Goal: Task Accomplishment & Management: Complete application form

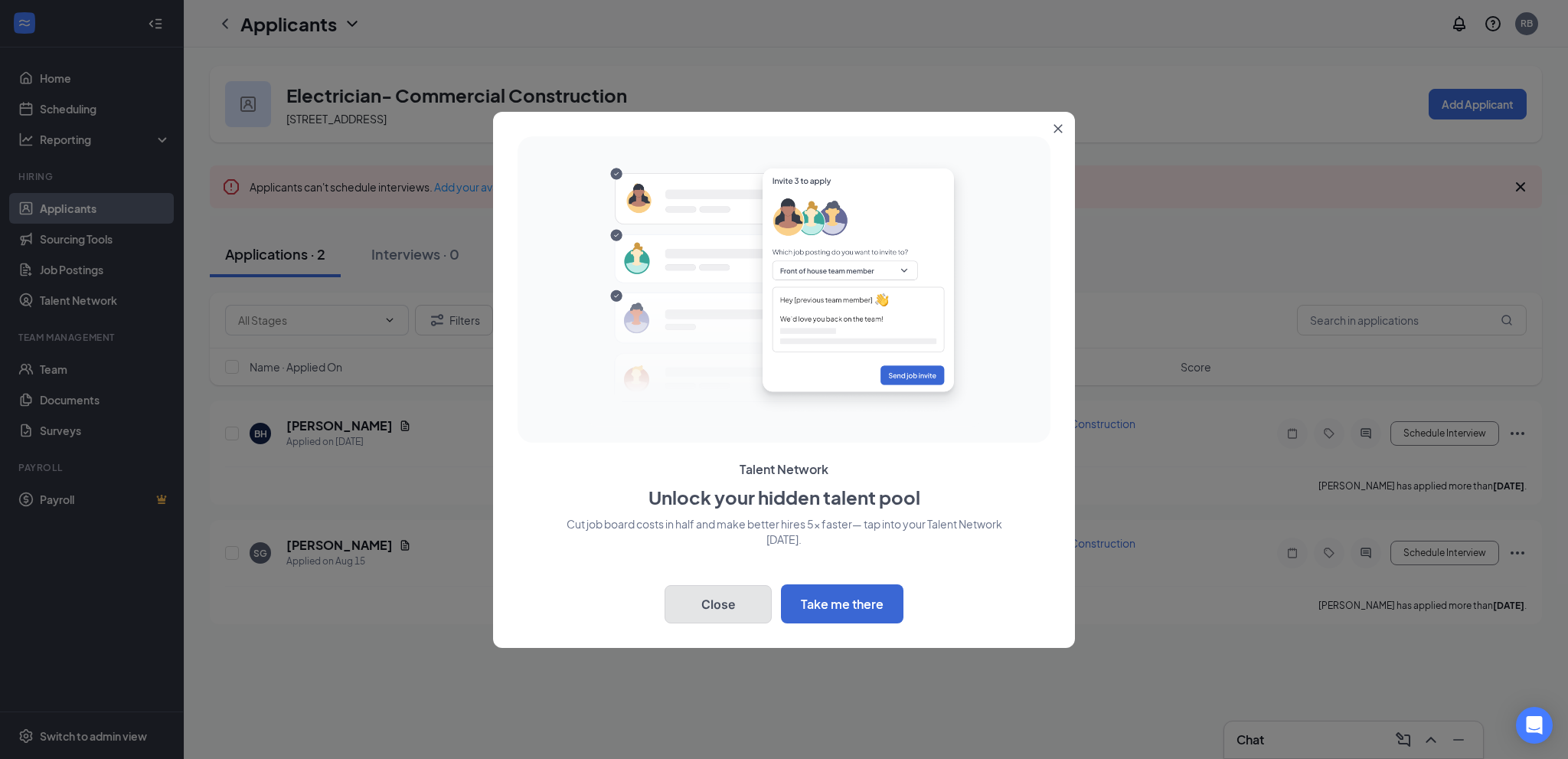
click at [713, 603] on button "Close" at bounding box center [717, 604] width 107 height 38
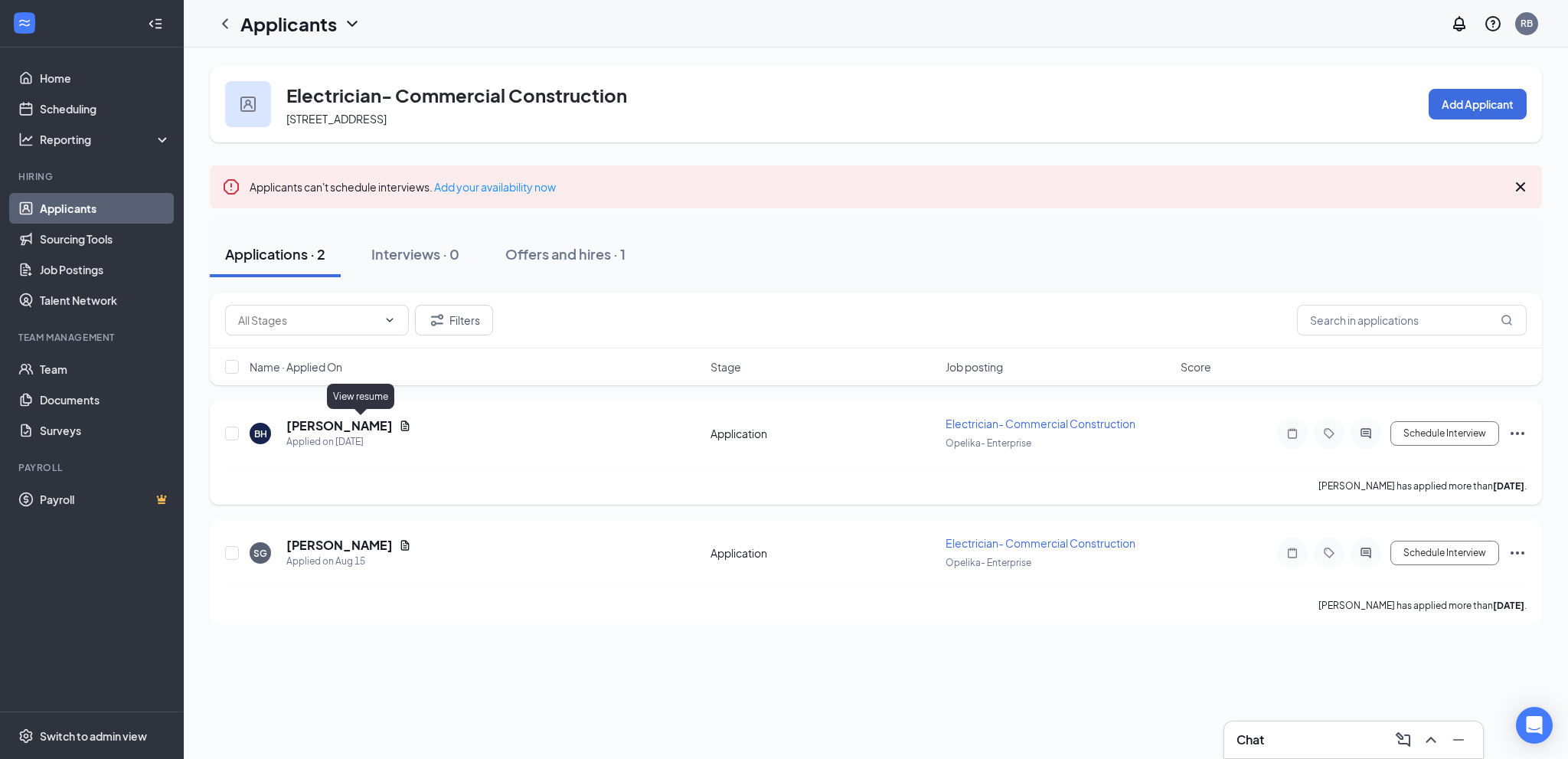
click at [401, 421] on icon "Document" at bounding box center [405, 426] width 9 height 10
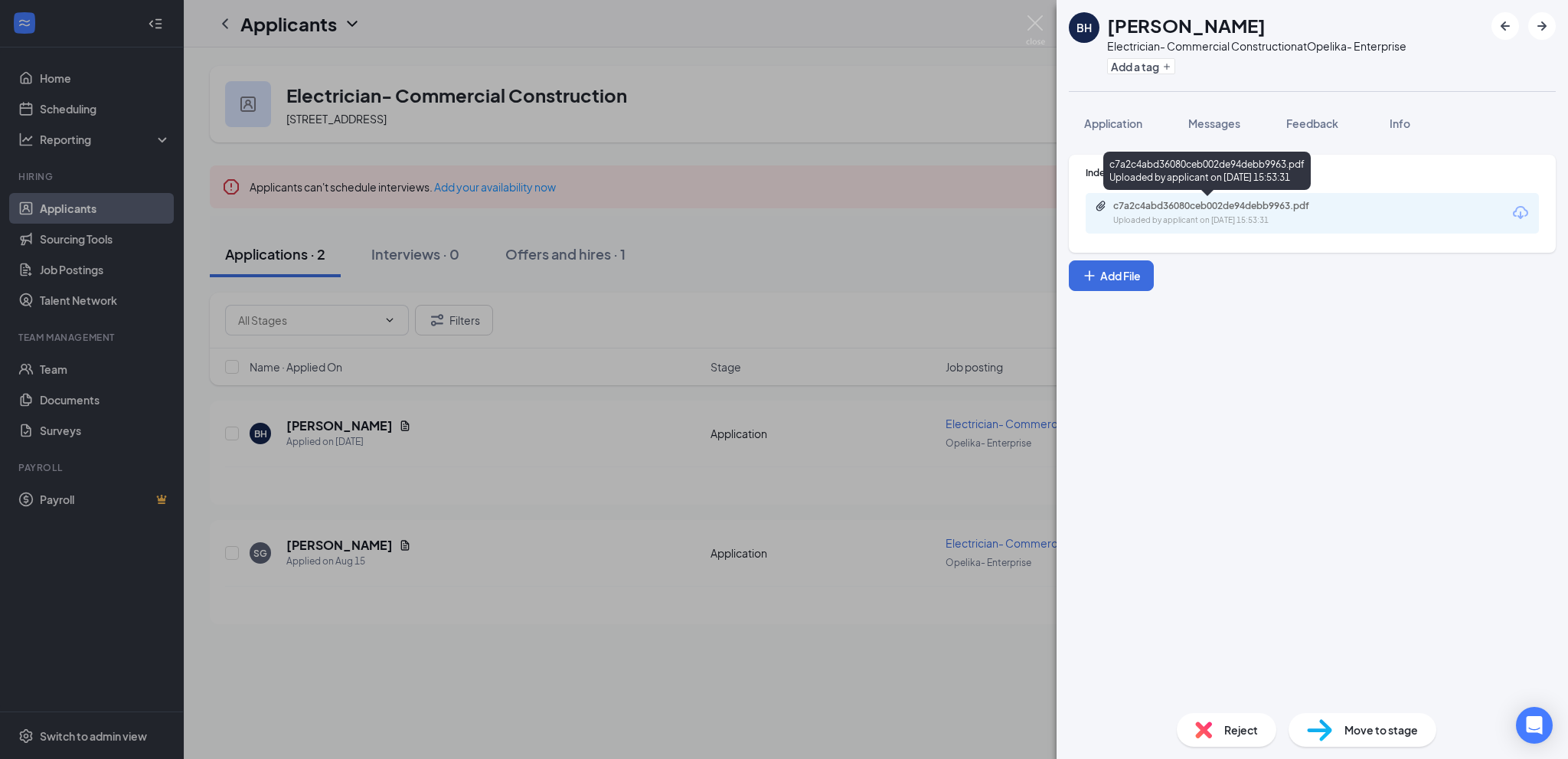
click at [1193, 217] on div "Uploaded by applicant on [DATE] 15:53:31" at bounding box center [1228, 221] width 230 height 12
click at [369, 540] on div "[PERSON_NAME] Electrician- Commercial Construction at Opelika- Enterprise Add a…" at bounding box center [784, 380] width 1568 height 759
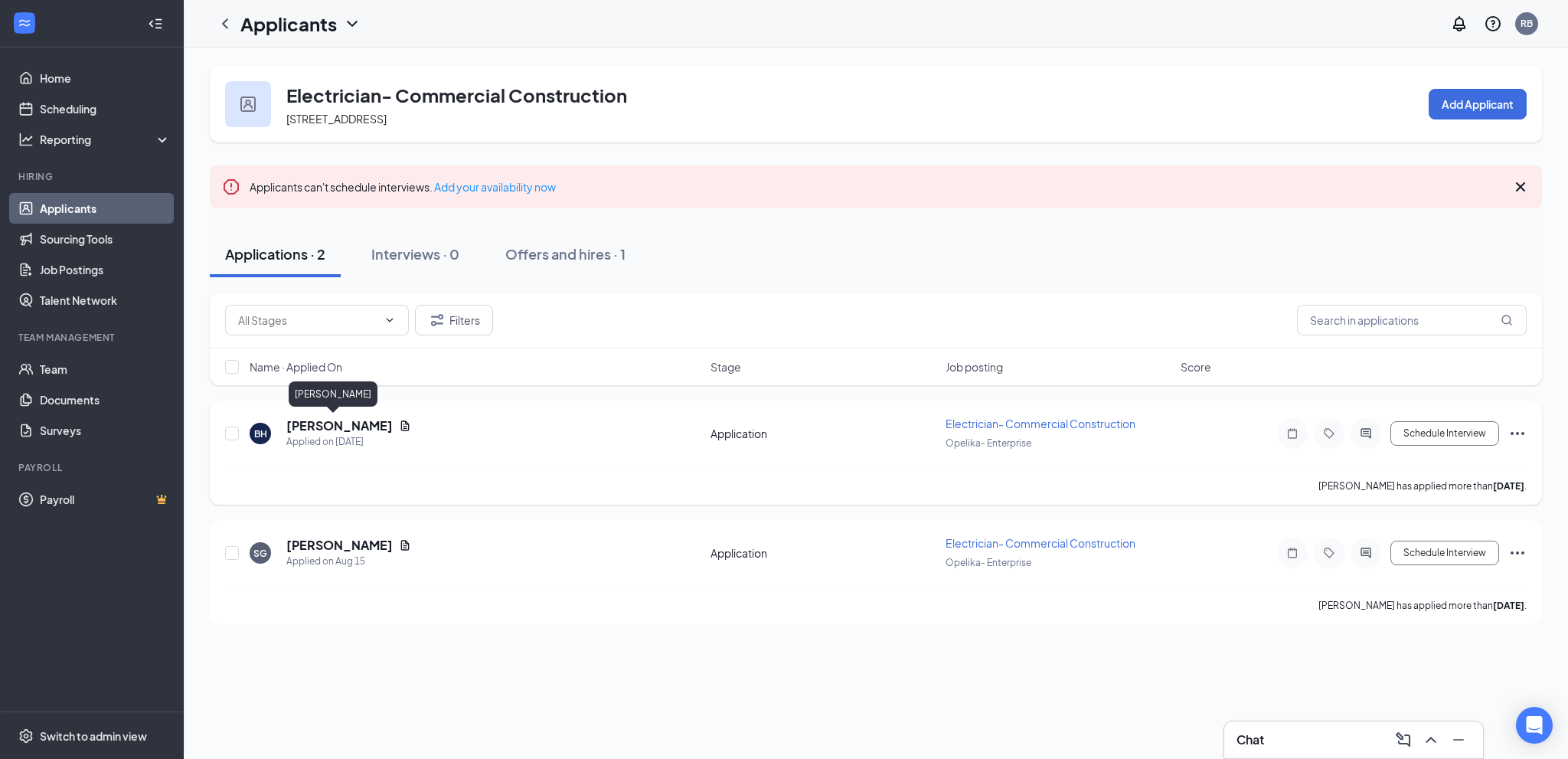
click at [338, 428] on h5 "[PERSON_NAME]" at bounding box center [340, 425] width 106 height 17
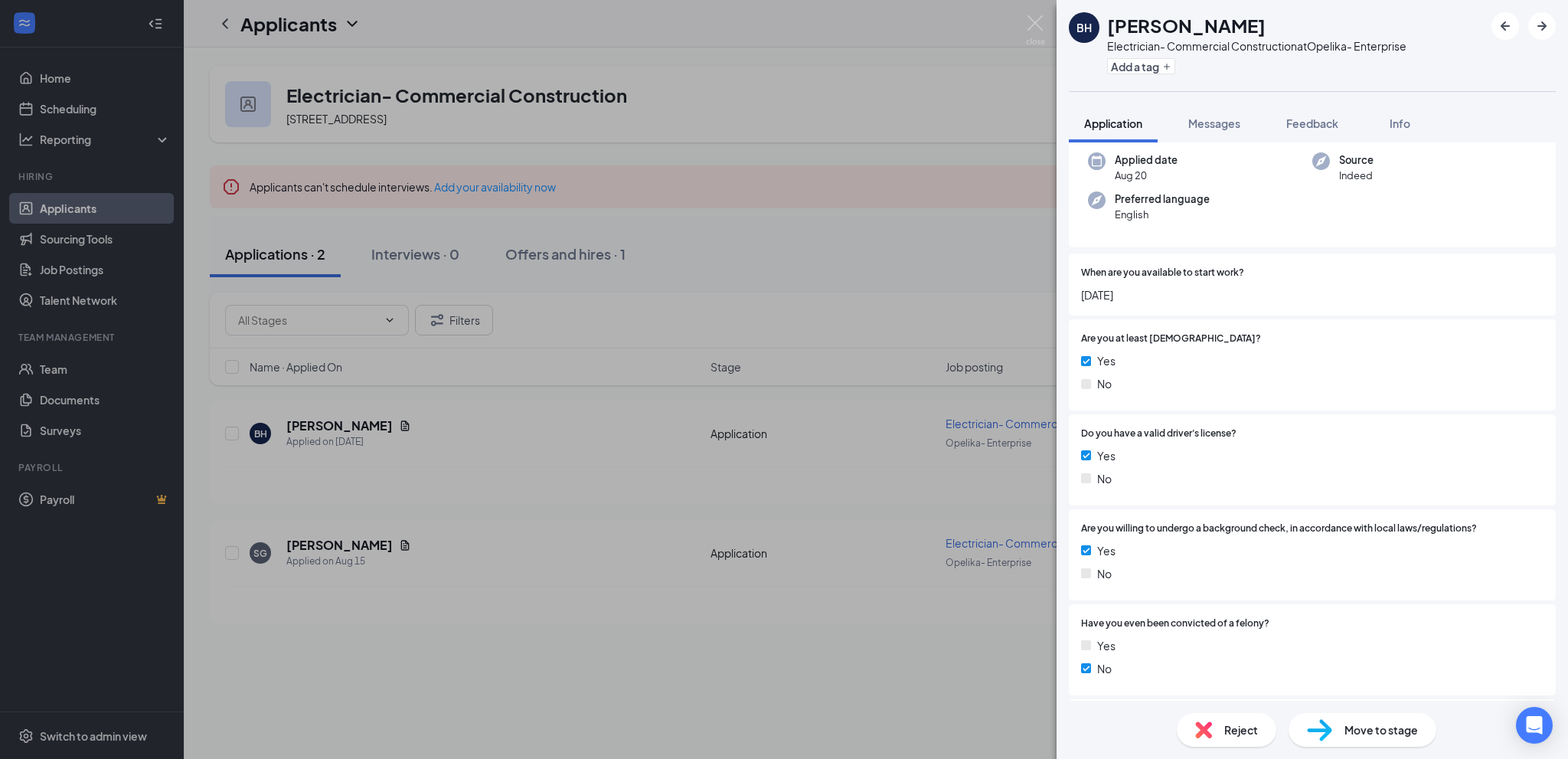
scroll to position [307, 0]
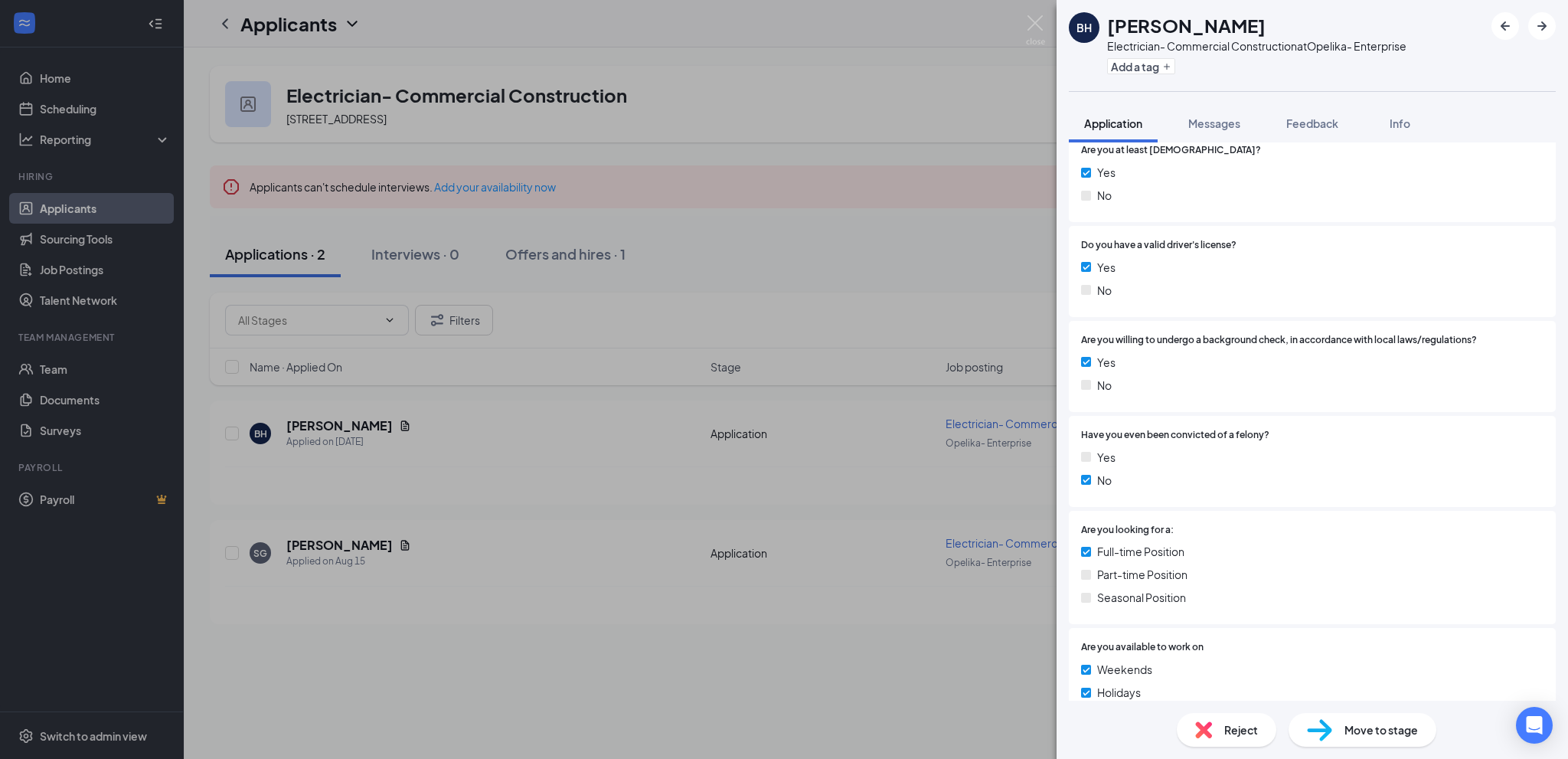
click at [1321, 122] on span "Feedback" at bounding box center [1312, 123] width 52 height 14
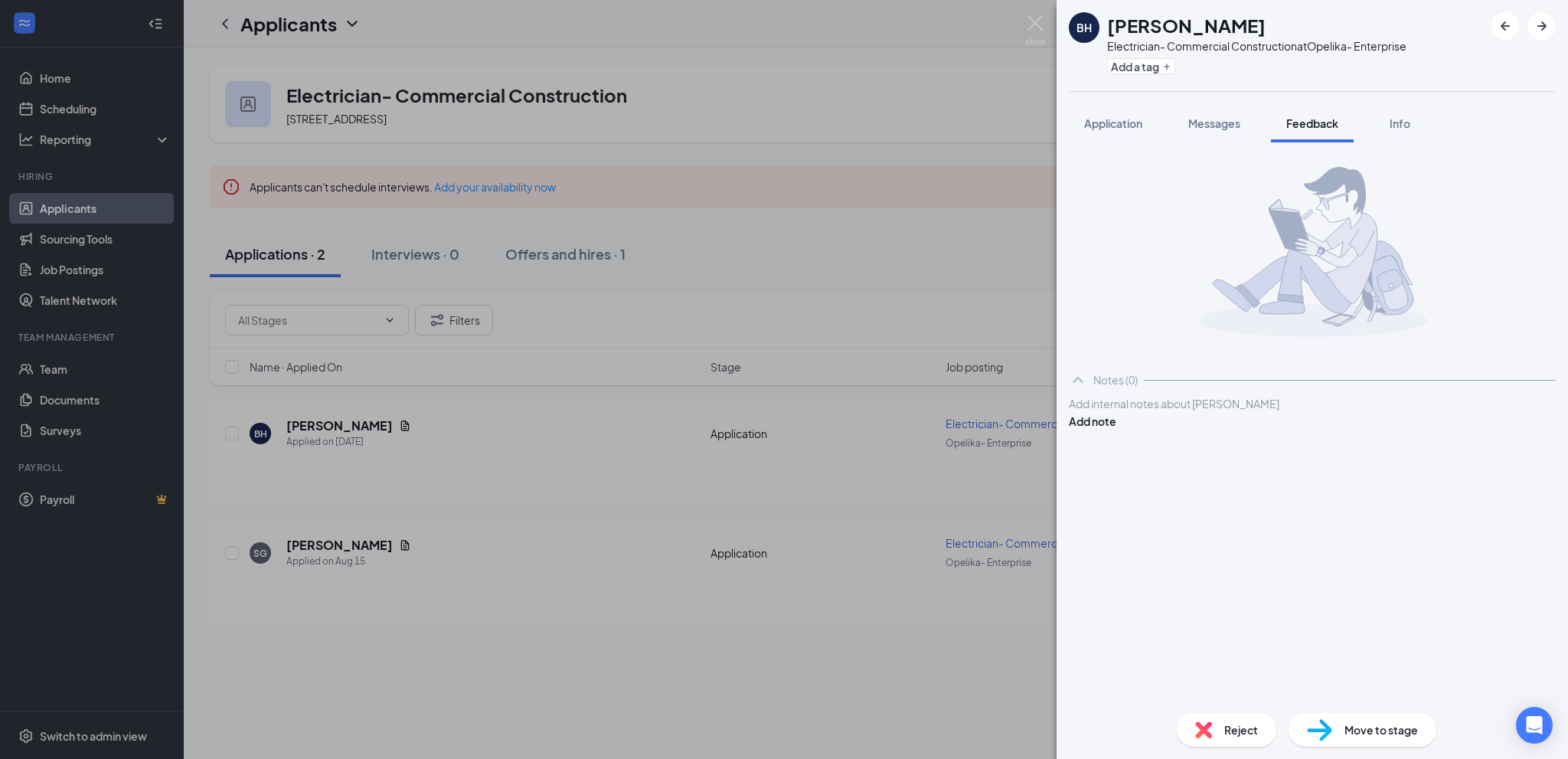
click at [1189, 412] on div at bounding box center [1312, 404] width 486 height 16
click at [1117, 424] on button "Add note" at bounding box center [1093, 421] width 47 height 17
click at [1205, 724] on img at bounding box center [1203, 729] width 17 height 17
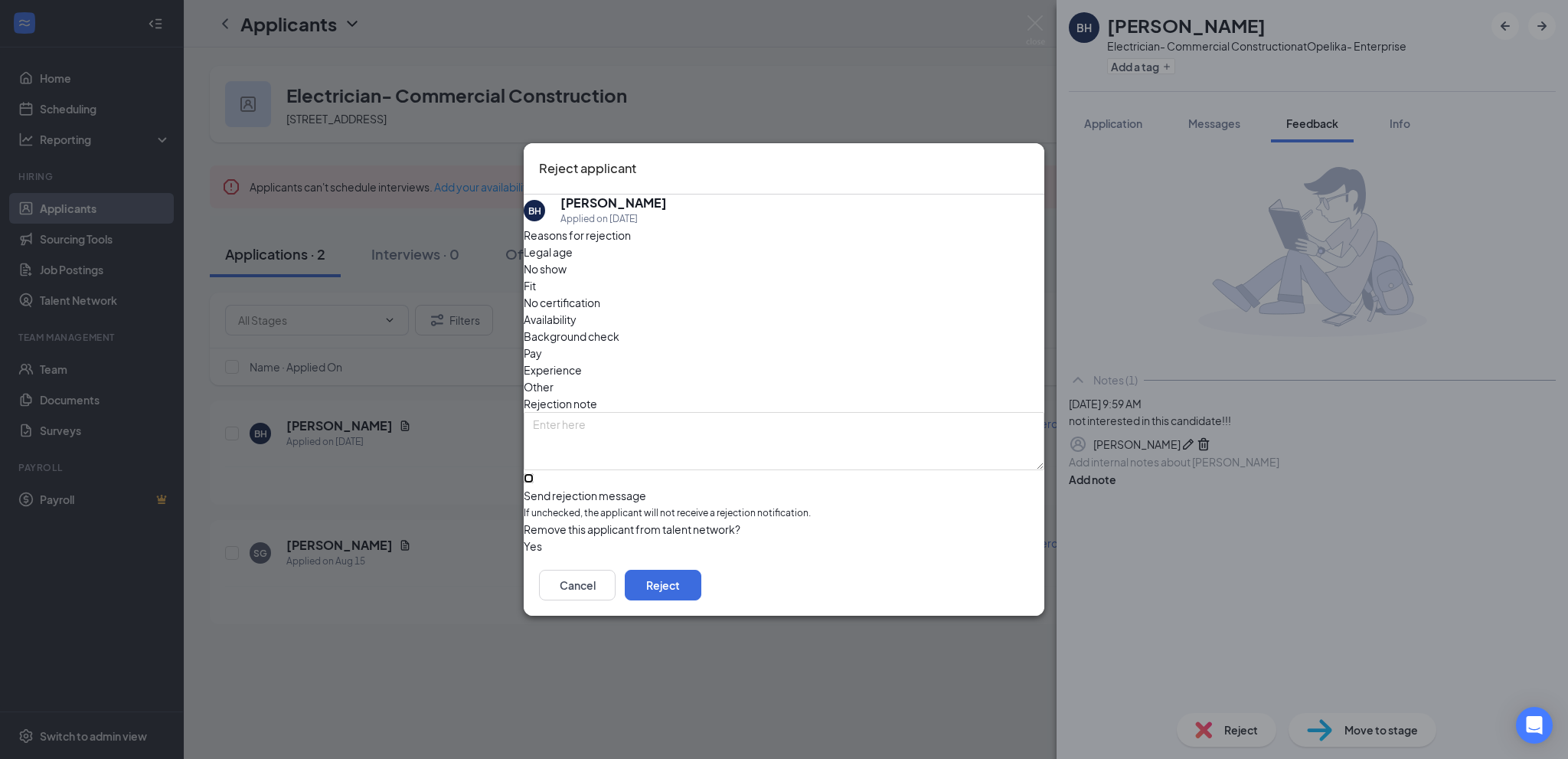
click at [533, 473] on input "Send rejection message If unchecked, the applicant will not receive a rejection…" at bounding box center [528, 478] width 10 height 10
checkbox input "true"
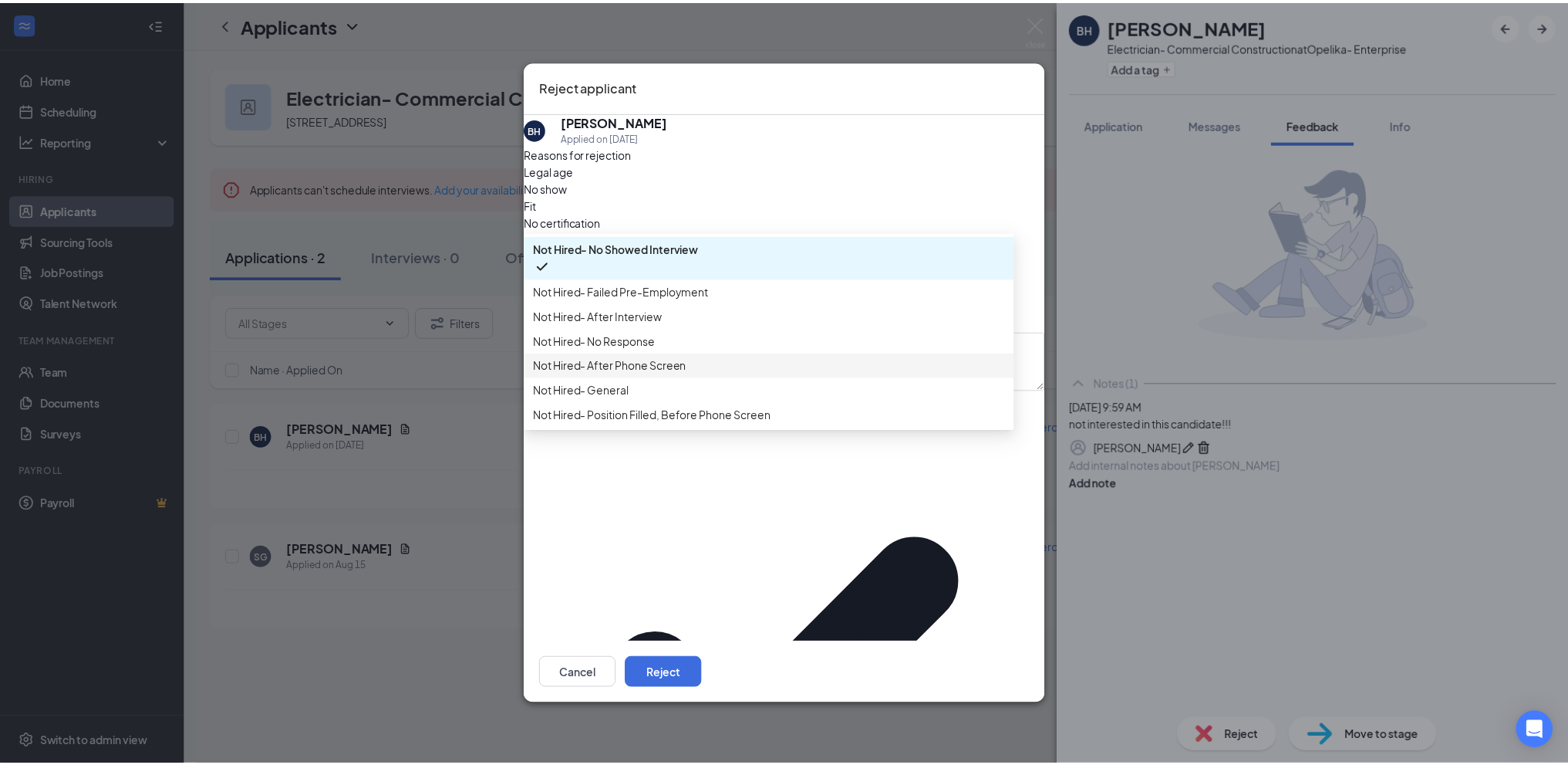
scroll to position [53, 0]
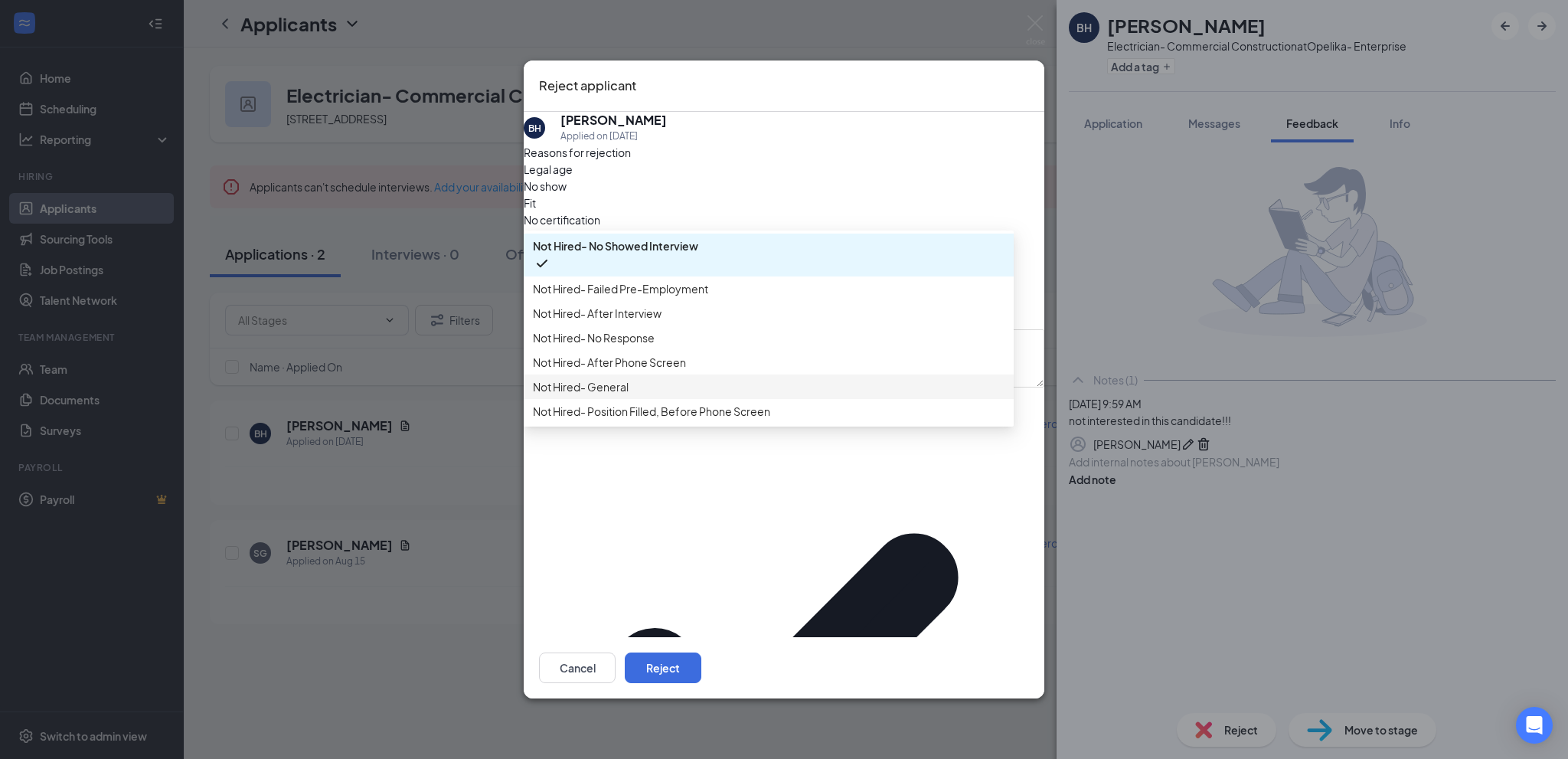
click at [629, 395] on span "Not Hired- General" at bounding box center [580, 386] width 96 height 17
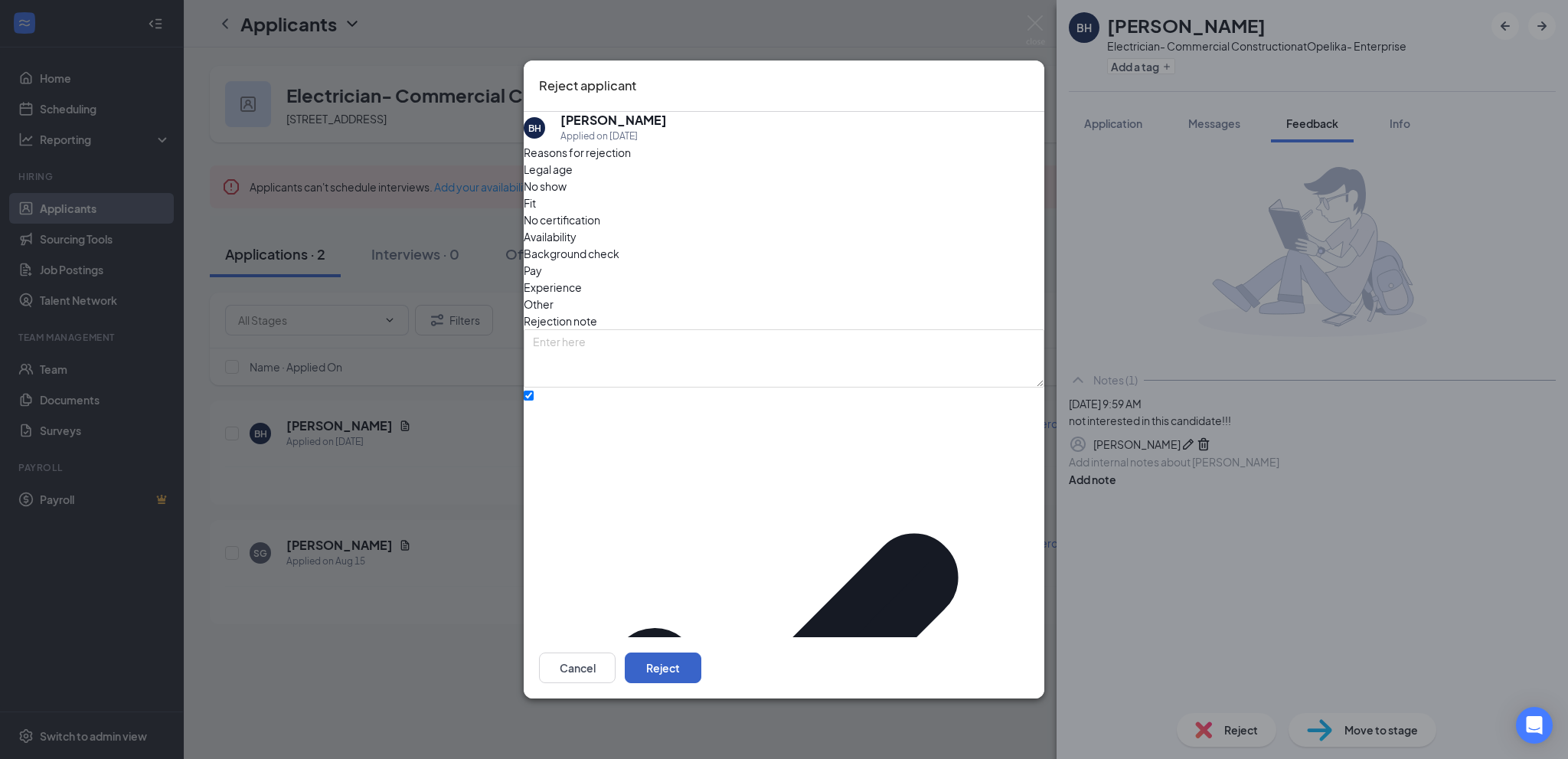
click at [702, 653] on button "Reject" at bounding box center [663, 667] width 77 height 31
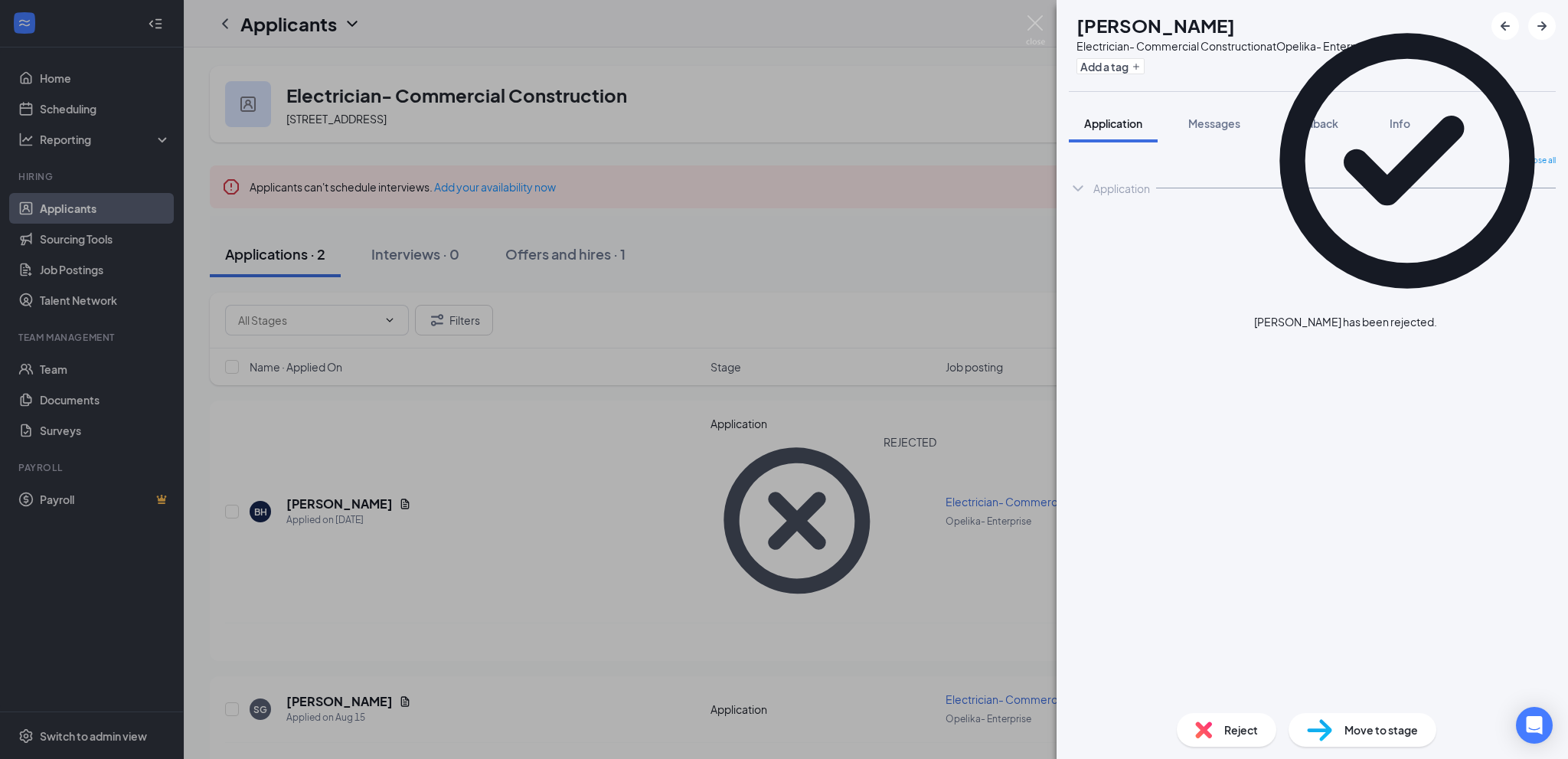
click at [370, 544] on div "SG [PERSON_NAME] Electrician- Commercial Construction at Opelika- Enterprise Ad…" at bounding box center [784, 380] width 1568 height 759
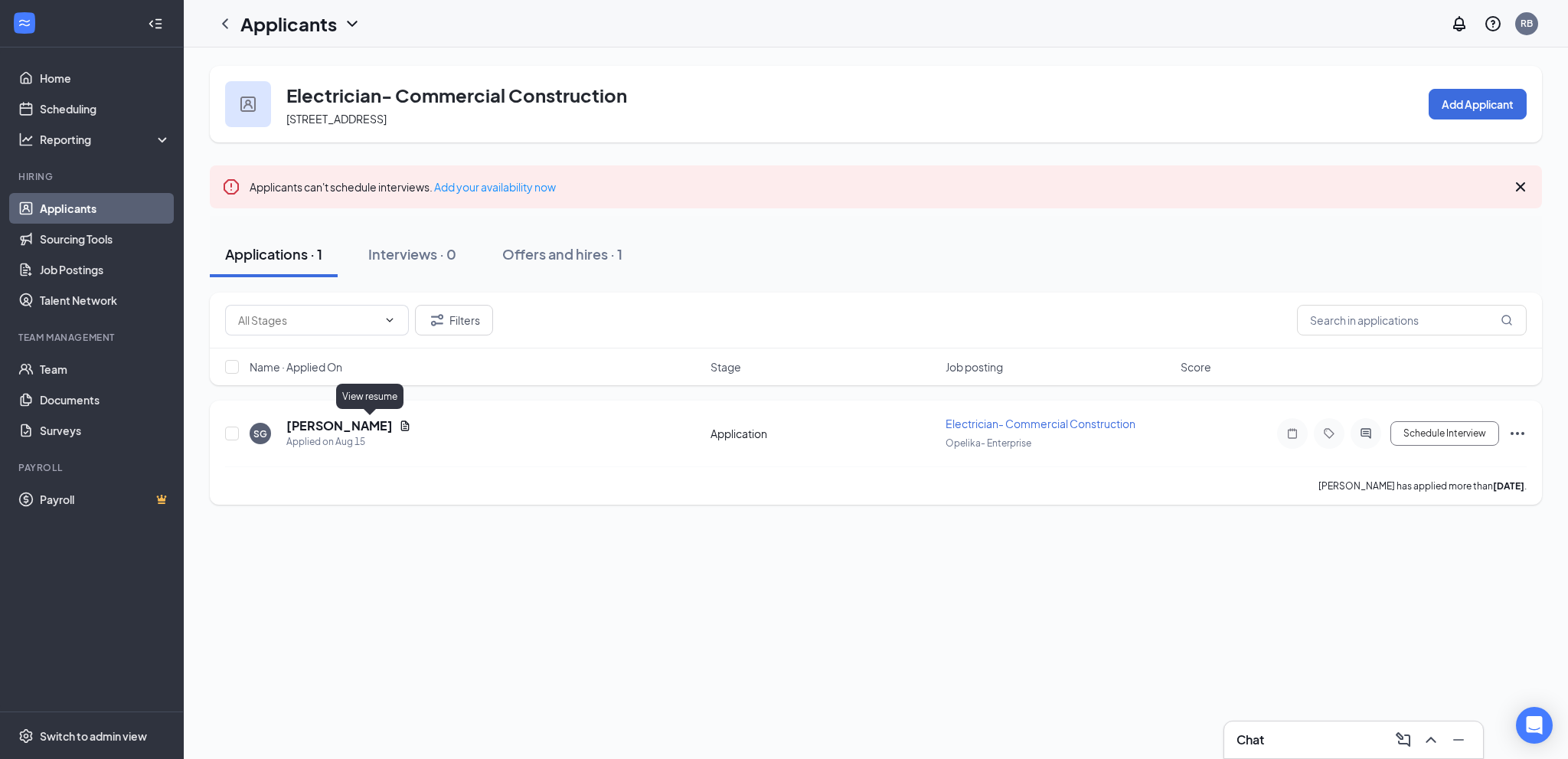
click at [399, 428] on icon "Document" at bounding box center [405, 426] width 12 height 12
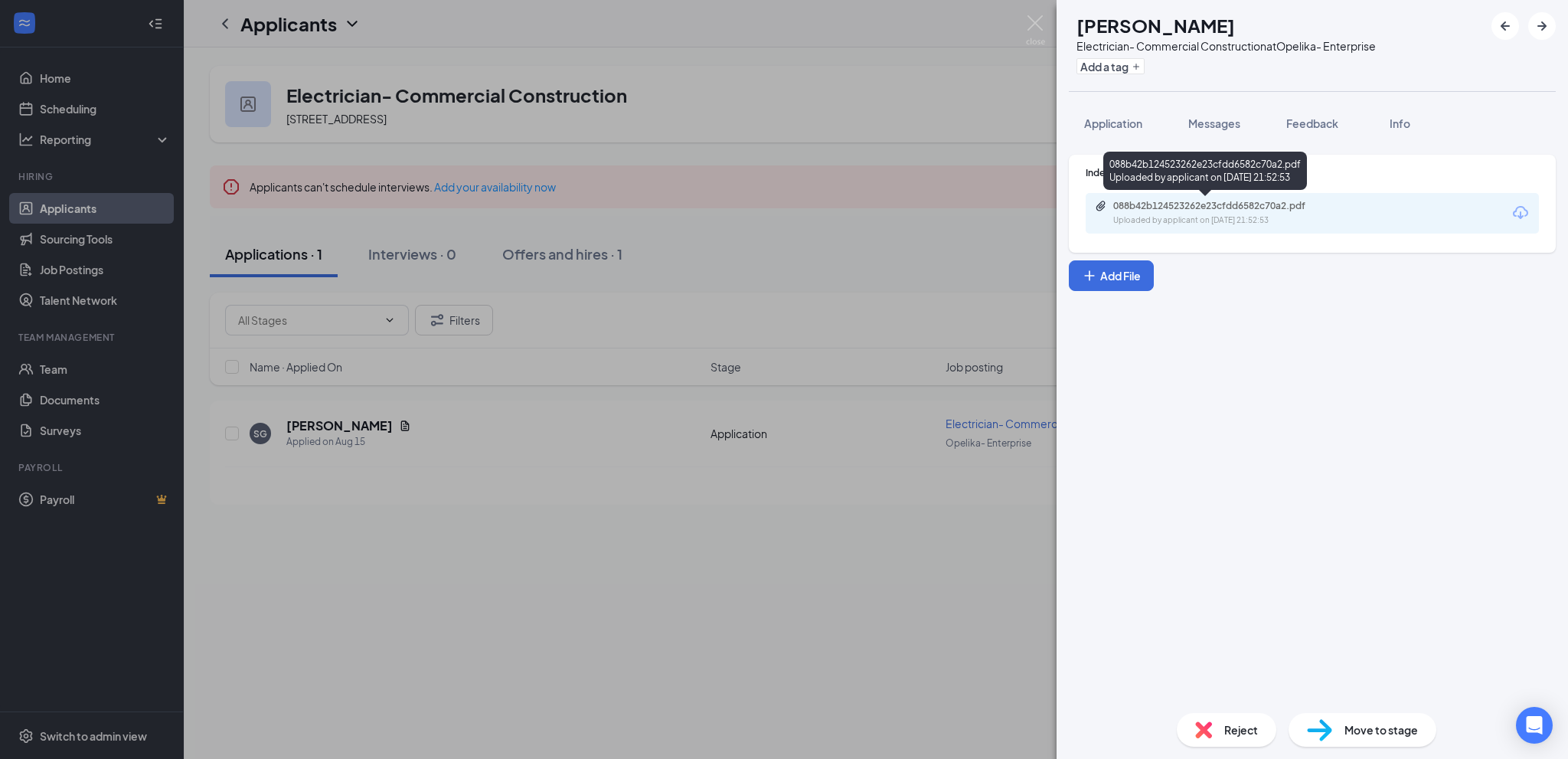
click at [1282, 214] on div "088b42b124523262e23cfdd6582c70a2.pdf Uploaded by applicant on [DATE] 21:52:53" at bounding box center [1219, 213] width 248 height 27
click at [1320, 127] on span "Feedback" at bounding box center [1312, 123] width 52 height 14
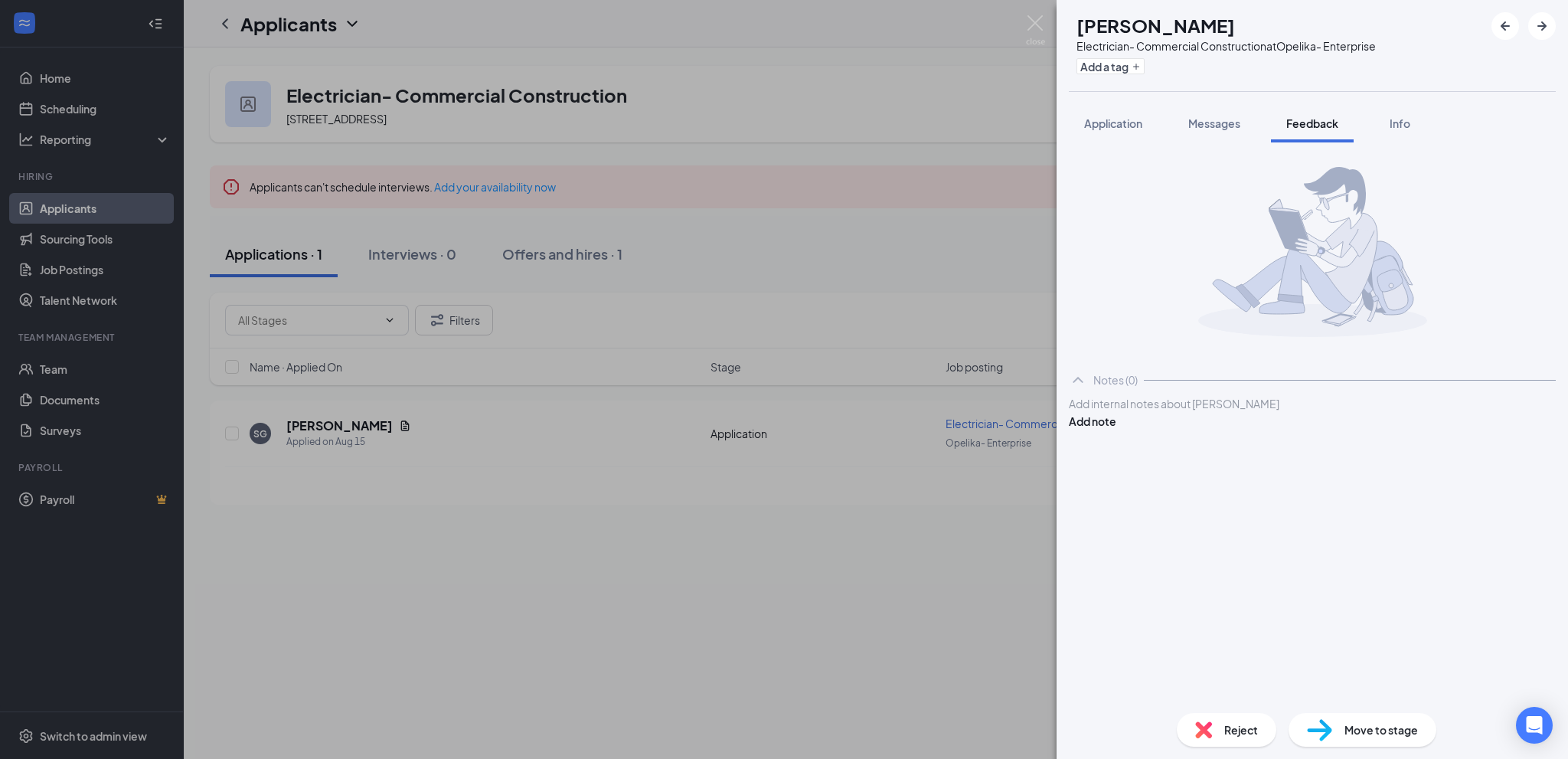
click at [1127, 412] on div at bounding box center [1312, 404] width 486 height 16
click at [1117, 425] on button "Add note" at bounding box center [1093, 421] width 47 height 17
click at [824, 103] on div "SG [PERSON_NAME] Electrician- Commercial Construction at Opelika- Enterprise Ad…" at bounding box center [784, 380] width 1568 height 759
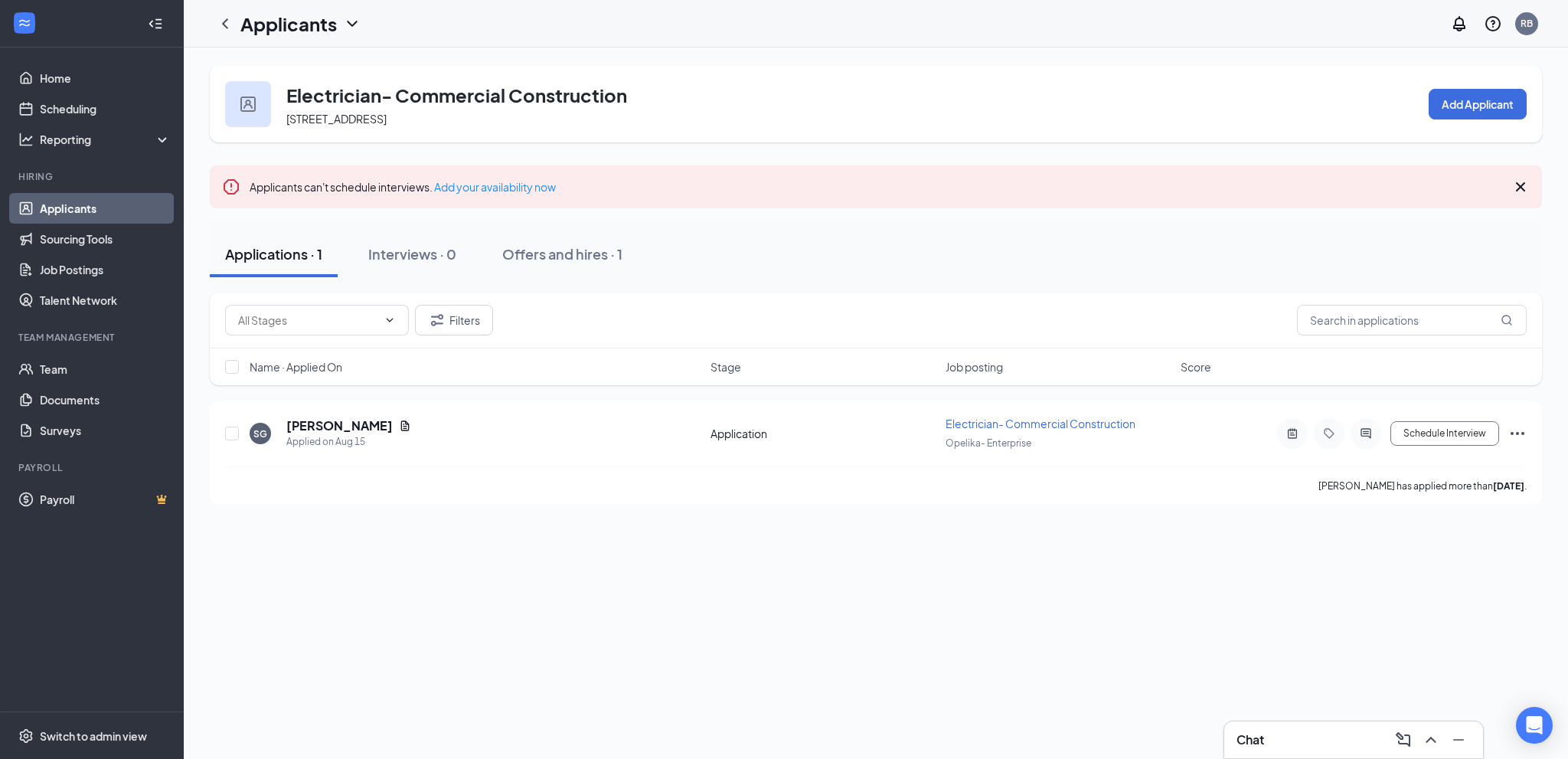
click at [74, 207] on link "Applicants" at bounding box center [104, 208] width 131 height 31
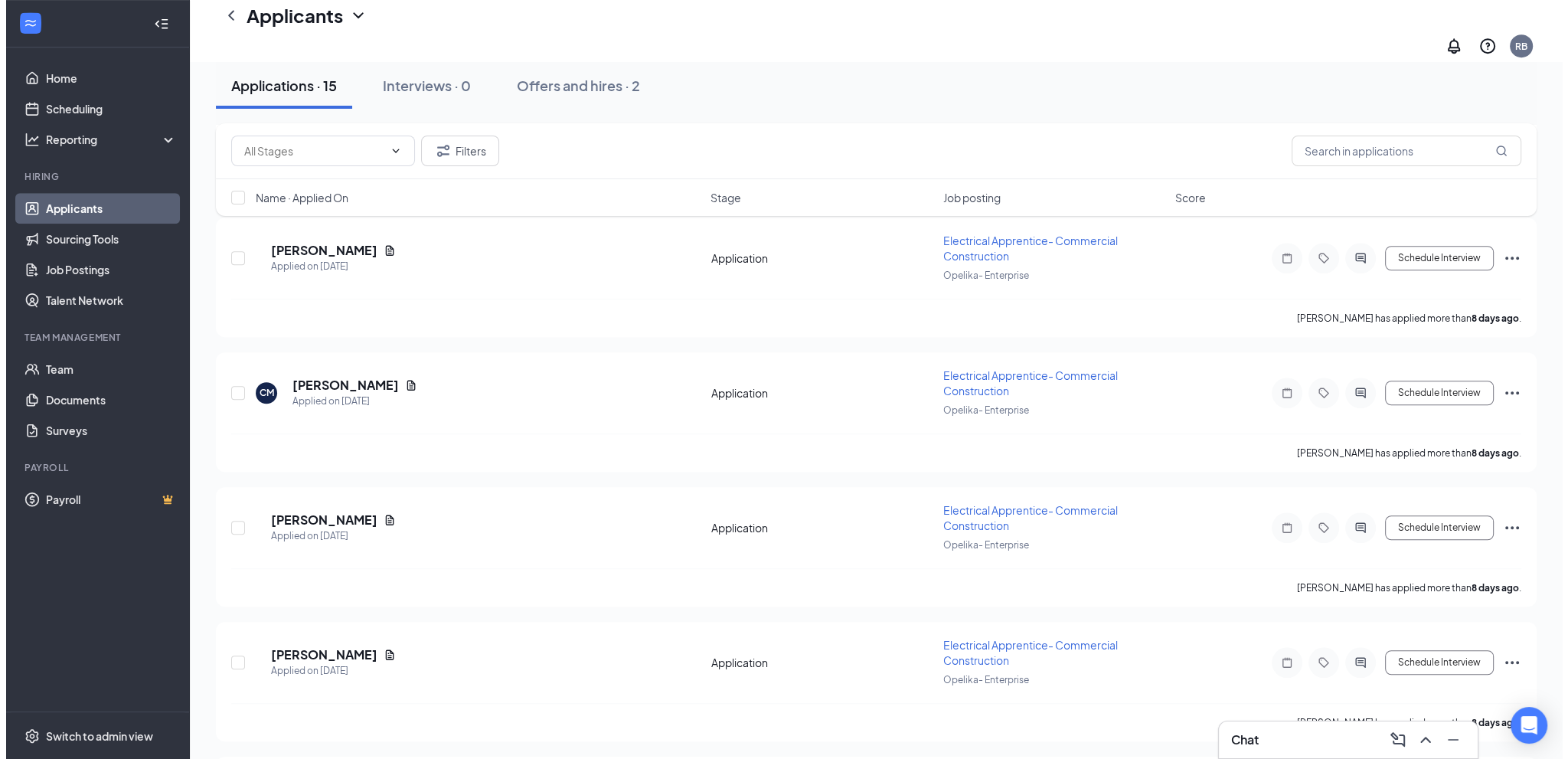
scroll to position [1594, 0]
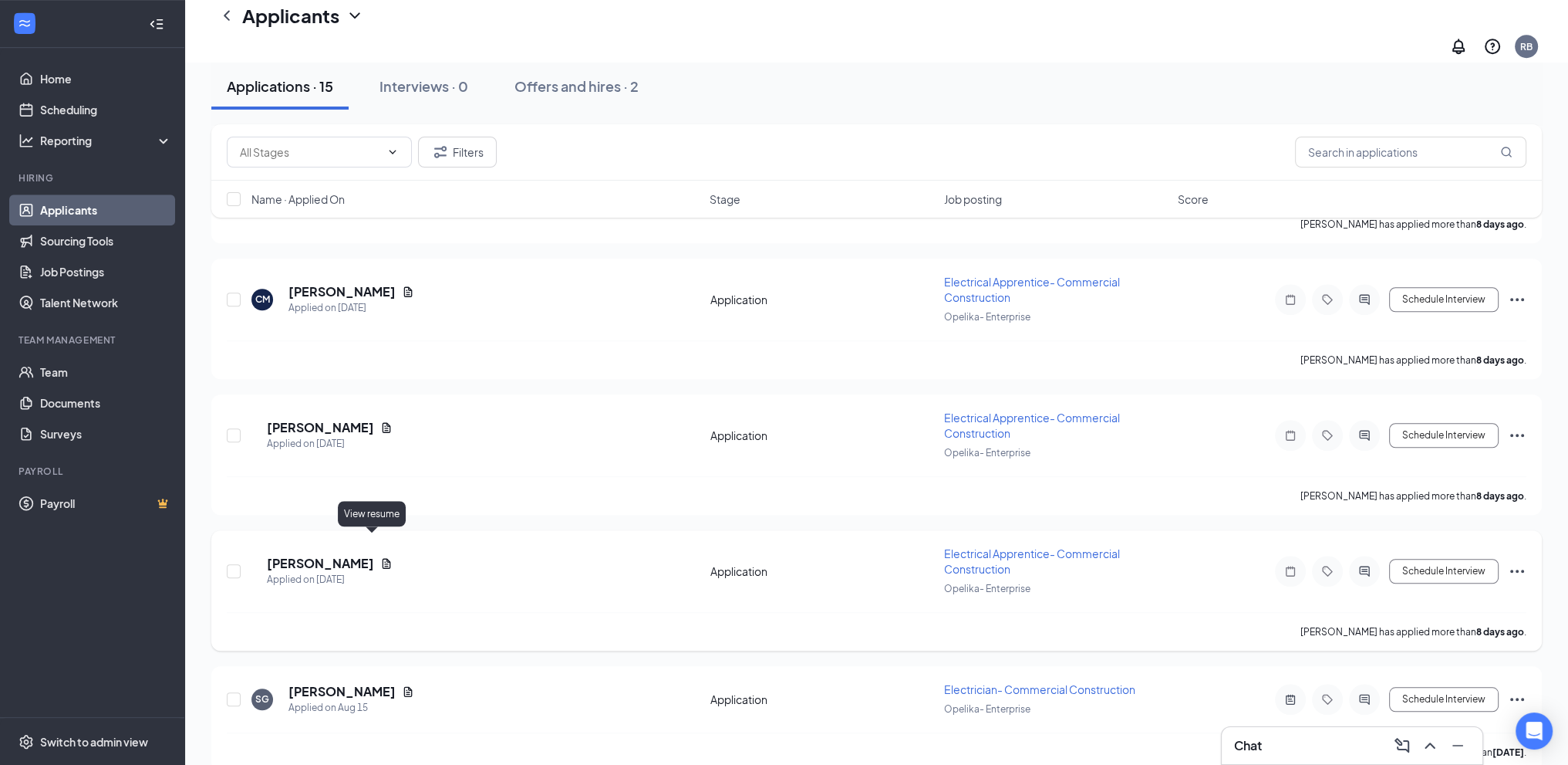
click at [382, 558] on icon "Document" at bounding box center [386, 563] width 9 height 10
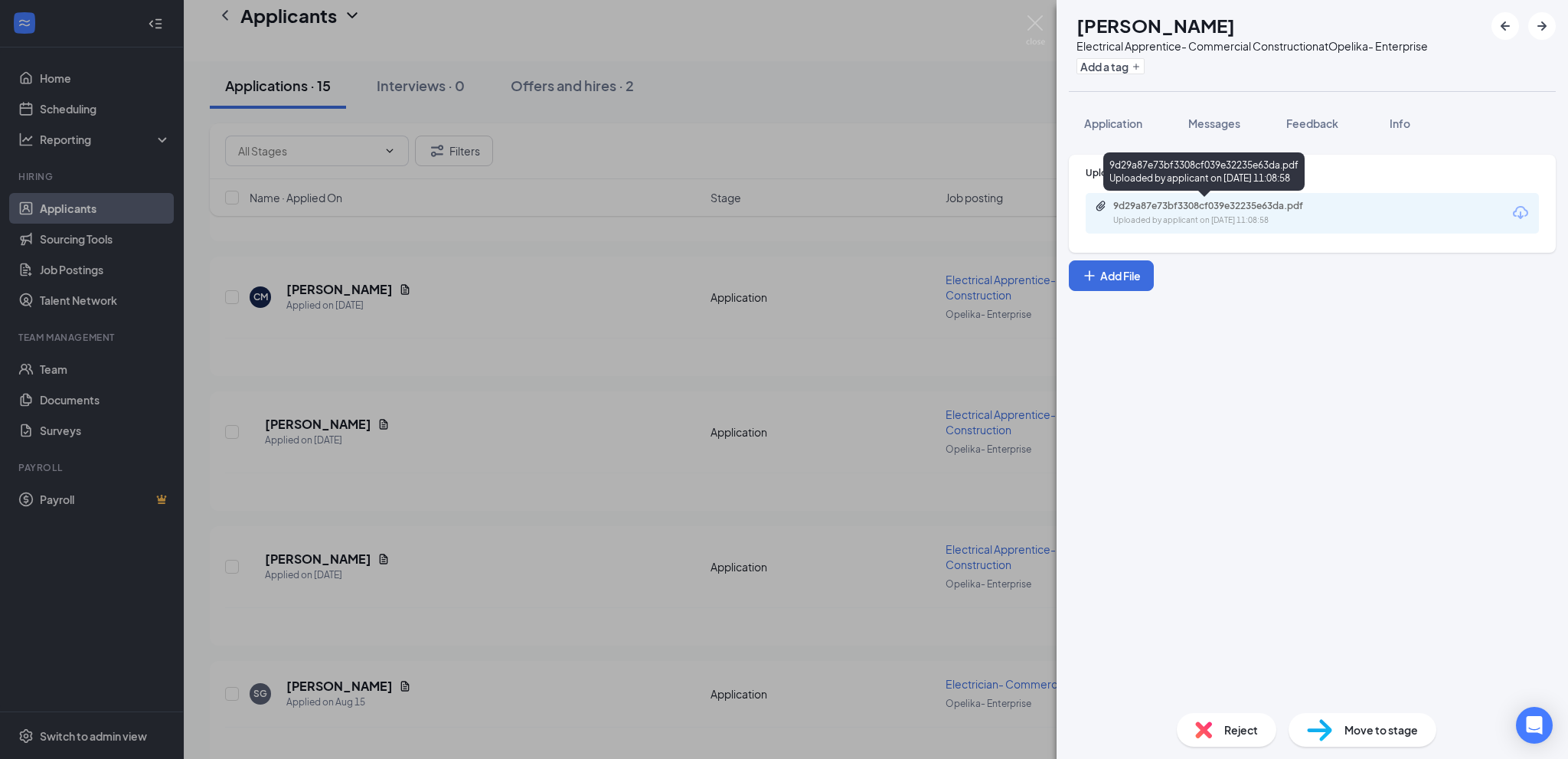
click at [1211, 216] on div "Uploaded by applicant on [DATE] 11:08:58" at bounding box center [1228, 221] width 230 height 12
click at [1320, 120] on span "Feedback" at bounding box center [1312, 123] width 52 height 14
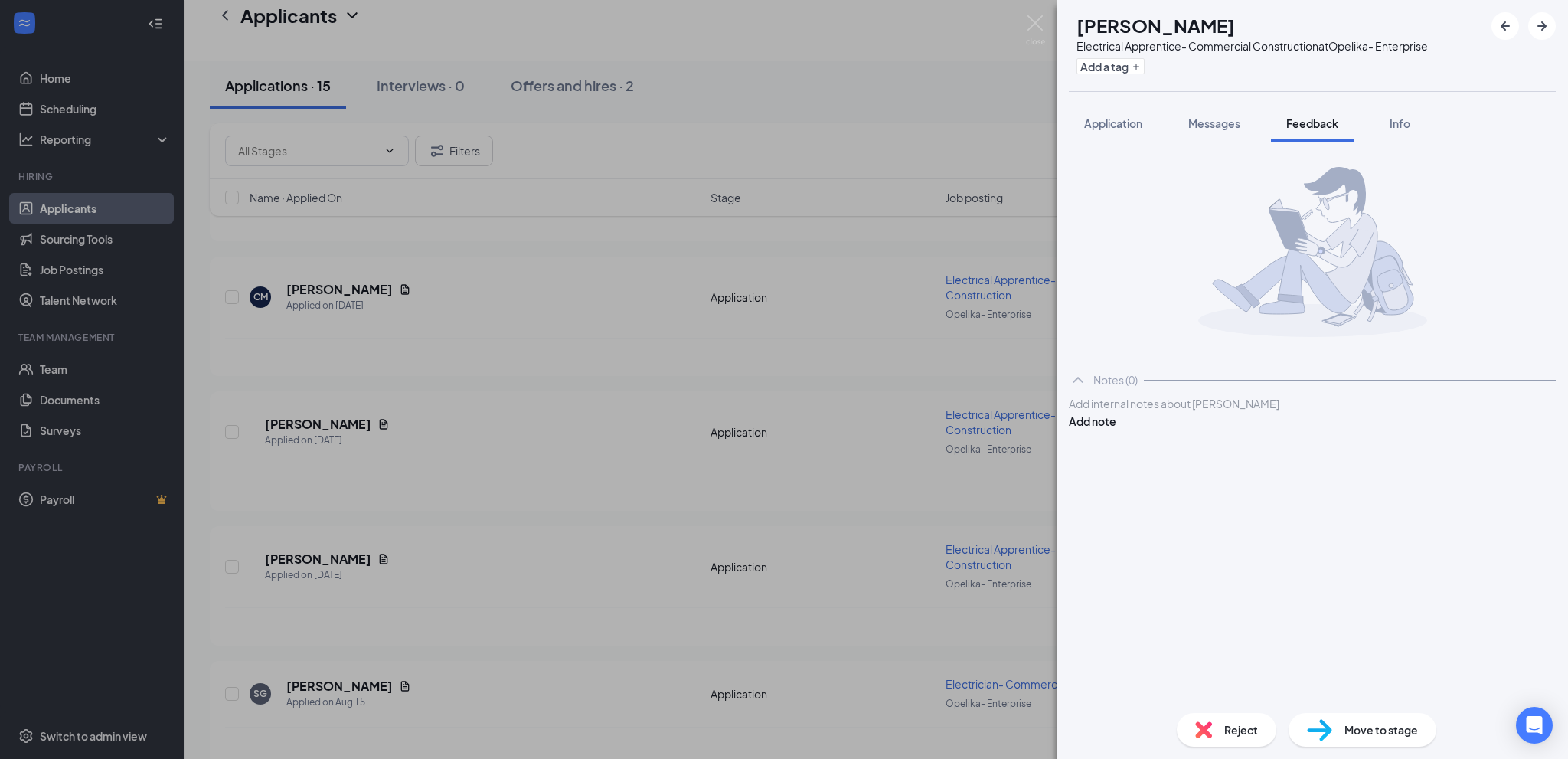
click at [1117, 412] on div at bounding box center [1312, 404] width 486 height 16
click at [1117, 422] on button "Add note" at bounding box center [1093, 421] width 47 height 17
click at [1199, 727] on img at bounding box center [1203, 729] width 17 height 17
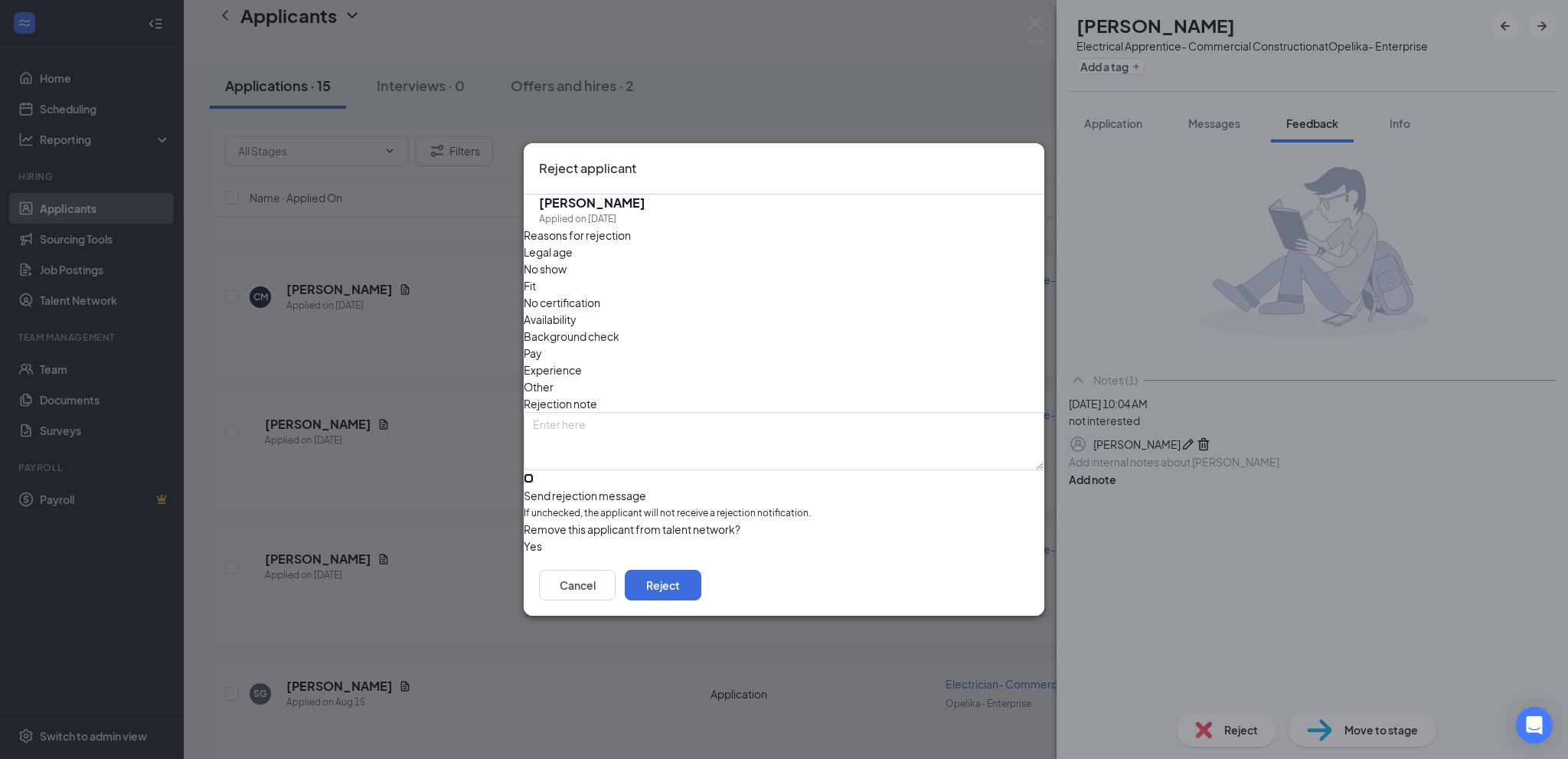
click at [533, 473] on input "Send rejection message If unchecked, the applicant will not receive a rejection…" at bounding box center [528, 478] width 10 height 10
checkbox input "true"
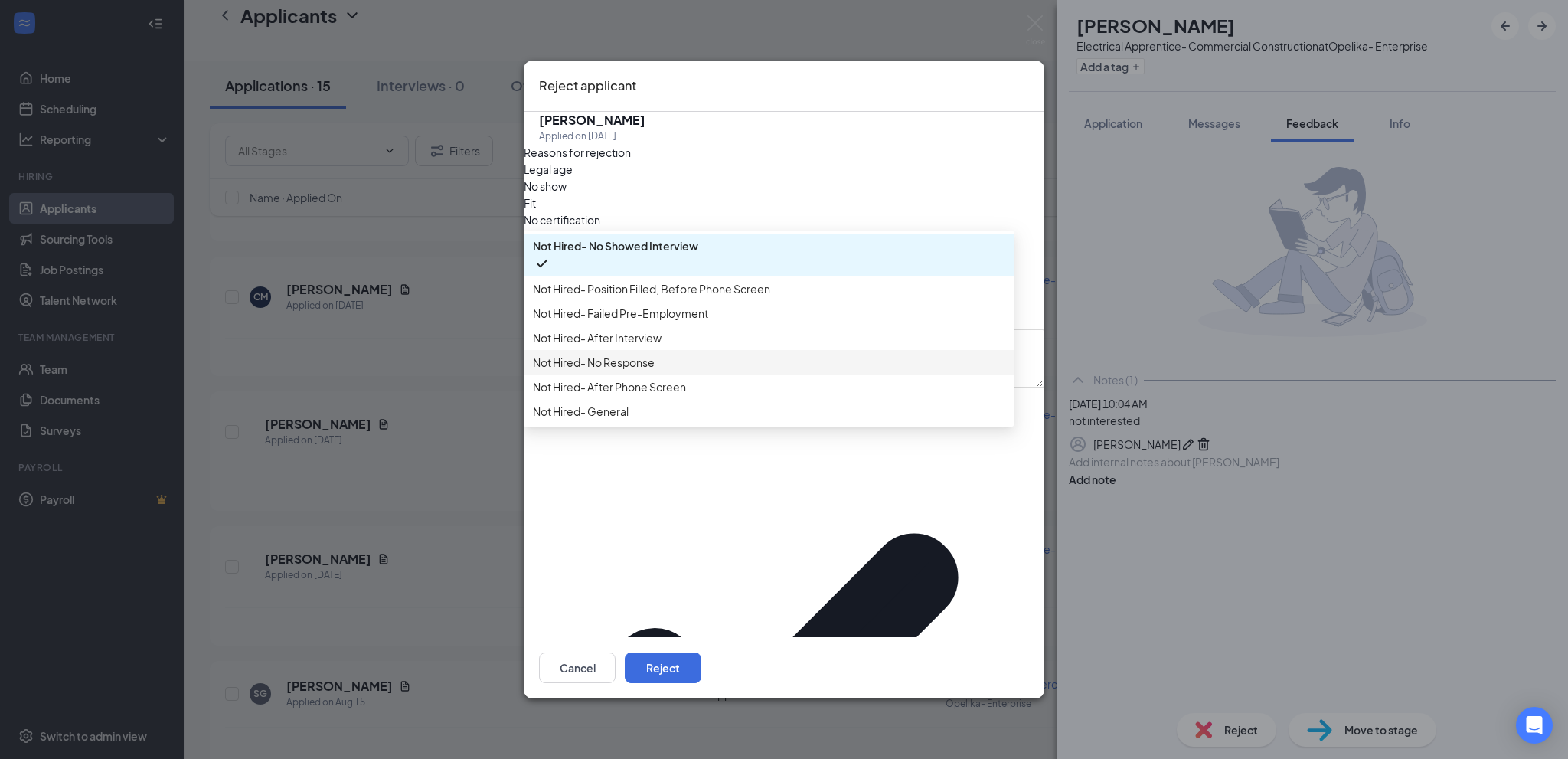
scroll to position [52, 0]
click at [627, 420] on span "Not Hired- General" at bounding box center [580, 411] width 96 height 17
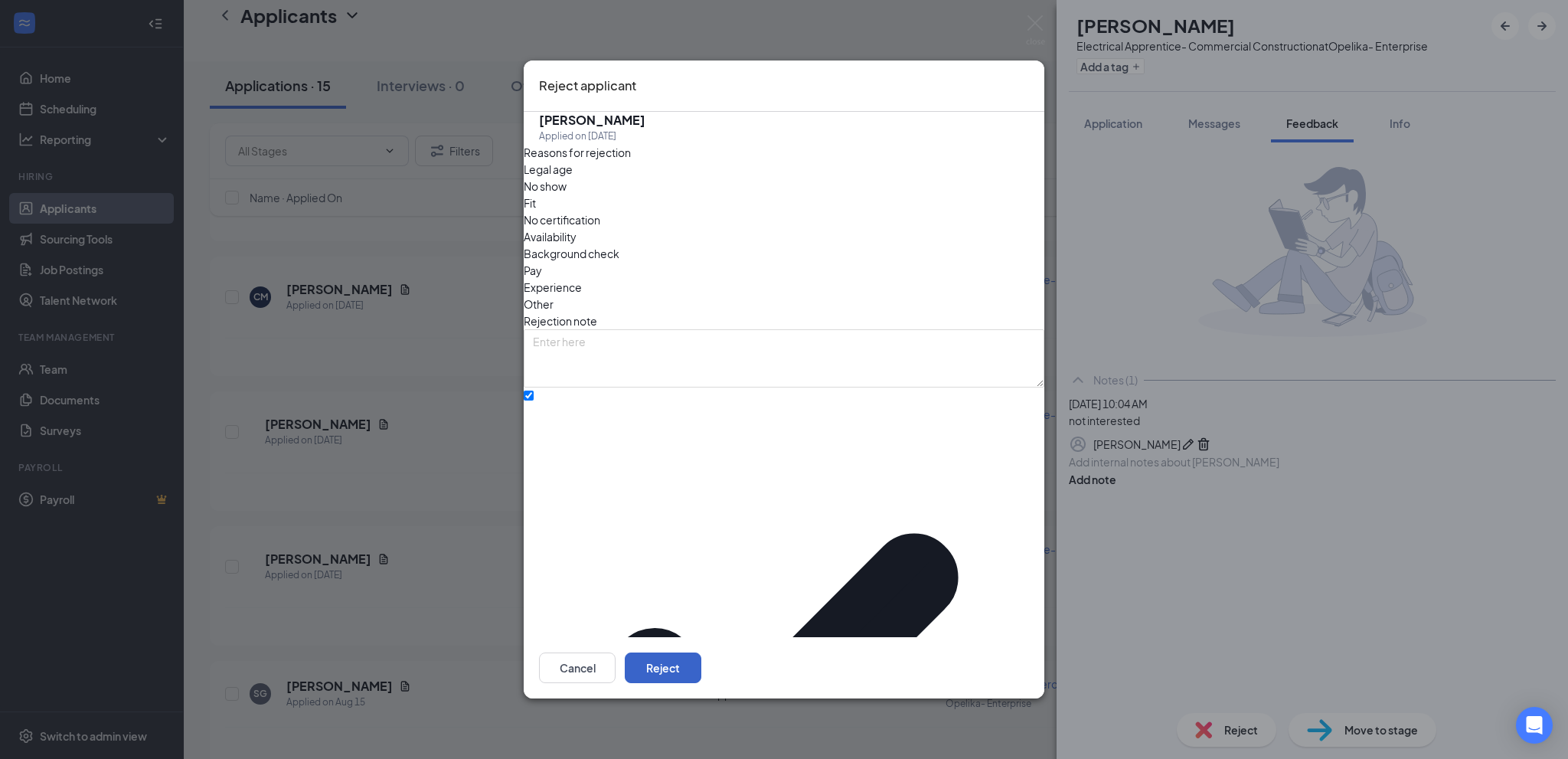
click at [702, 653] on button "Reject" at bounding box center [663, 667] width 77 height 31
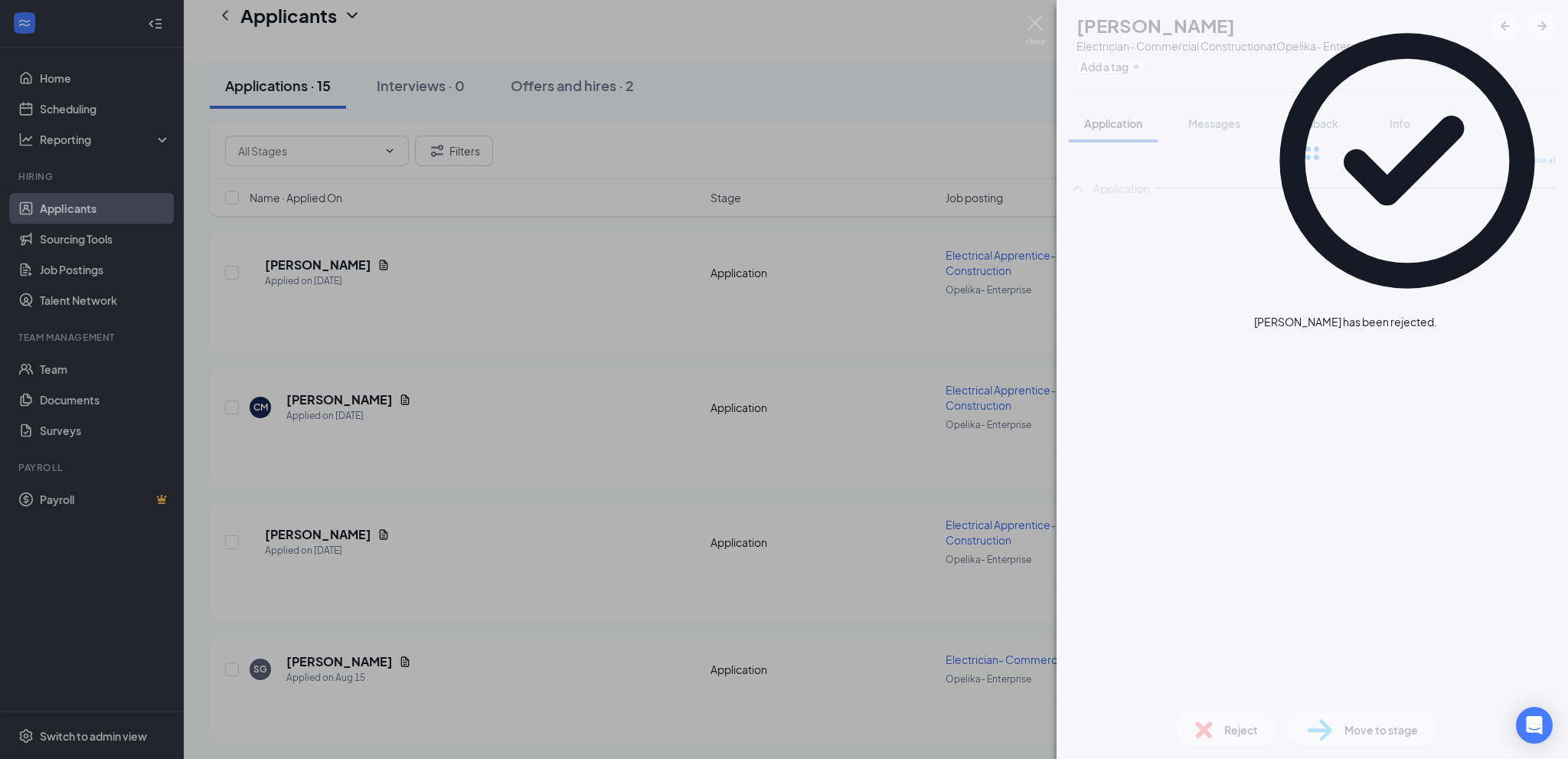
scroll to position [1461, 0]
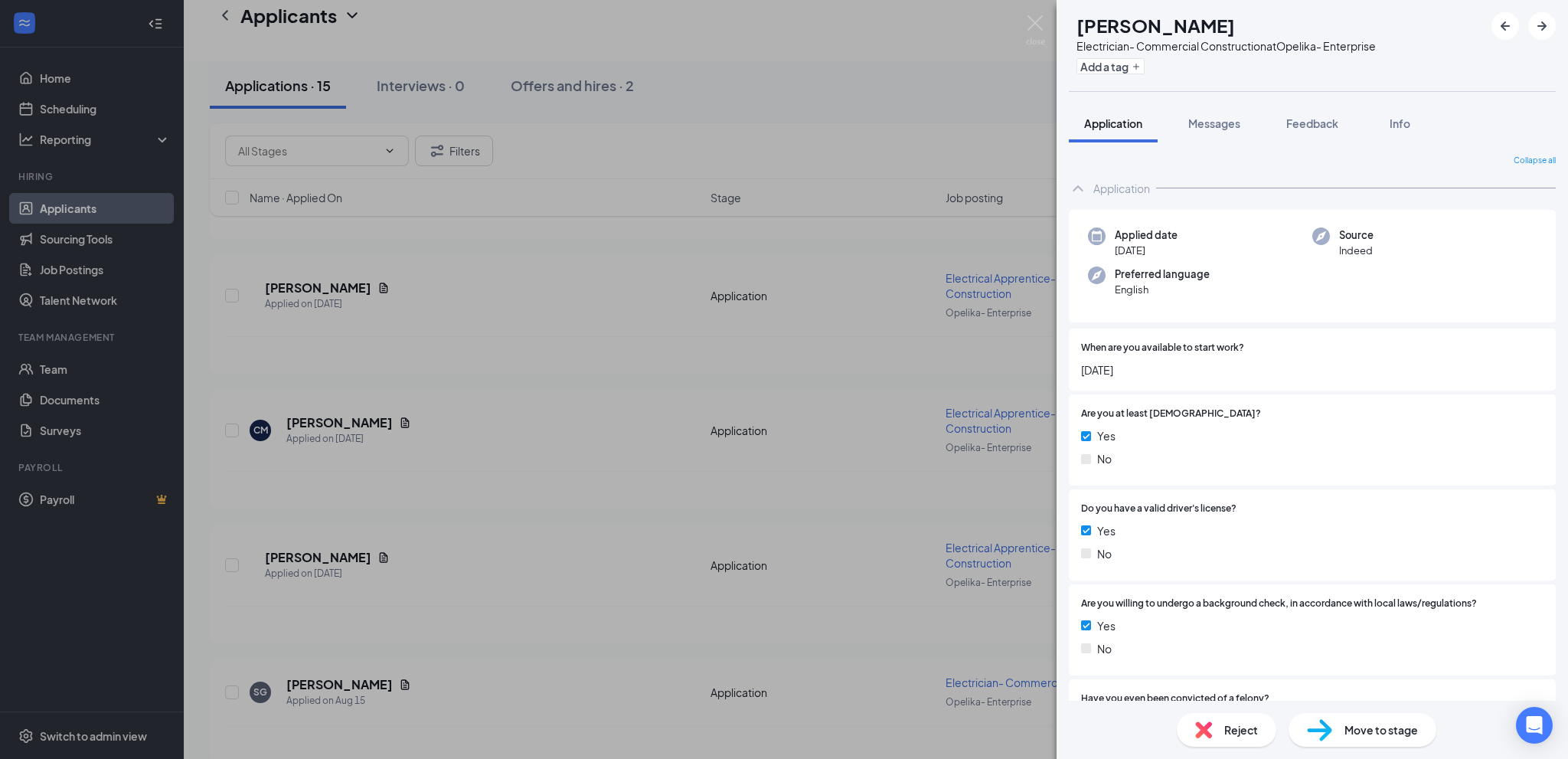
click at [441, 561] on div "SG [PERSON_NAME] Electrician- Commercial Construction at Opelika- Enterprise Ad…" at bounding box center [784, 380] width 1568 height 759
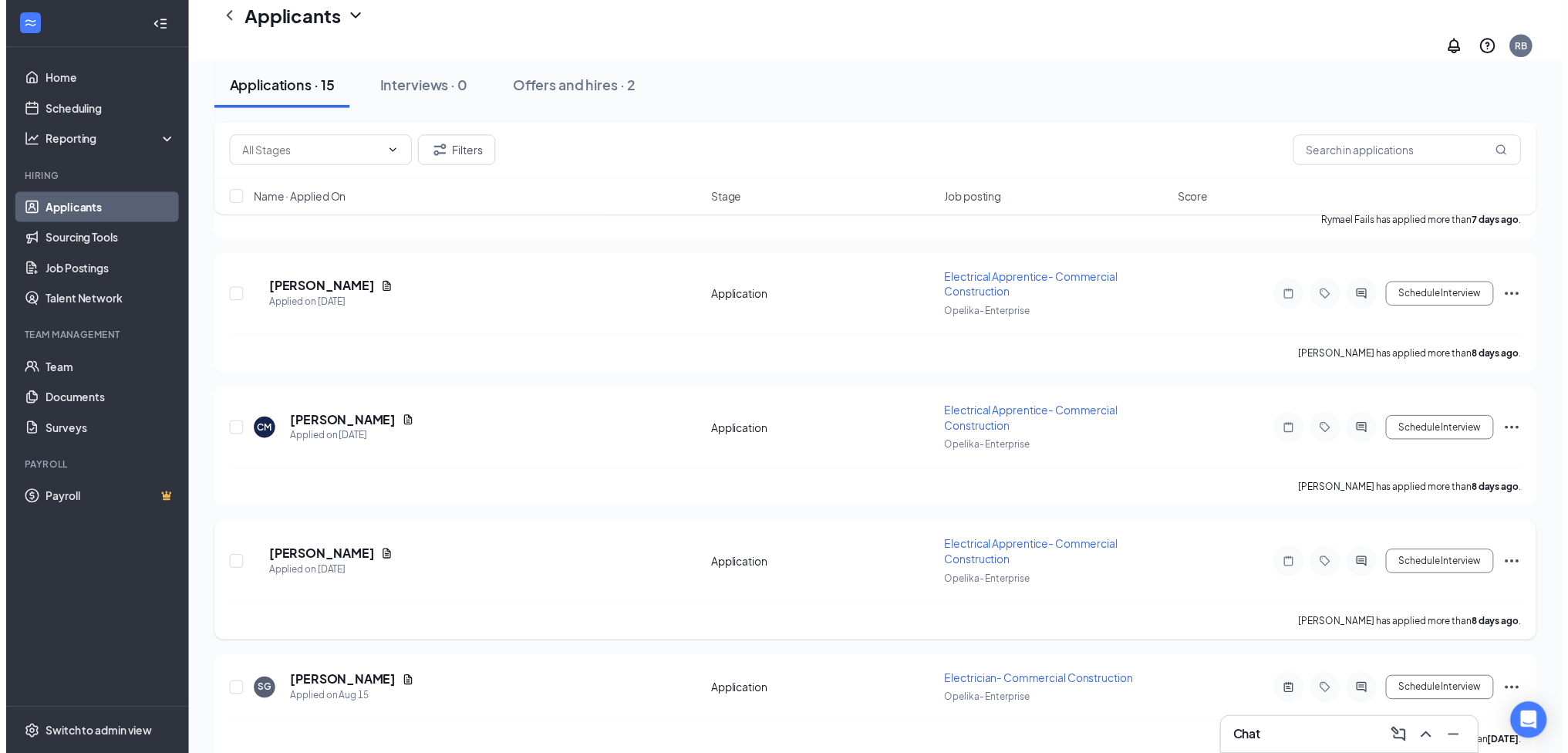
scroll to position [1485, 0]
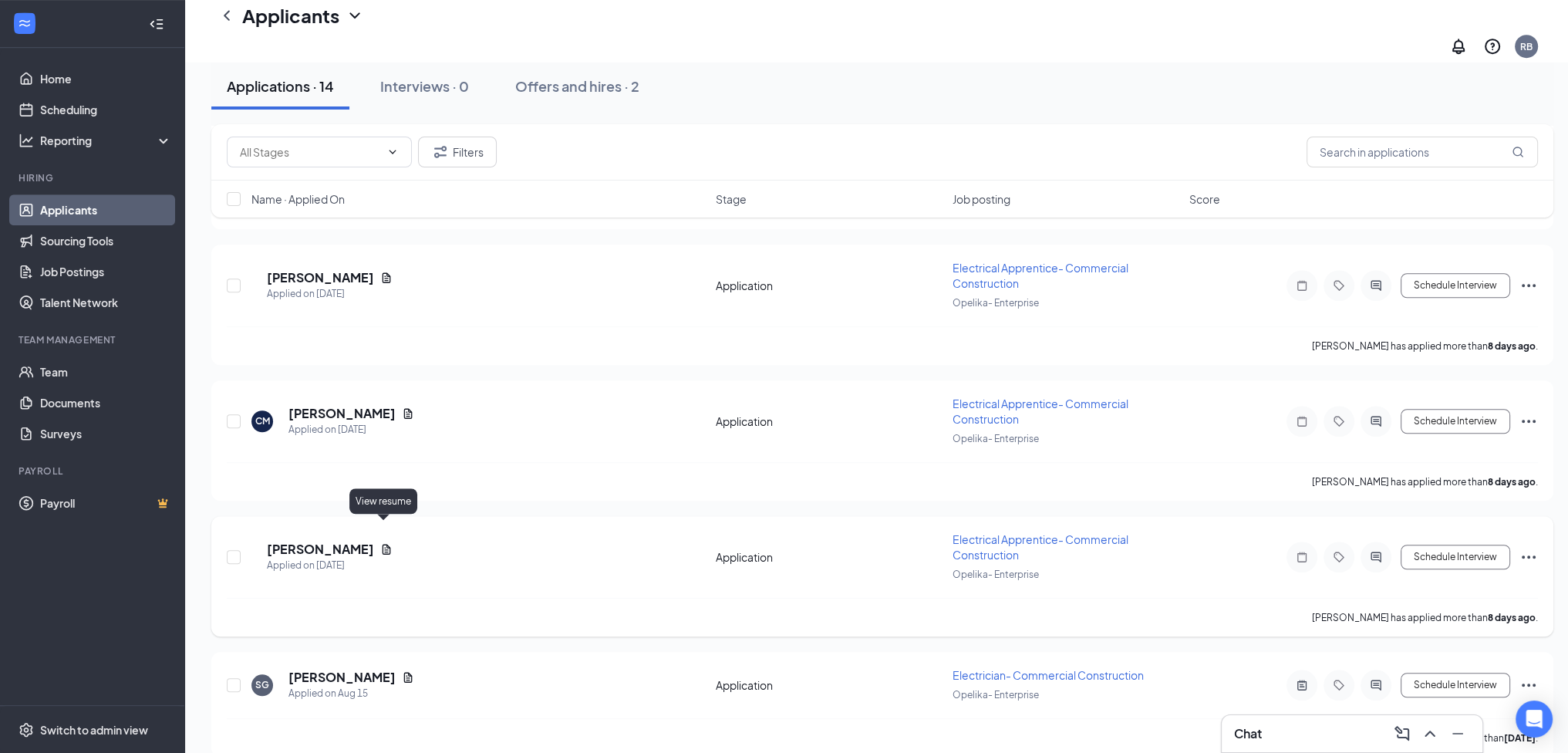
click at [382, 544] on icon "Document" at bounding box center [386, 549] width 9 height 10
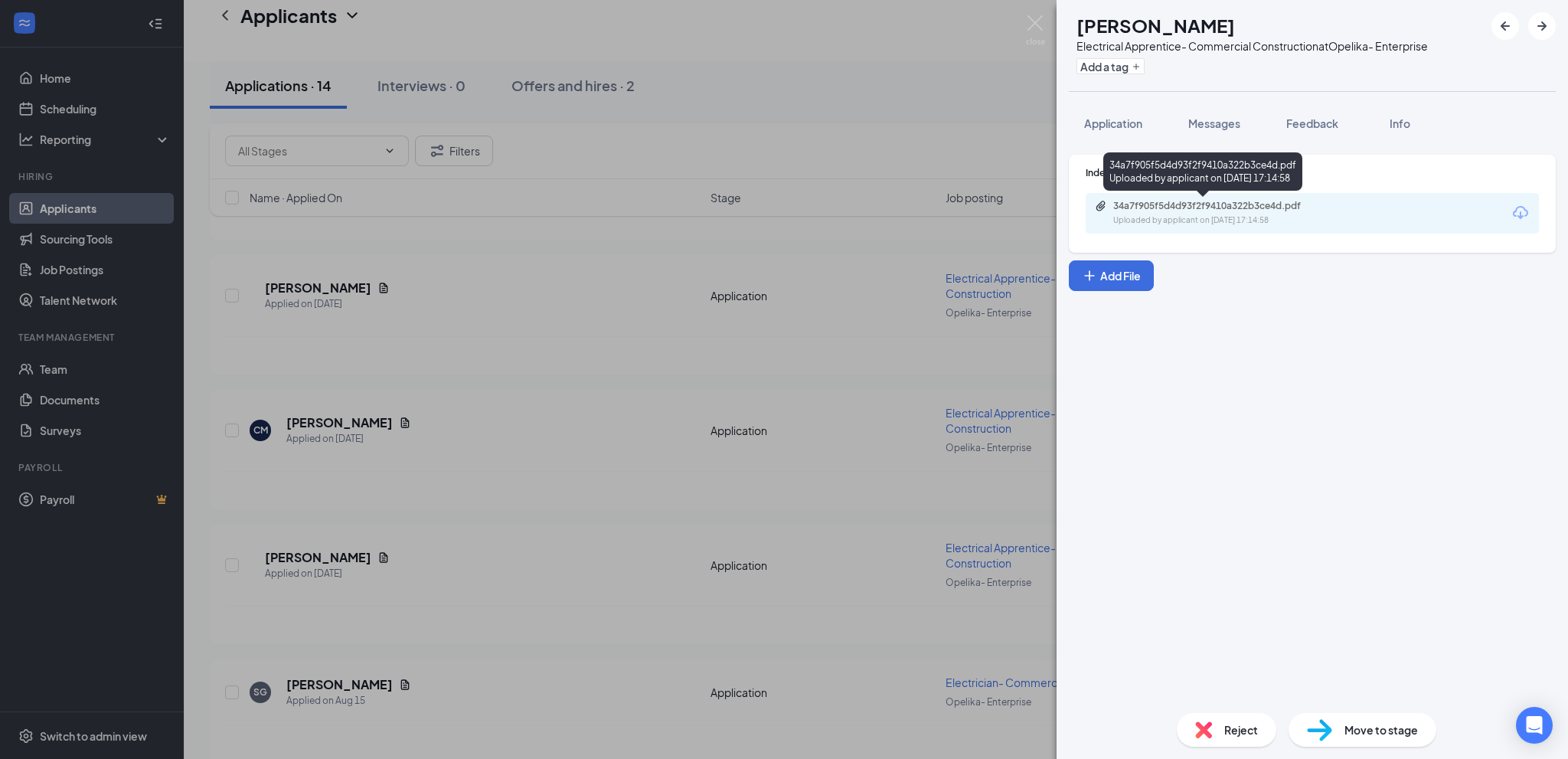
click at [1269, 215] on div "Uploaded by applicant on [DATE] 17:14:58" at bounding box center [1228, 221] width 230 height 12
click at [1313, 125] on span "Feedback" at bounding box center [1312, 123] width 52 height 14
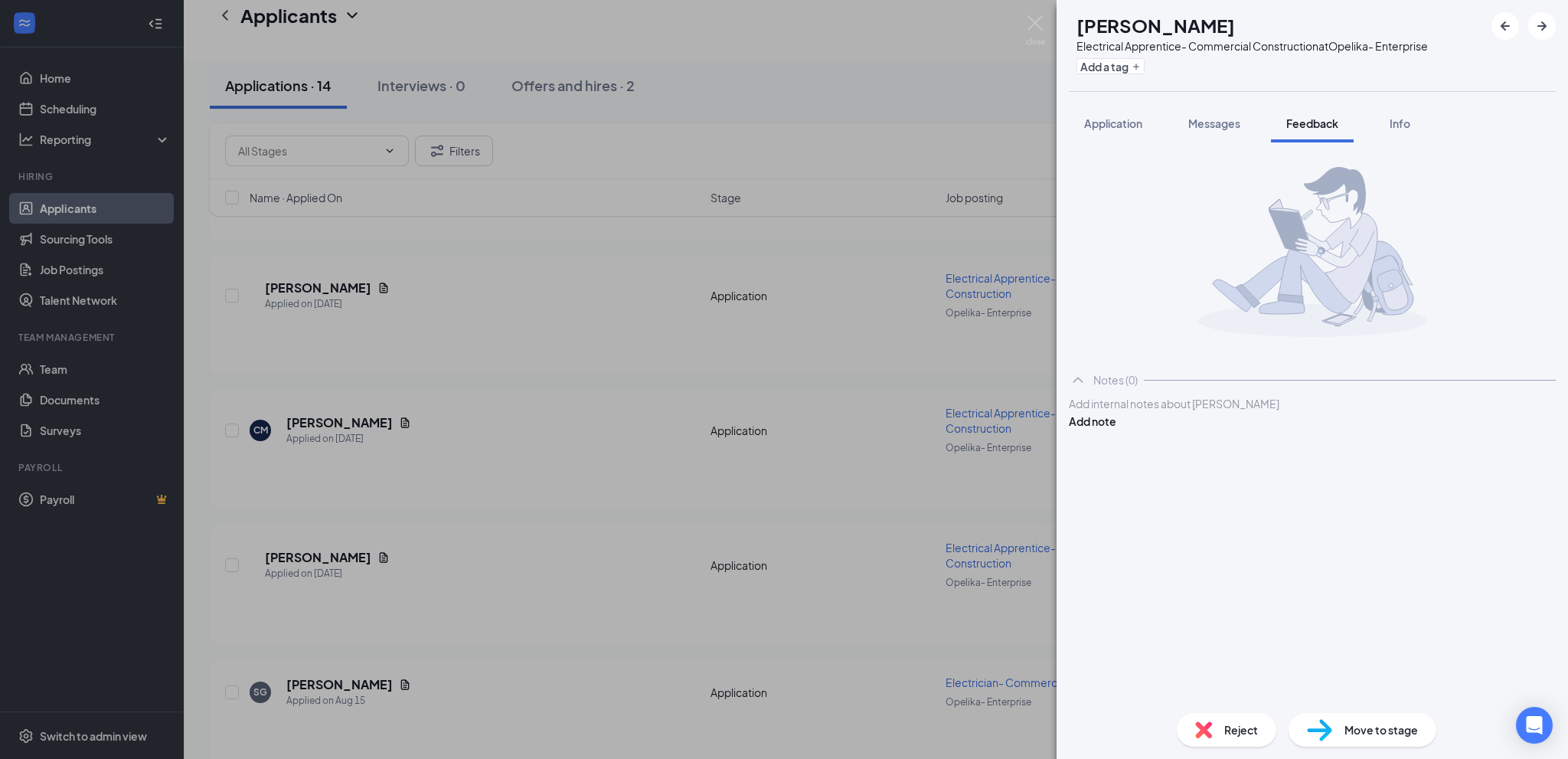
click at [1152, 412] on div at bounding box center [1312, 404] width 486 height 16
click at [1117, 419] on button "Add note" at bounding box center [1093, 421] width 47 height 17
click at [1510, 24] on icon "ArrowLeftNew" at bounding box center [1505, 26] width 19 height 19
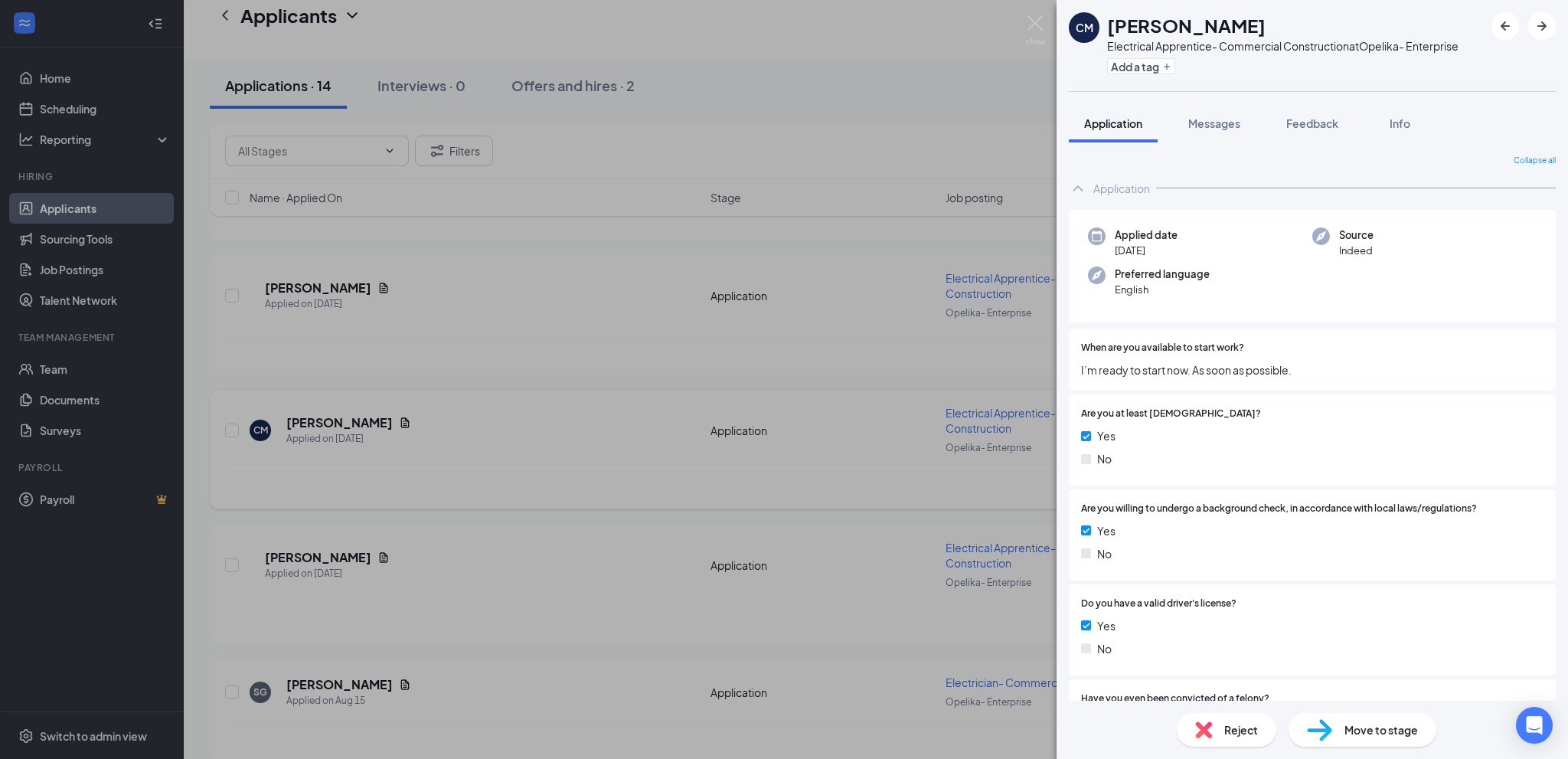
click at [423, 405] on div "[PERSON_NAME] Electrical Apprentice- Commercial Construction at Opelika- Enterp…" at bounding box center [784, 380] width 1568 height 759
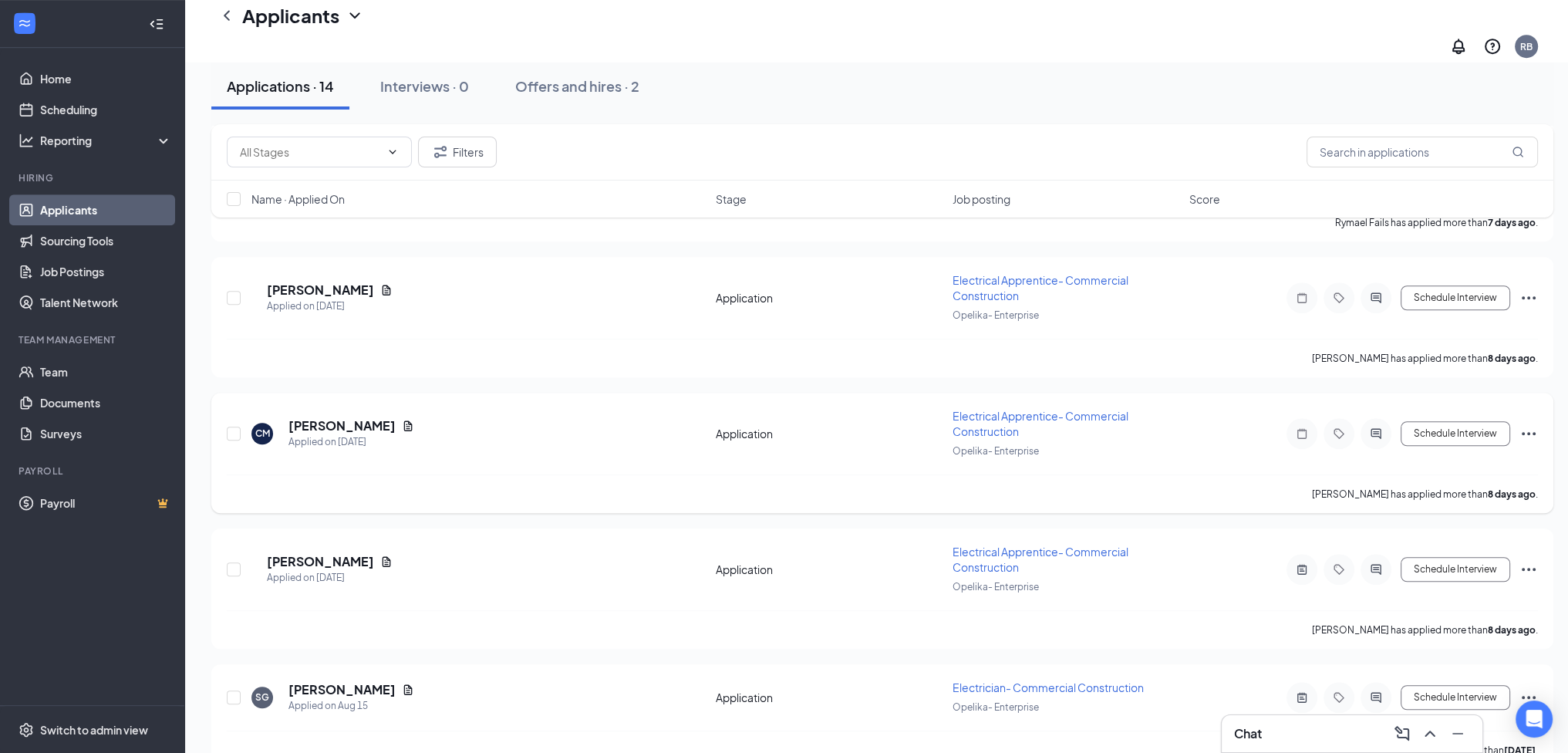
click at [402, 420] on icon "Document" at bounding box center [408, 426] width 12 height 12
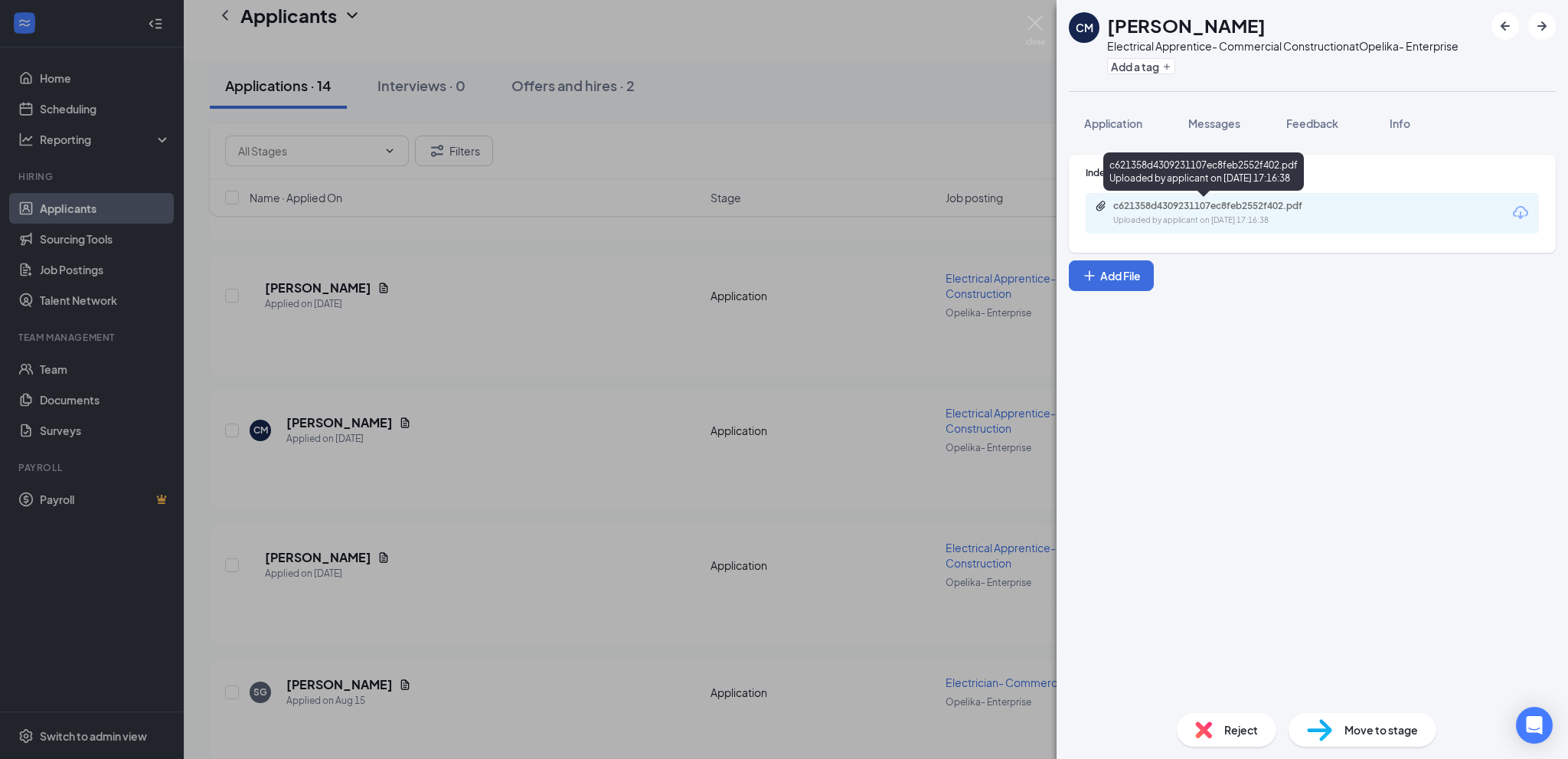
click at [1267, 211] on div "c621358d4309231107ec8feb2552f402.pdf" at bounding box center [1221, 206] width 215 height 12
click at [1309, 122] on span "Feedback" at bounding box center [1312, 123] width 52 height 14
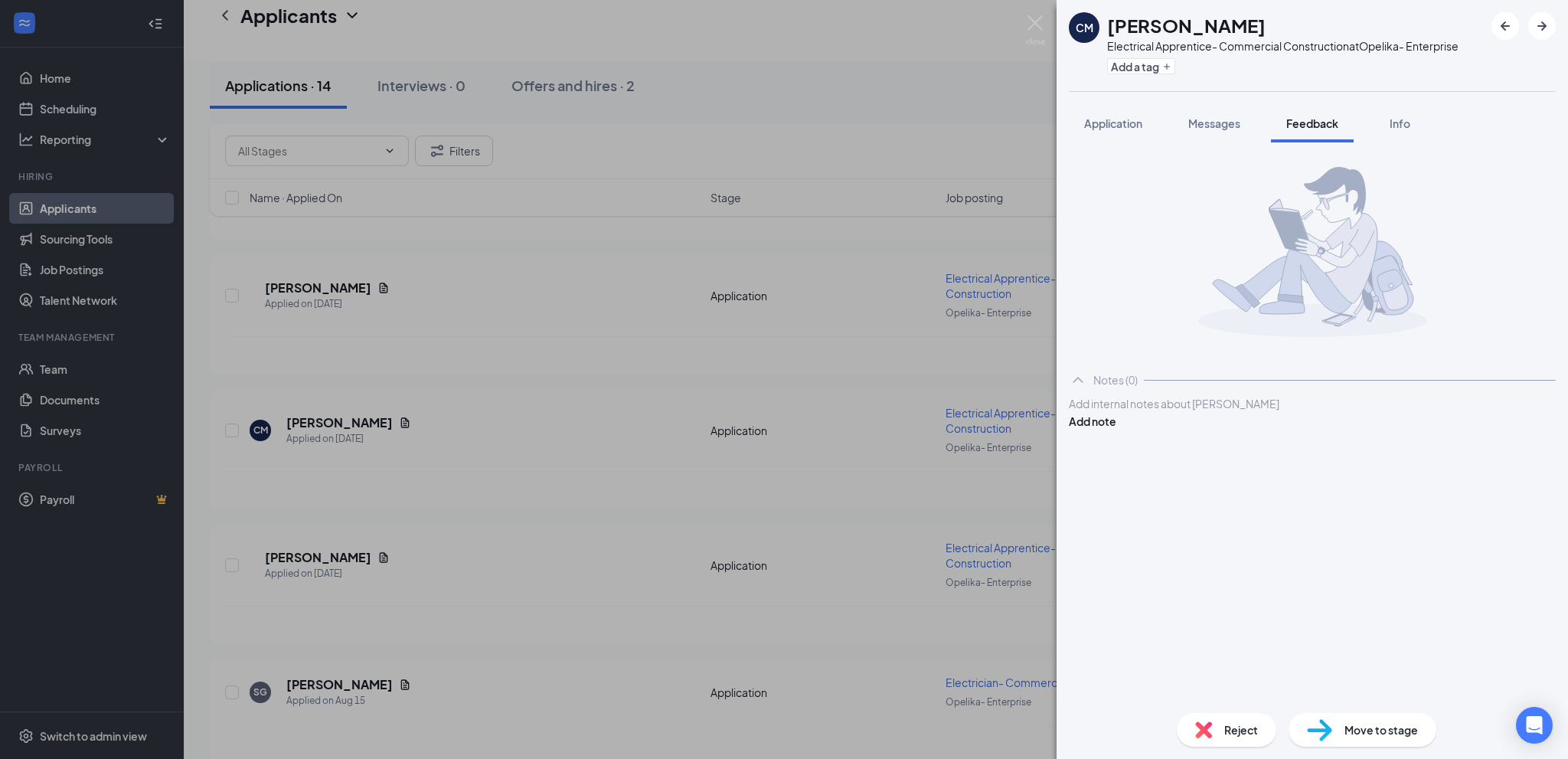
click at [1162, 415] on div "Add internal notes about [PERSON_NAME] Add note" at bounding box center [1313, 412] width 487 height 34
click at [1155, 412] on div at bounding box center [1312, 404] width 486 height 16
click at [1117, 428] on button "Add note" at bounding box center [1093, 421] width 47 height 17
click at [304, 290] on div "[PERSON_NAME] Electrical Apprentice- Commercial Construction at Opelika- Enterp…" at bounding box center [784, 380] width 1568 height 759
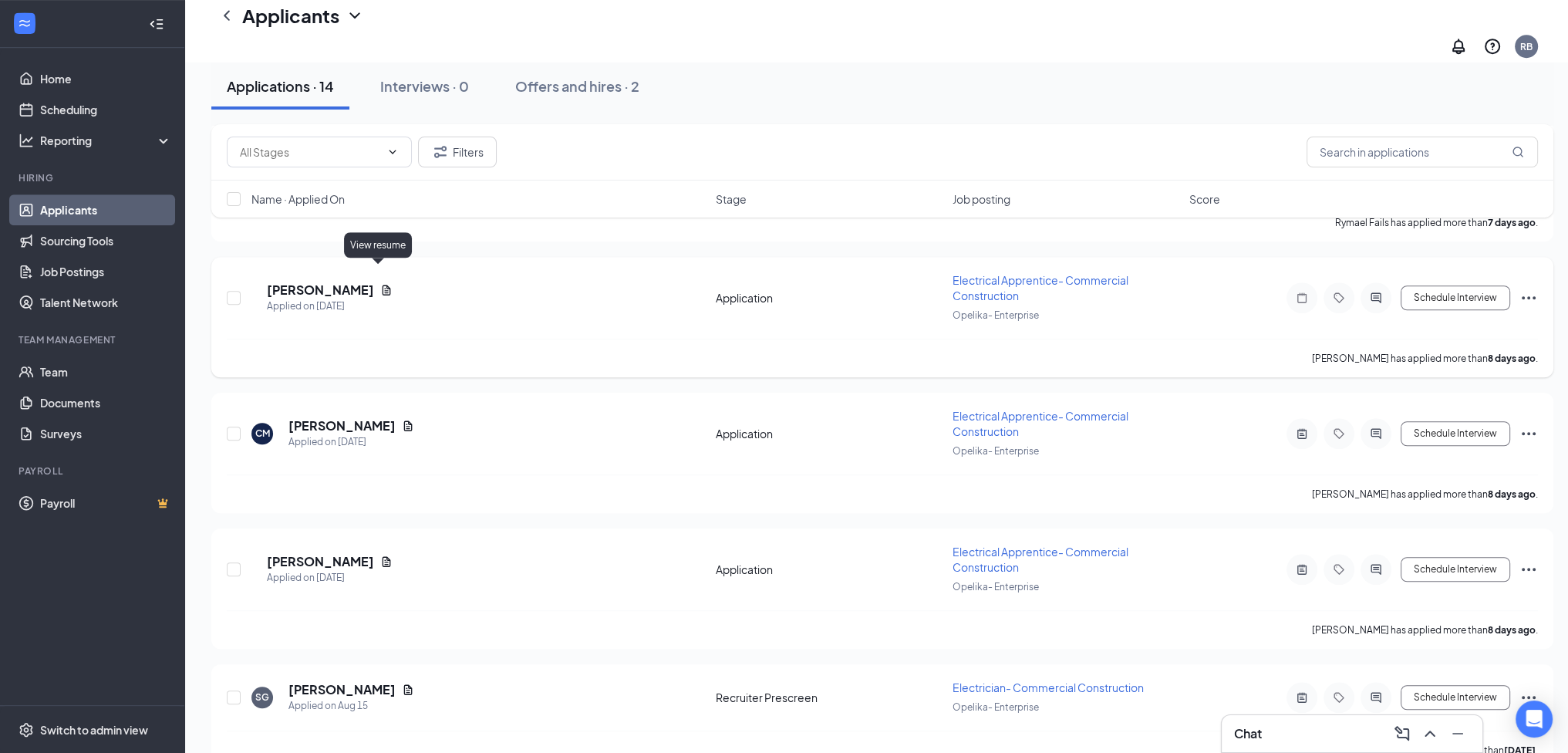
click at [382, 284] on icon "Document" at bounding box center [386, 290] width 12 height 12
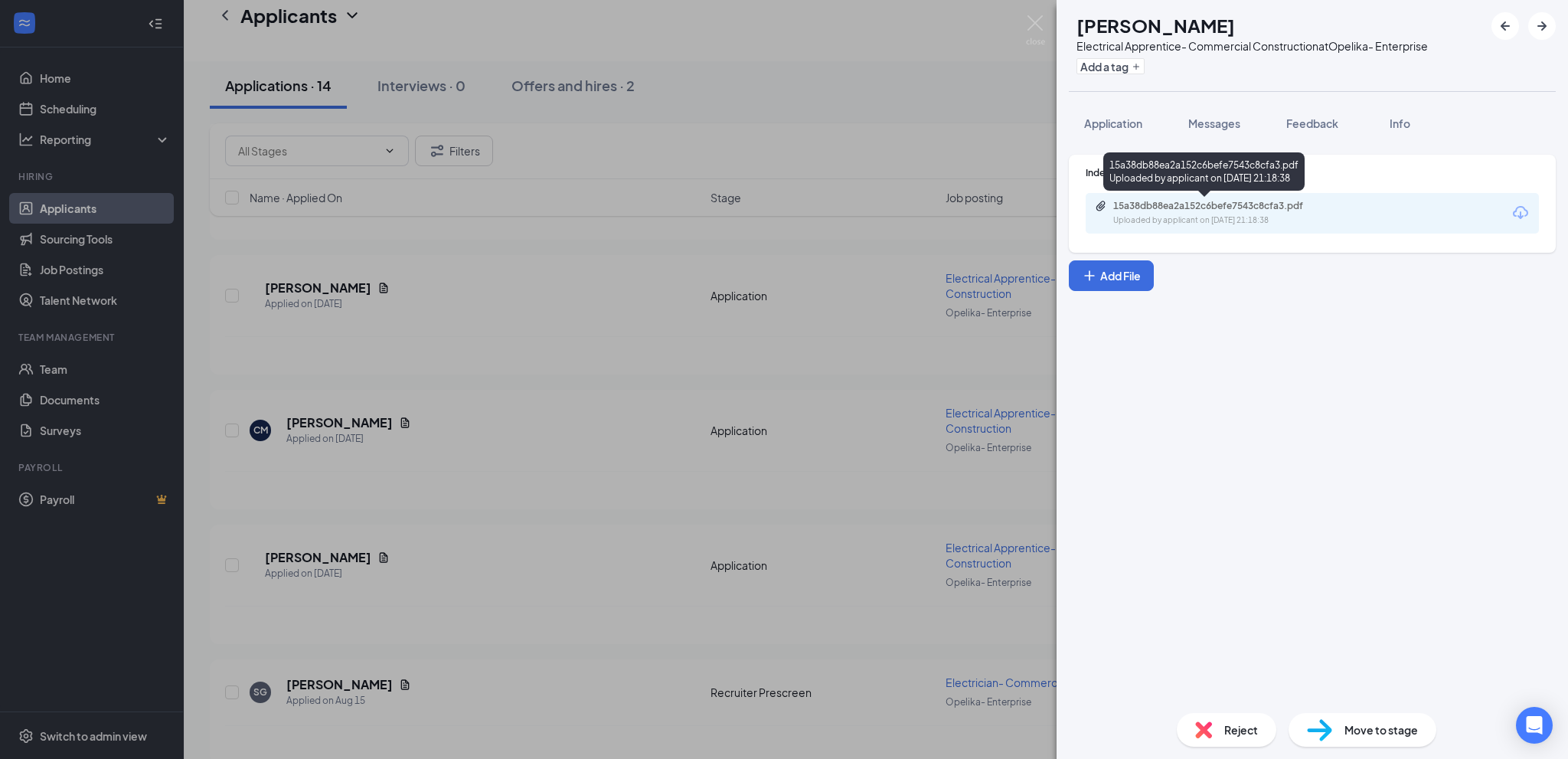
click at [1164, 204] on div "15a38db88ea2a152c6befe7543c8cfa3.pdf" at bounding box center [1221, 206] width 215 height 12
click at [1295, 122] on span "Feedback" at bounding box center [1312, 123] width 52 height 14
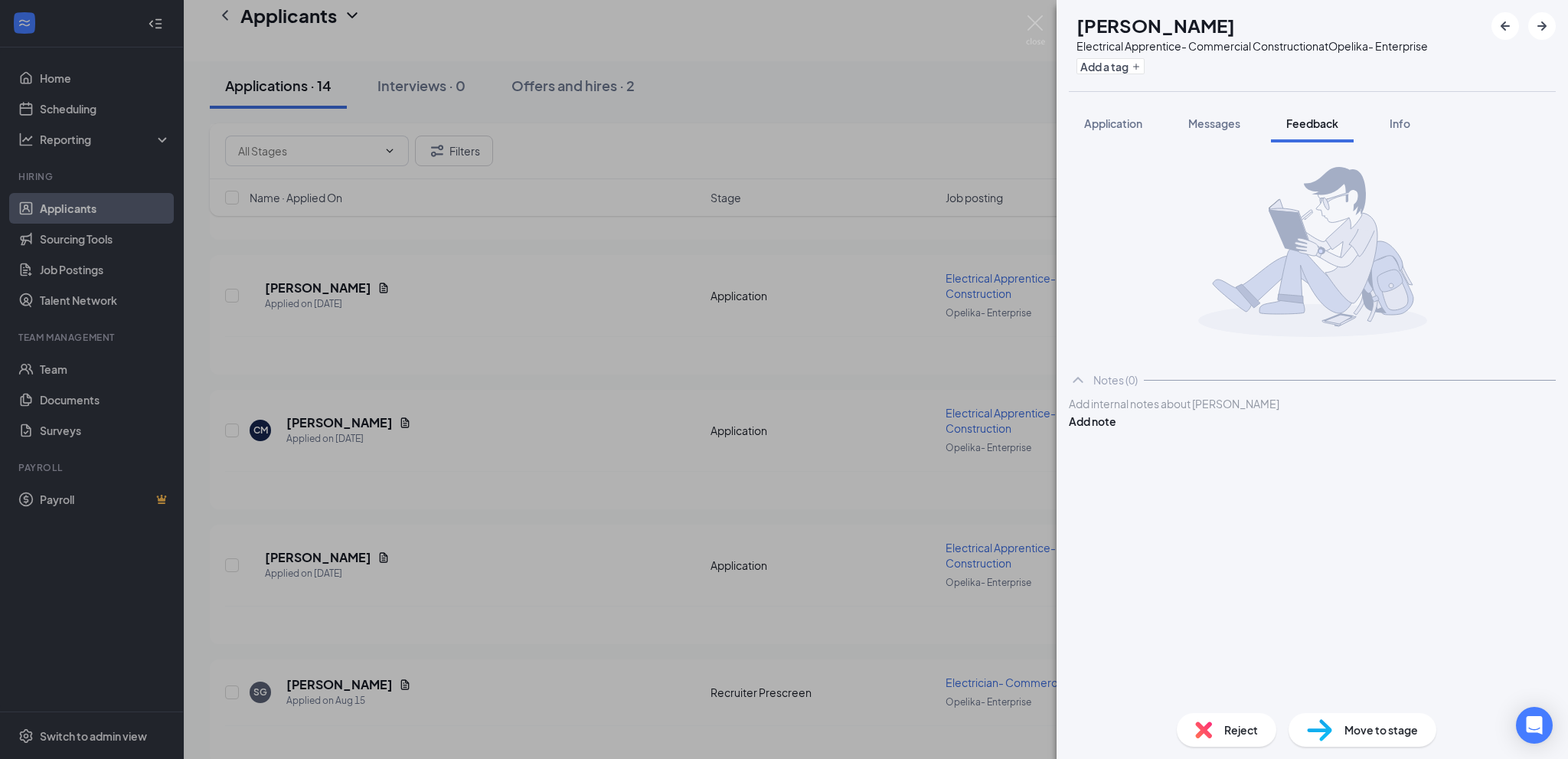
click at [1109, 412] on div at bounding box center [1312, 404] width 486 height 16
click at [1117, 424] on button "Add note" at bounding box center [1093, 421] width 47 height 17
click at [478, 388] on div "[PERSON_NAME] Electrical Apprentice- Commercial Construction at Opelika- Enterp…" at bounding box center [784, 380] width 1568 height 759
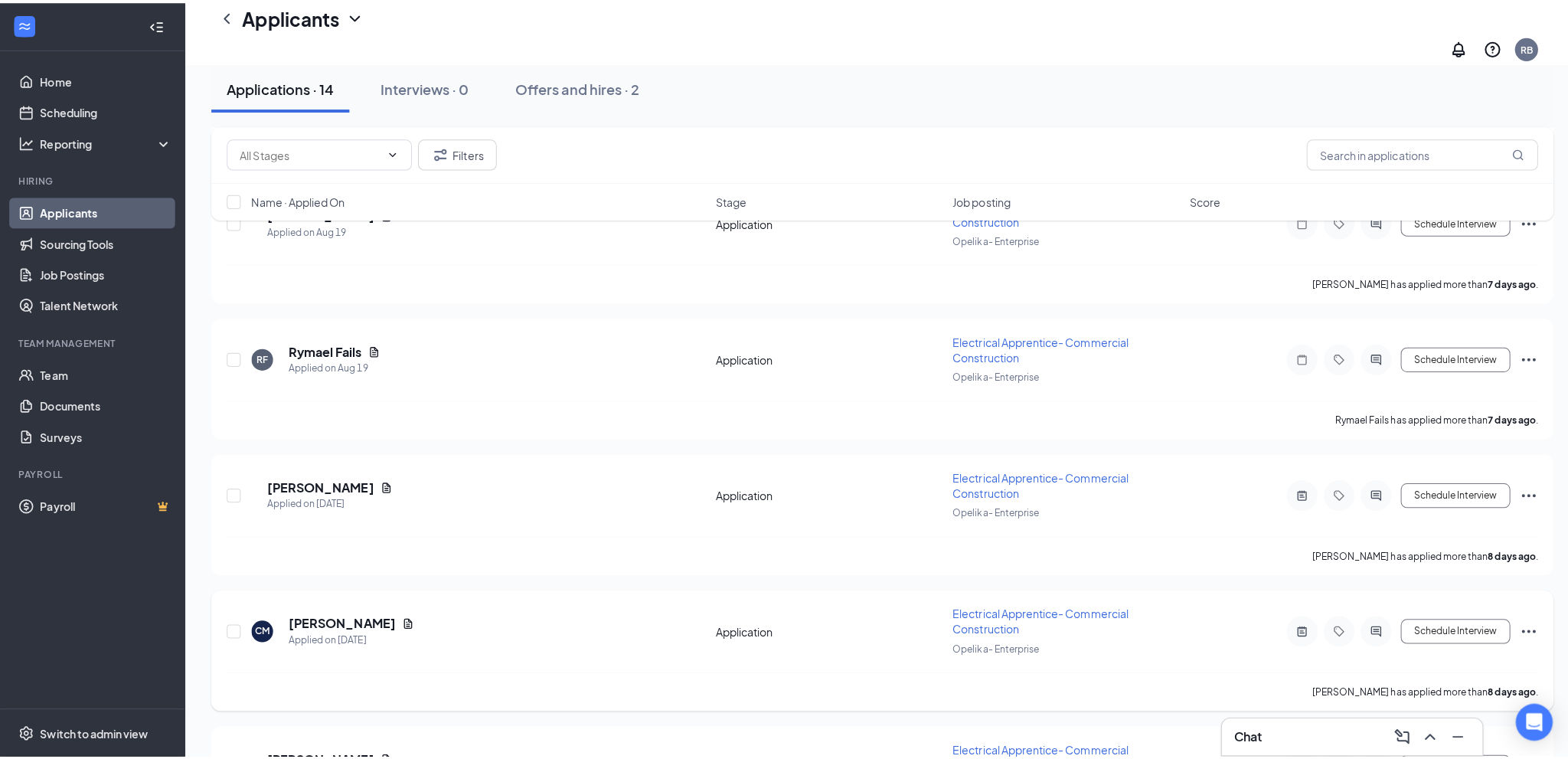
scroll to position [1231, 0]
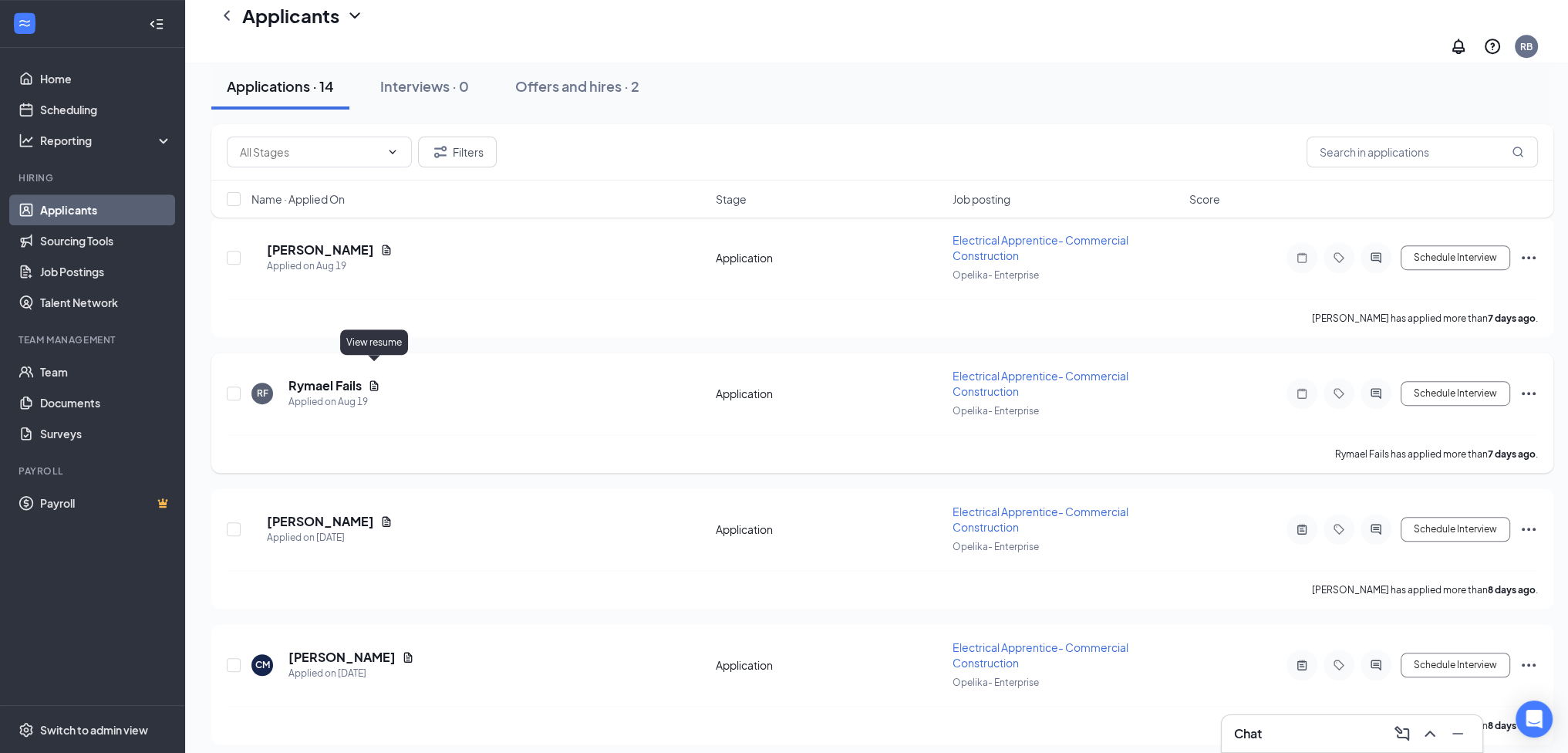
click at [376, 380] on icon "Document" at bounding box center [374, 385] width 9 height 10
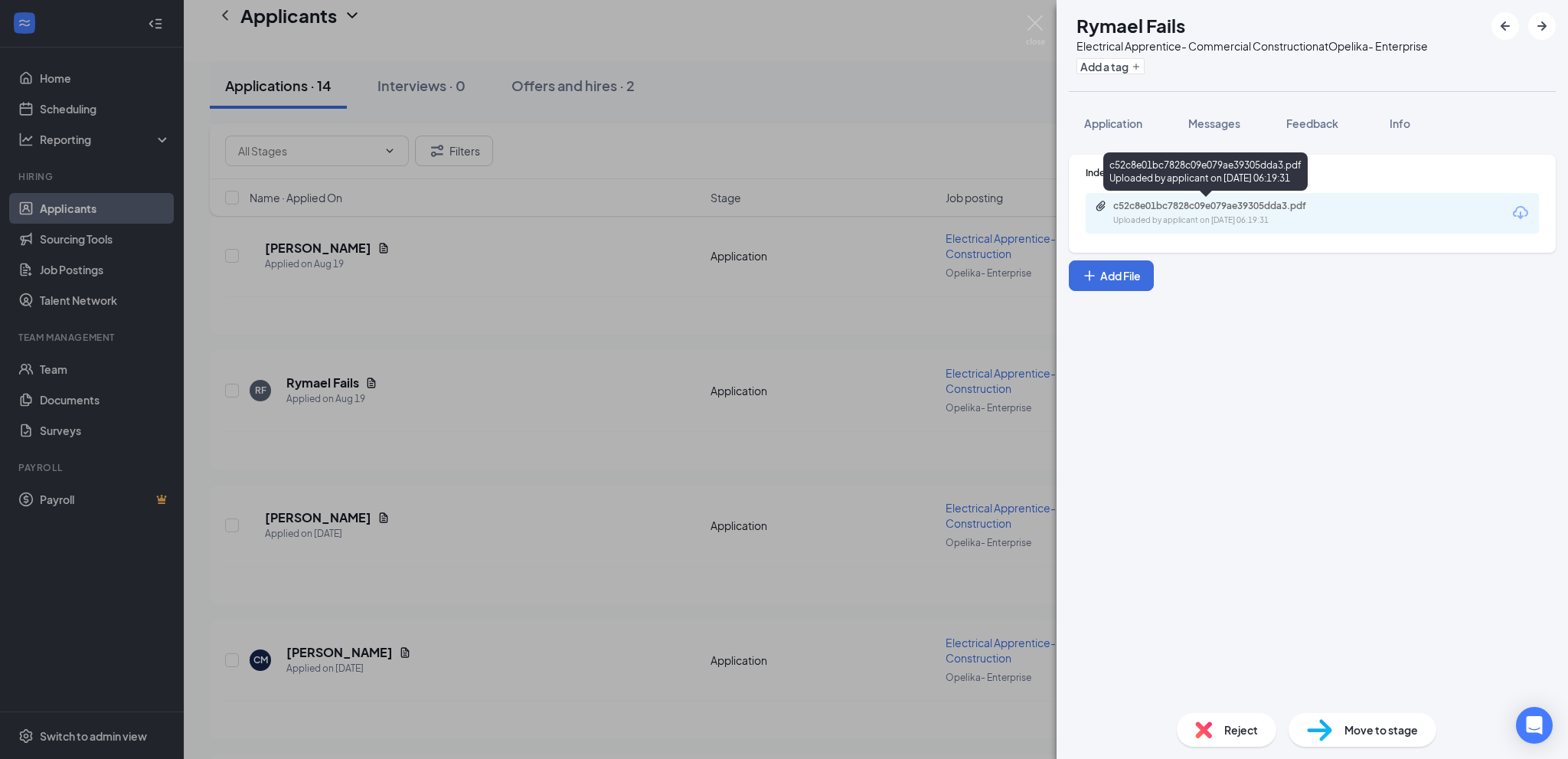
click at [1248, 204] on div "c52c8e01bc7828c09e079ae39305dda3.pdf" at bounding box center [1221, 206] width 215 height 12
click at [1329, 127] on span "Feedback" at bounding box center [1312, 123] width 52 height 14
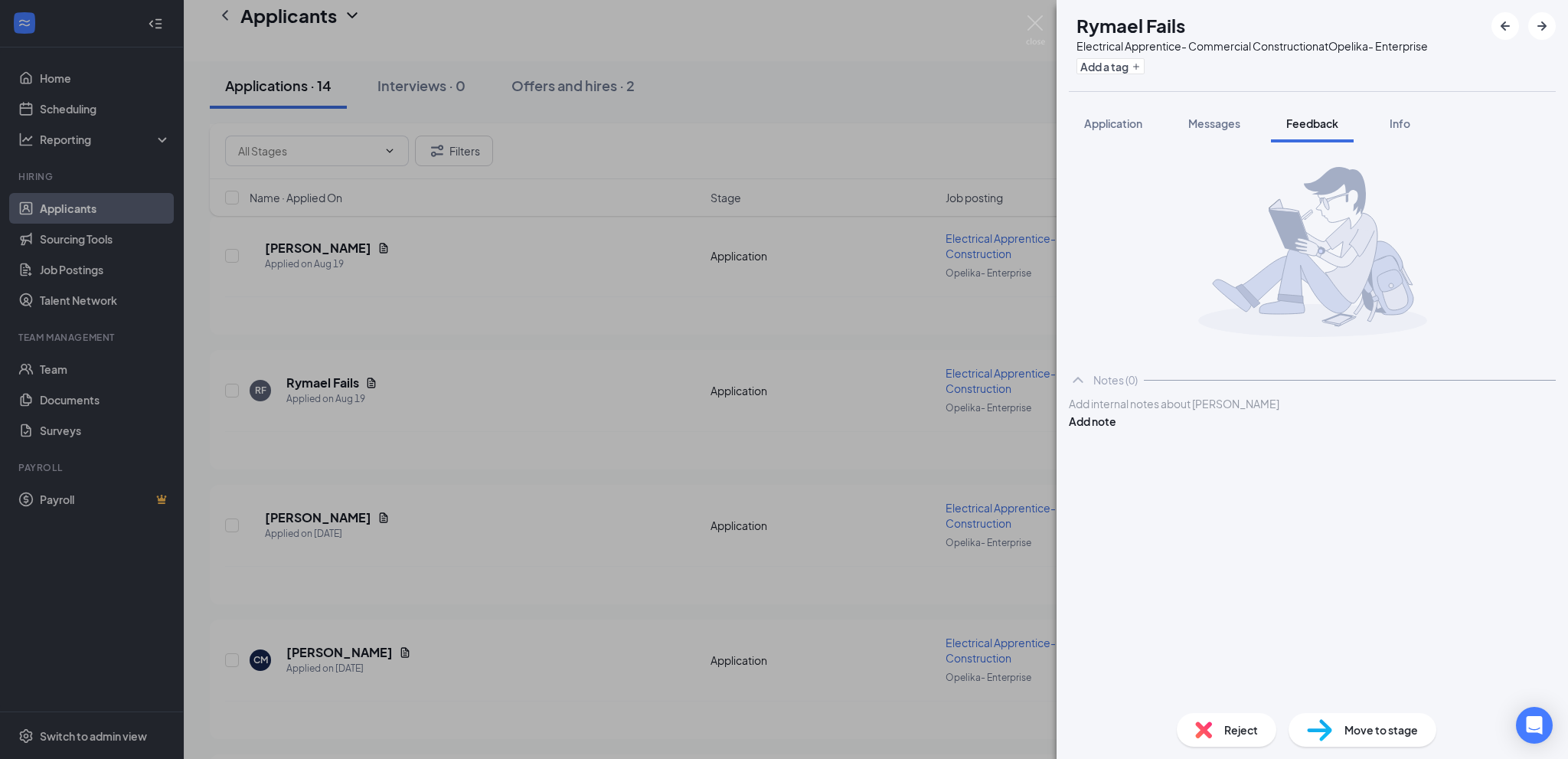
click at [1155, 412] on div at bounding box center [1312, 404] width 486 height 16
click at [1117, 427] on button "Add note" at bounding box center [1093, 421] width 47 height 17
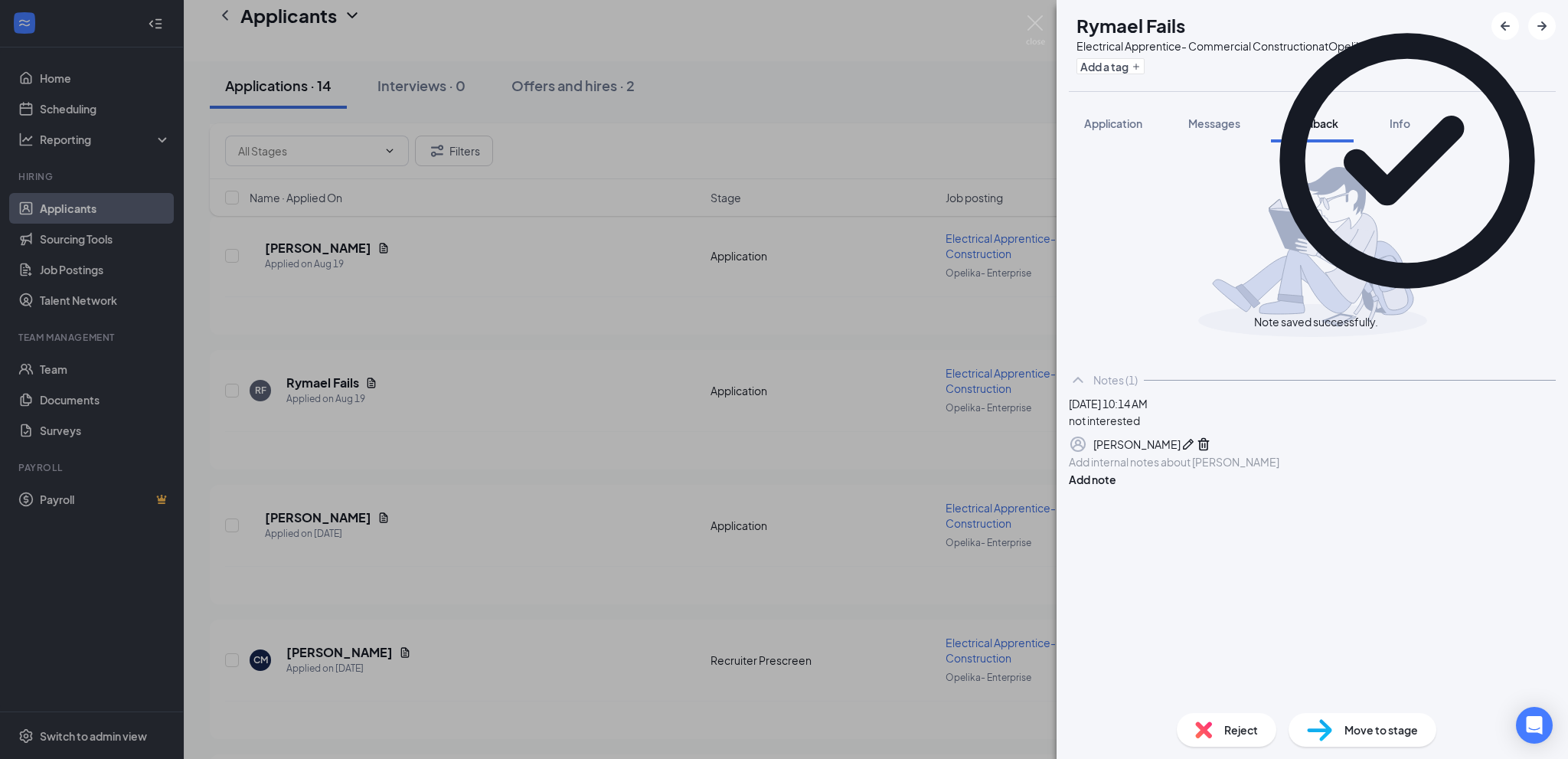
click at [1206, 732] on img at bounding box center [1203, 729] width 17 height 17
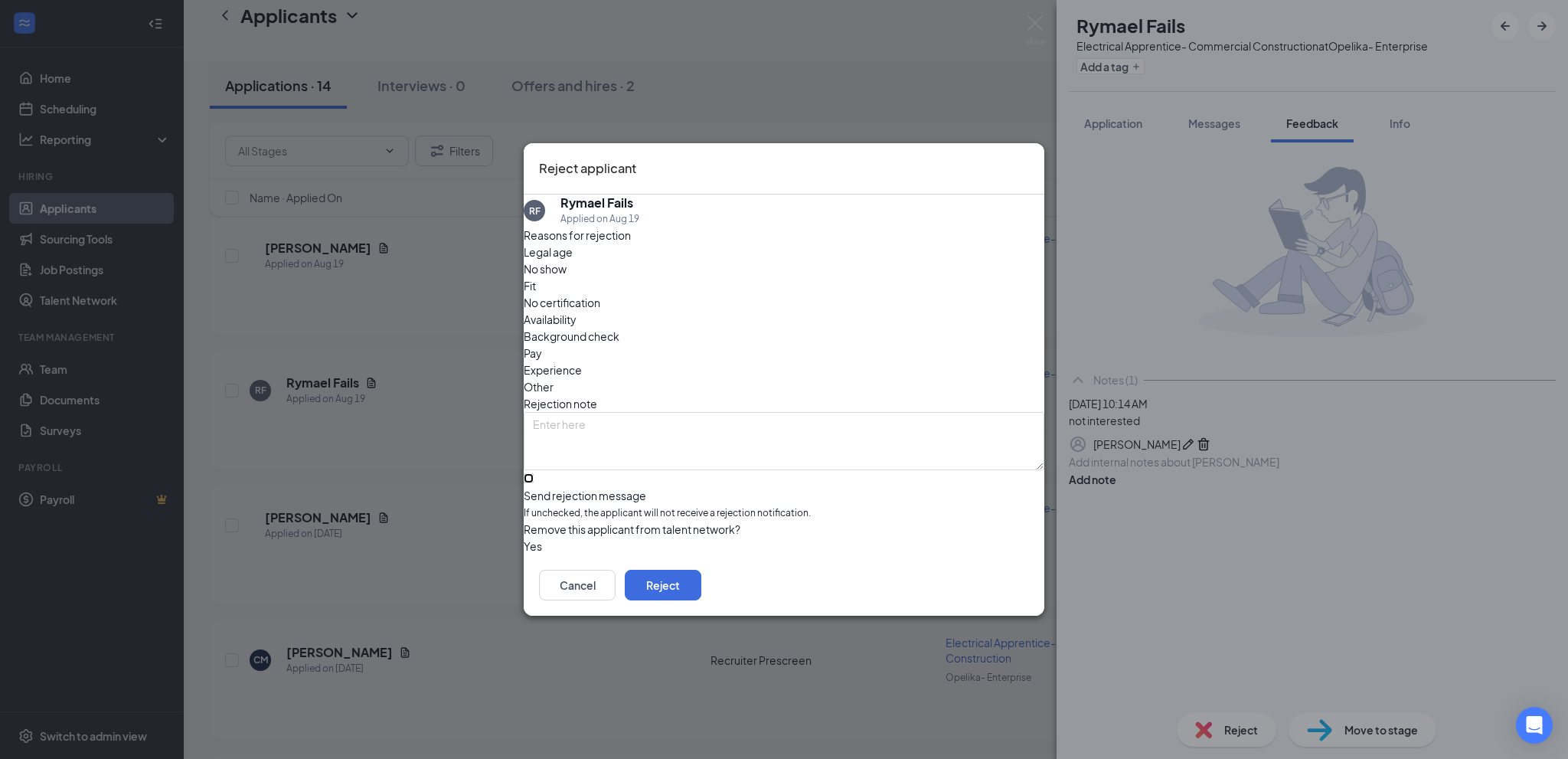
click at [533, 473] on input "Send rejection message If unchecked, the applicant will not receive a rejection…" at bounding box center [528, 478] width 10 height 10
checkbox input "true"
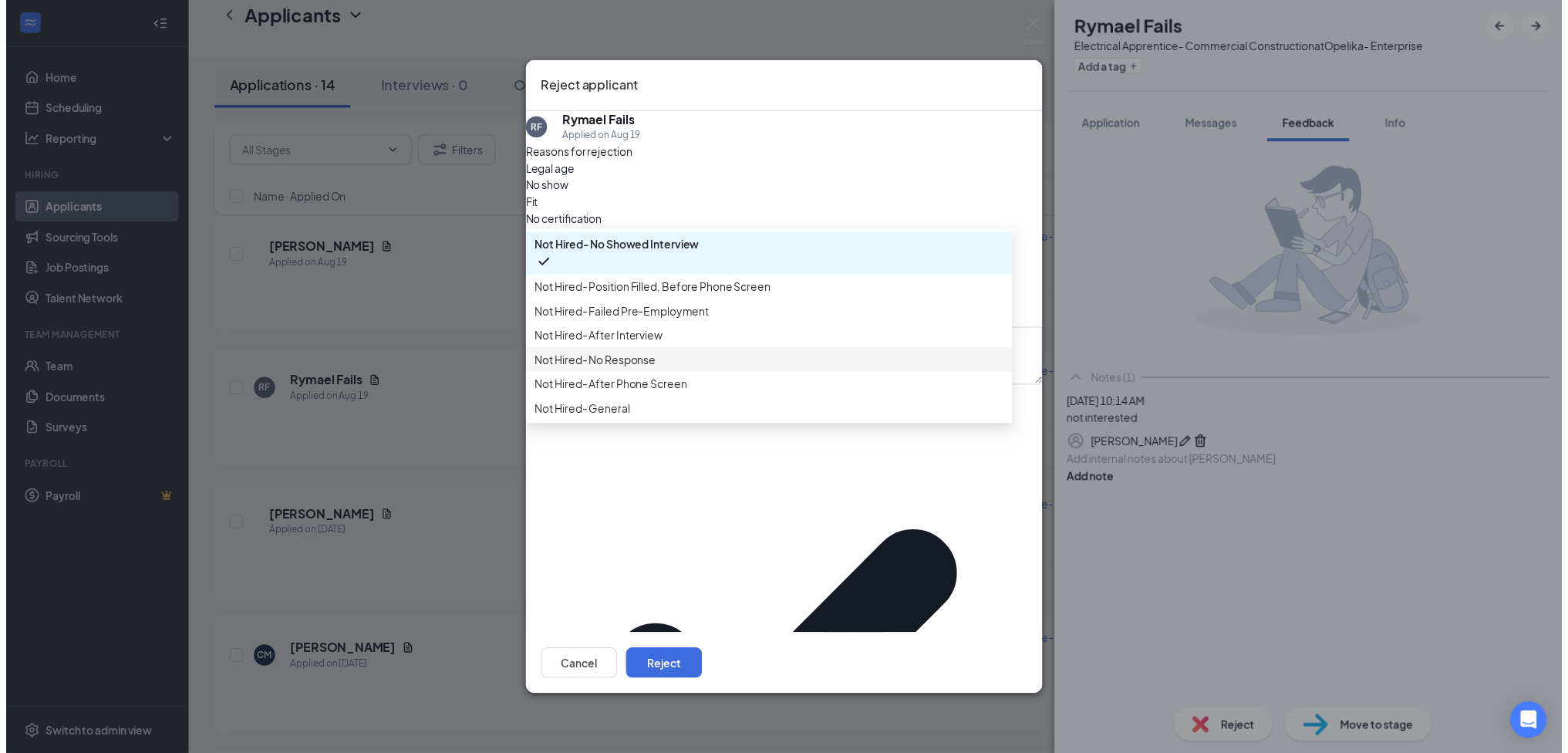
scroll to position [53, 0]
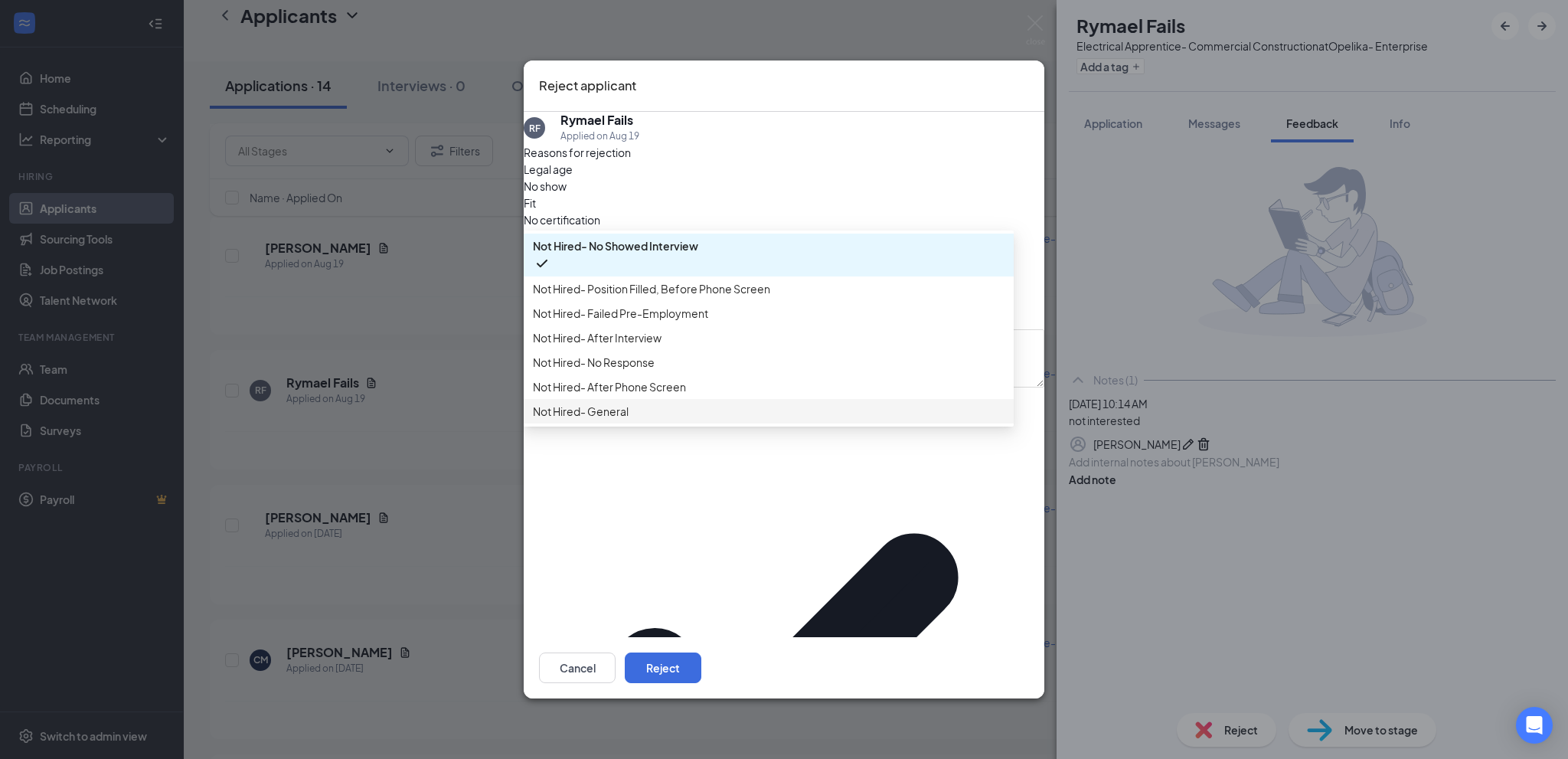
click at [660, 420] on span "Not Hired- General" at bounding box center [769, 411] width 472 height 17
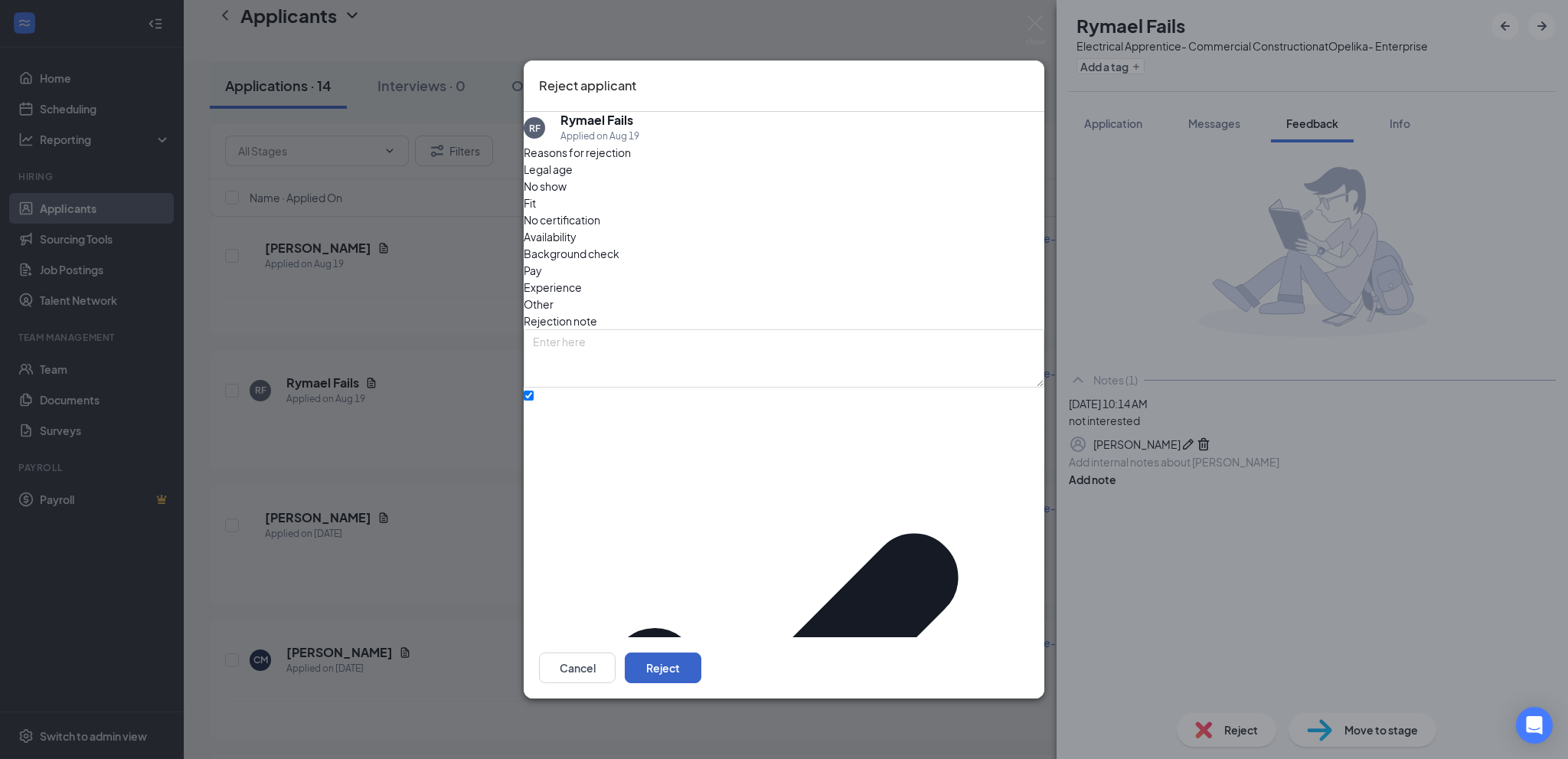
click at [702, 653] on button "Reject" at bounding box center [663, 667] width 77 height 31
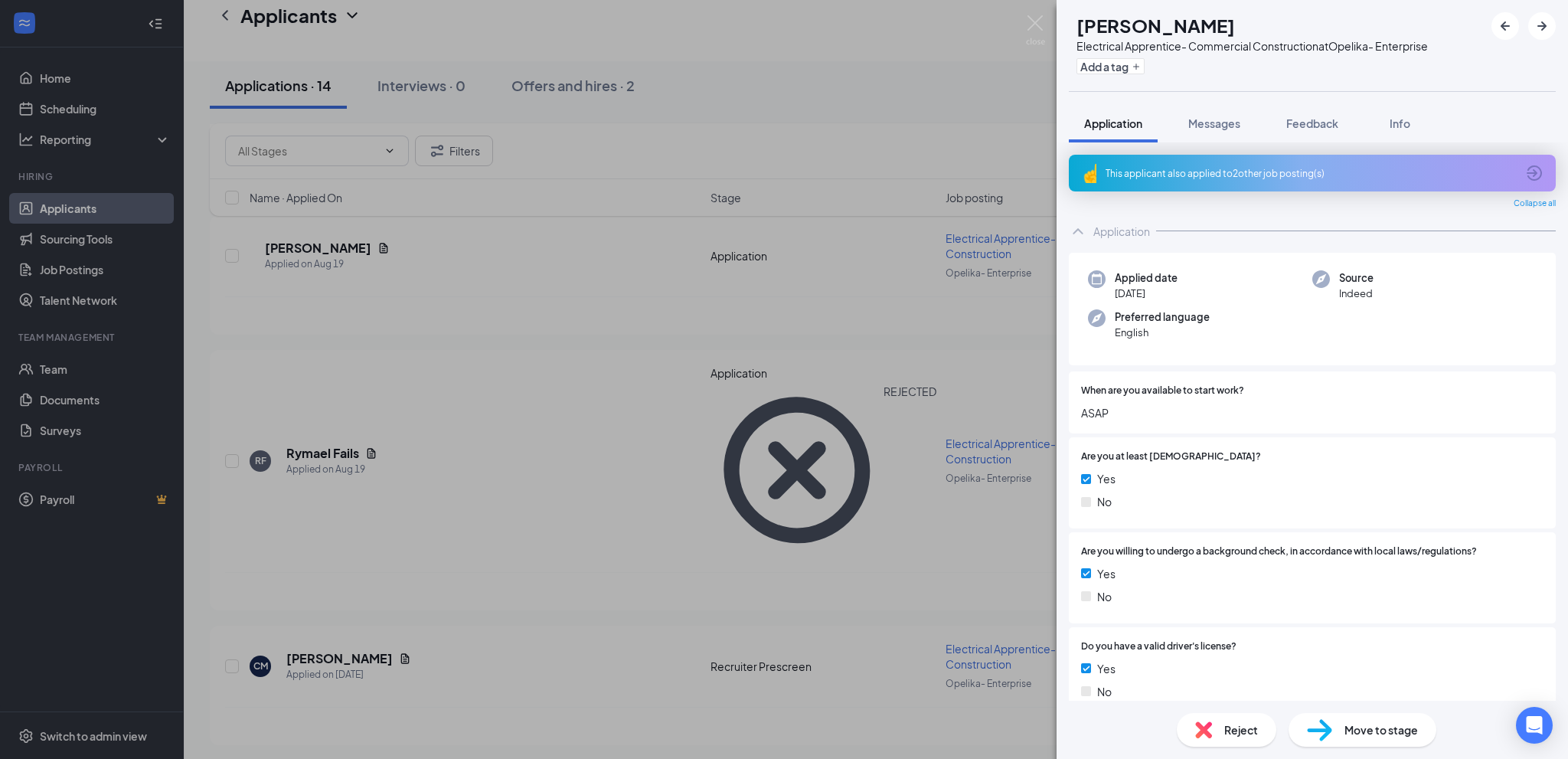
click at [490, 288] on div "[PERSON_NAME] Electrical Apprentice- Commercial Construction at Opelika- Enterp…" at bounding box center [784, 380] width 1568 height 759
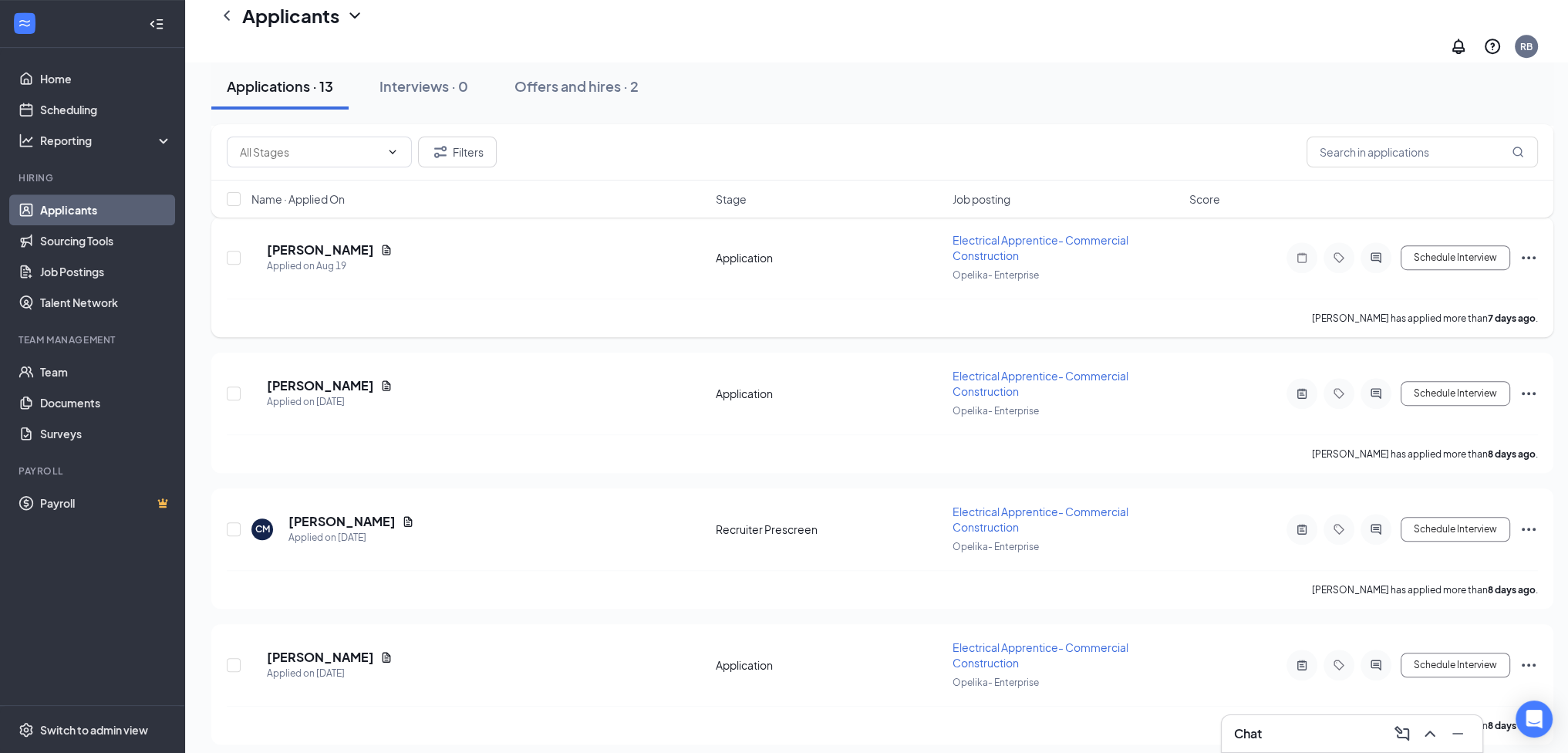
click at [501, 272] on div "SS [PERSON_NAME] Applied on [DATE] Application Electrical Apprentice- Commercia…" at bounding box center [882, 265] width 1312 height 67
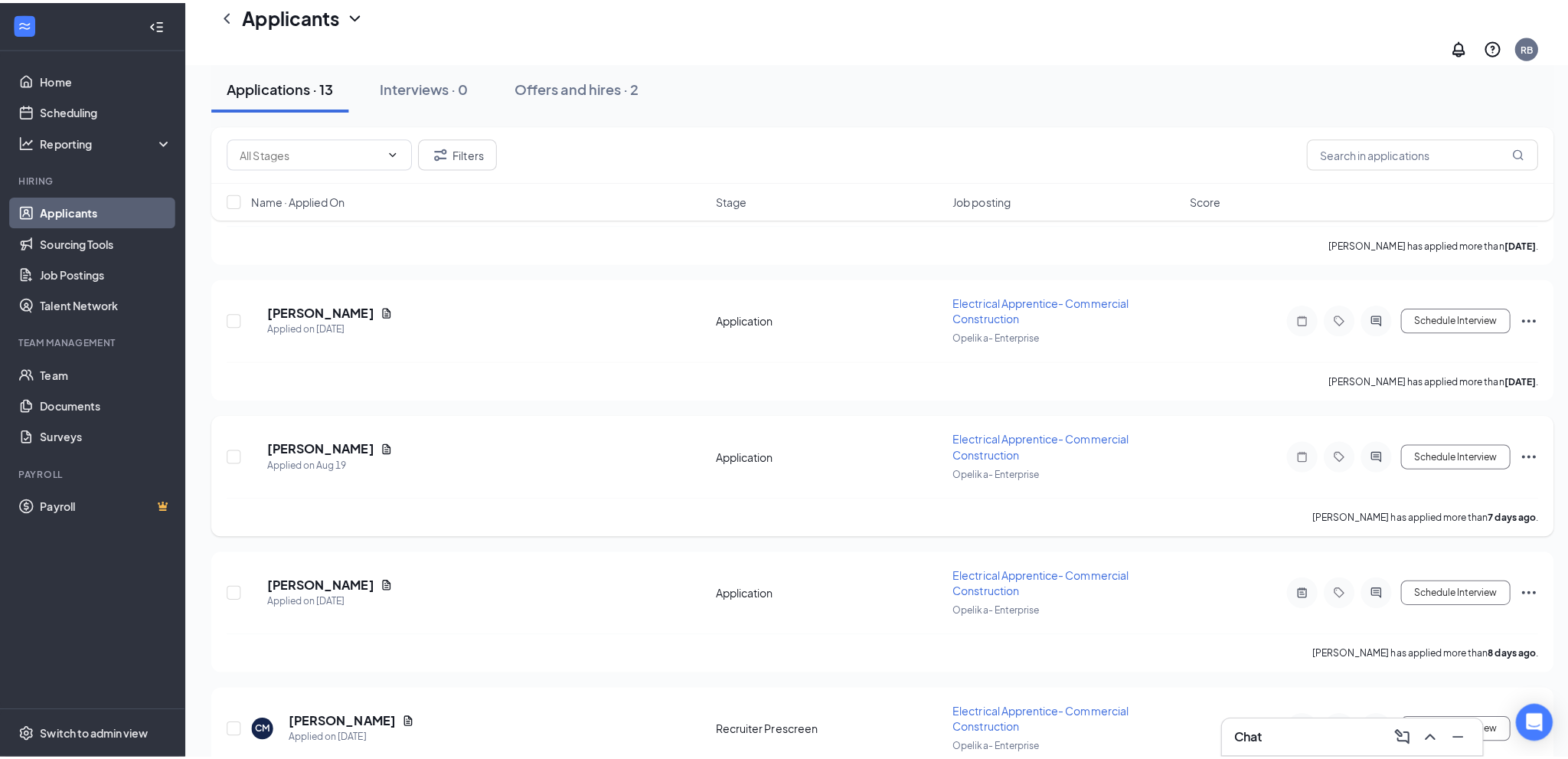
scroll to position [1001, 0]
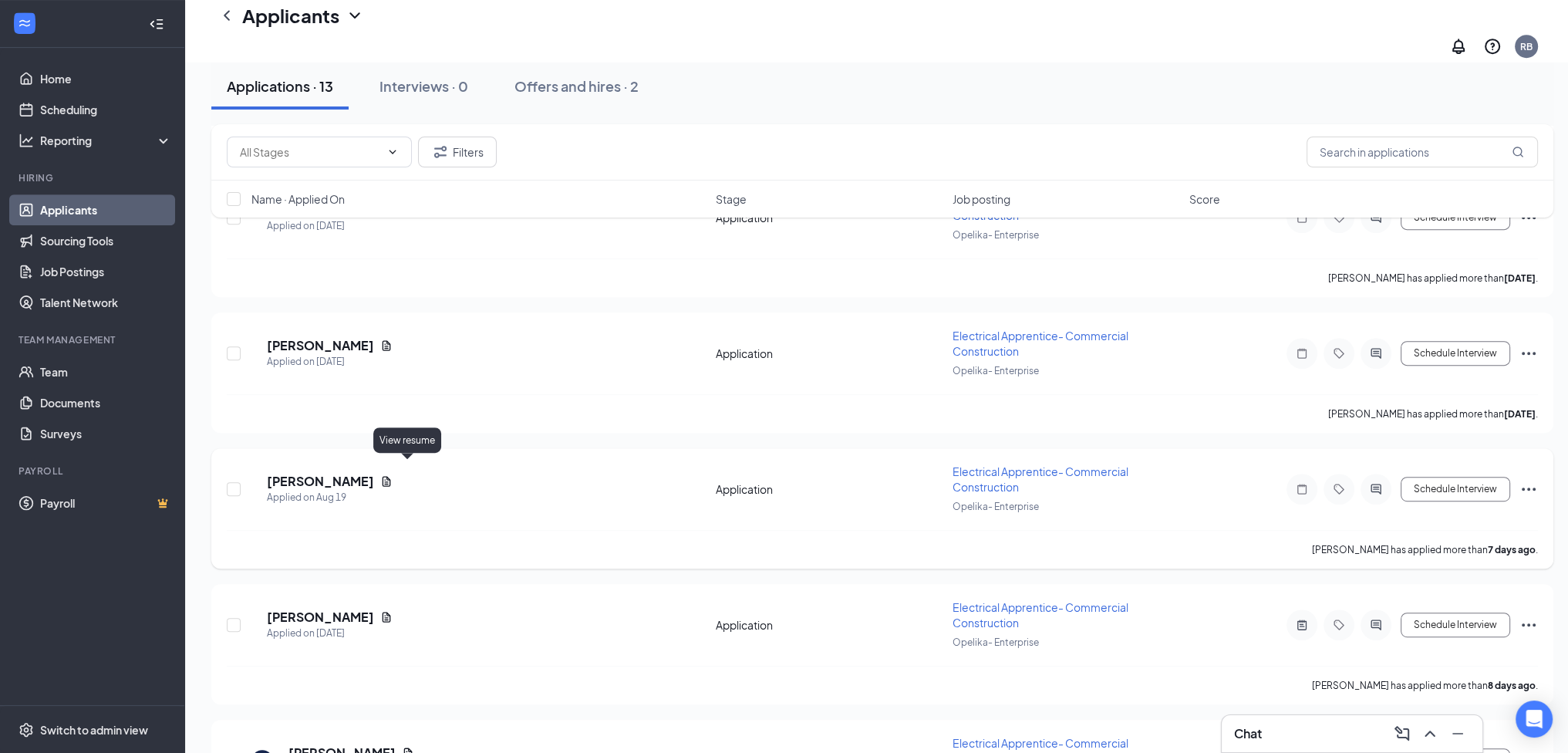
click at [391, 476] on icon "Document" at bounding box center [386, 481] width 9 height 10
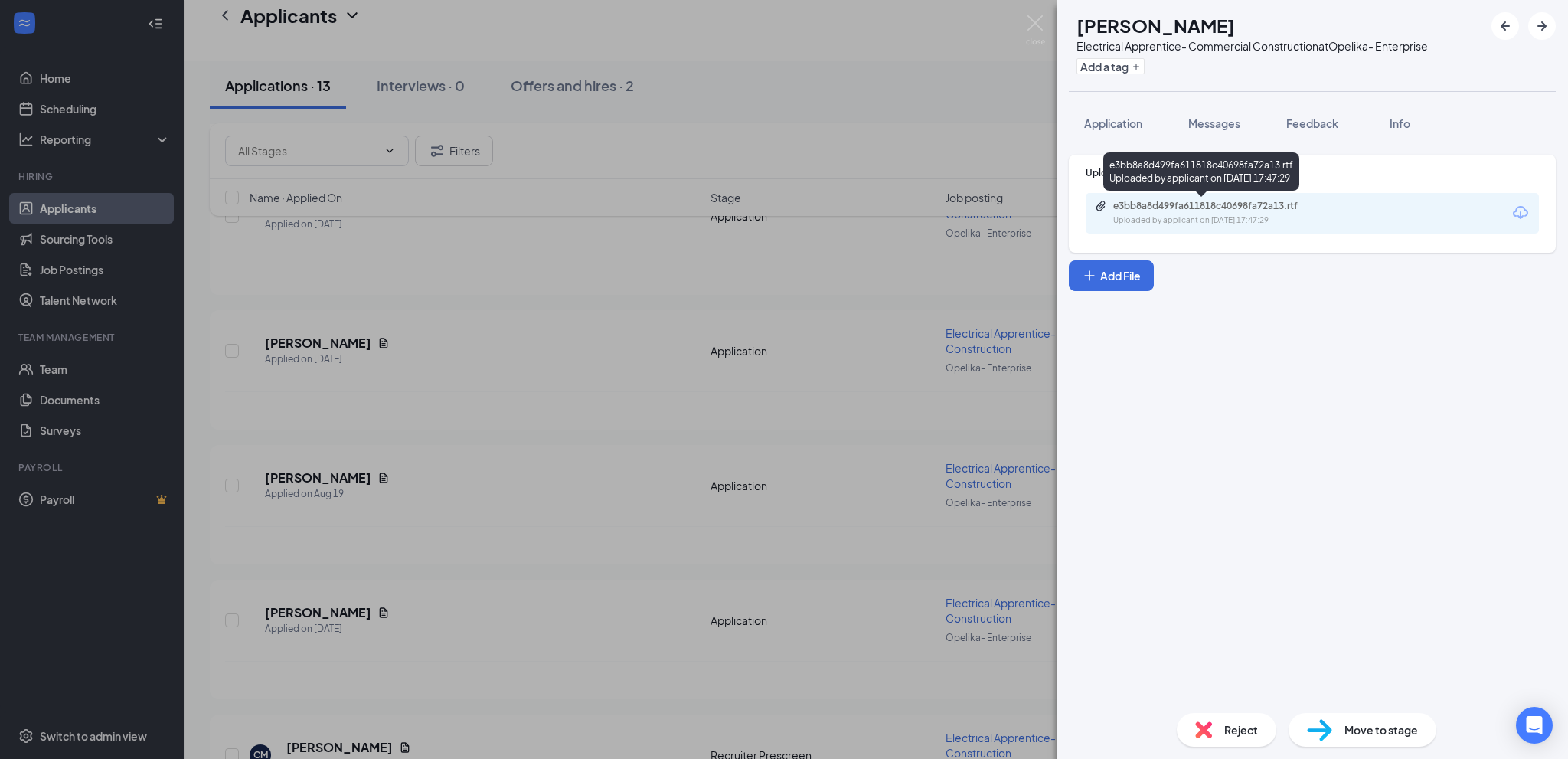
click at [1202, 217] on div "Uploaded by applicant on [DATE] 17:47:29" at bounding box center [1228, 221] width 230 height 12
click at [1192, 205] on div "e3bb8a8d499fa611818c40698fa72a13.rtf" at bounding box center [1221, 206] width 215 height 12
click at [1203, 215] on div "Uploaded by applicant on [DATE] 17:47:29" at bounding box center [1228, 221] width 230 height 12
click at [1328, 135] on button "Feedback" at bounding box center [1313, 123] width 83 height 38
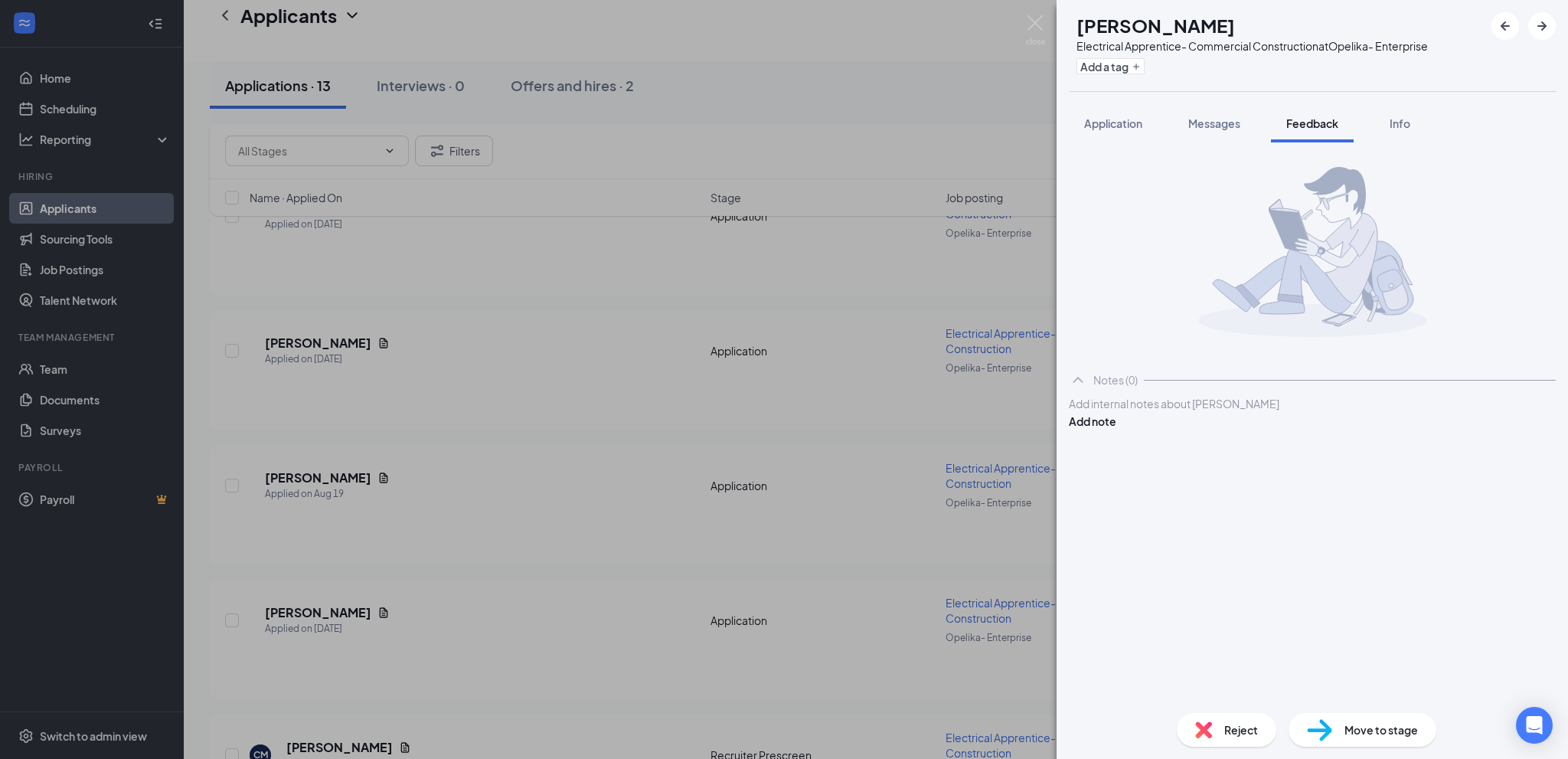
click at [1127, 412] on div at bounding box center [1312, 404] width 486 height 16
click at [1117, 426] on button "Add note" at bounding box center [1093, 421] width 47 height 17
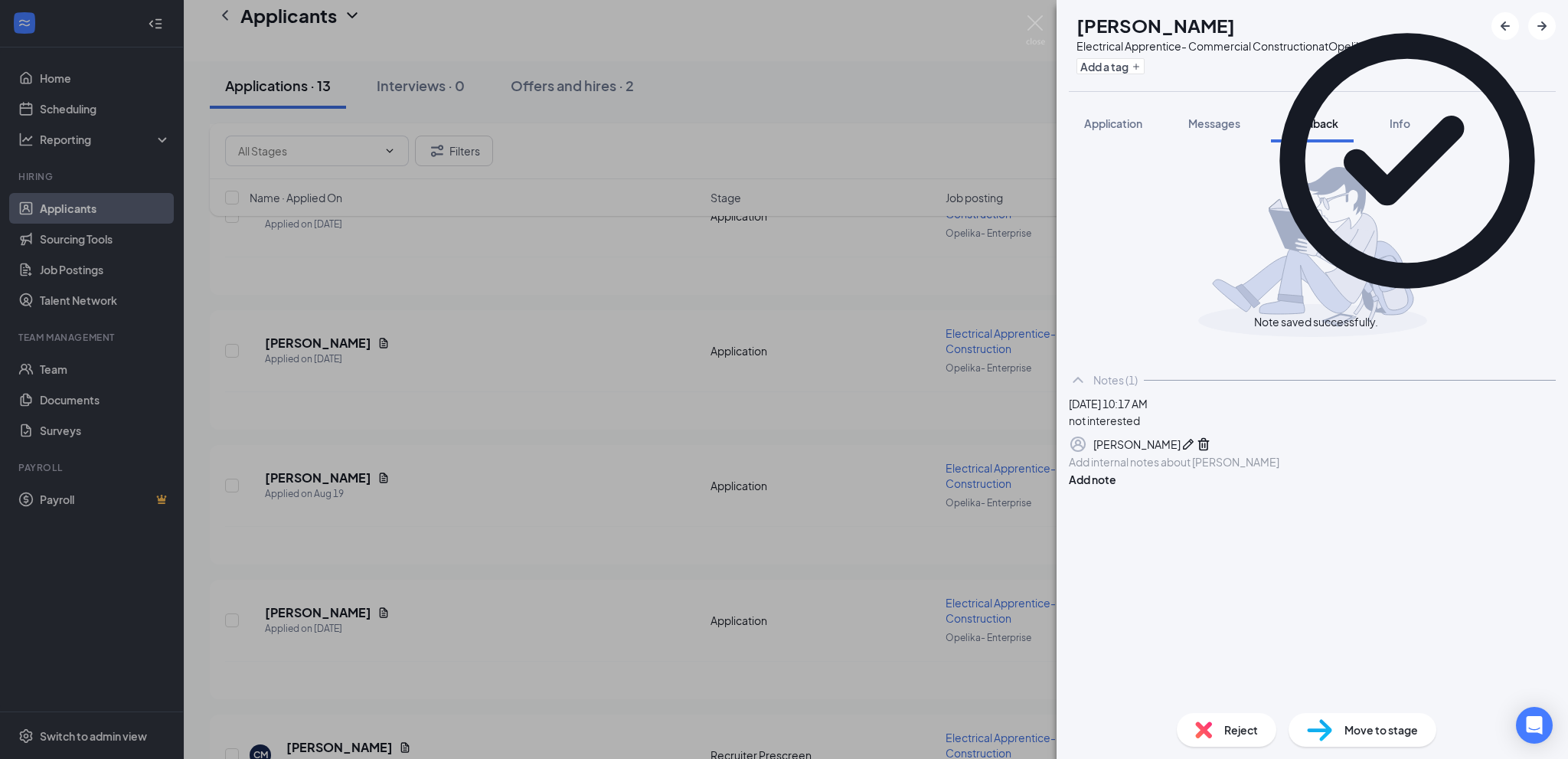
click at [1208, 725] on img at bounding box center [1203, 729] width 17 height 17
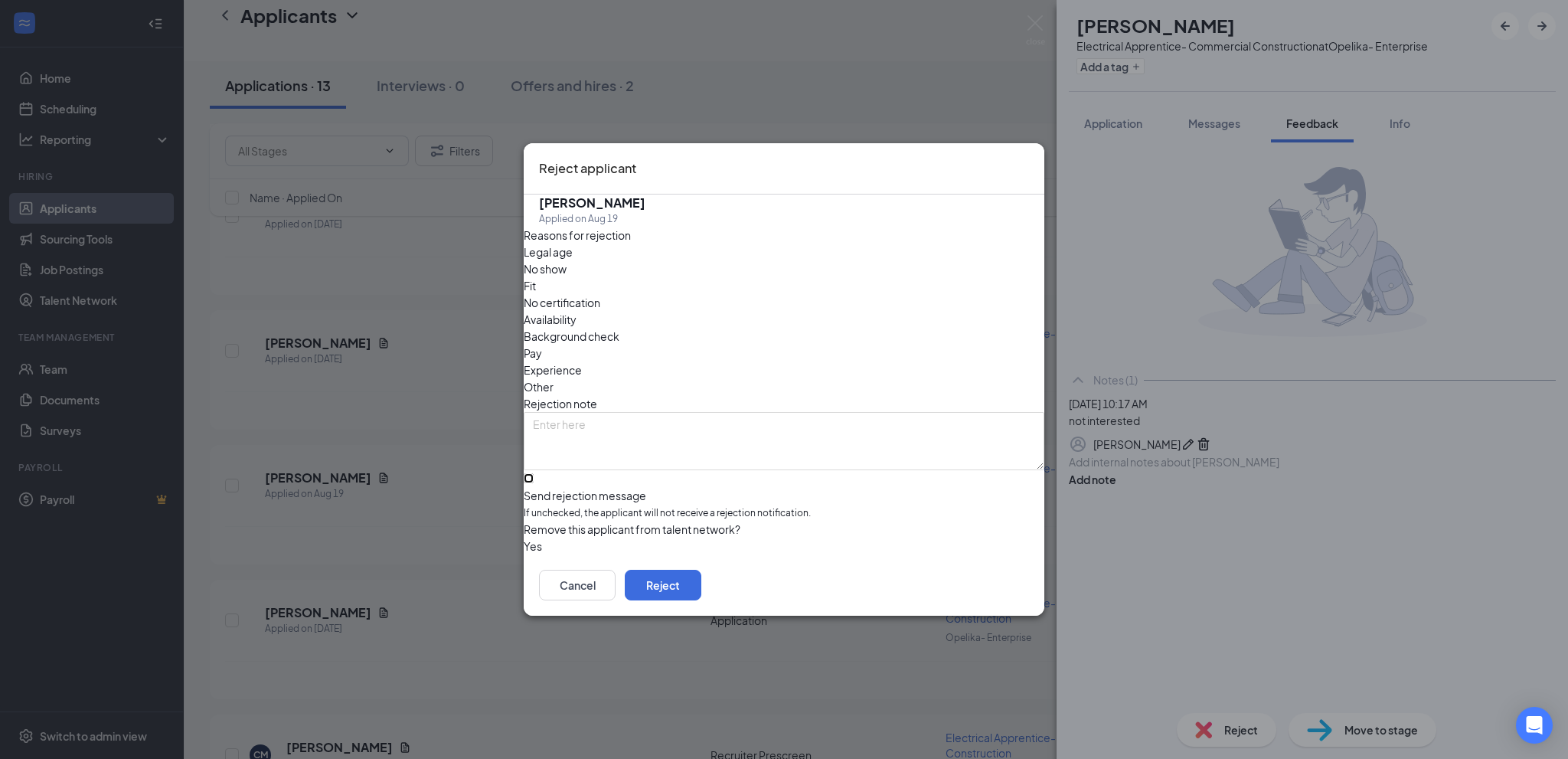
click at [533, 473] on input "Send rejection message If unchecked, the applicant will not receive a rejection…" at bounding box center [528, 478] width 10 height 10
checkbox input "true"
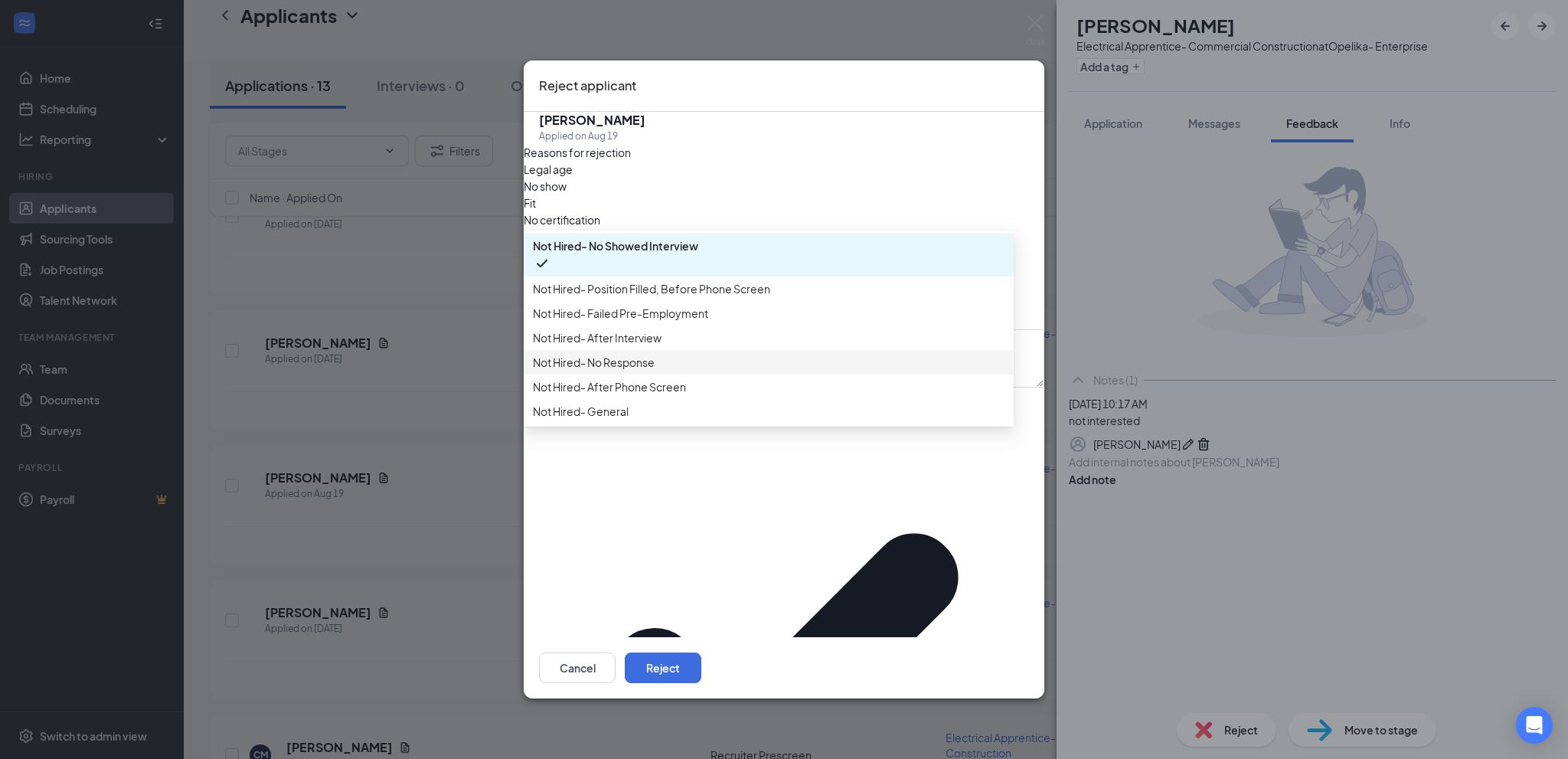
scroll to position [52, 0]
click at [689, 420] on span "Not Hired- General" at bounding box center [769, 411] width 472 height 17
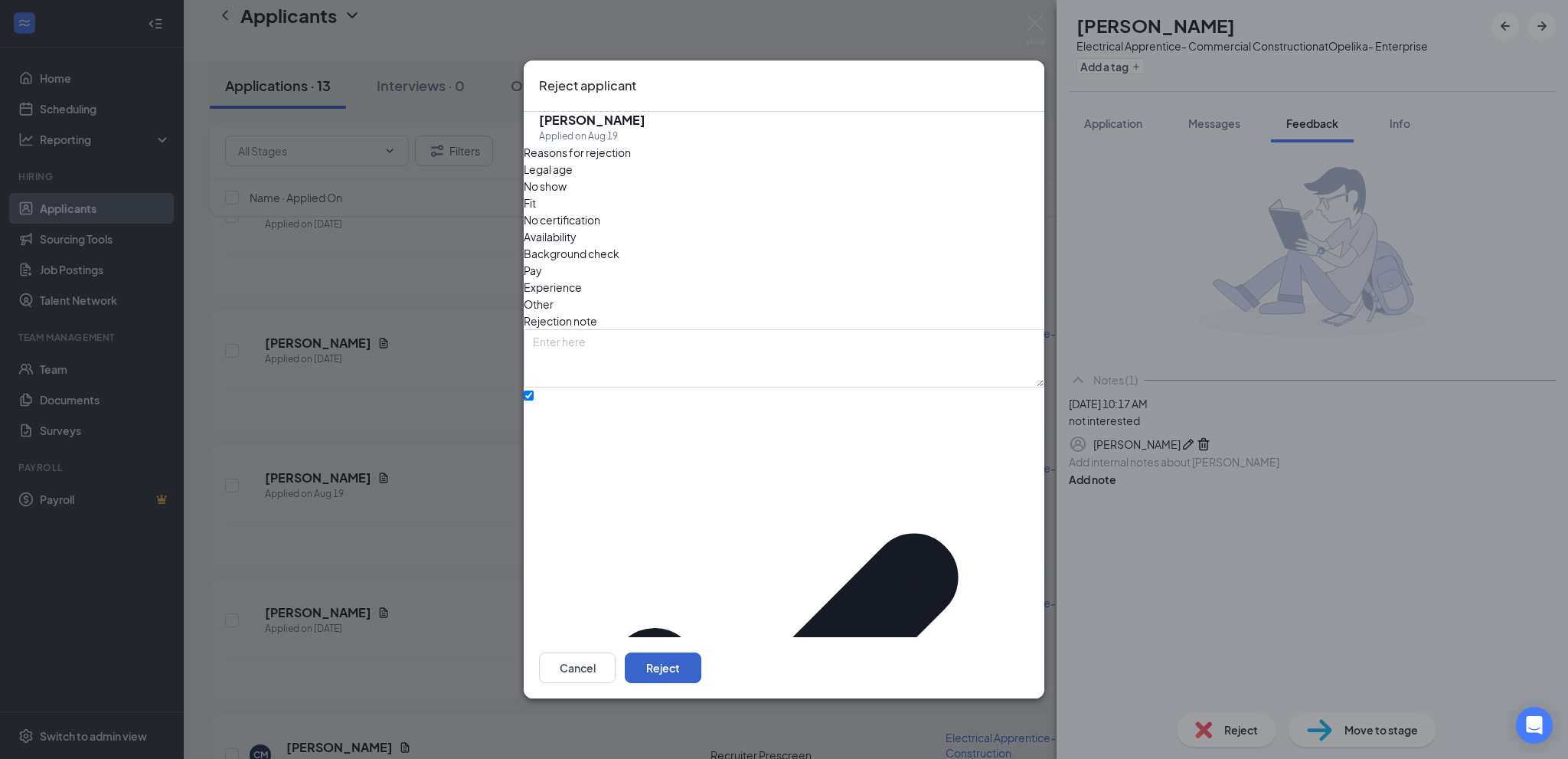
click at [702, 653] on button "Reject" at bounding box center [663, 667] width 77 height 31
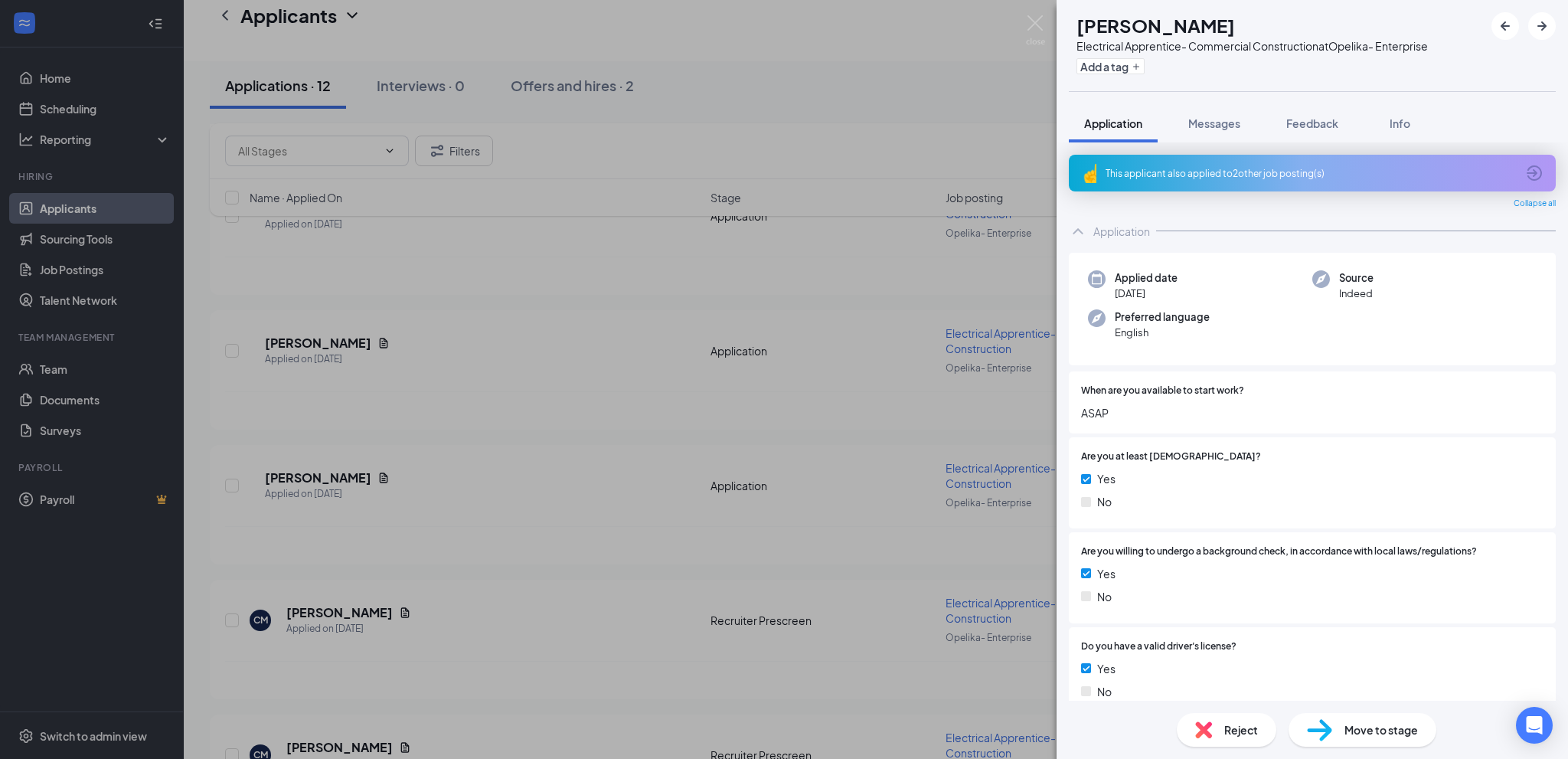
click at [558, 376] on div "[PERSON_NAME] Electrical Apprentice- Commercial Construction at Opelika- Enterp…" at bounding box center [784, 380] width 1568 height 759
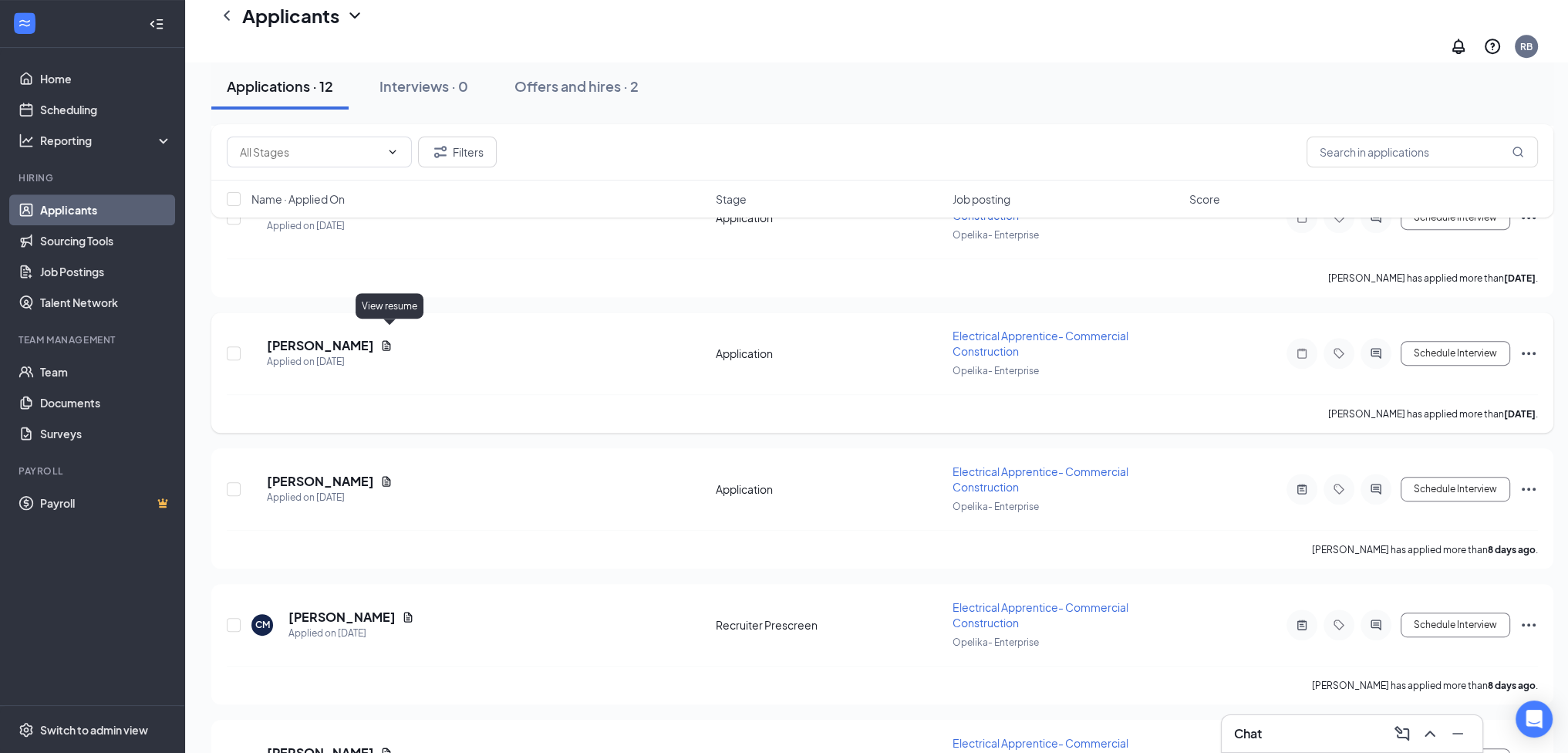
click at [389, 341] on icon "Document" at bounding box center [386, 346] width 9 height 10
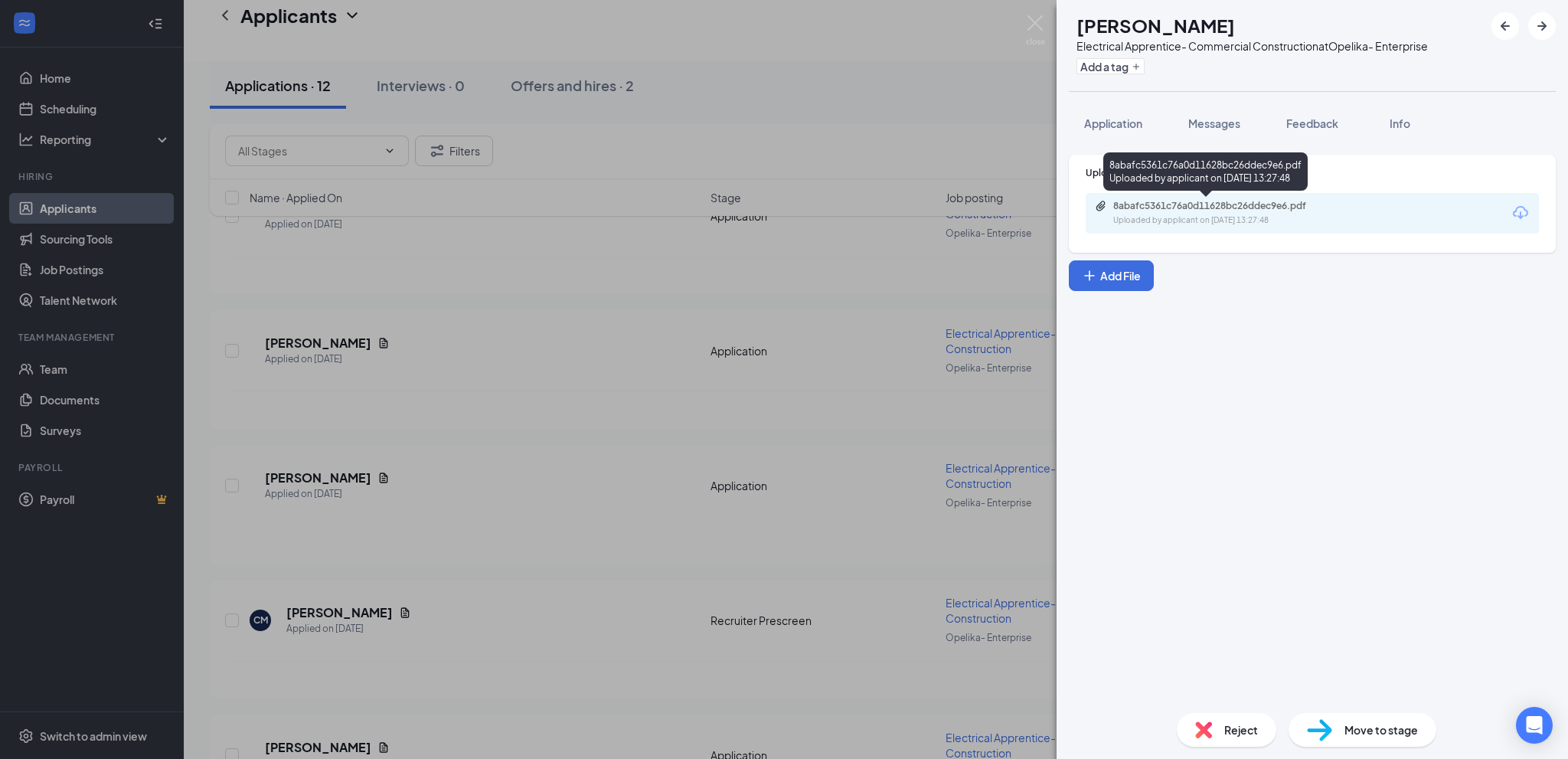
click at [1165, 212] on div "8abafc5361c76a0d11628bc26ddec9e6.pdf Uploaded by applicant on [DATE] 13:27:48" at bounding box center [1219, 213] width 248 height 27
click at [1329, 122] on span "Feedback" at bounding box center [1312, 123] width 52 height 14
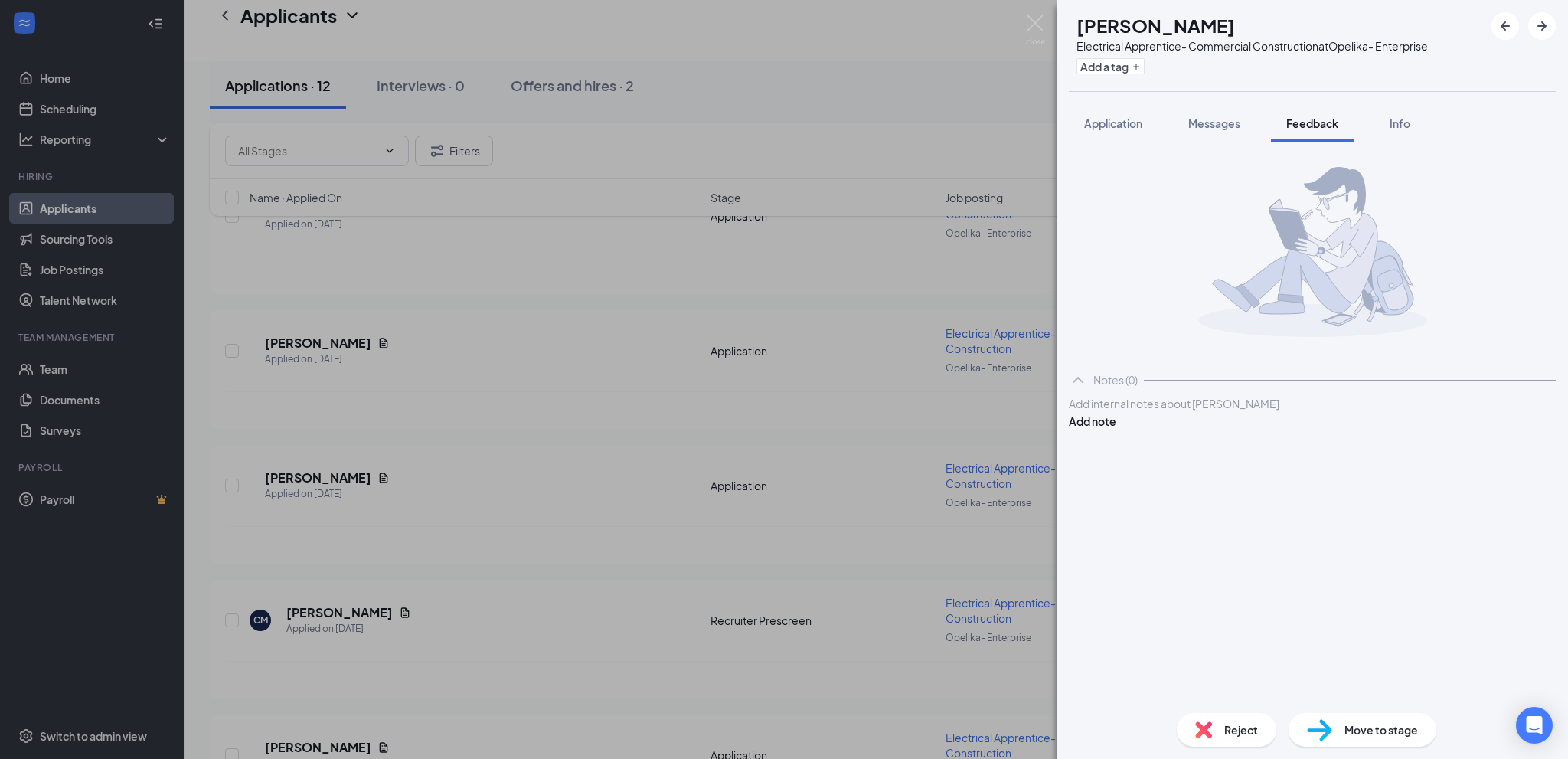
click at [1121, 412] on div at bounding box center [1312, 404] width 486 height 16
click at [1117, 428] on button "Add note" at bounding box center [1093, 421] width 47 height 17
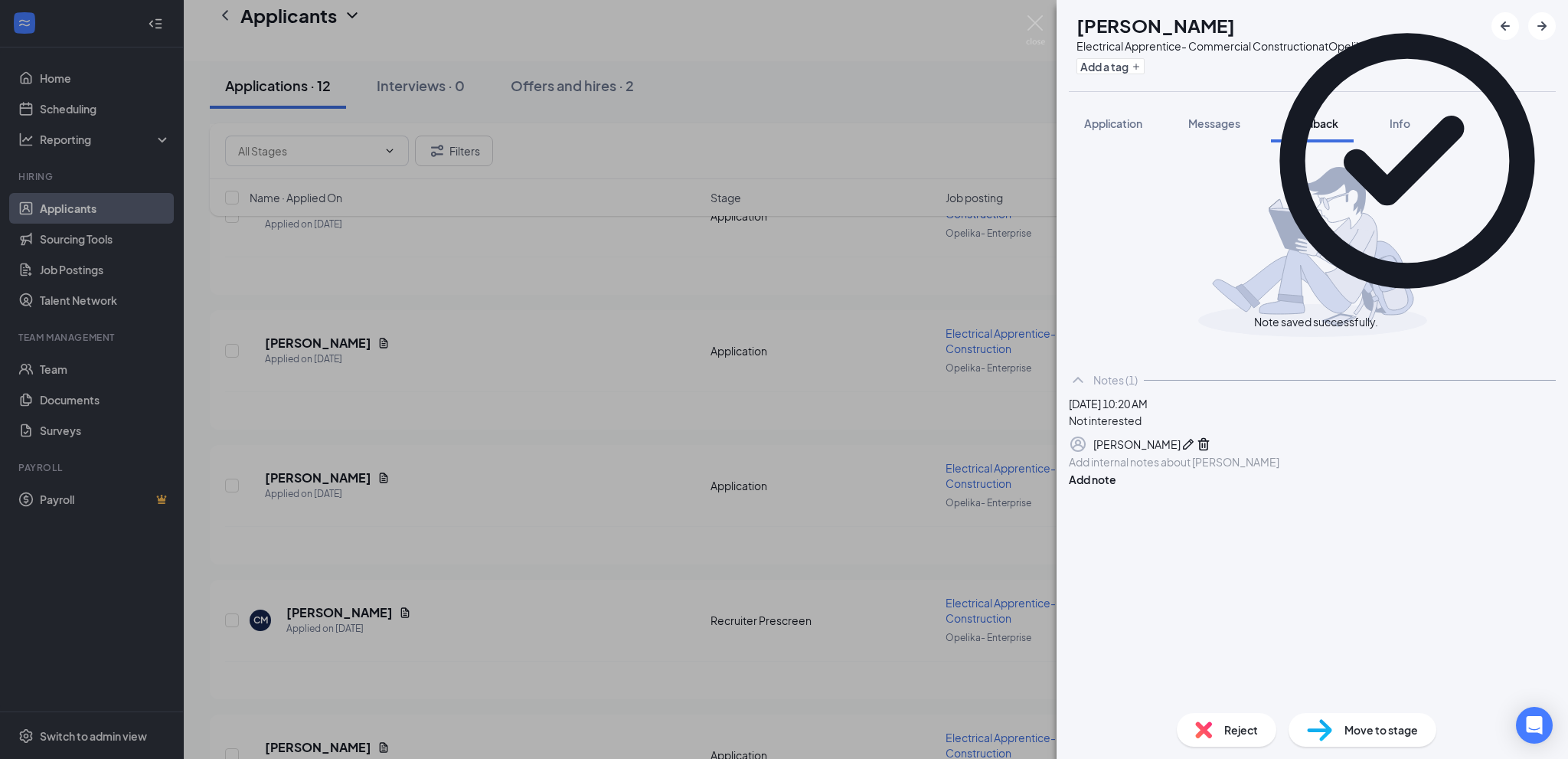
click at [1212, 716] on div "Reject" at bounding box center [1226, 729] width 100 height 34
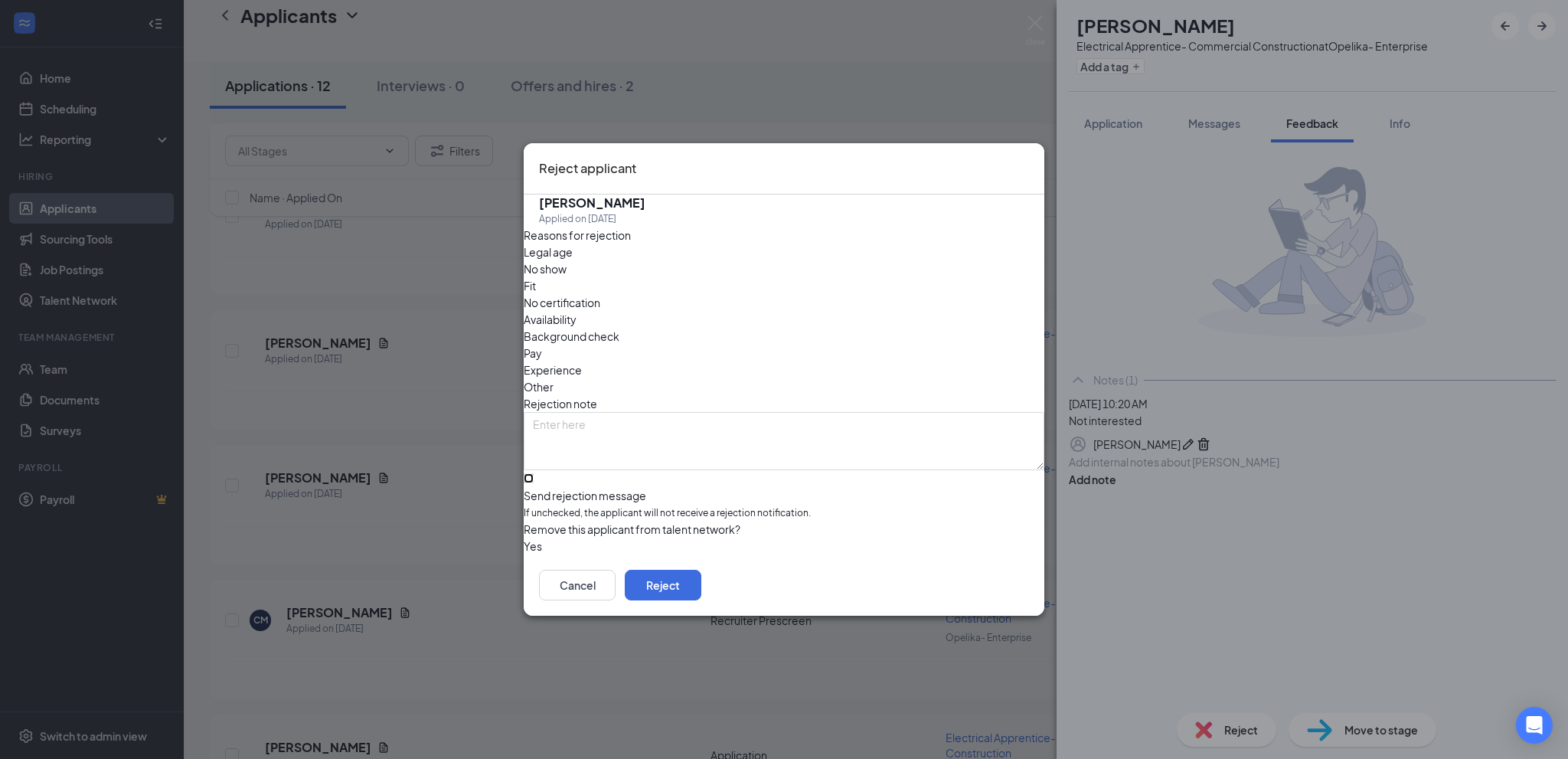
click at [533, 473] on input "Send rejection message If unchecked, the applicant will not receive a rejection…" at bounding box center [528, 478] width 10 height 10
checkbox input "true"
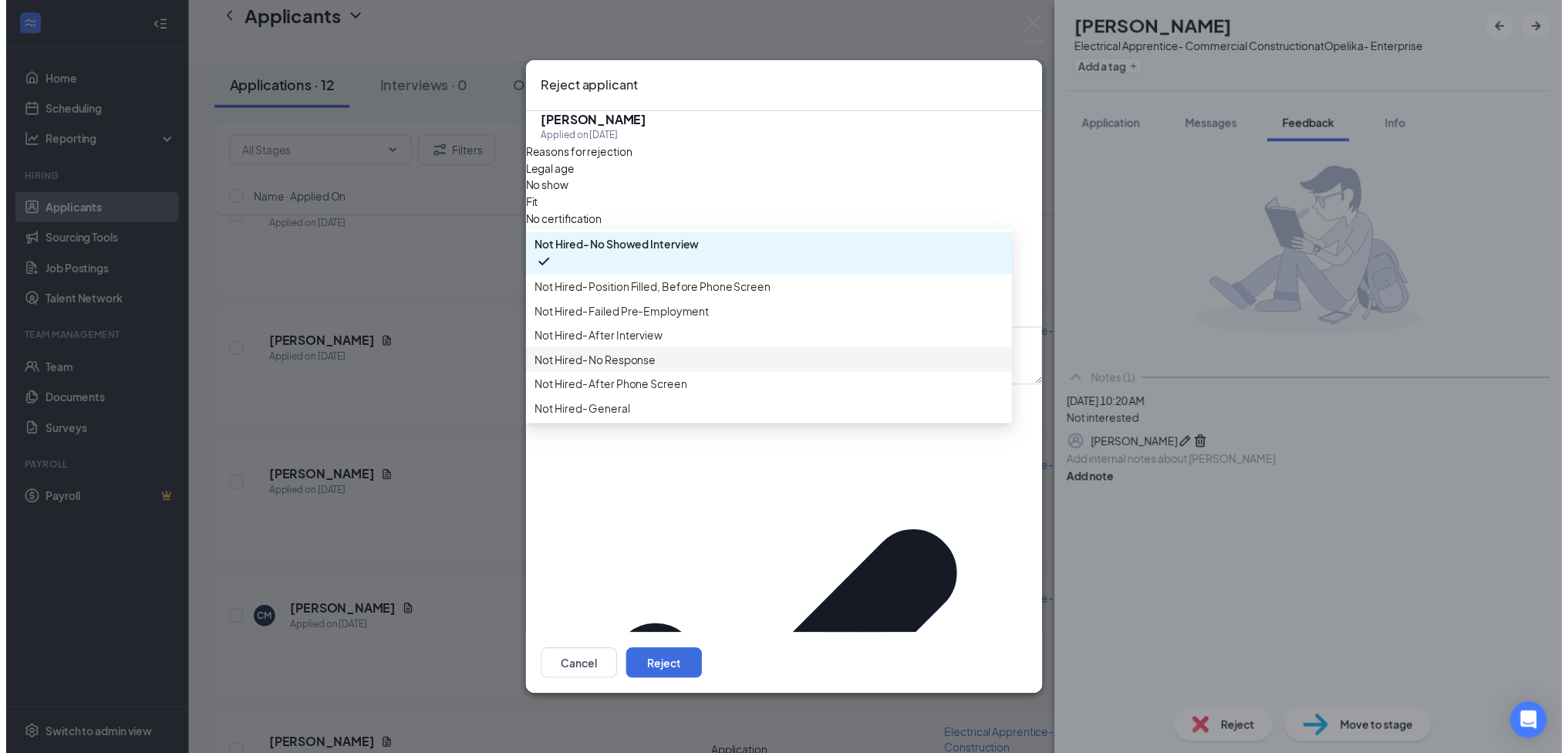
scroll to position [53, 0]
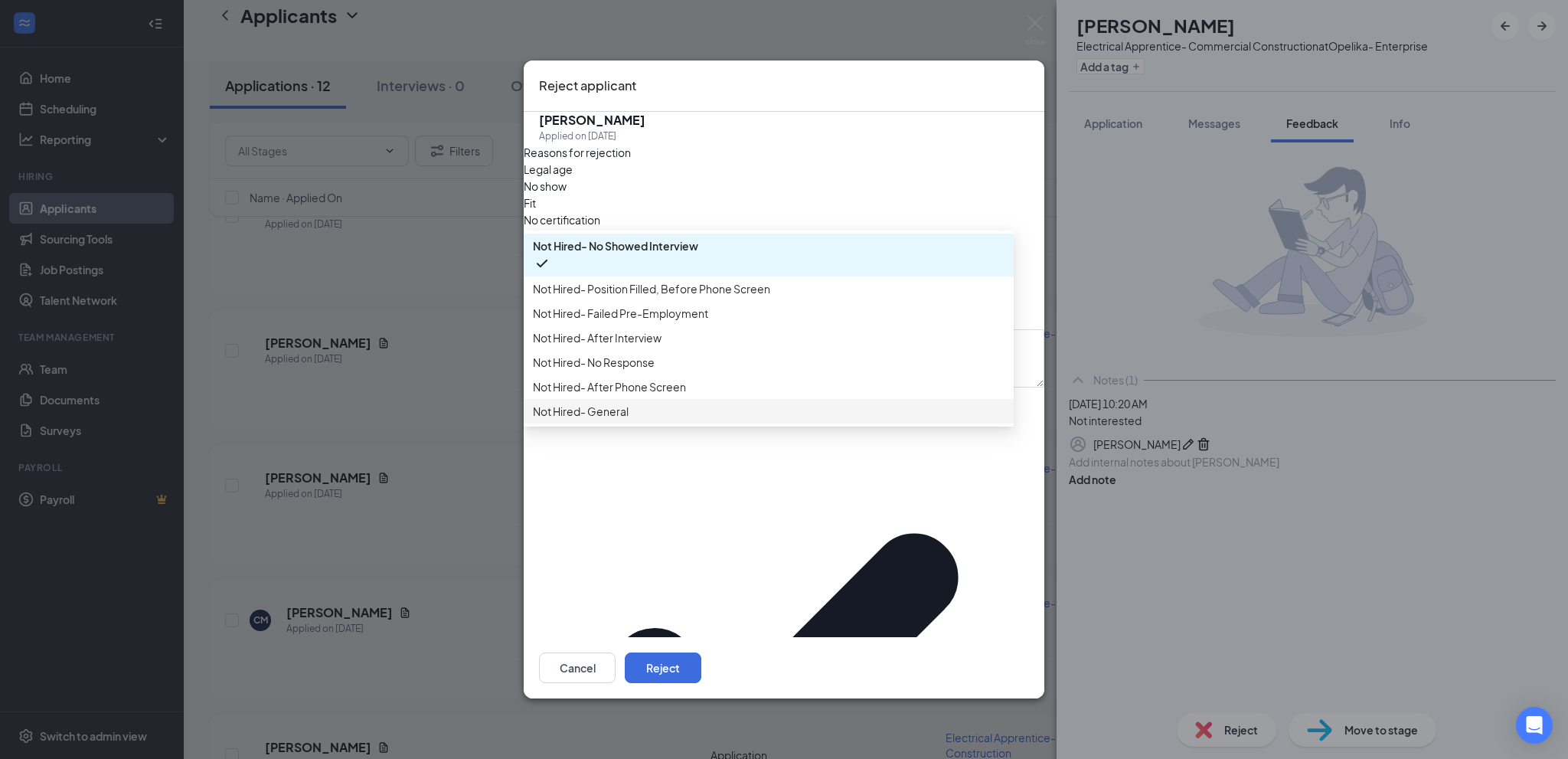
click at [702, 420] on span "Not Hired- General" at bounding box center [769, 411] width 472 height 17
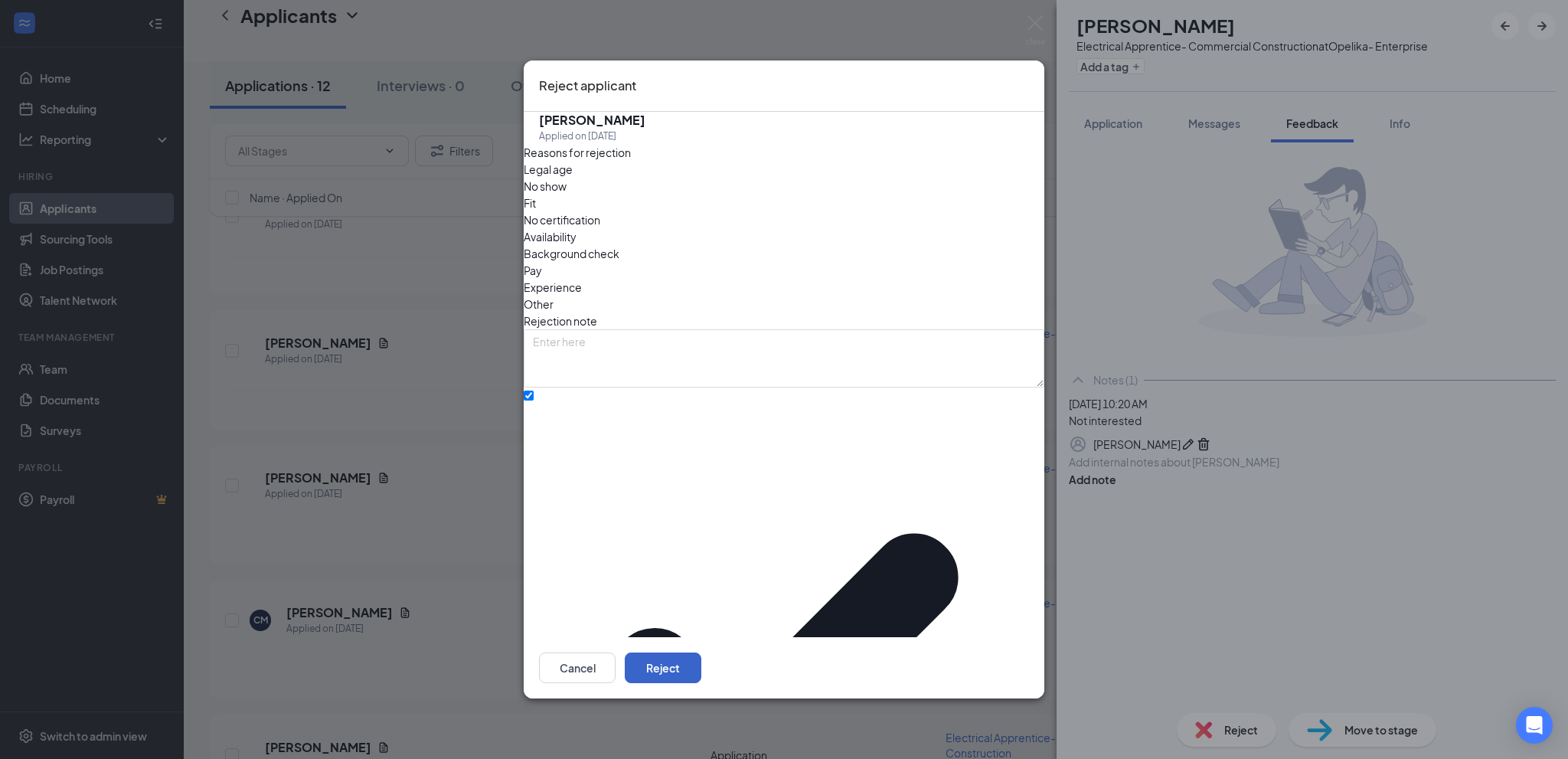
click at [702, 653] on button "Reject" at bounding box center [663, 667] width 77 height 31
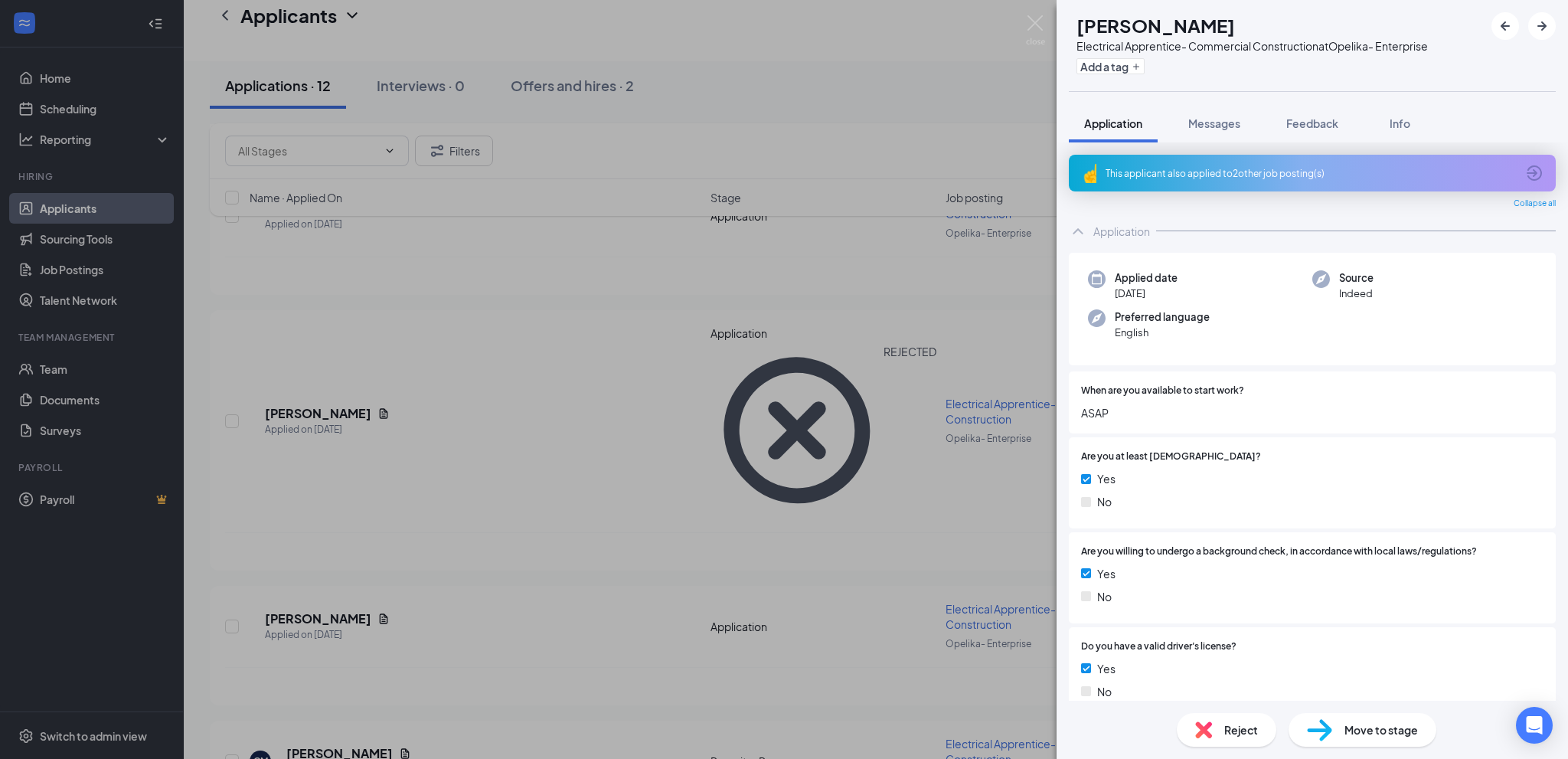
click at [505, 438] on div "[PERSON_NAME] Electrical Apprentice- Commercial Construction at Opelika- Enterp…" at bounding box center [784, 380] width 1568 height 759
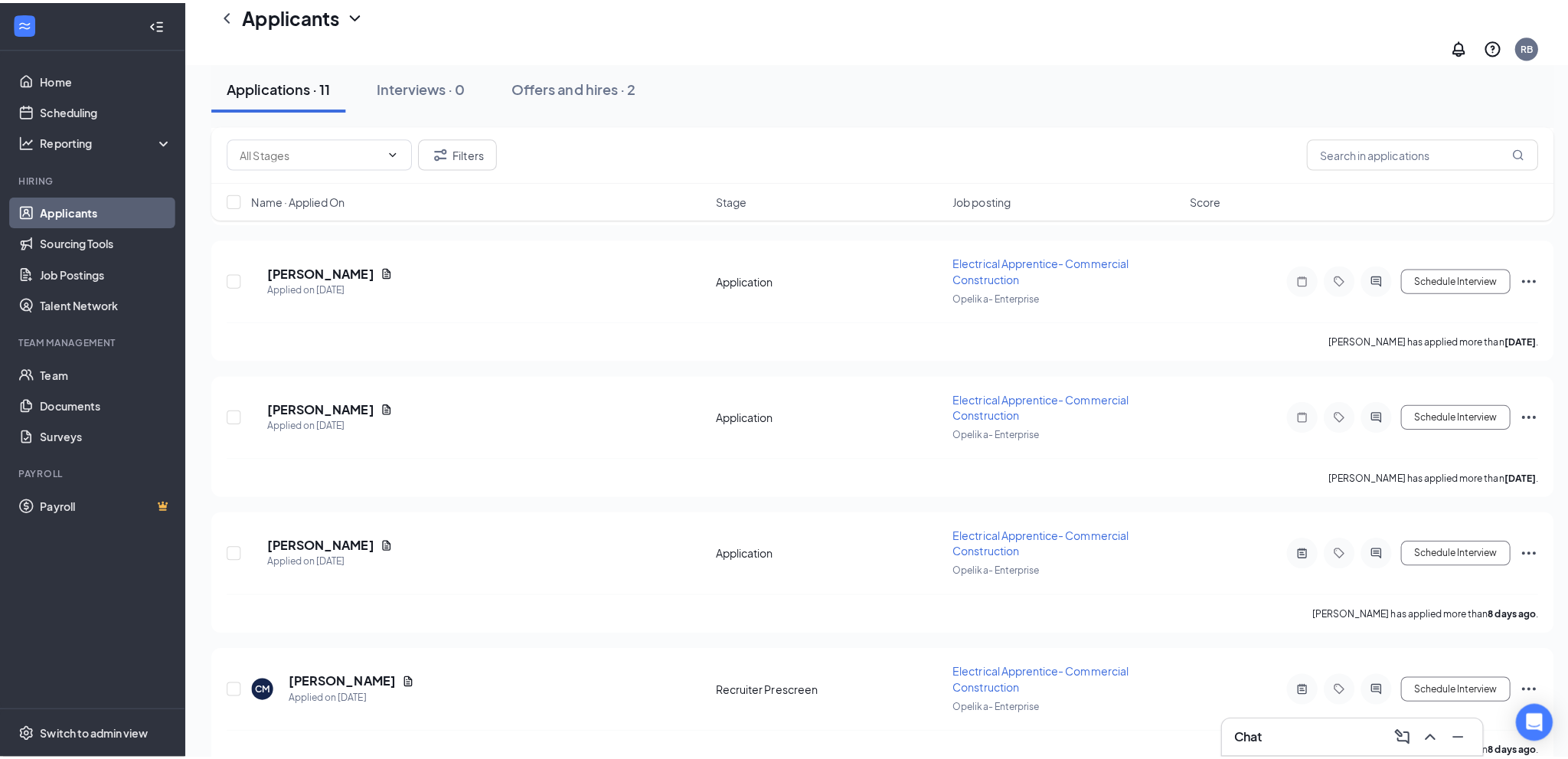
scroll to position [772, 0]
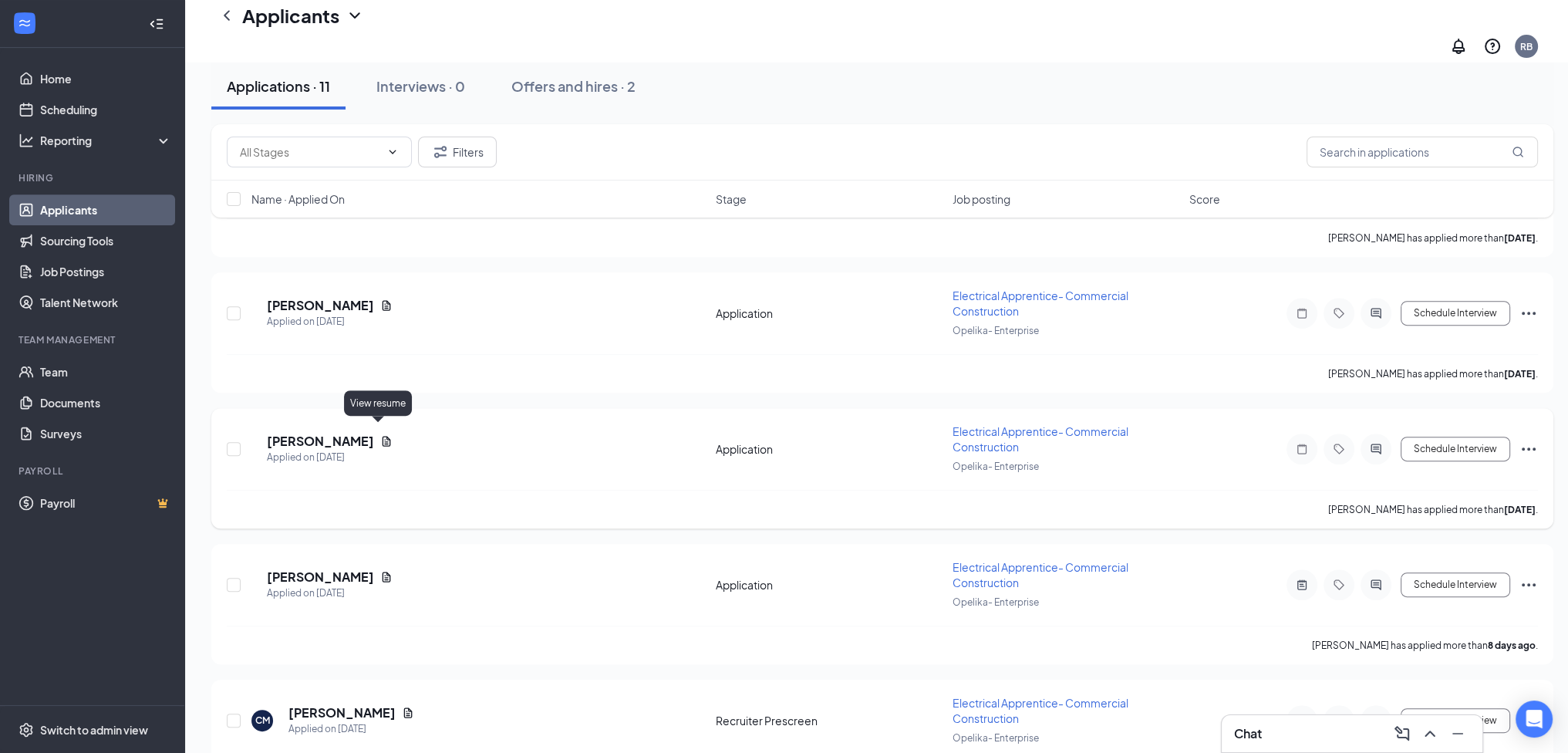
click at [380, 435] on icon "Document" at bounding box center [386, 441] width 12 height 12
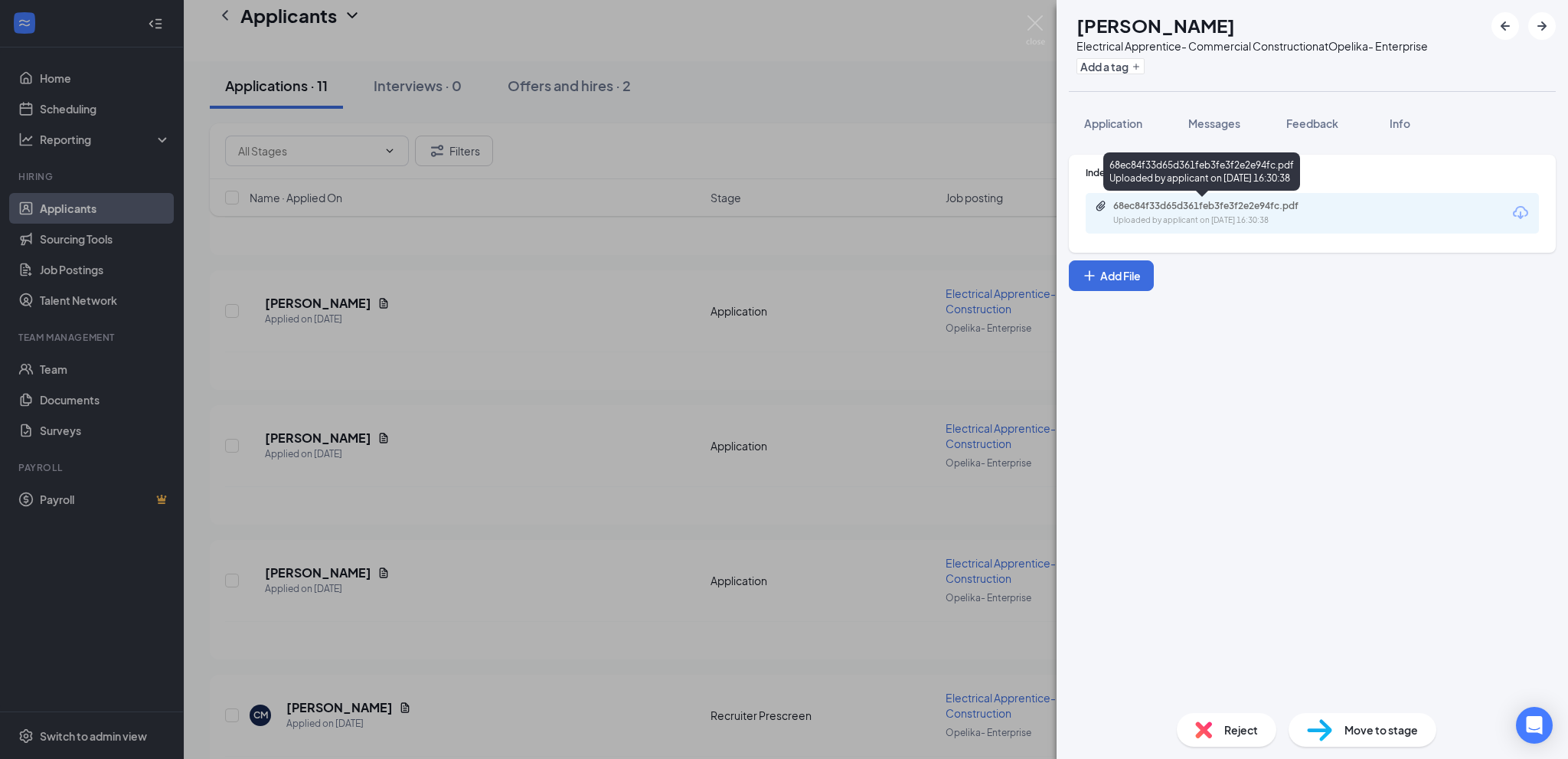
click at [1228, 204] on div "68ec84f33d65d361feb3fe3f2e2e94fc.pdf" at bounding box center [1221, 206] width 215 height 12
click at [1306, 123] on span "Feedback" at bounding box center [1312, 123] width 52 height 14
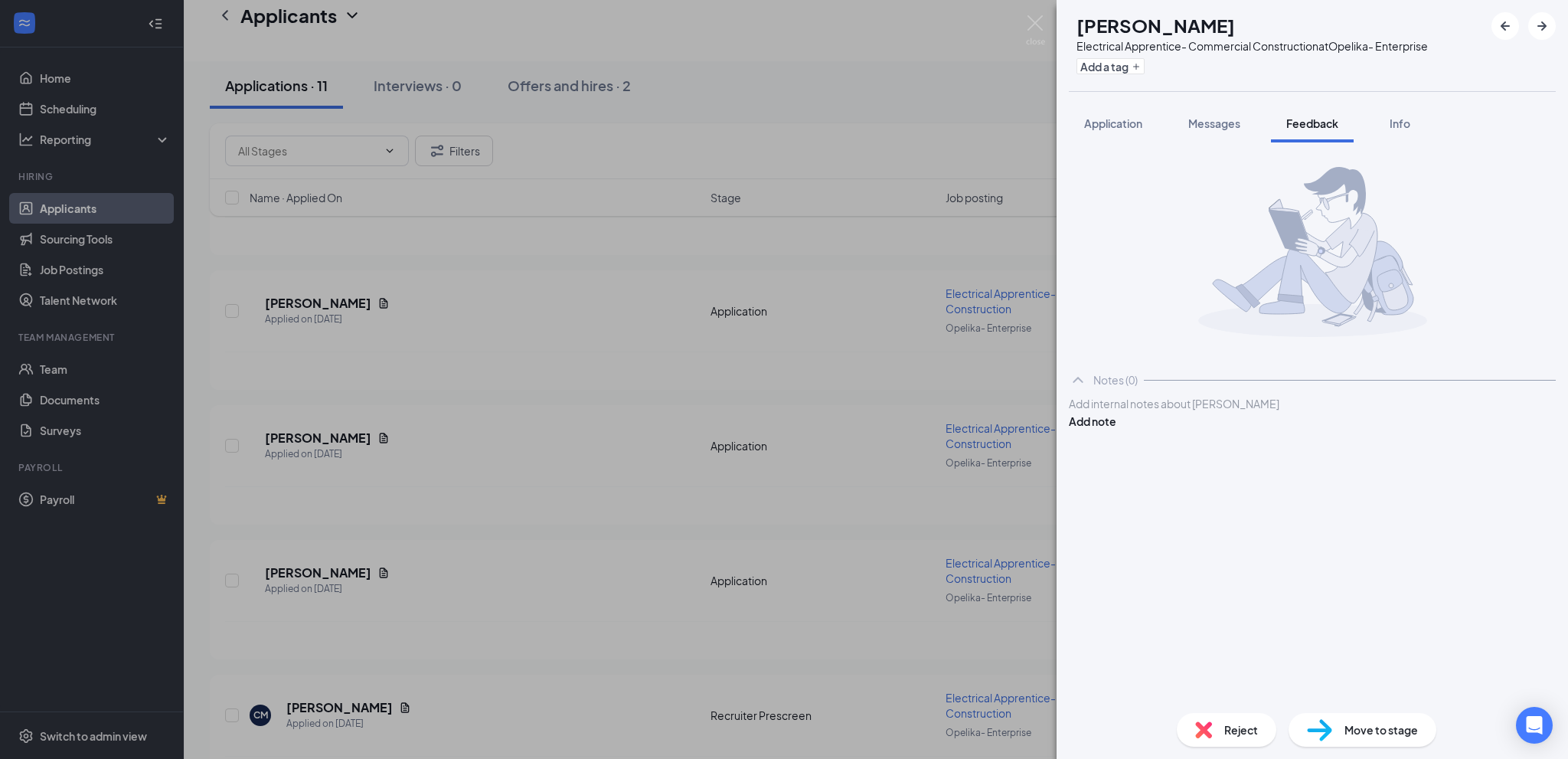
click at [1108, 412] on div at bounding box center [1312, 404] width 486 height 16
click at [1117, 430] on button "Add note" at bounding box center [1093, 421] width 47 height 17
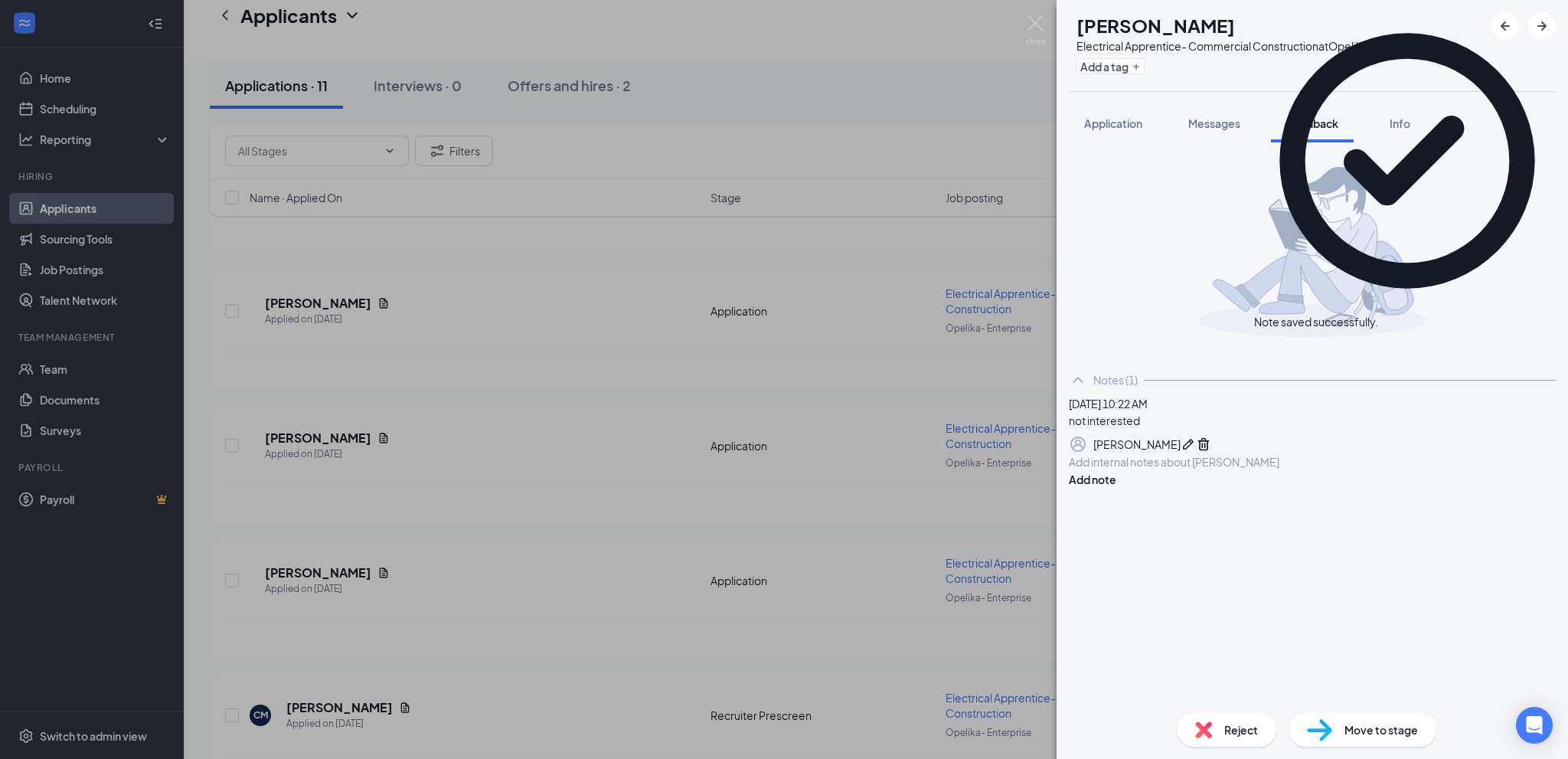
click at [1206, 727] on img at bounding box center [1203, 729] width 17 height 17
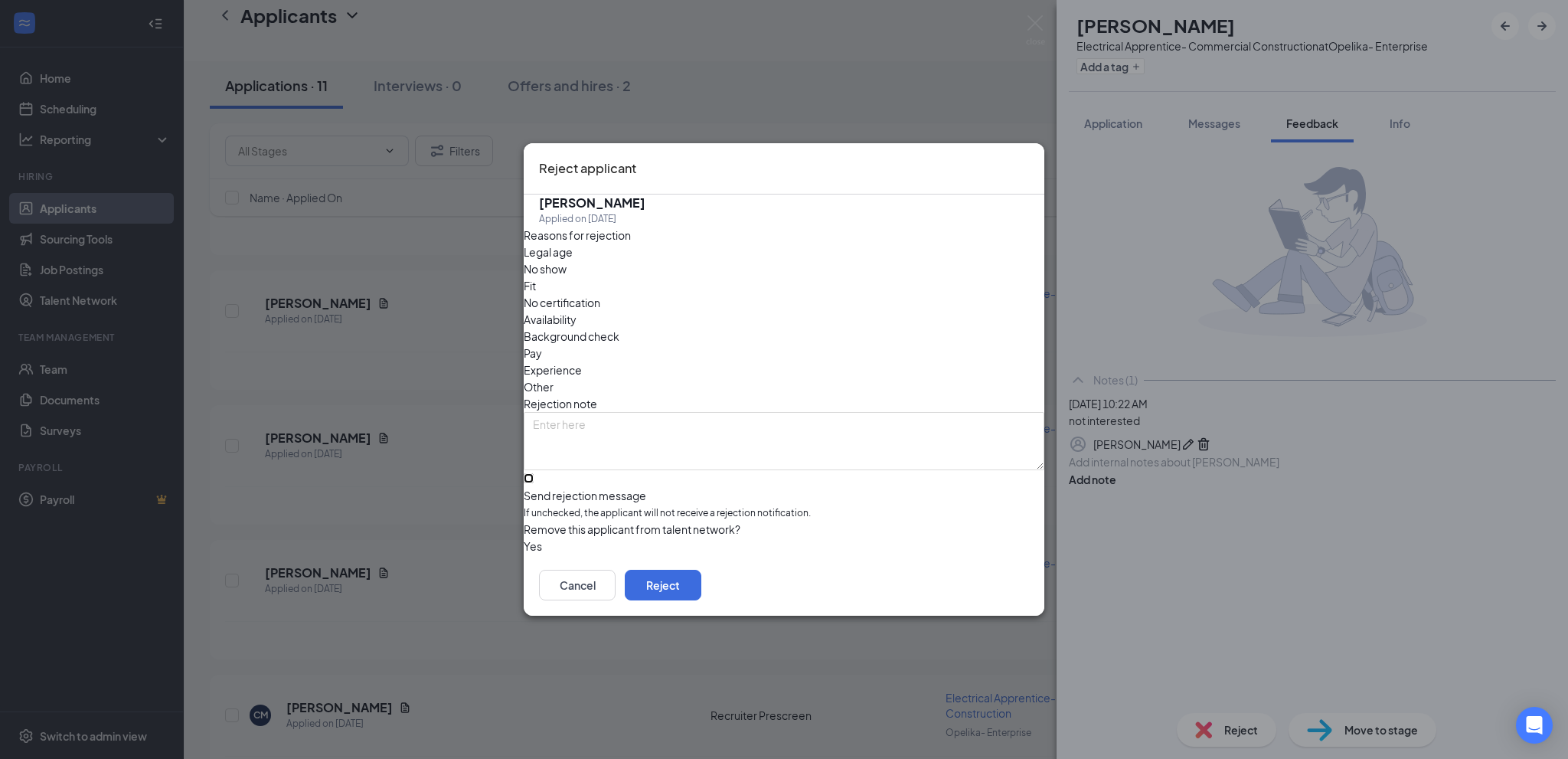
click at [533, 473] on input "Send rejection message If unchecked, the applicant will not receive a rejection…" at bounding box center [528, 478] width 10 height 10
checkbox input "true"
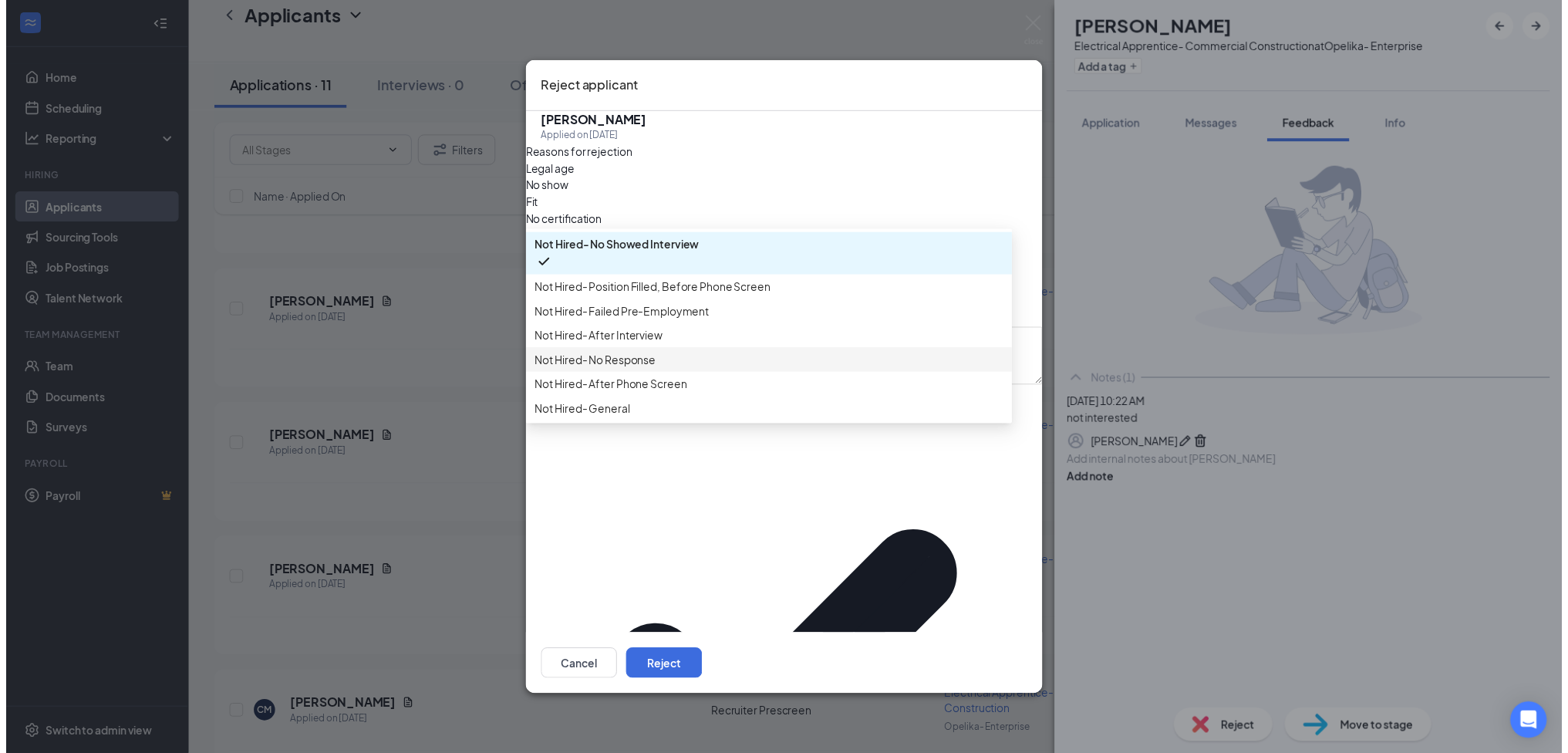
scroll to position [53, 0]
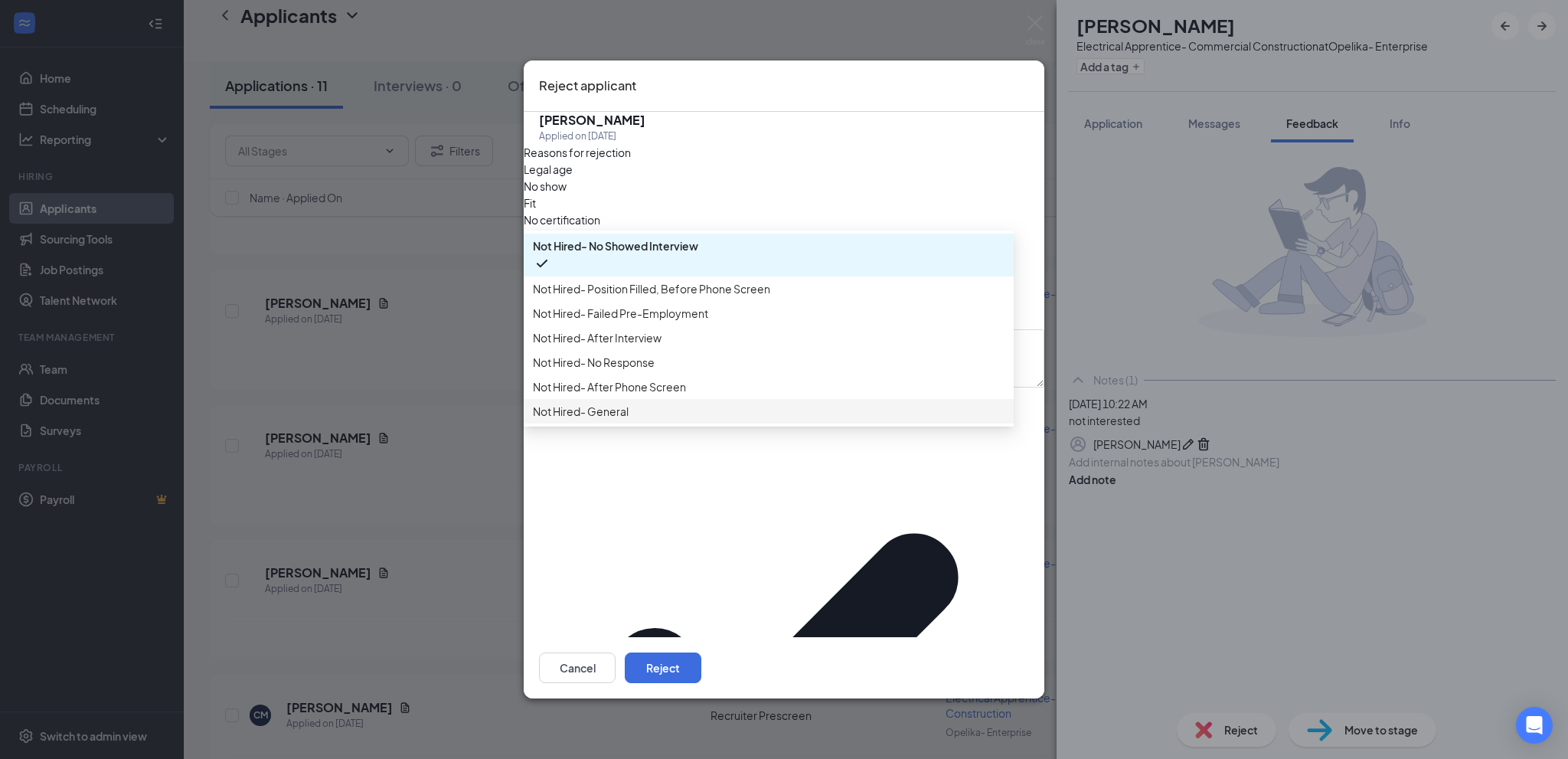
click at [685, 420] on span "Not Hired- General" at bounding box center [769, 411] width 472 height 17
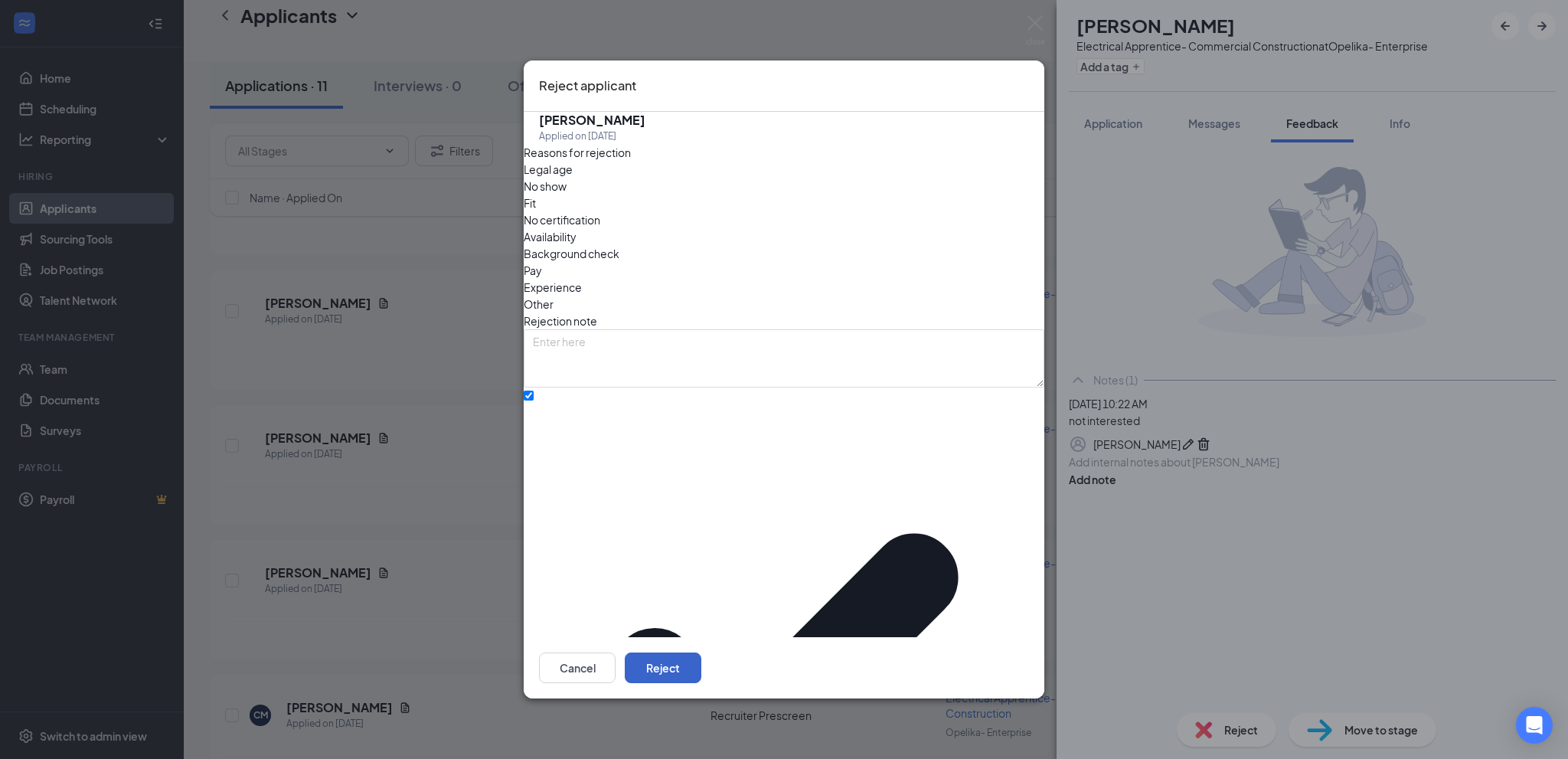
click at [702, 653] on button "Reject" at bounding box center [663, 667] width 77 height 31
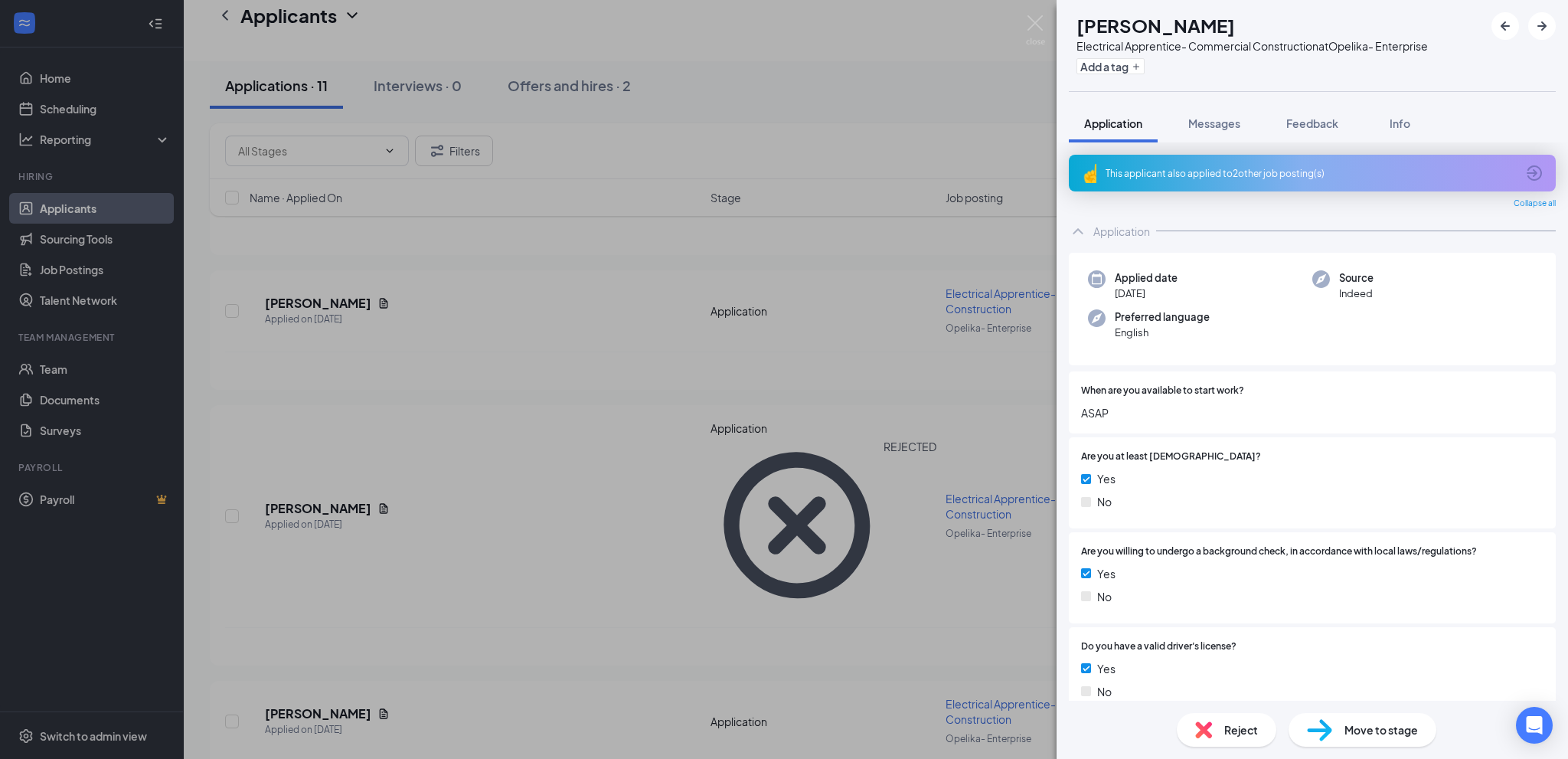
click at [490, 579] on div "[PERSON_NAME] Electrical Apprentice- Commercial Construction at Opelika- Enterp…" at bounding box center [784, 380] width 1568 height 759
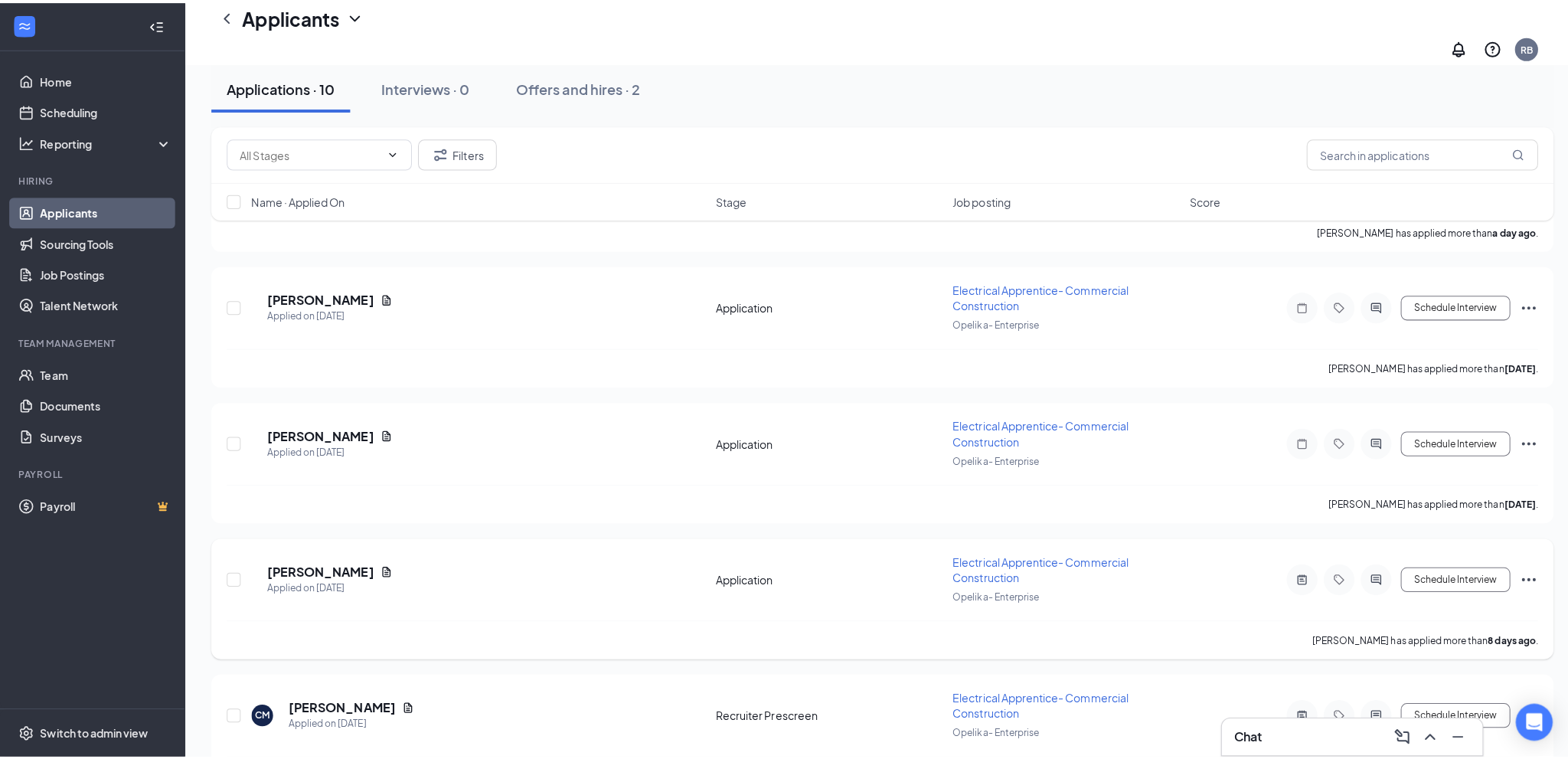
scroll to position [619, 0]
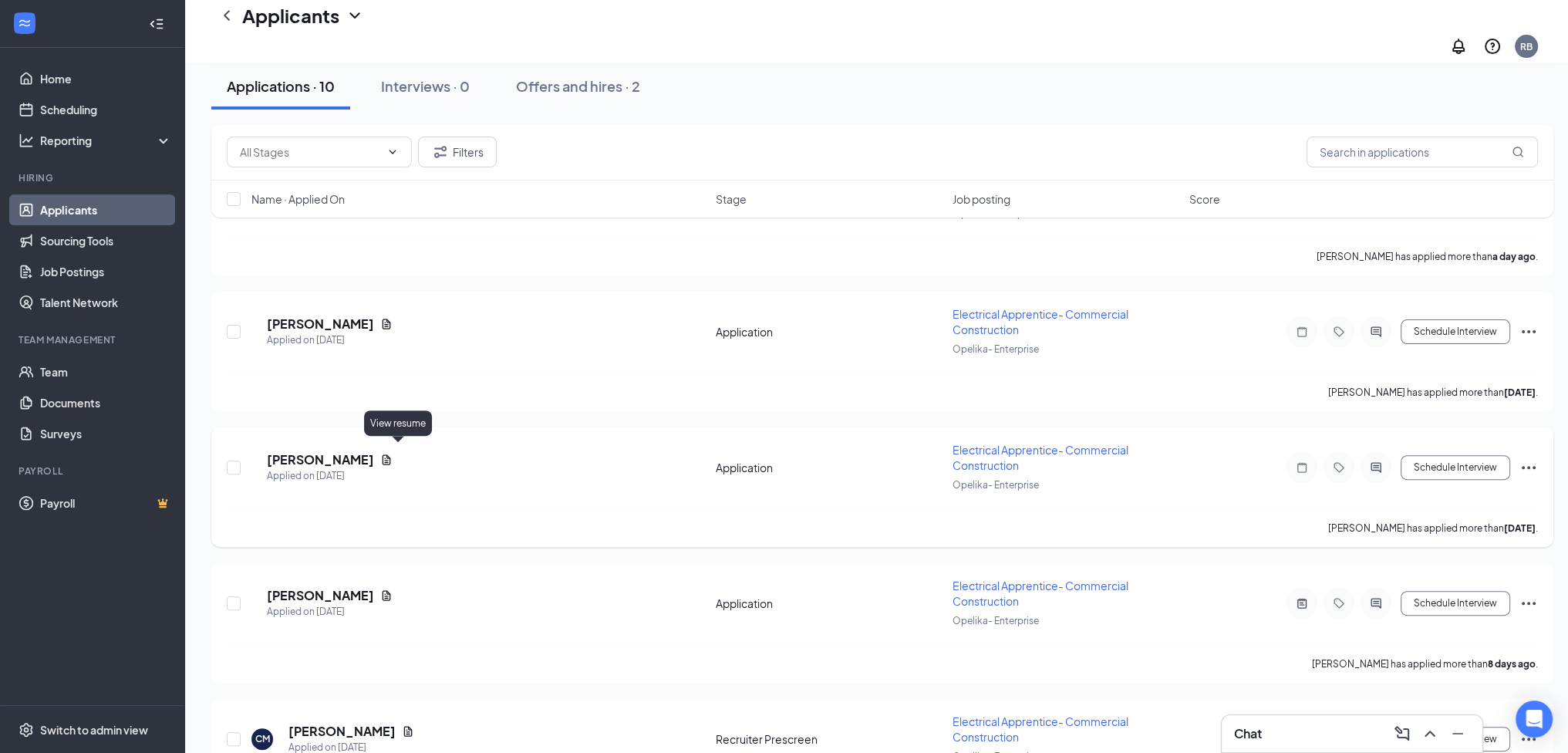
click at [392, 454] on icon "Document" at bounding box center [386, 460] width 12 height 12
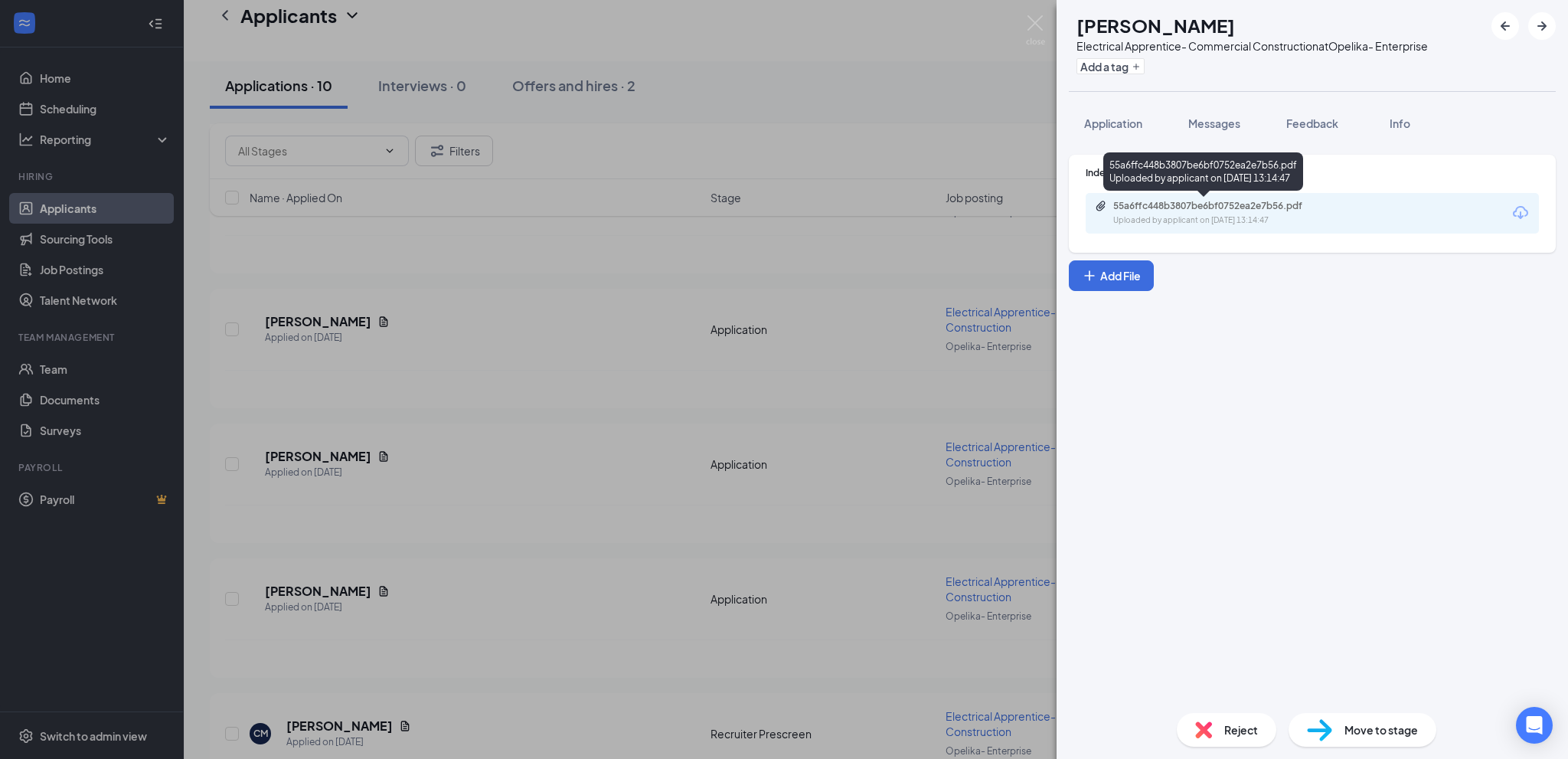
click at [1194, 204] on div "55a6ffc448b3807be6bf0752ea2e7b56.pdf" at bounding box center [1221, 206] width 215 height 12
click at [1299, 129] on span "Feedback" at bounding box center [1312, 123] width 52 height 14
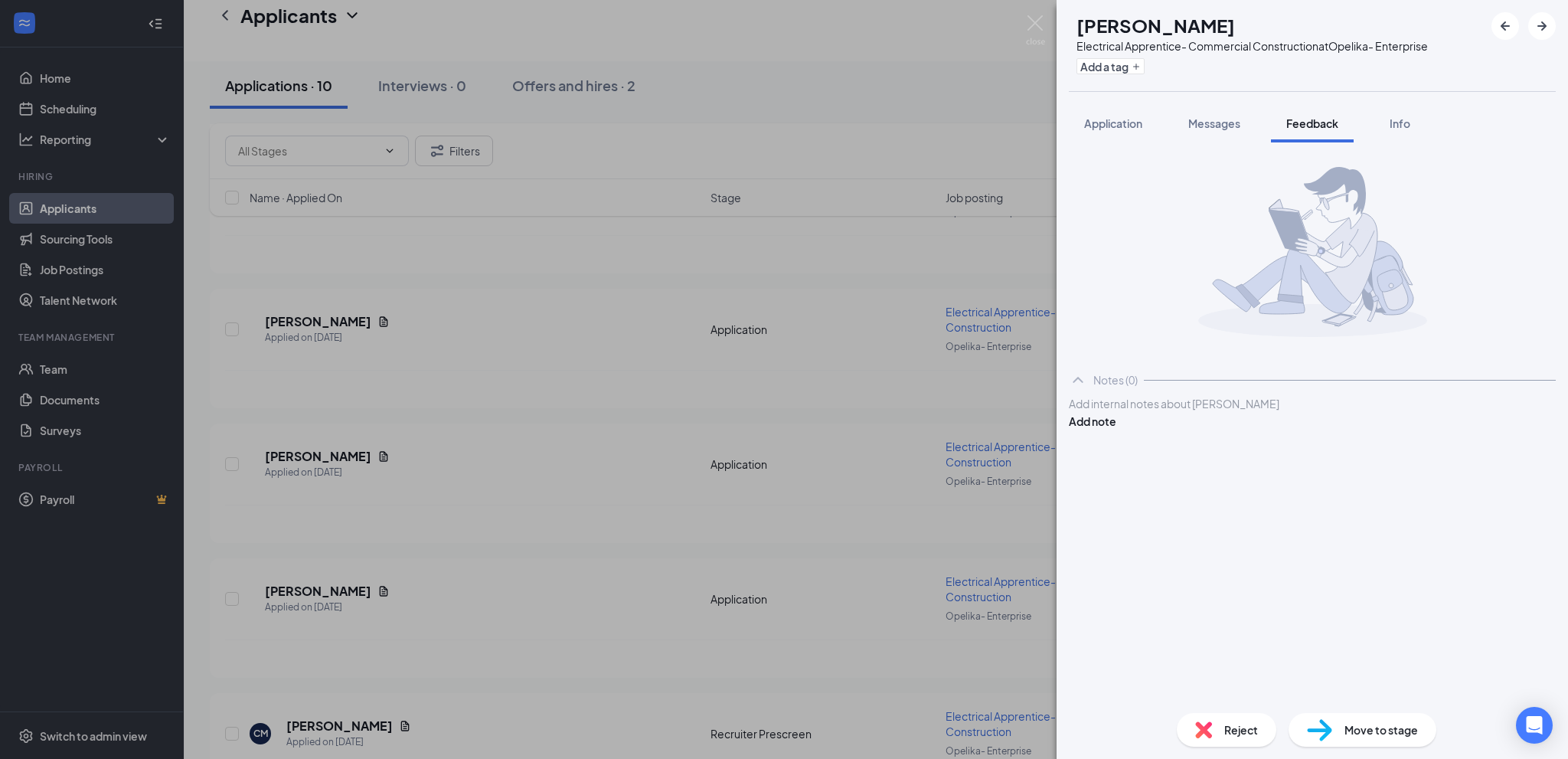
click at [1141, 412] on div at bounding box center [1312, 404] width 486 height 16
click at [1117, 428] on button "Add note" at bounding box center [1093, 421] width 47 height 17
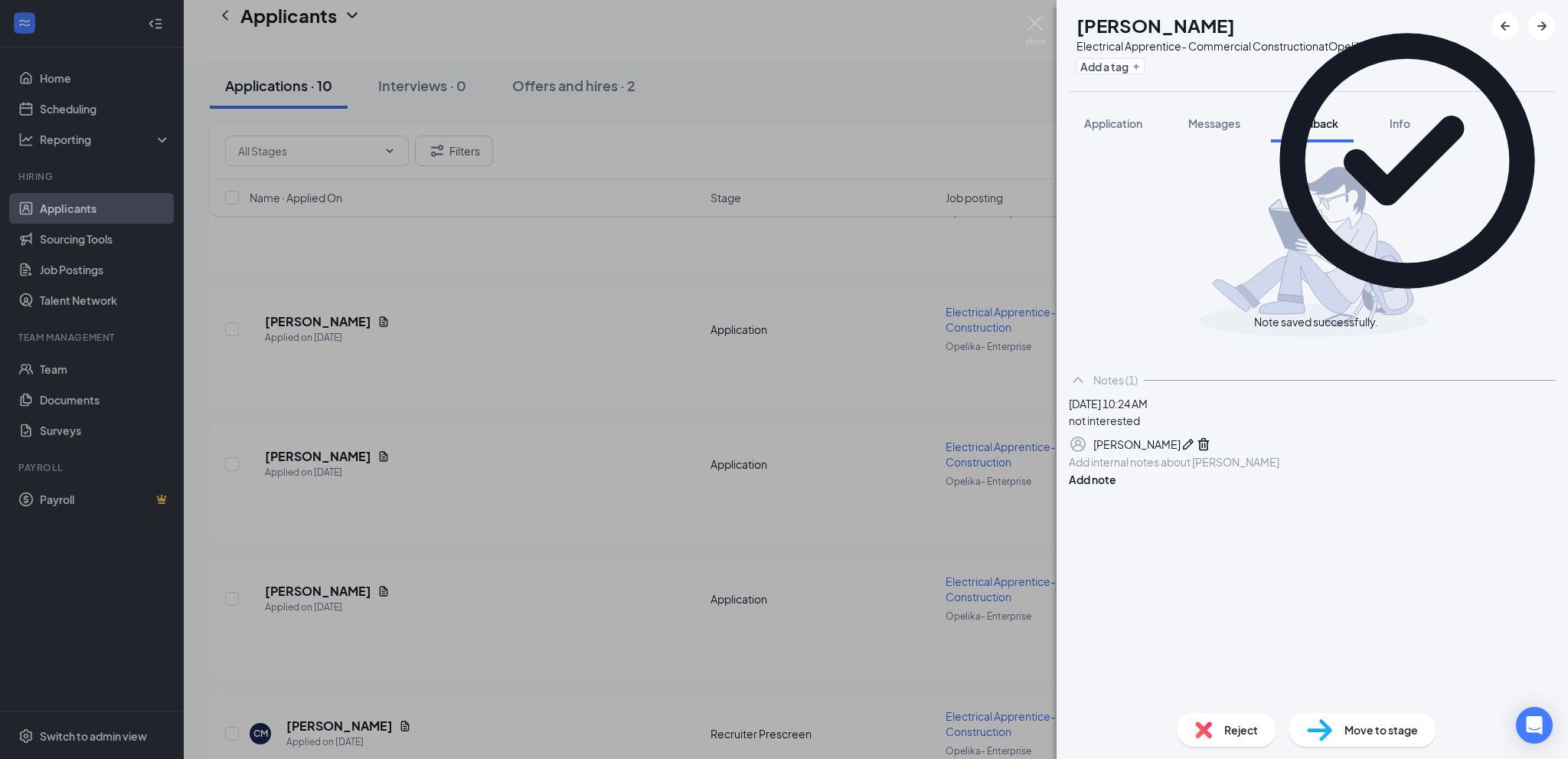
click at [1206, 725] on img at bounding box center [1203, 729] width 17 height 17
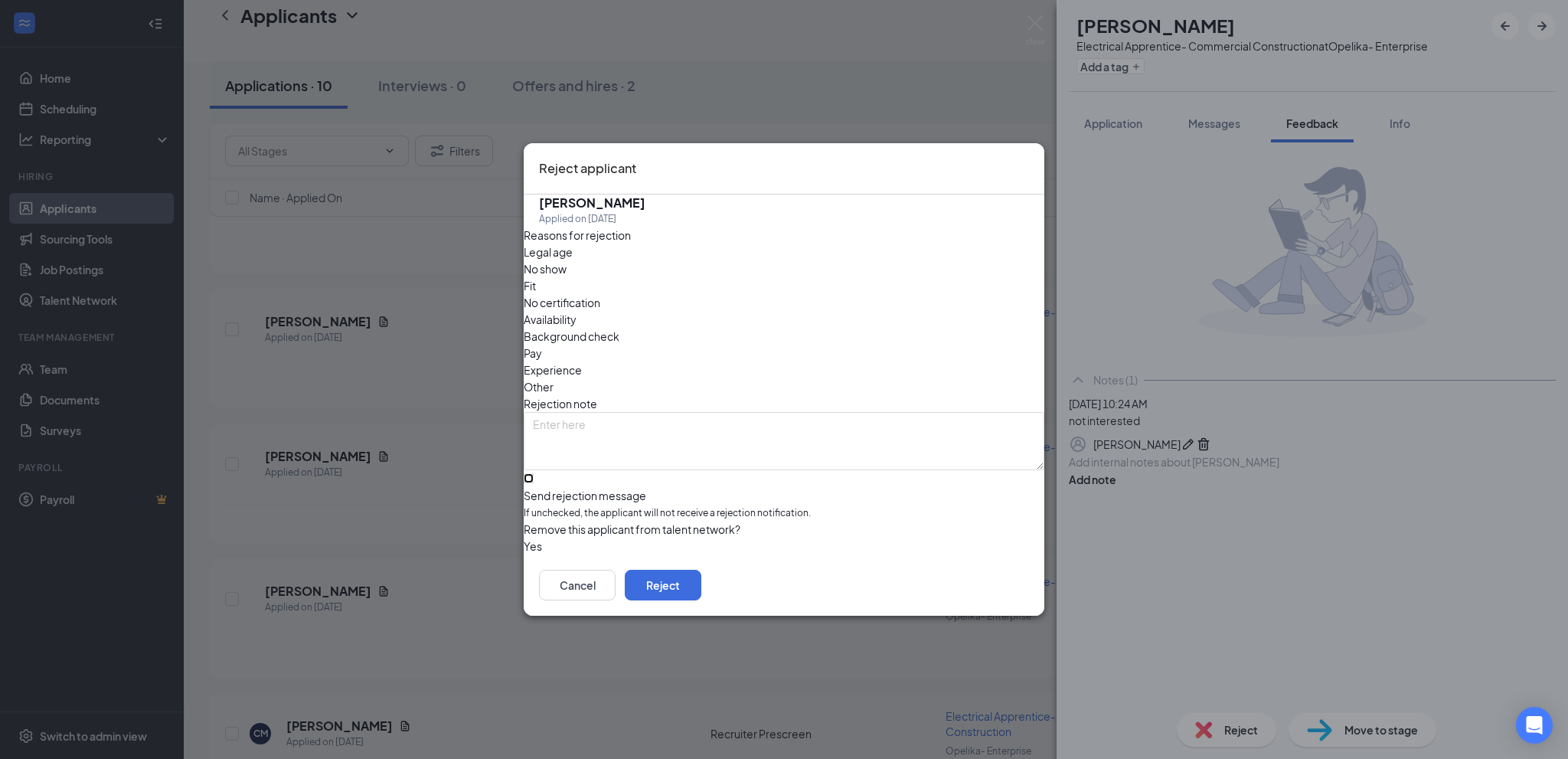
click at [533, 473] on input "Send rejection message If unchecked, the applicant will not receive a rejection…" at bounding box center [528, 478] width 10 height 10
checkbox input "true"
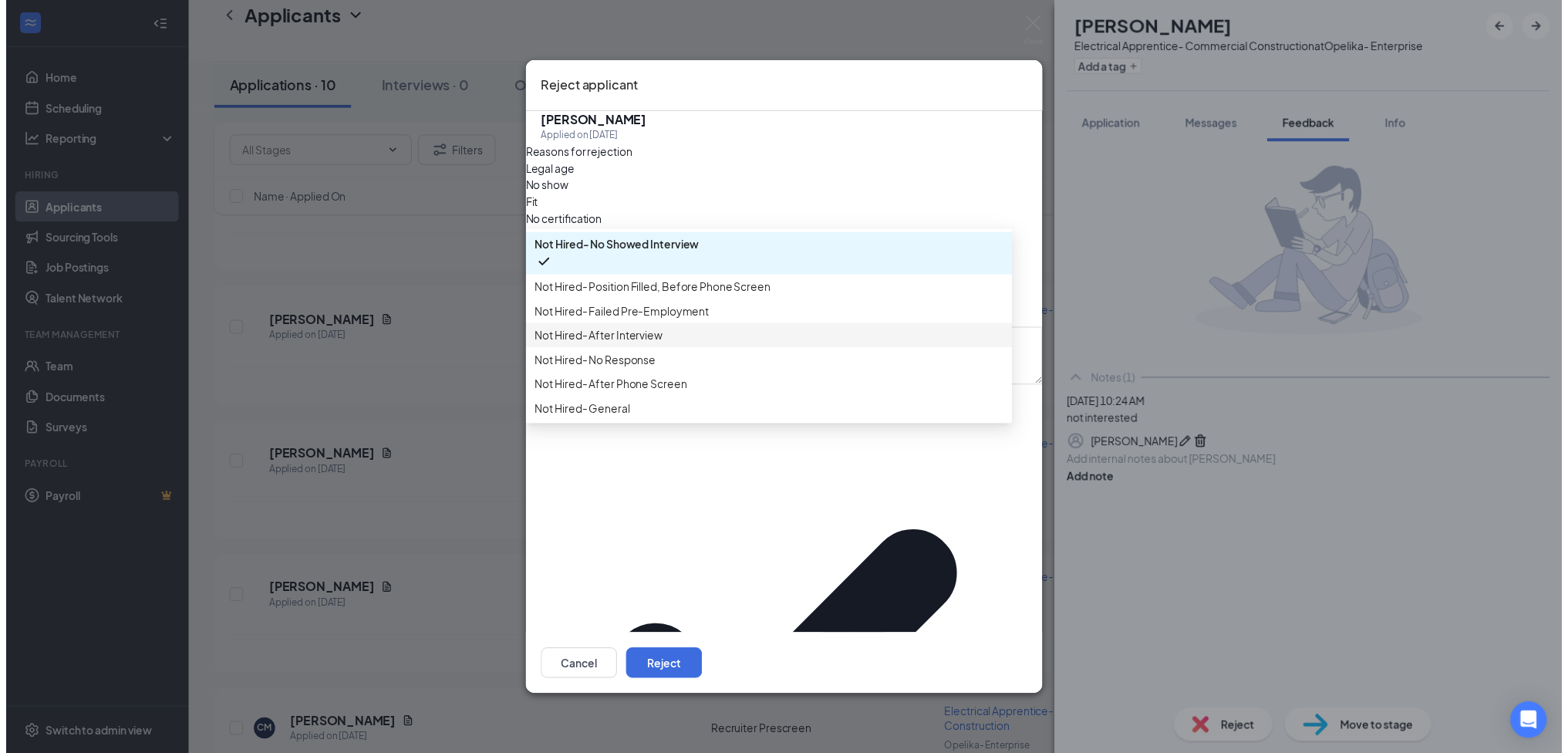
scroll to position [53, 0]
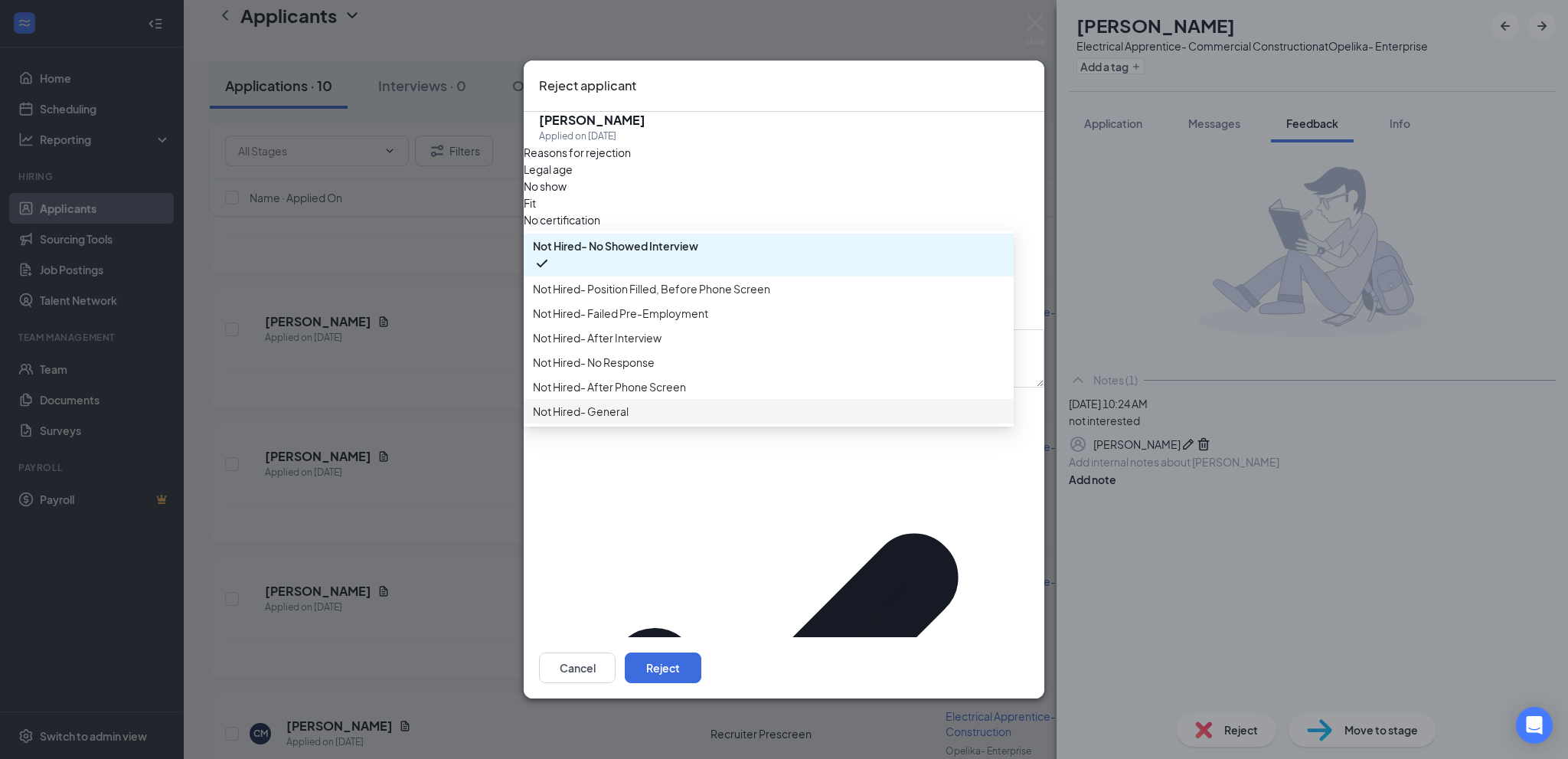
click at [655, 420] on span "Not Hired- General" at bounding box center [769, 411] width 472 height 17
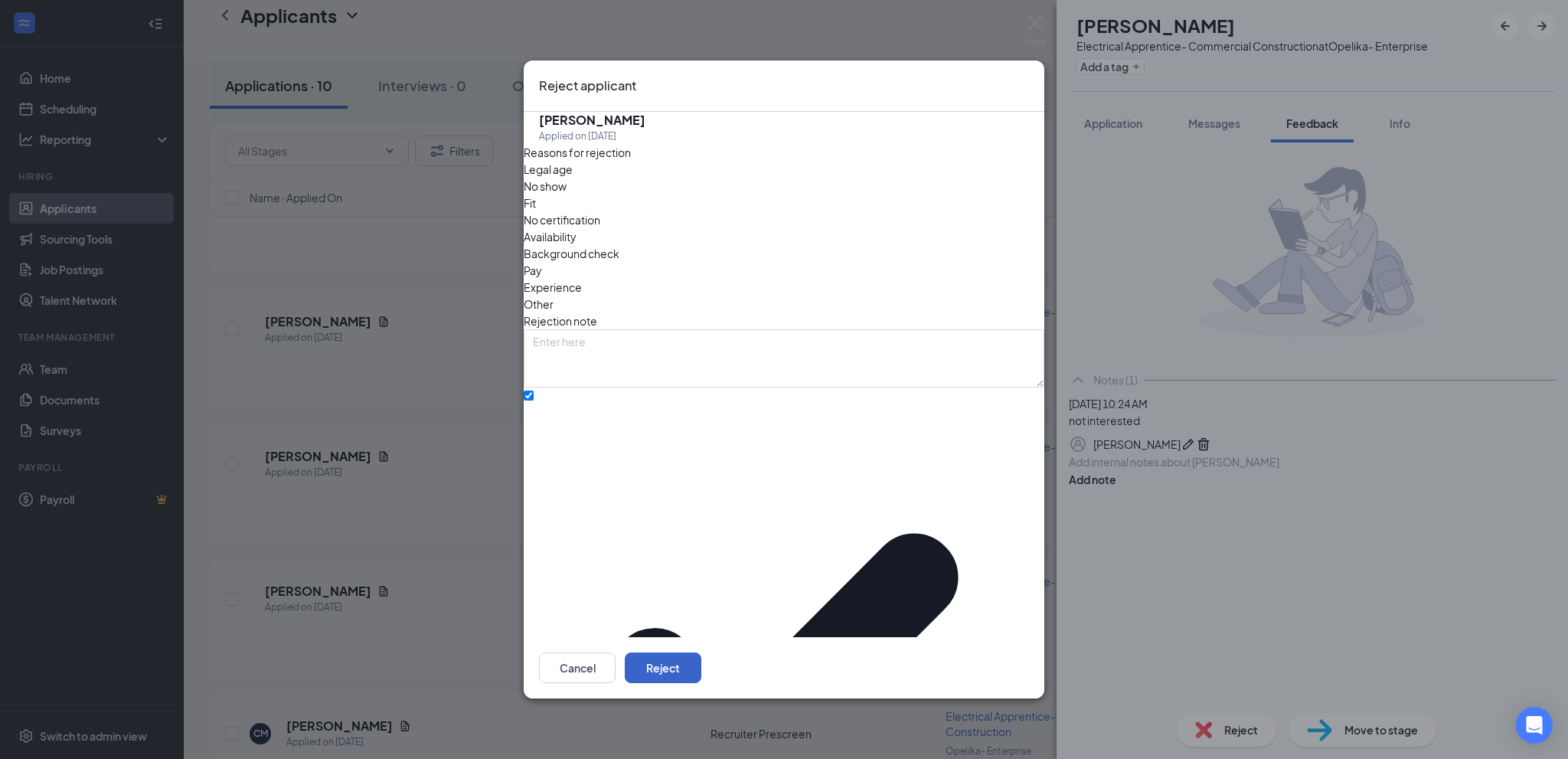
click at [702, 653] on button "Reject" at bounding box center [663, 667] width 77 height 31
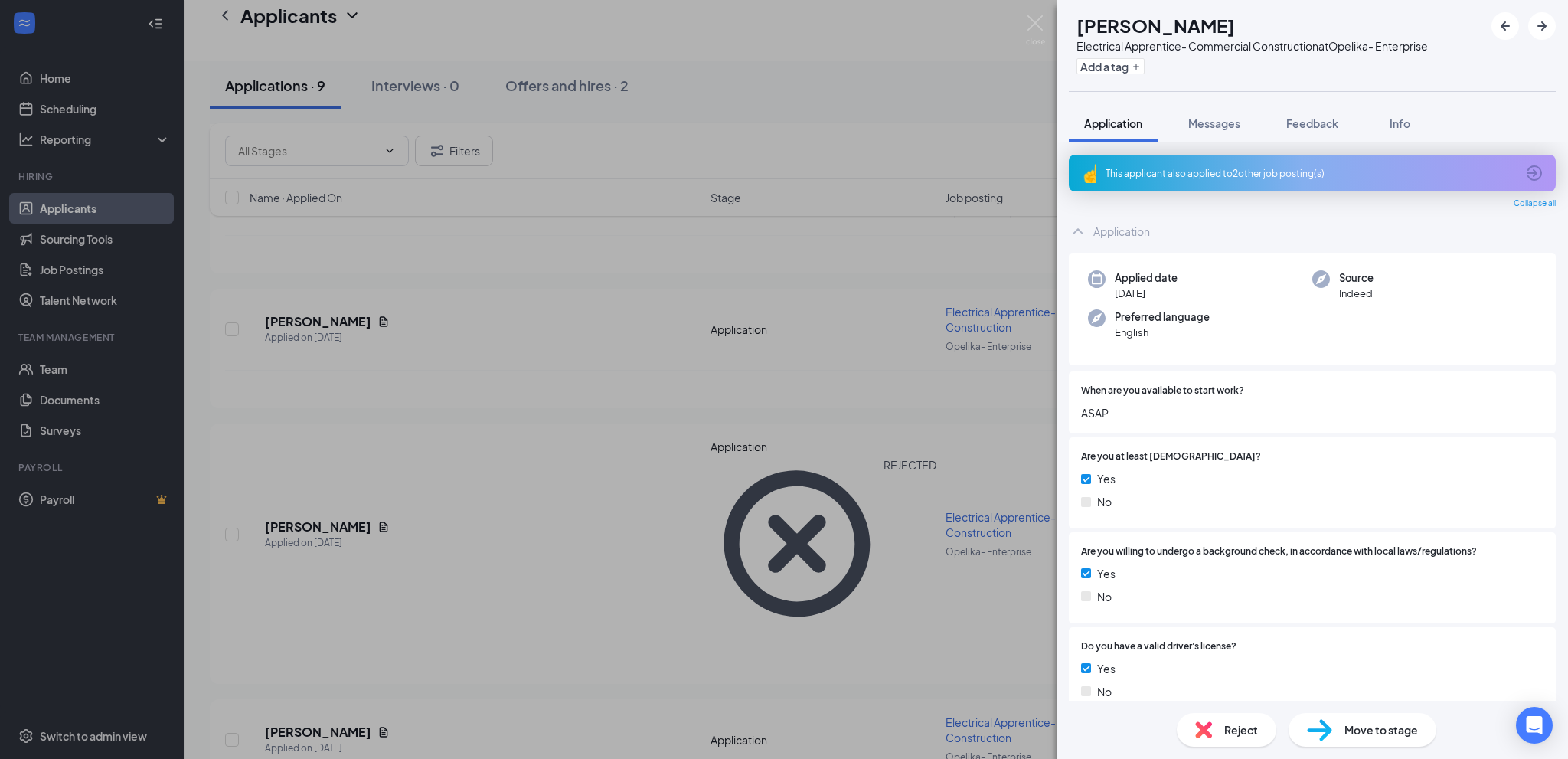
click at [498, 601] on div "[PERSON_NAME] Electrical Apprentice- Commercial Construction at Opelika- Enterp…" at bounding box center [784, 380] width 1568 height 759
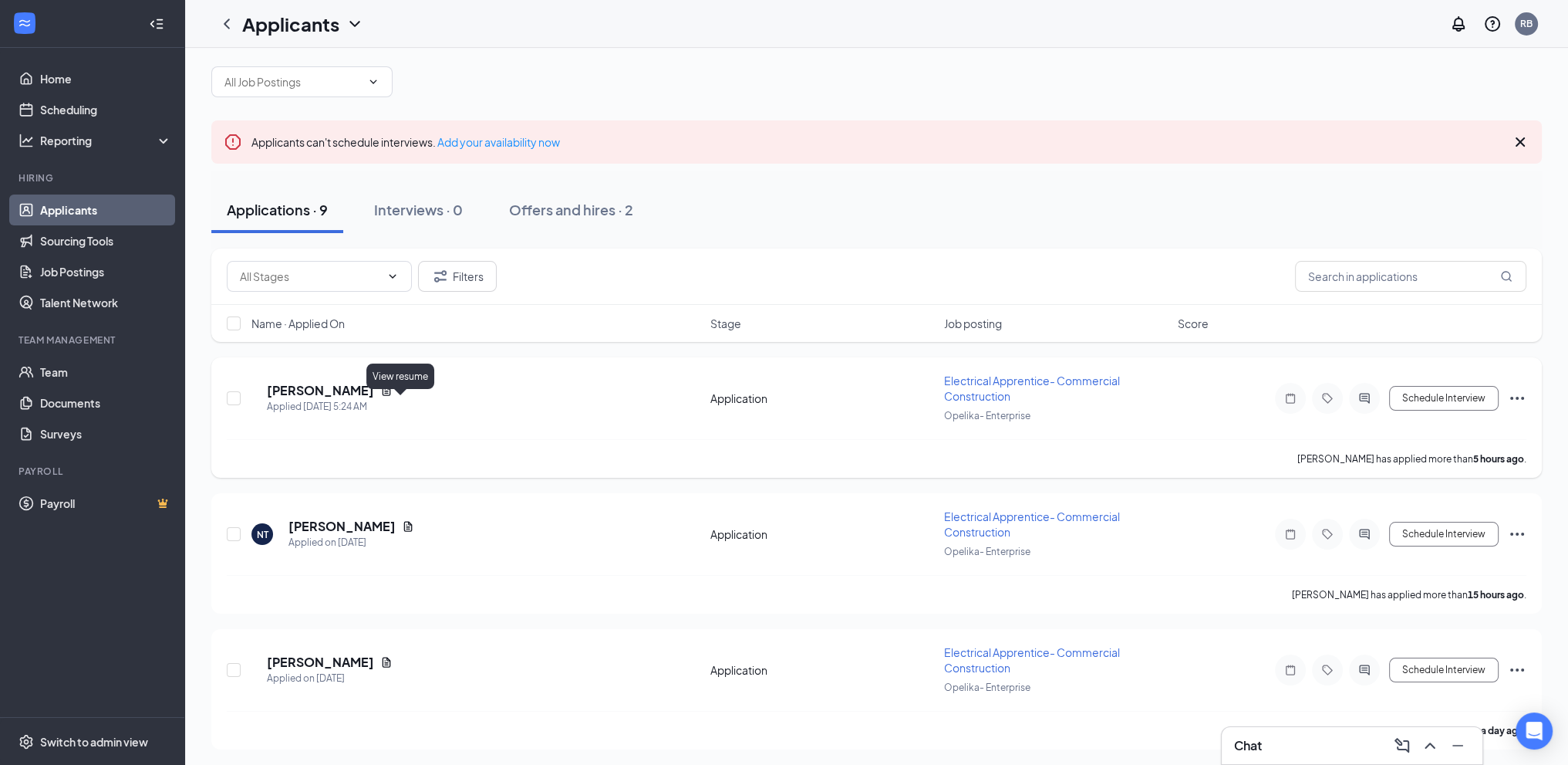
click at [392, 396] on icon "Document" at bounding box center [386, 390] width 12 height 12
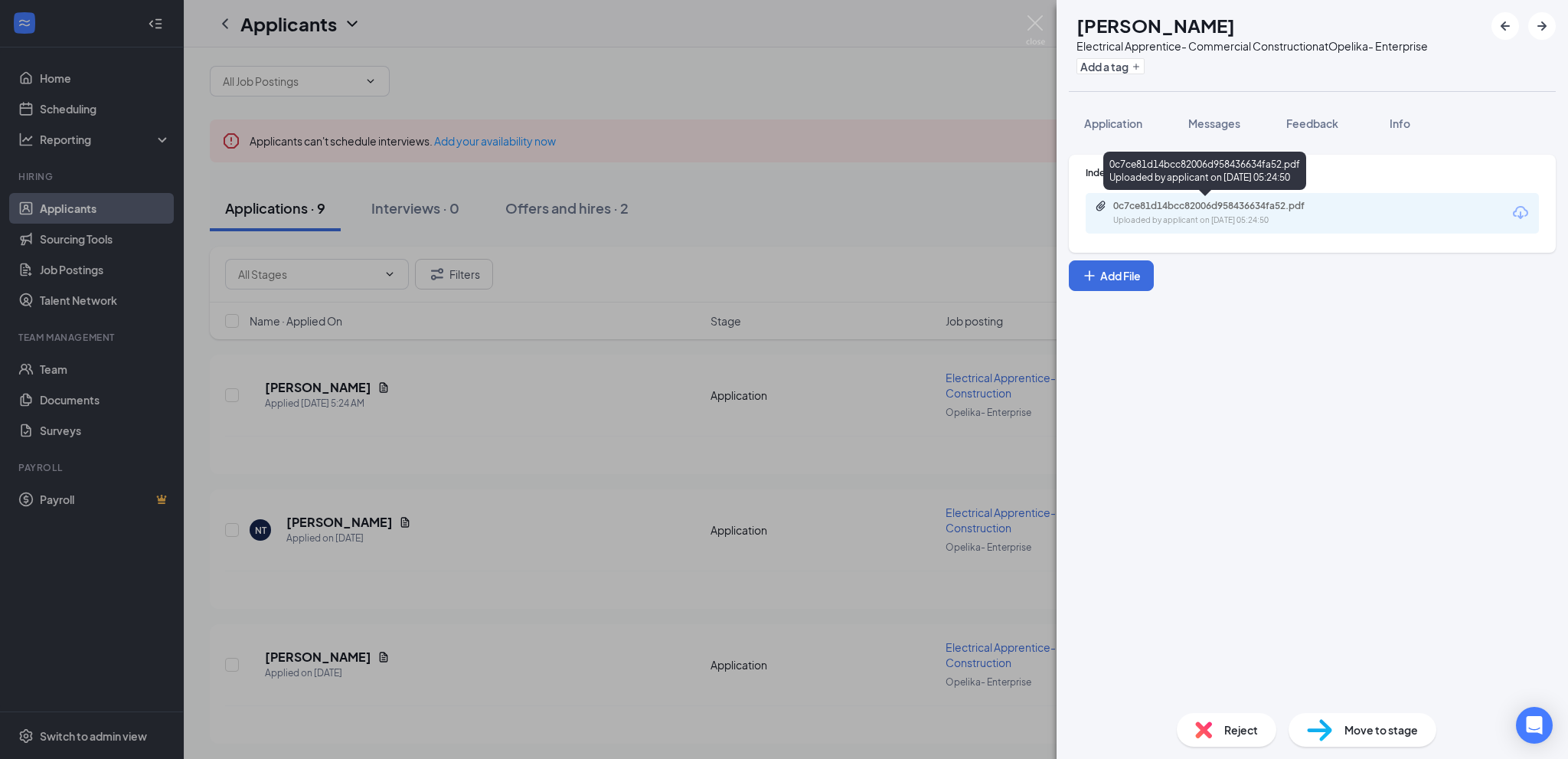
click at [1211, 205] on div "0c7ce81d14bcc82006d958436634fa52.pdf" at bounding box center [1221, 206] width 215 height 12
click at [1316, 118] on span "Feedback" at bounding box center [1312, 123] width 52 height 14
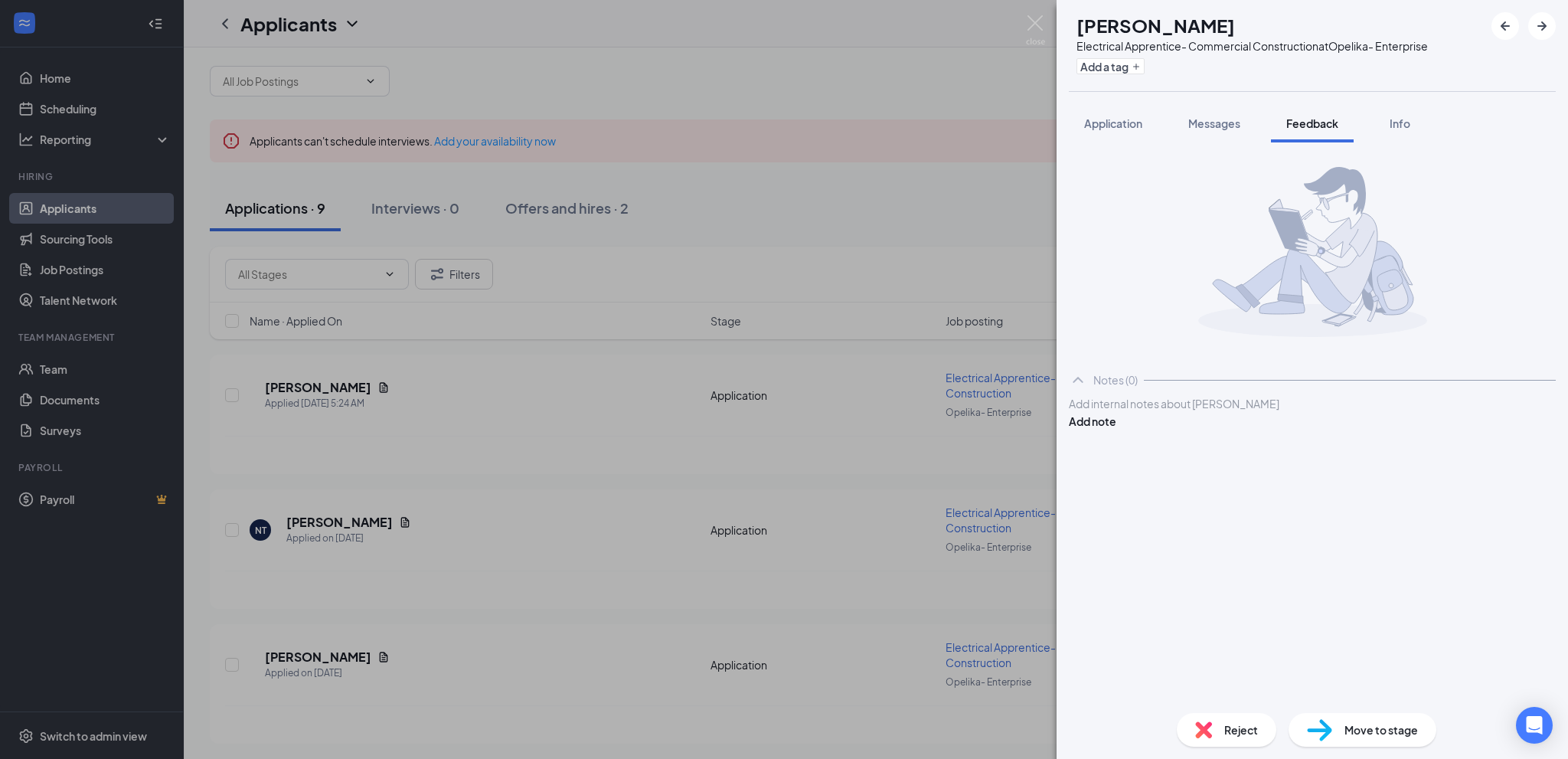
click at [1121, 413] on div at bounding box center [1313, 404] width 487 height 18
click at [1107, 412] on div at bounding box center [1312, 404] width 486 height 16
click at [1117, 428] on button "Add note" at bounding box center [1093, 421] width 47 height 17
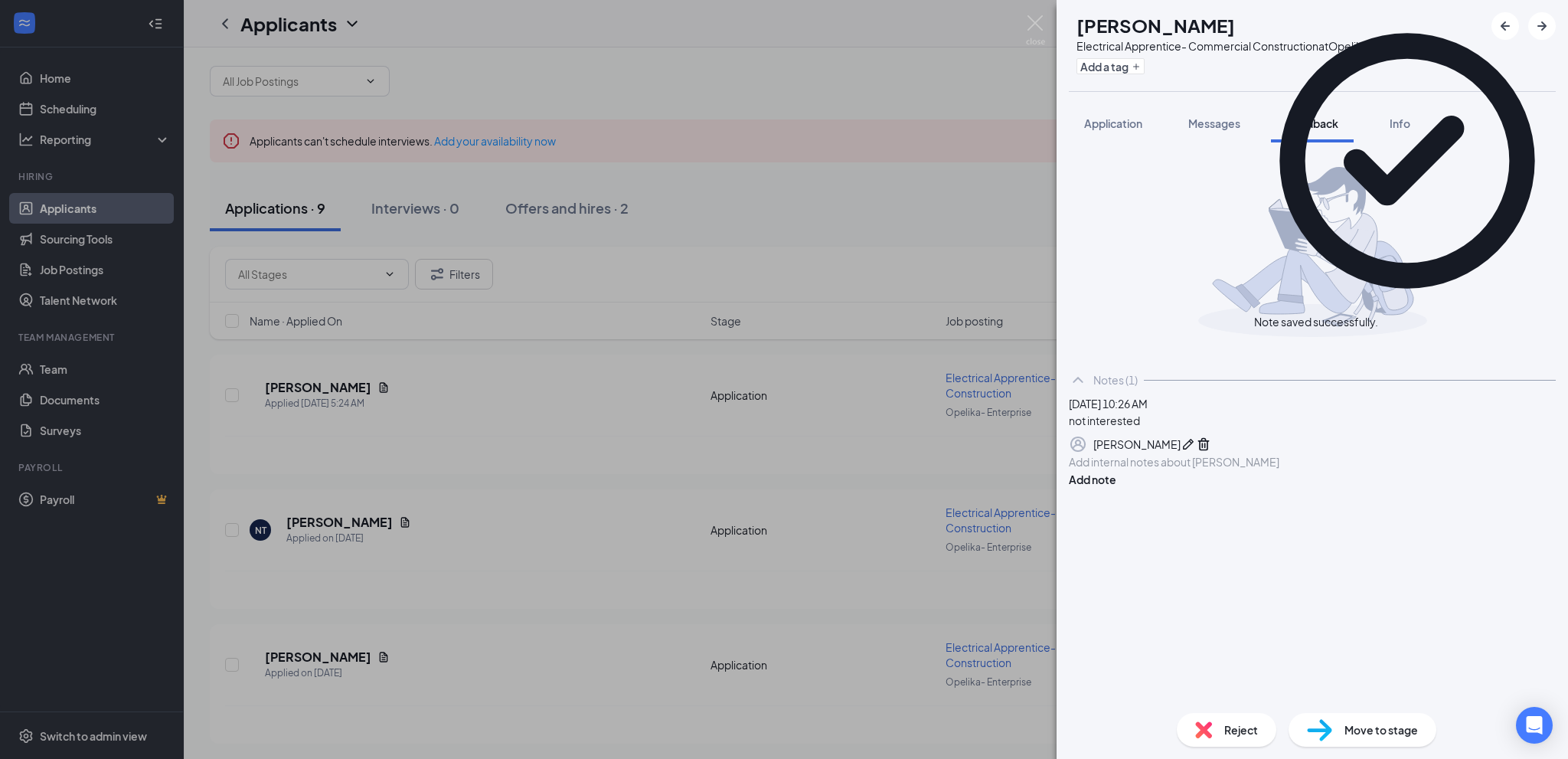
click at [1222, 727] on div "Reject" at bounding box center [1226, 729] width 100 height 34
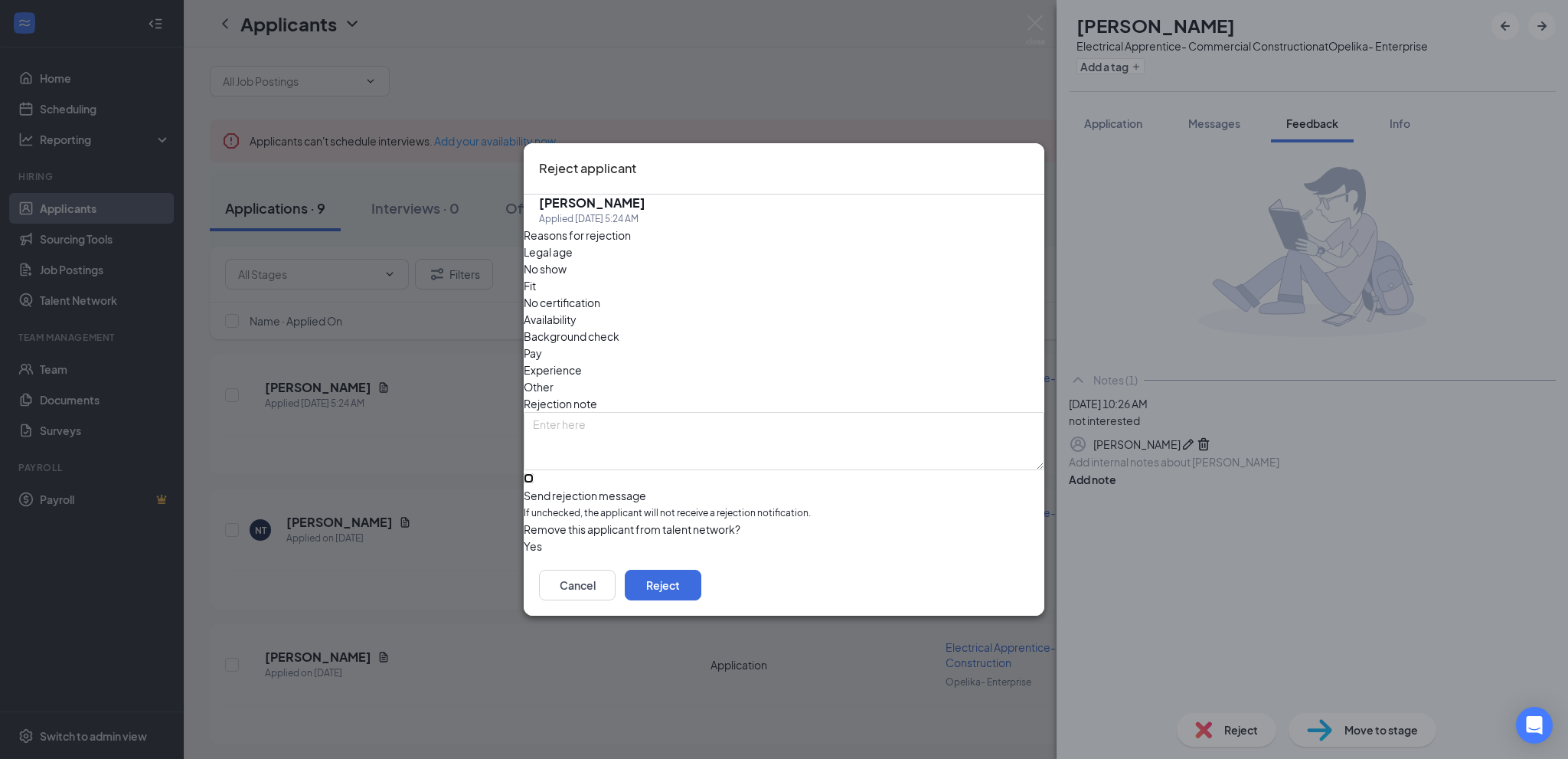
click at [533, 473] on input "Send rejection message If unchecked, the applicant will not receive a rejection…" at bounding box center [528, 478] width 10 height 10
checkbox input "true"
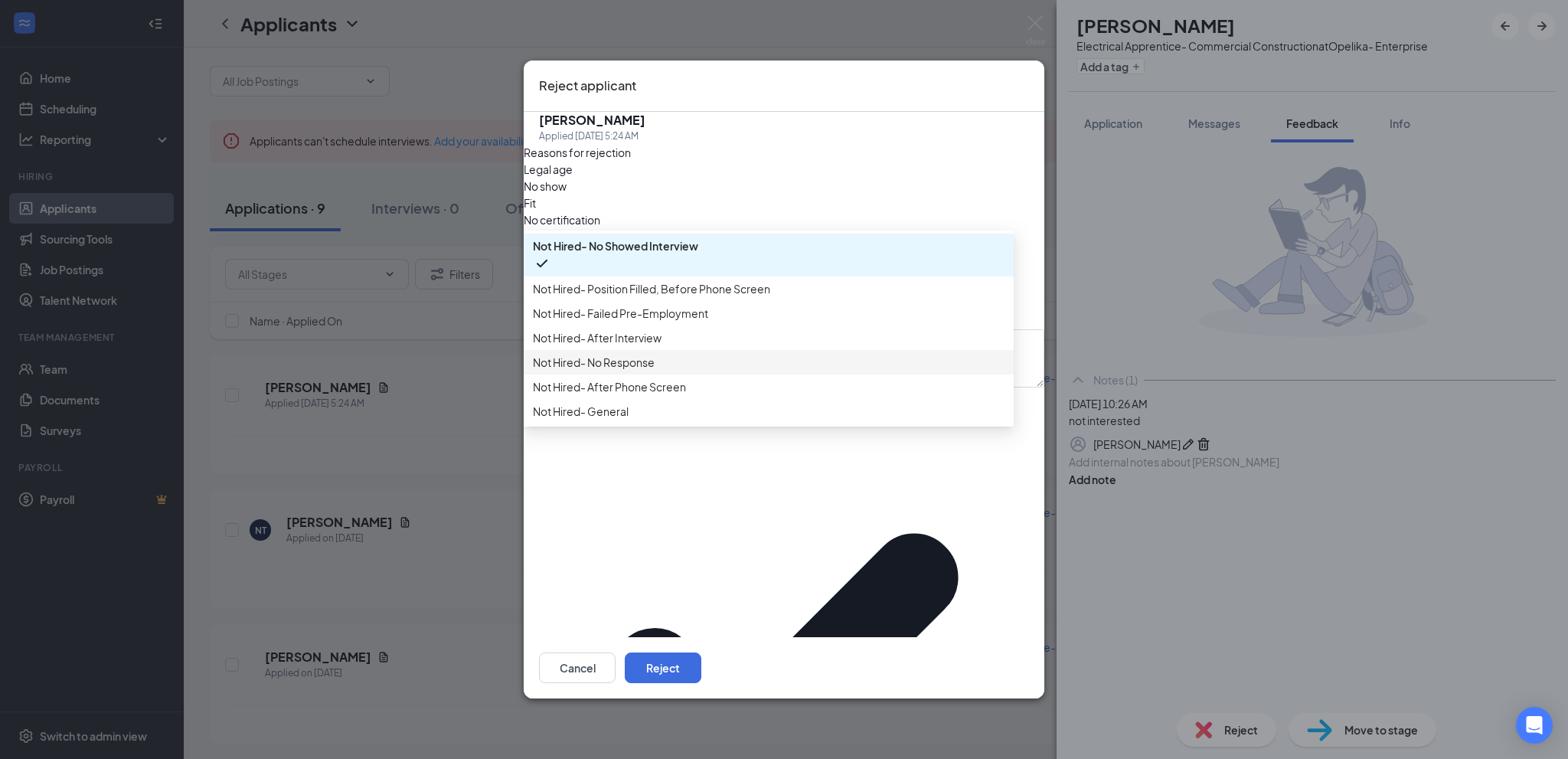
scroll to position [52, 0]
click at [677, 420] on span "Not Hired- General" at bounding box center [769, 411] width 472 height 17
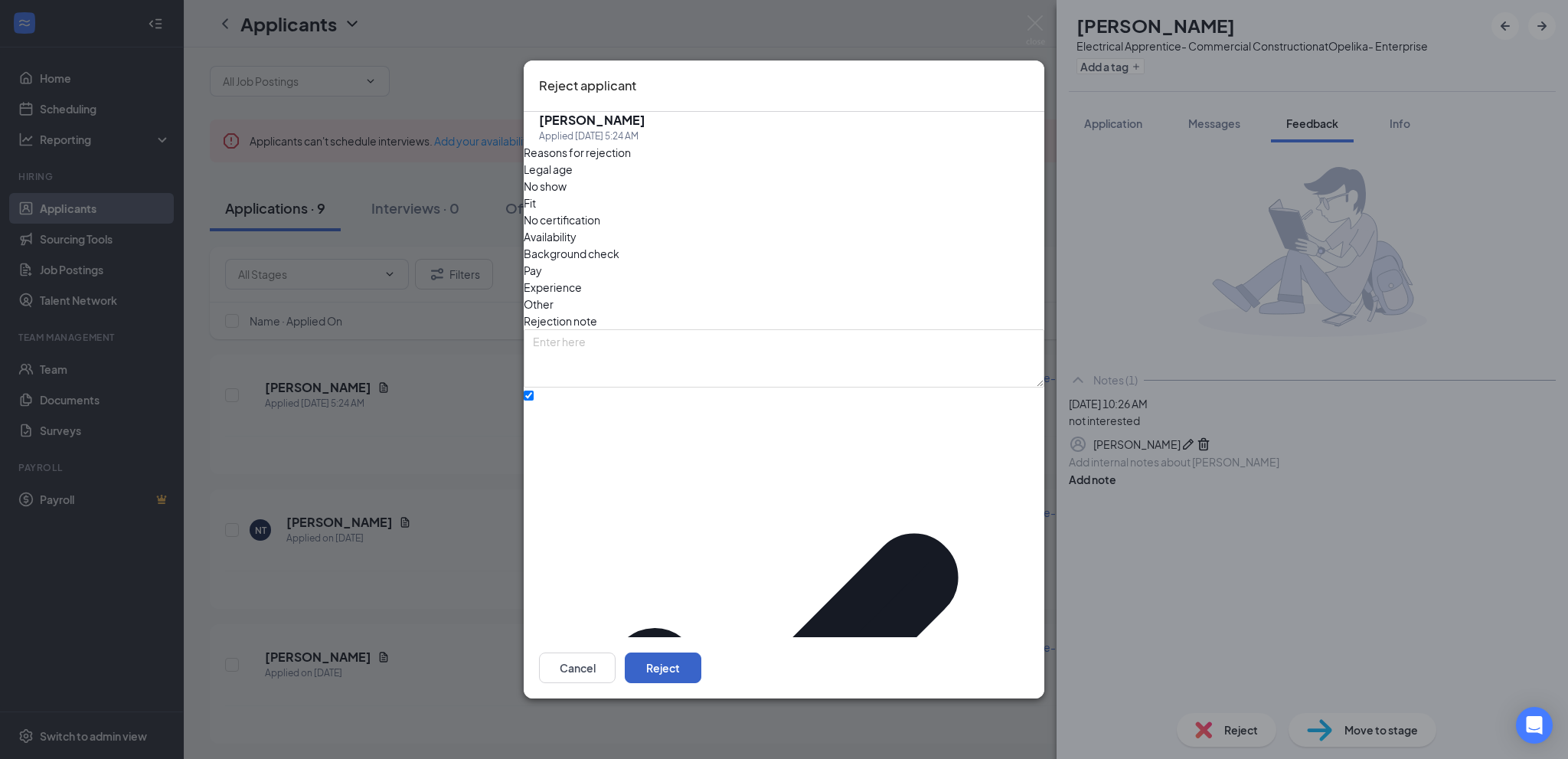
click at [702, 653] on button "Reject" at bounding box center [663, 667] width 77 height 31
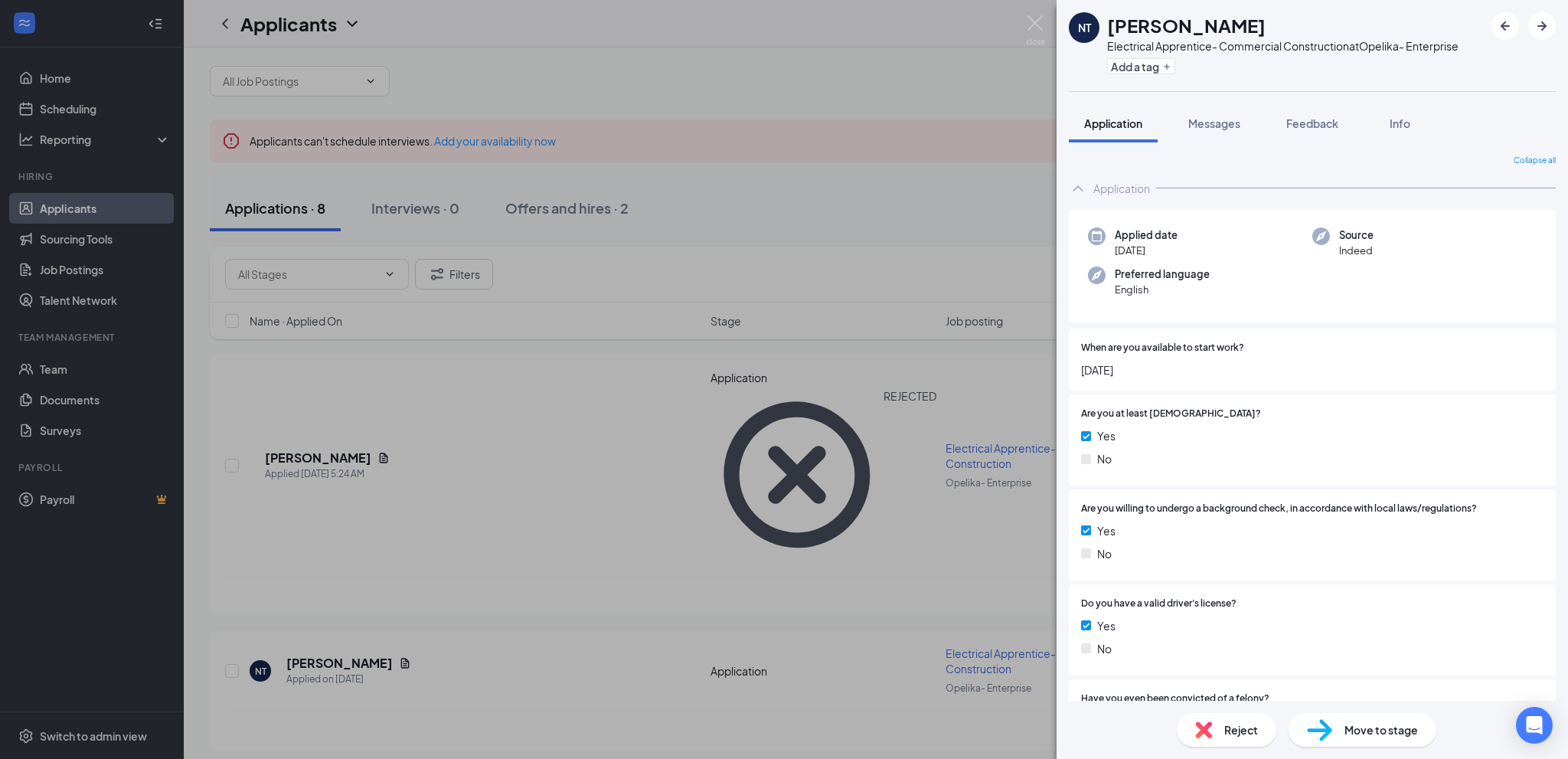
click at [517, 419] on div "NT [PERSON_NAME] Electrical Apprentice- Commercial Construction at Opelika- Ent…" at bounding box center [784, 380] width 1568 height 759
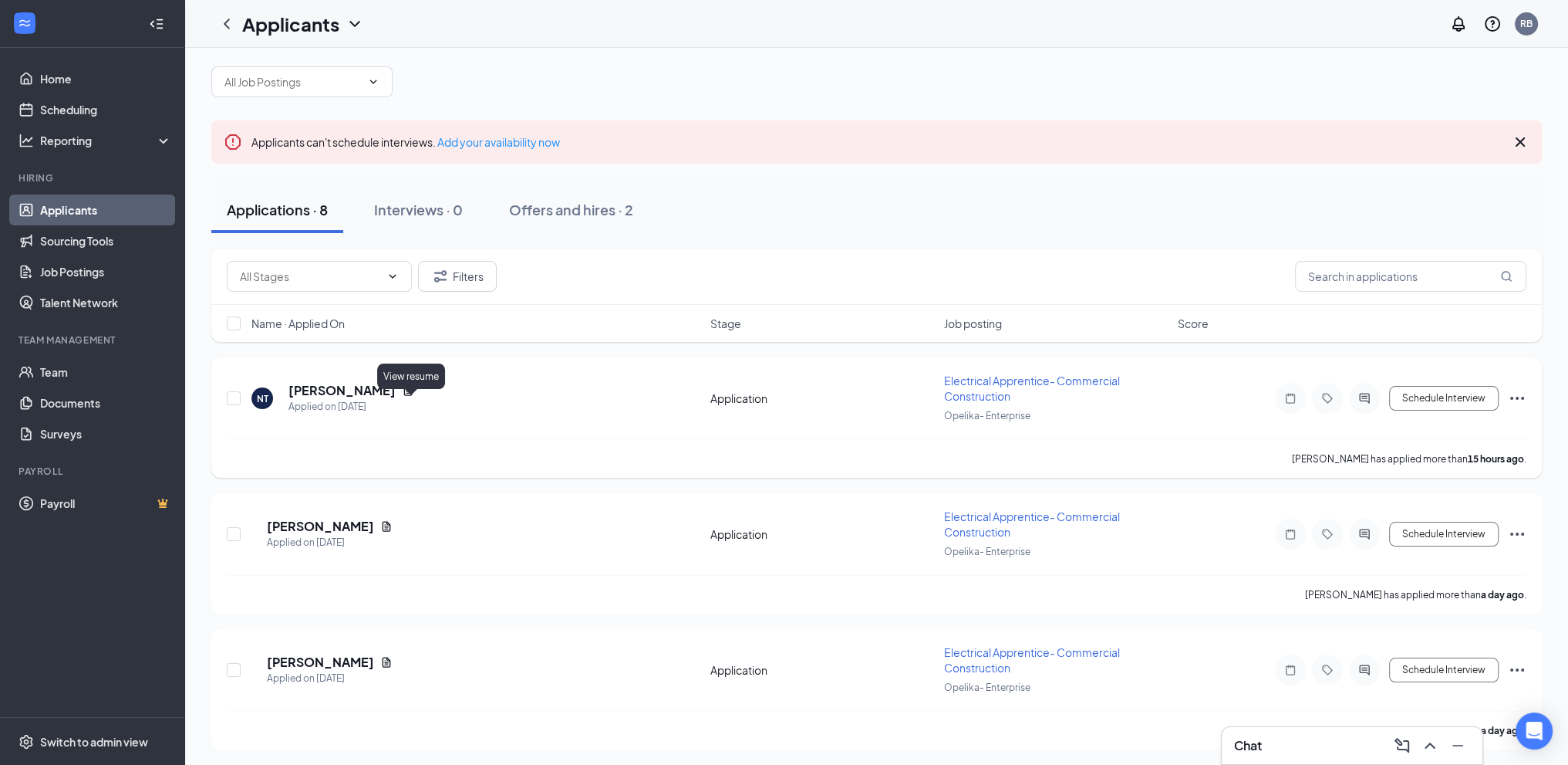
click at [410, 396] on icon "Document" at bounding box center [408, 390] width 12 height 12
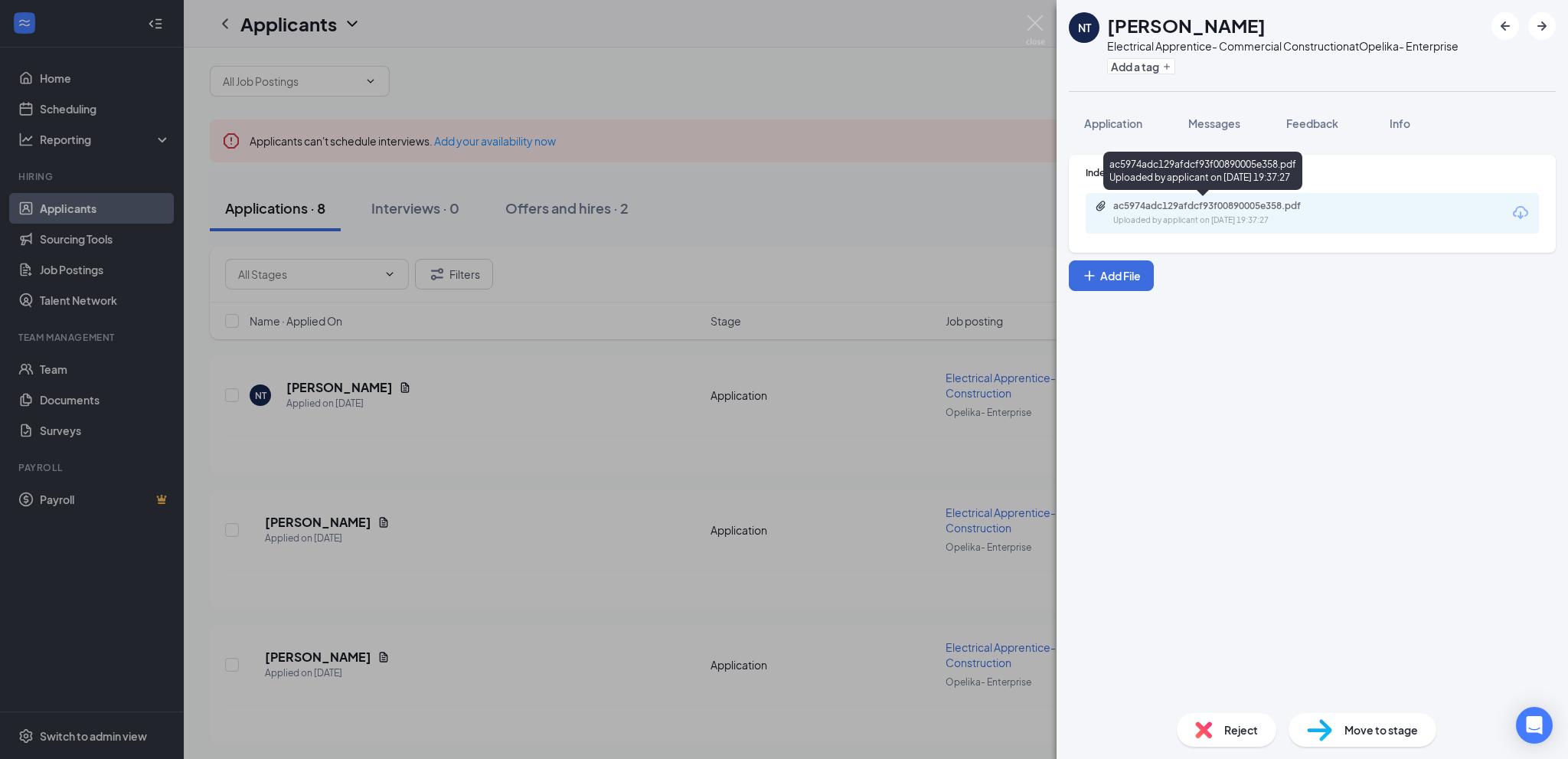
click at [1220, 209] on div "ac5974adc129afdcf93f00890005e358.pdf" at bounding box center [1221, 206] width 215 height 12
click at [1314, 118] on span "Feedback" at bounding box center [1312, 123] width 52 height 14
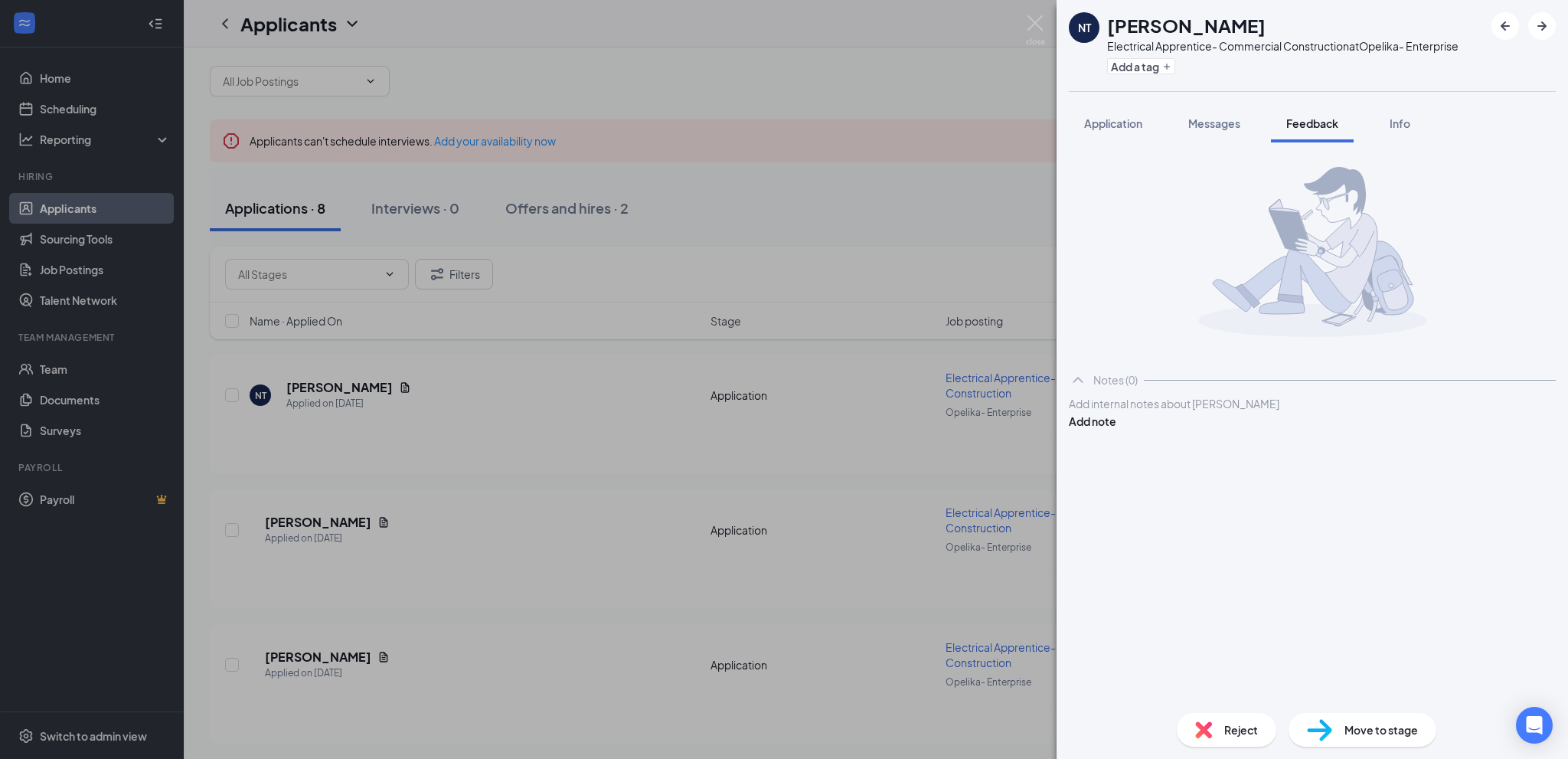
click at [1110, 430] on div "Add internal notes about [PERSON_NAME] Add note" at bounding box center [1313, 412] width 487 height 34
click at [1100, 412] on div at bounding box center [1312, 404] width 486 height 16
click at [1117, 422] on button "Add note" at bounding box center [1093, 421] width 47 height 17
click at [1201, 727] on img at bounding box center [1203, 729] width 17 height 17
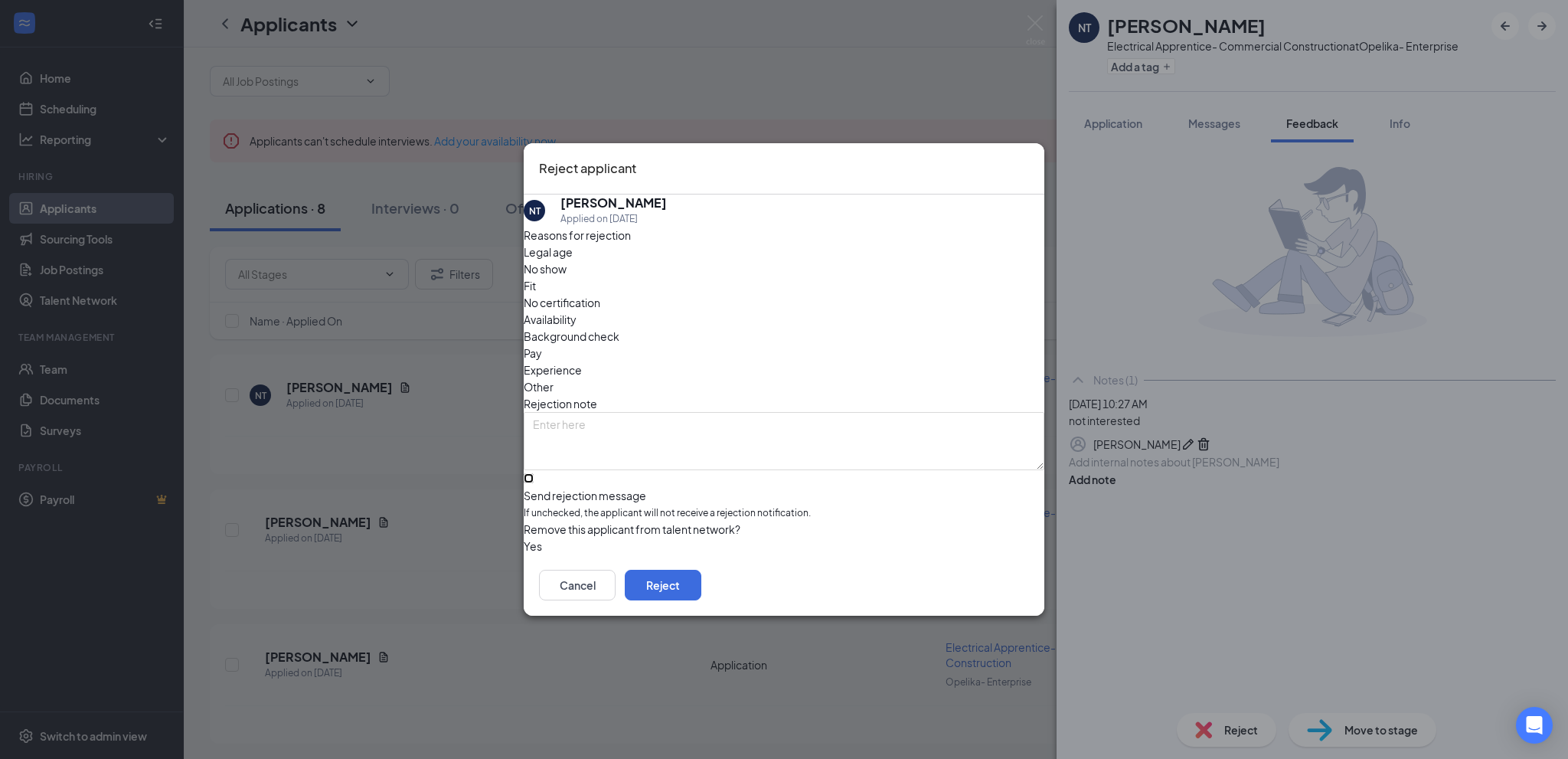
click at [533, 473] on input "Send rejection message If unchecked, the applicant will not receive a rejection…" at bounding box center [528, 478] width 10 height 10
checkbox input "true"
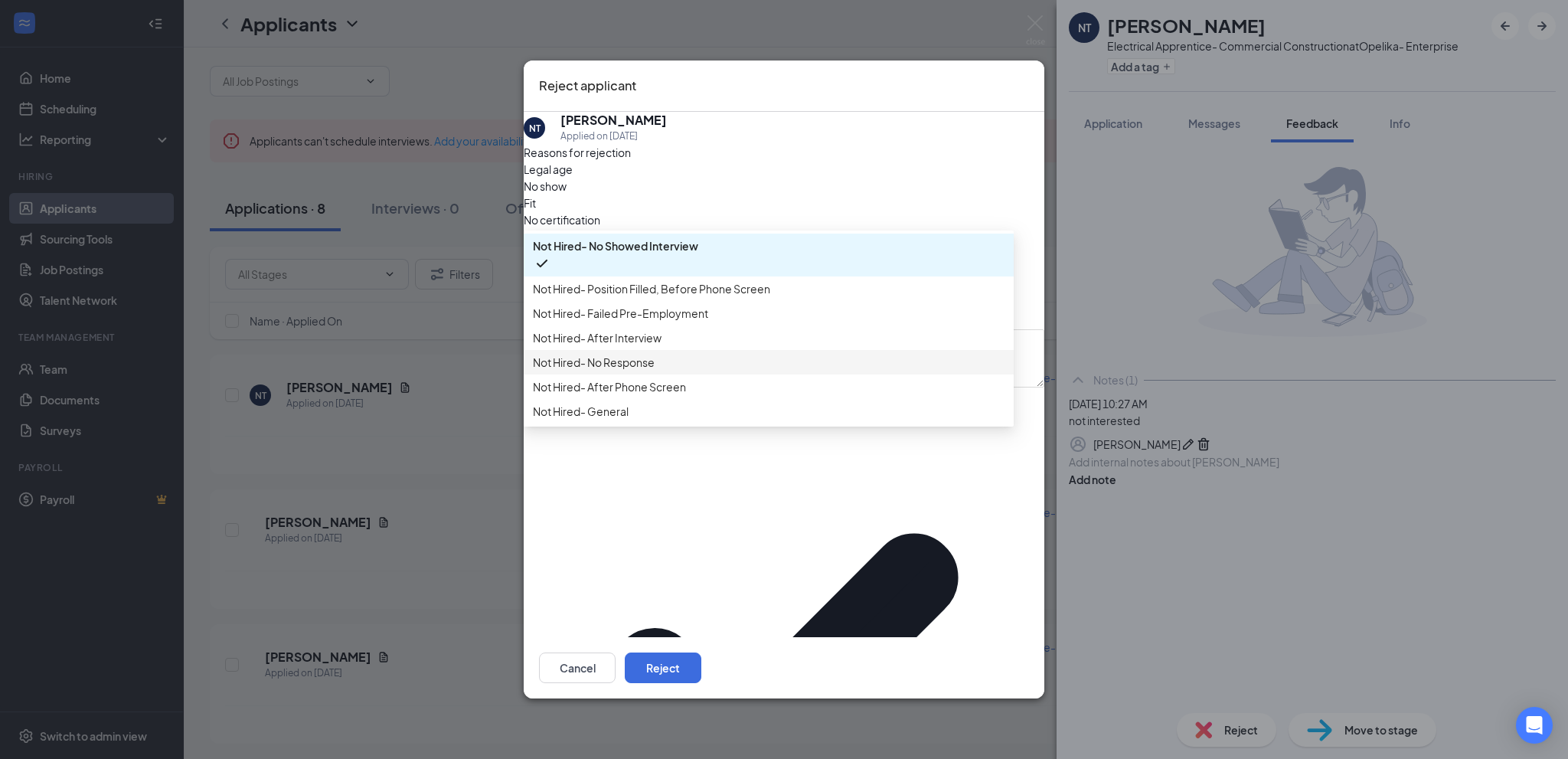
scroll to position [52, 0]
click at [648, 420] on span "Not Hired- General" at bounding box center [769, 411] width 472 height 17
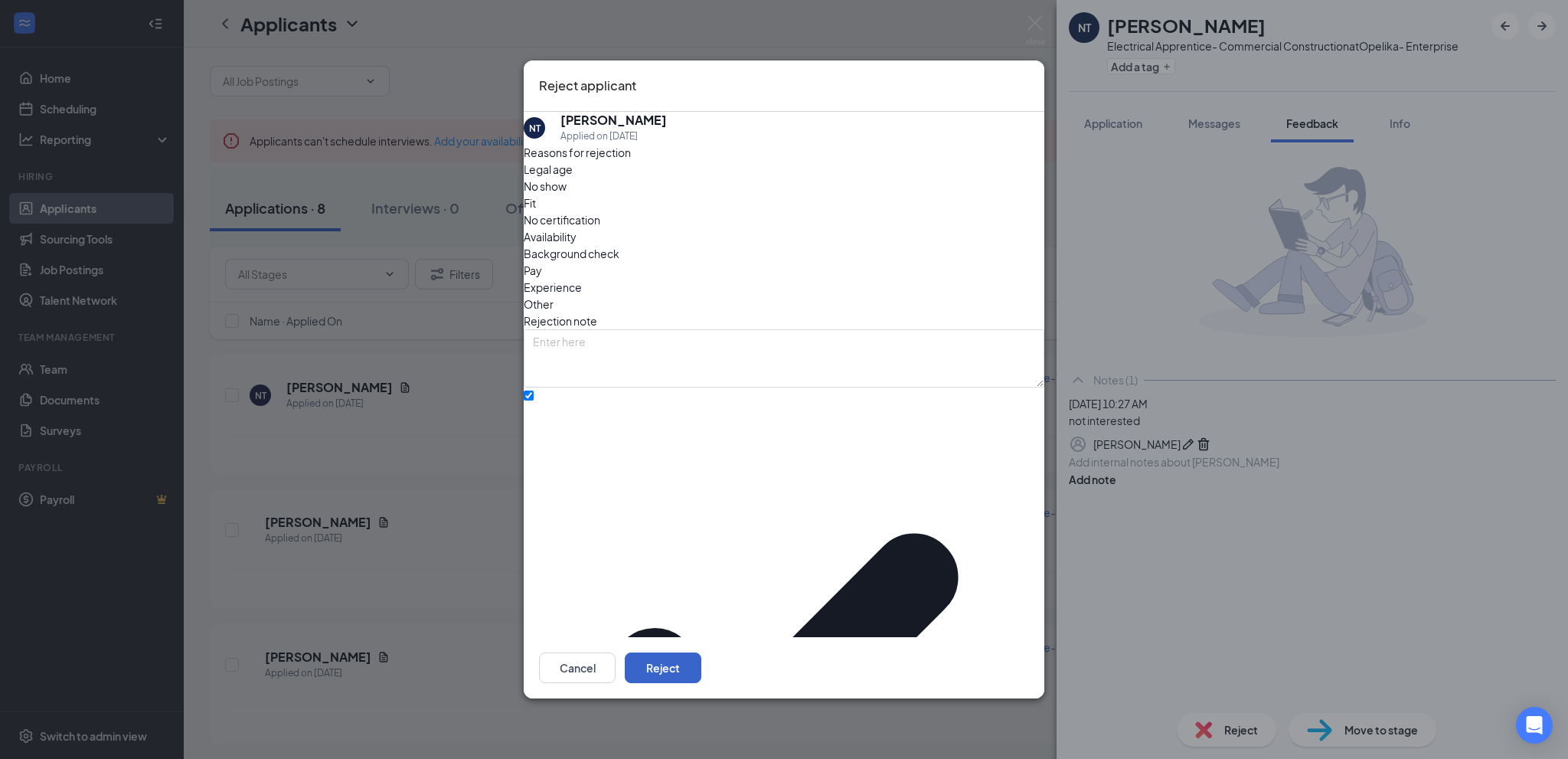
click at [702, 653] on button "Reject" at bounding box center [663, 667] width 77 height 31
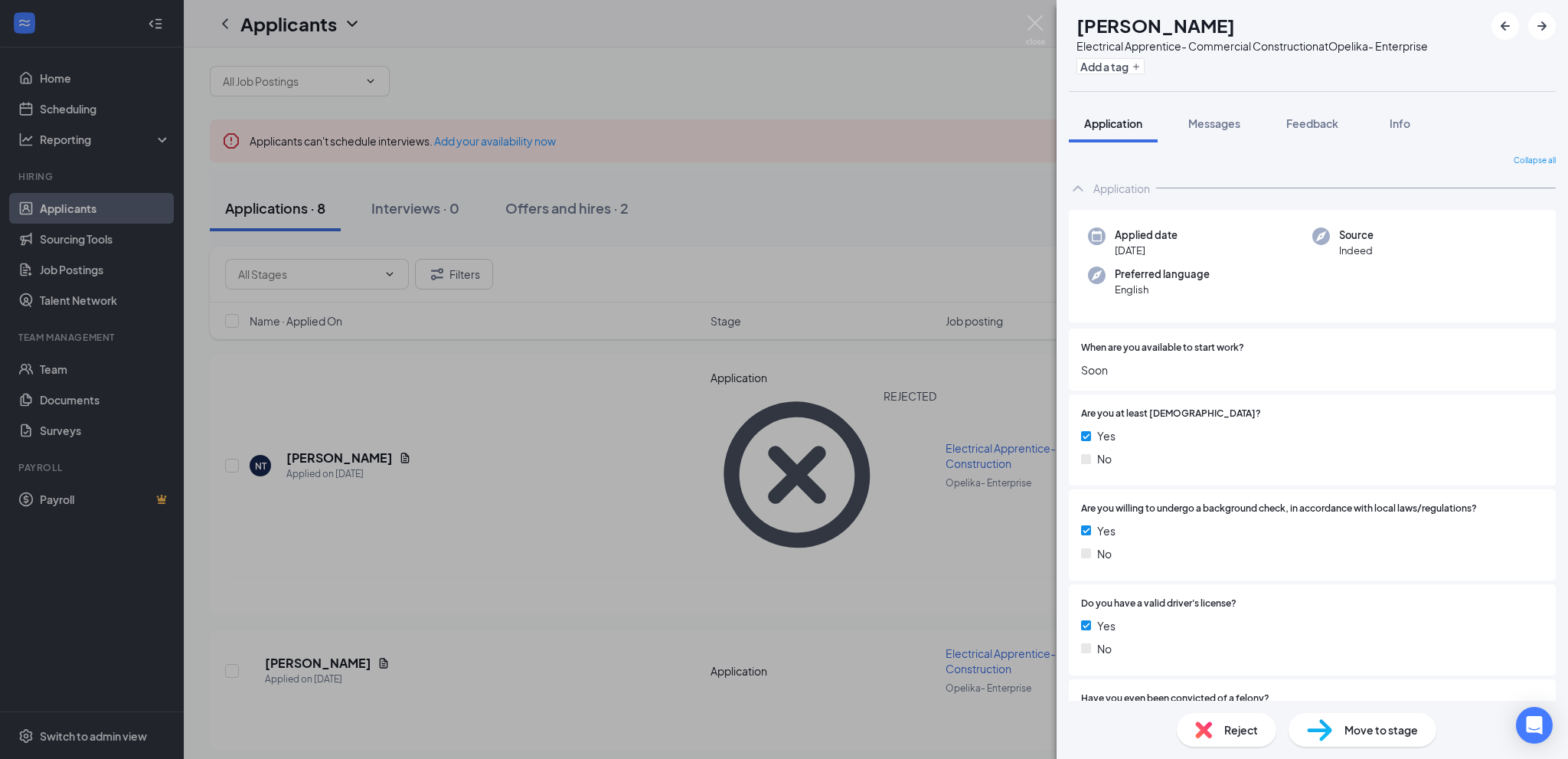
click at [555, 441] on div "JR [PERSON_NAME] Electrical Apprentice- Commercial Construction at Opelika- Ent…" at bounding box center [784, 380] width 1568 height 759
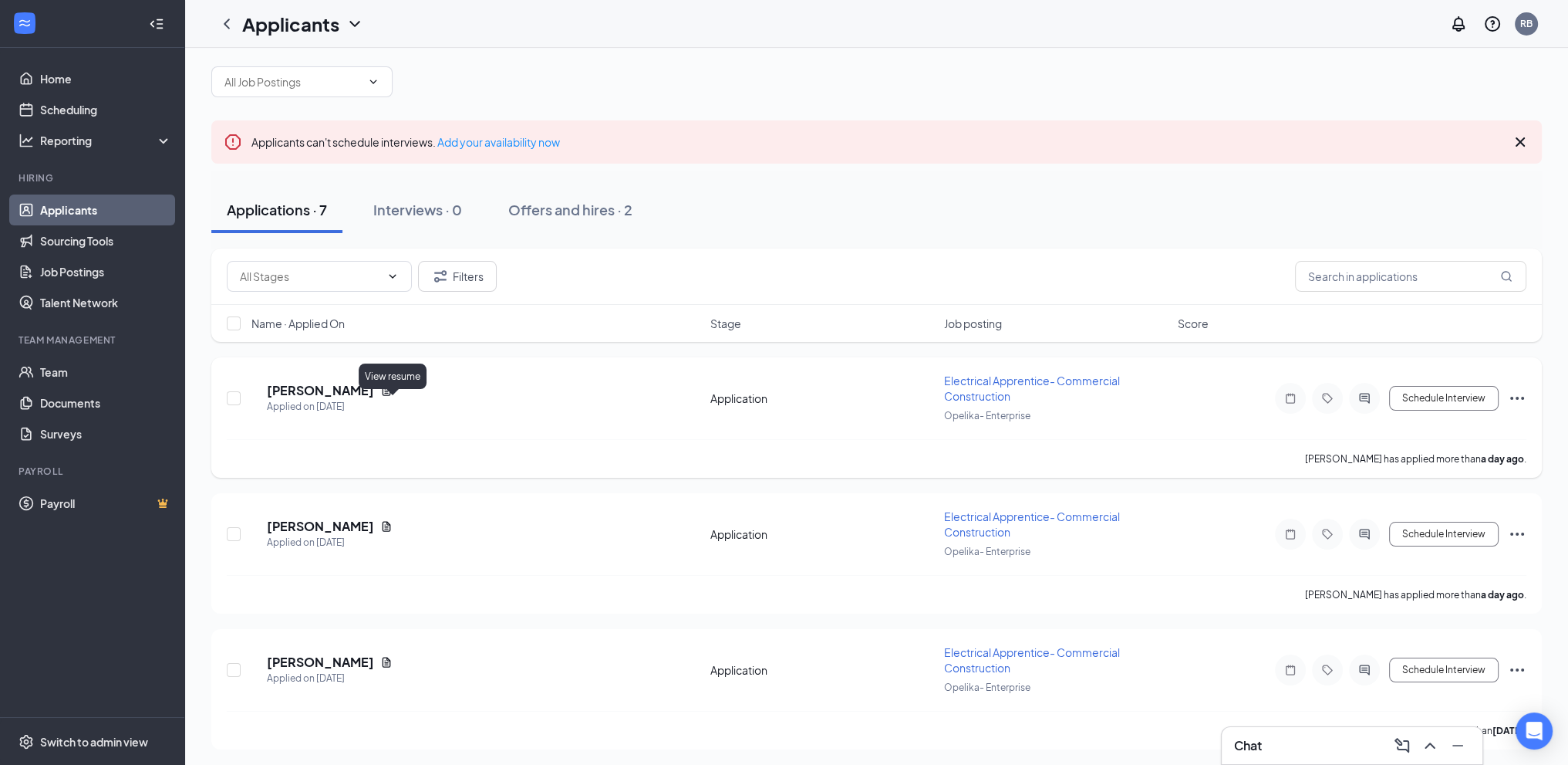
click at [389, 395] on icon "Document" at bounding box center [386, 390] width 9 height 10
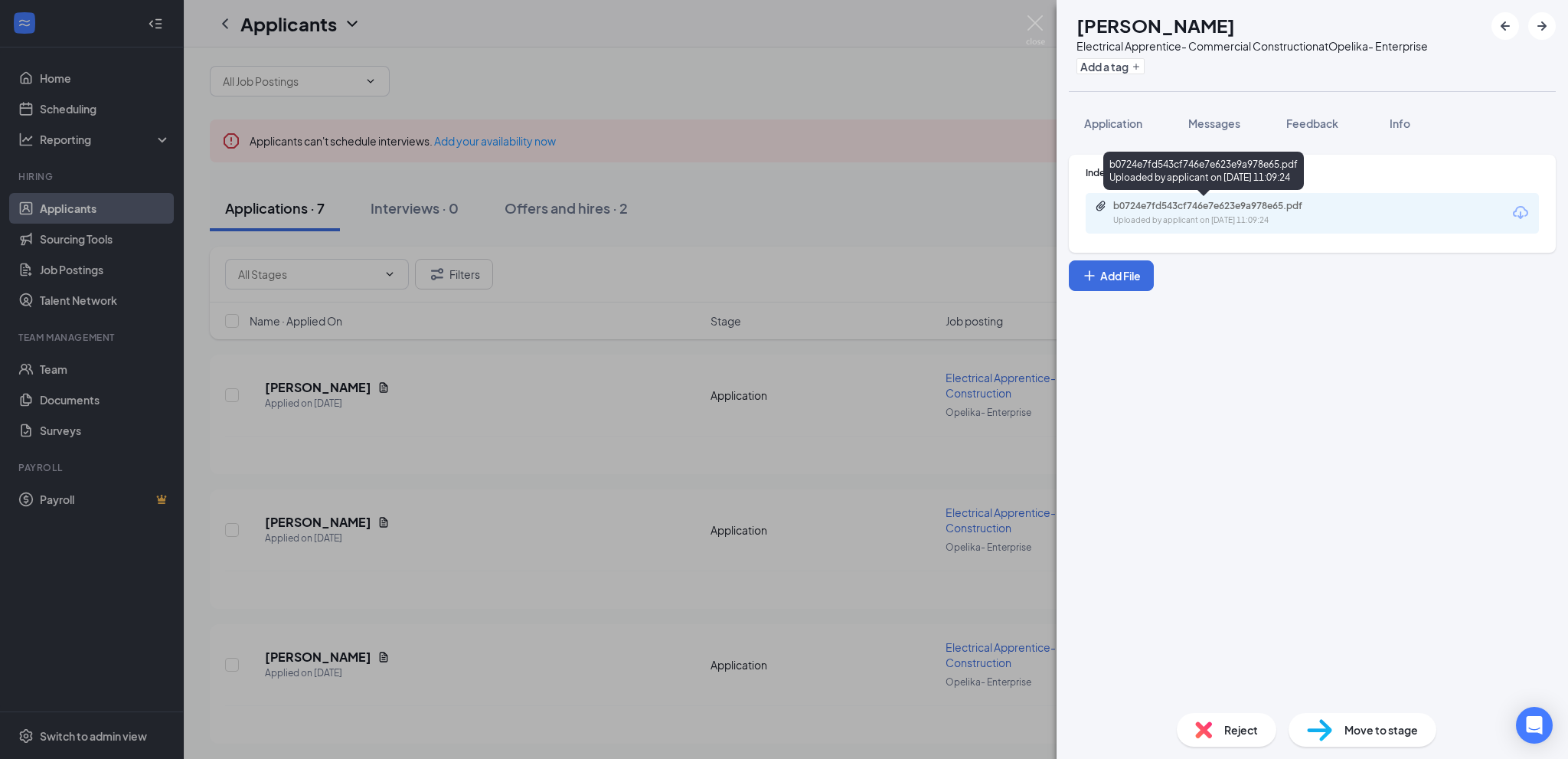
click at [1173, 201] on div "b0724e7fd543cf746e7e623e9a978e65.pdf" at bounding box center [1221, 206] width 215 height 12
click at [1295, 124] on span "Feedback" at bounding box center [1312, 123] width 52 height 14
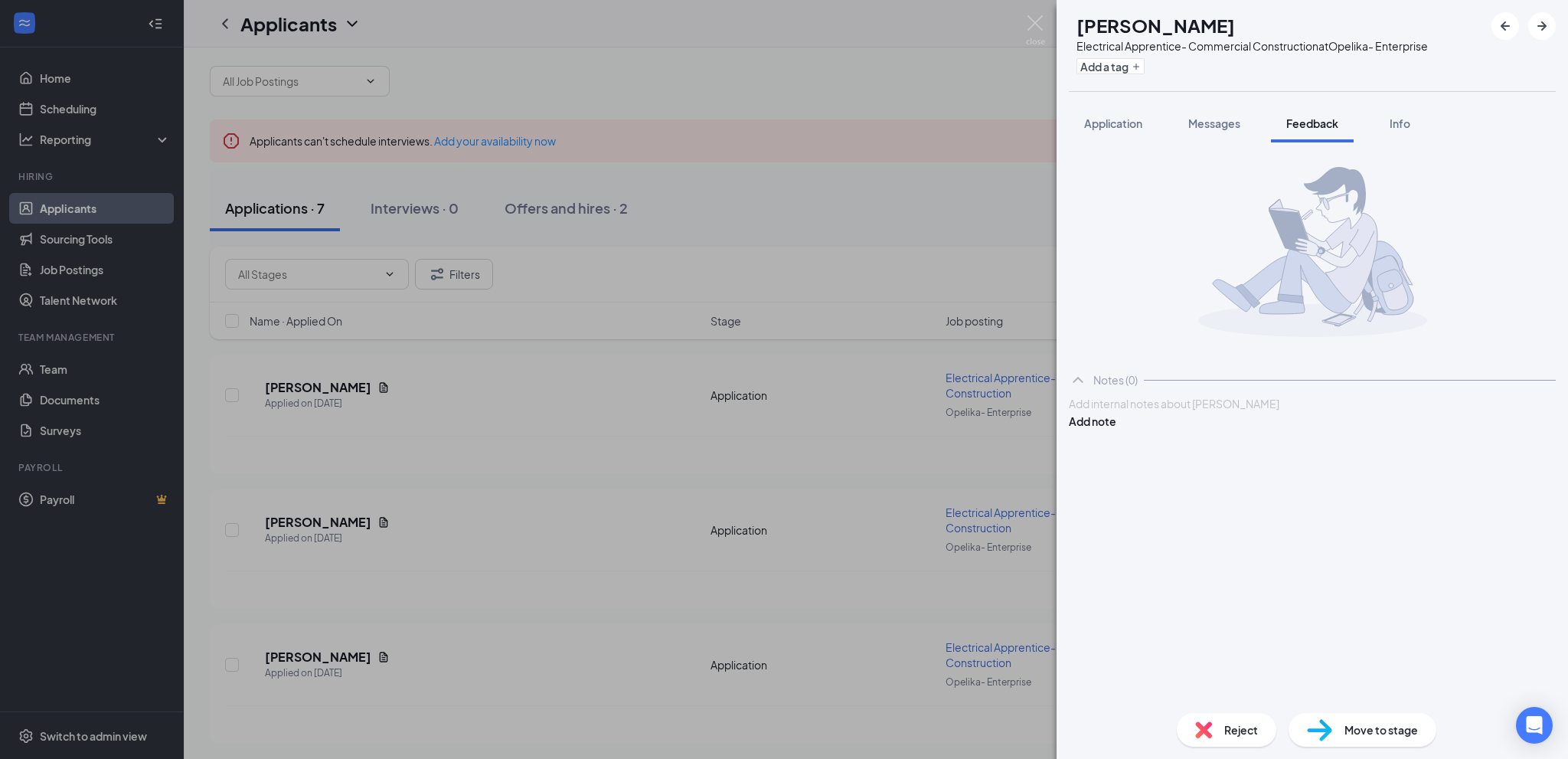
click at [1145, 412] on div at bounding box center [1312, 404] width 486 height 16
drag, startPoint x: 1479, startPoint y: 421, endPoint x: 1461, endPoint y: 435, distance: 22.8
click at [1117, 421] on button "Add note" at bounding box center [1093, 421] width 47 height 17
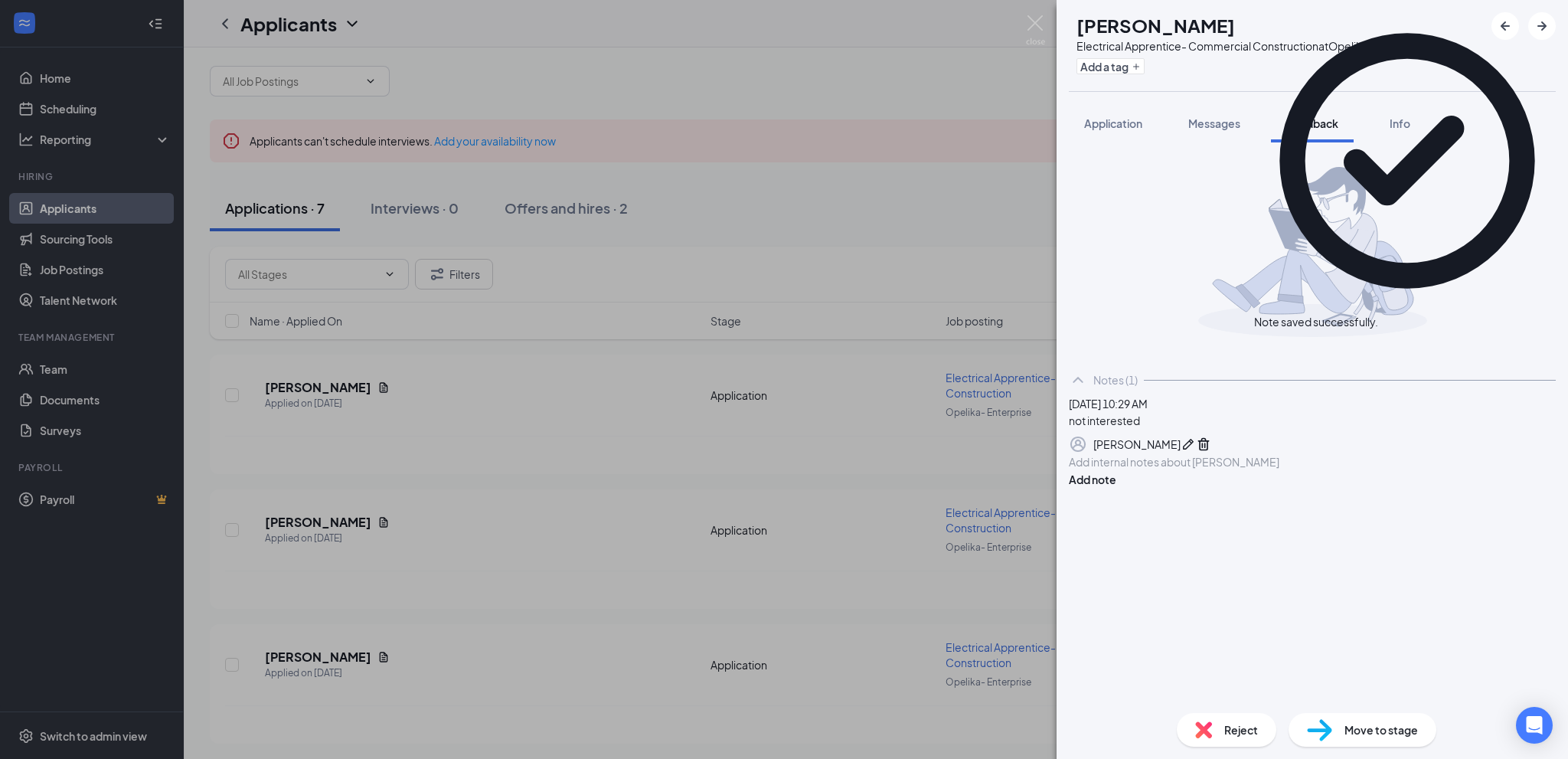
click at [1202, 734] on img at bounding box center [1203, 729] width 17 height 17
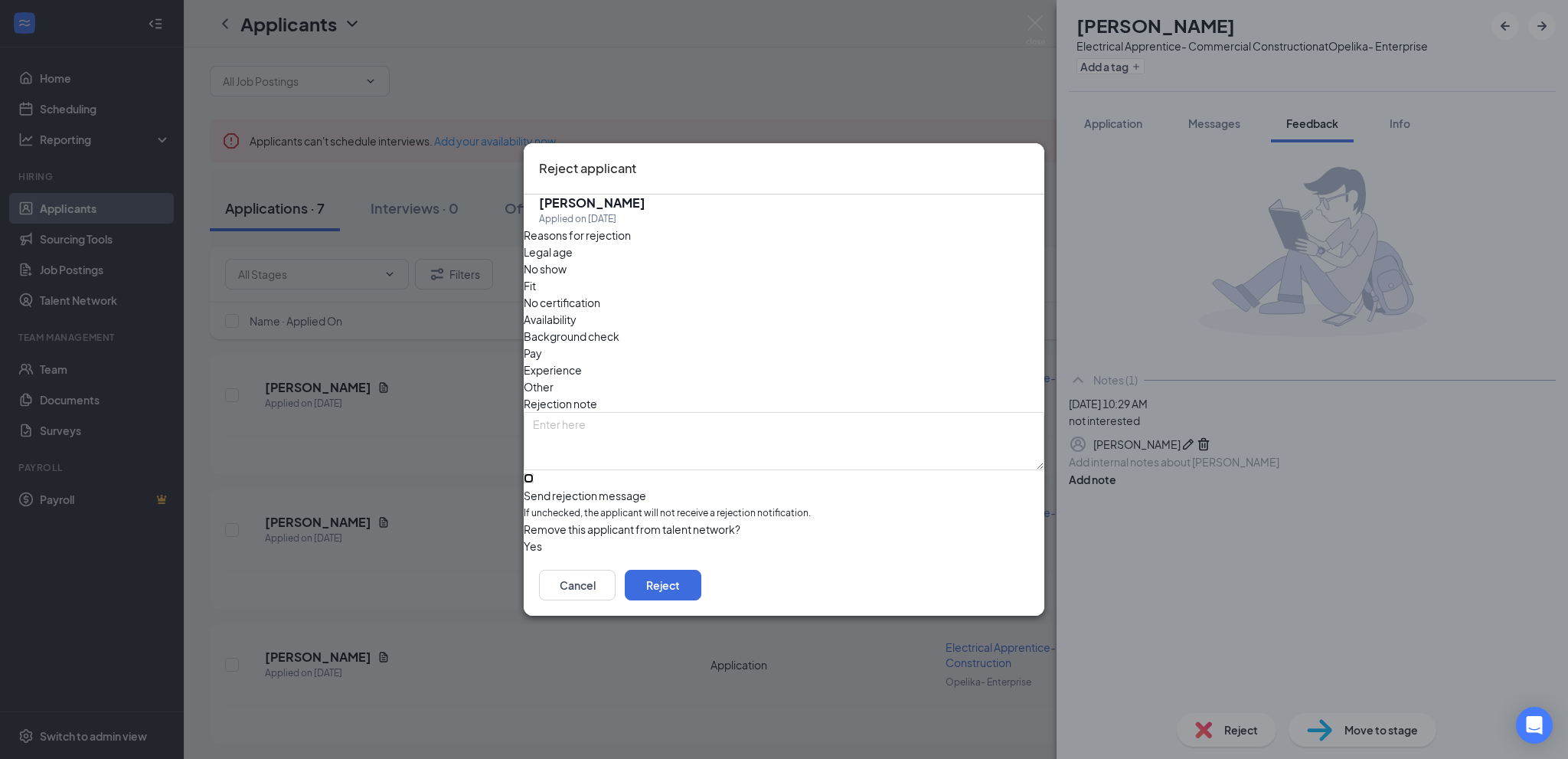
click at [533, 473] on input "Send rejection message If unchecked, the applicant will not receive a rejection…" at bounding box center [528, 478] width 10 height 10
checkbox input "true"
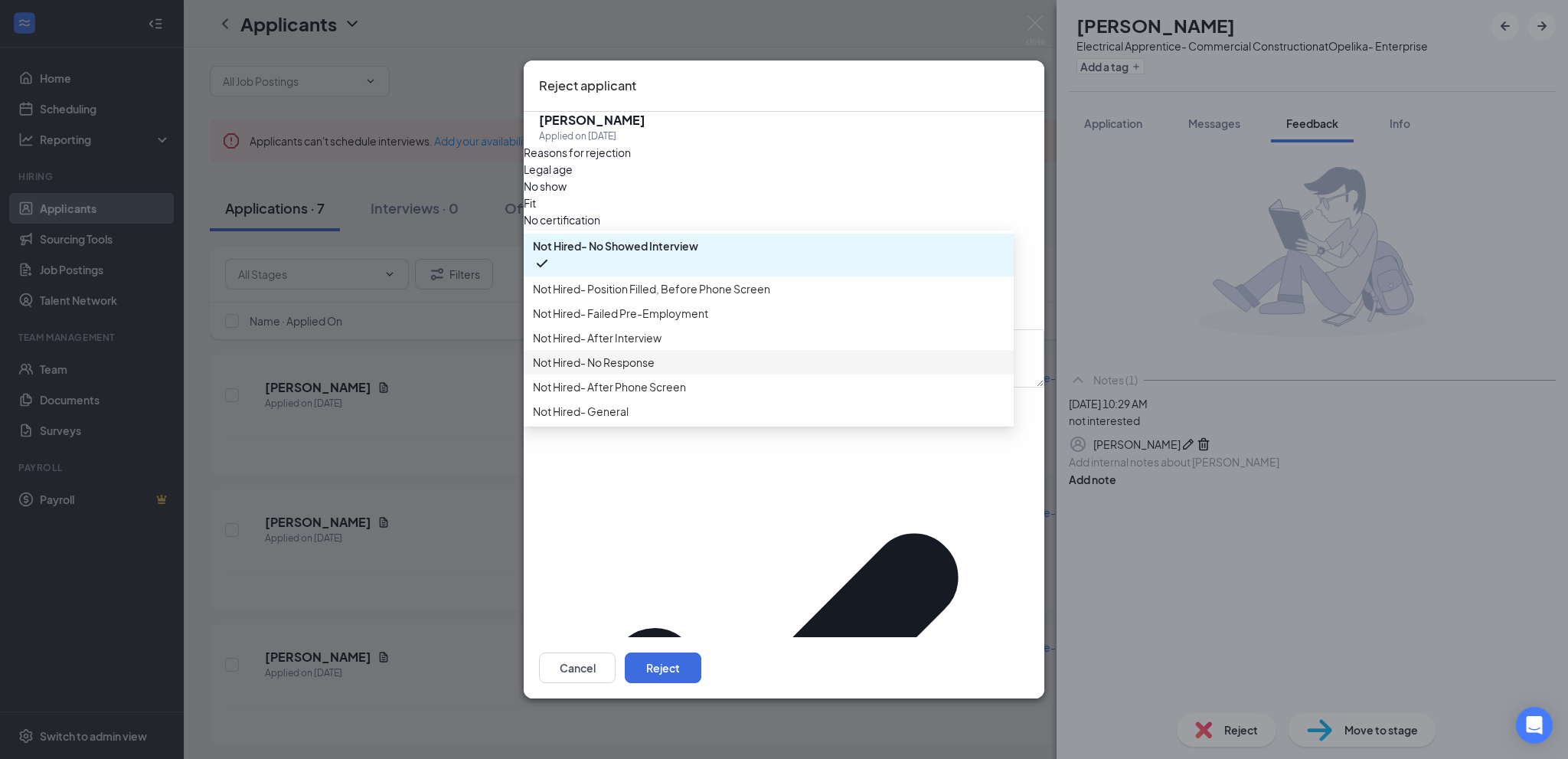
scroll to position [52, 0]
click at [692, 420] on span "Not Hired- General" at bounding box center [769, 411] width 472 height 17
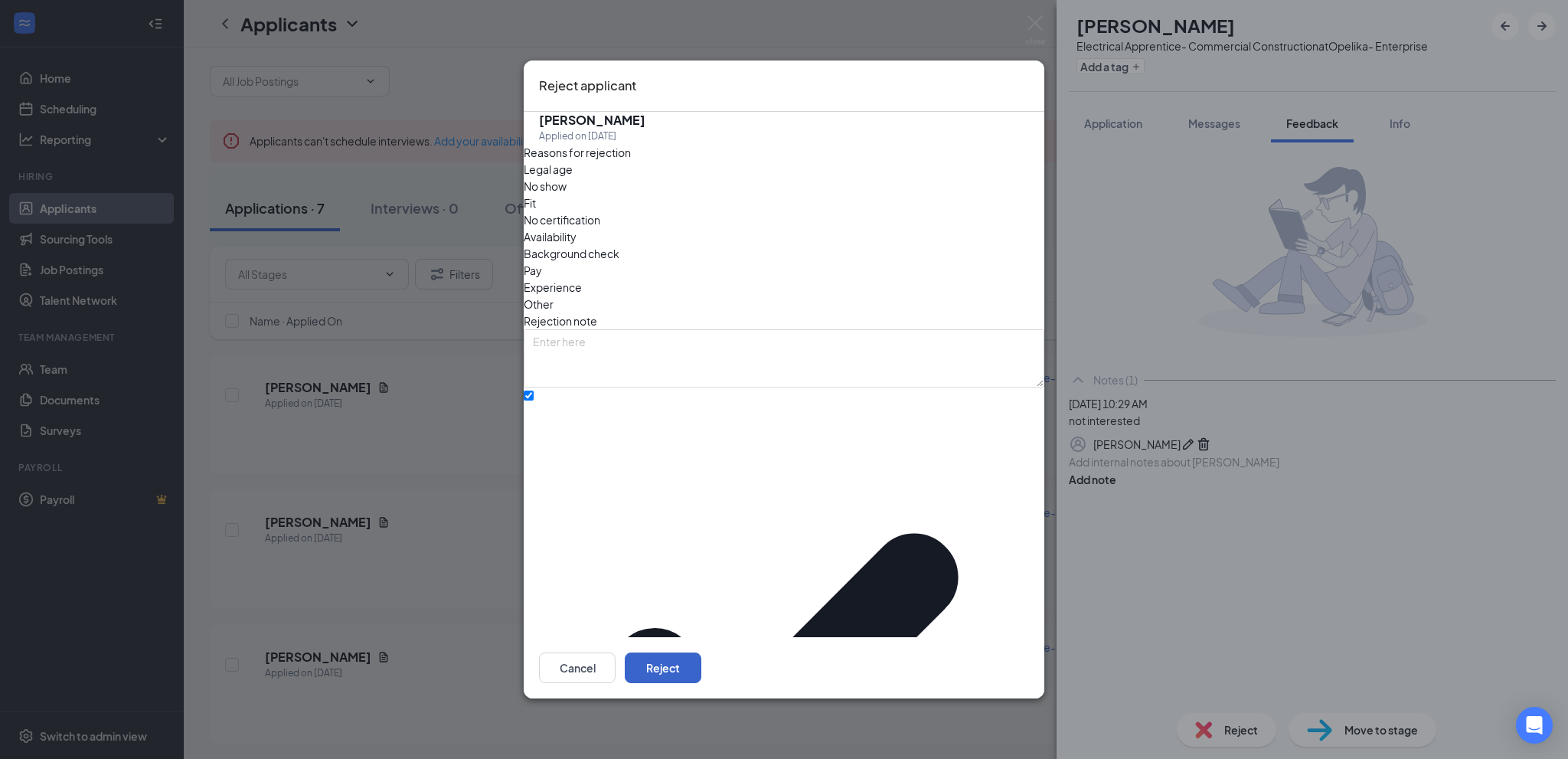
click at [702, 653] on button "Reject" at bounding box center [663, 667] width 77 height 31
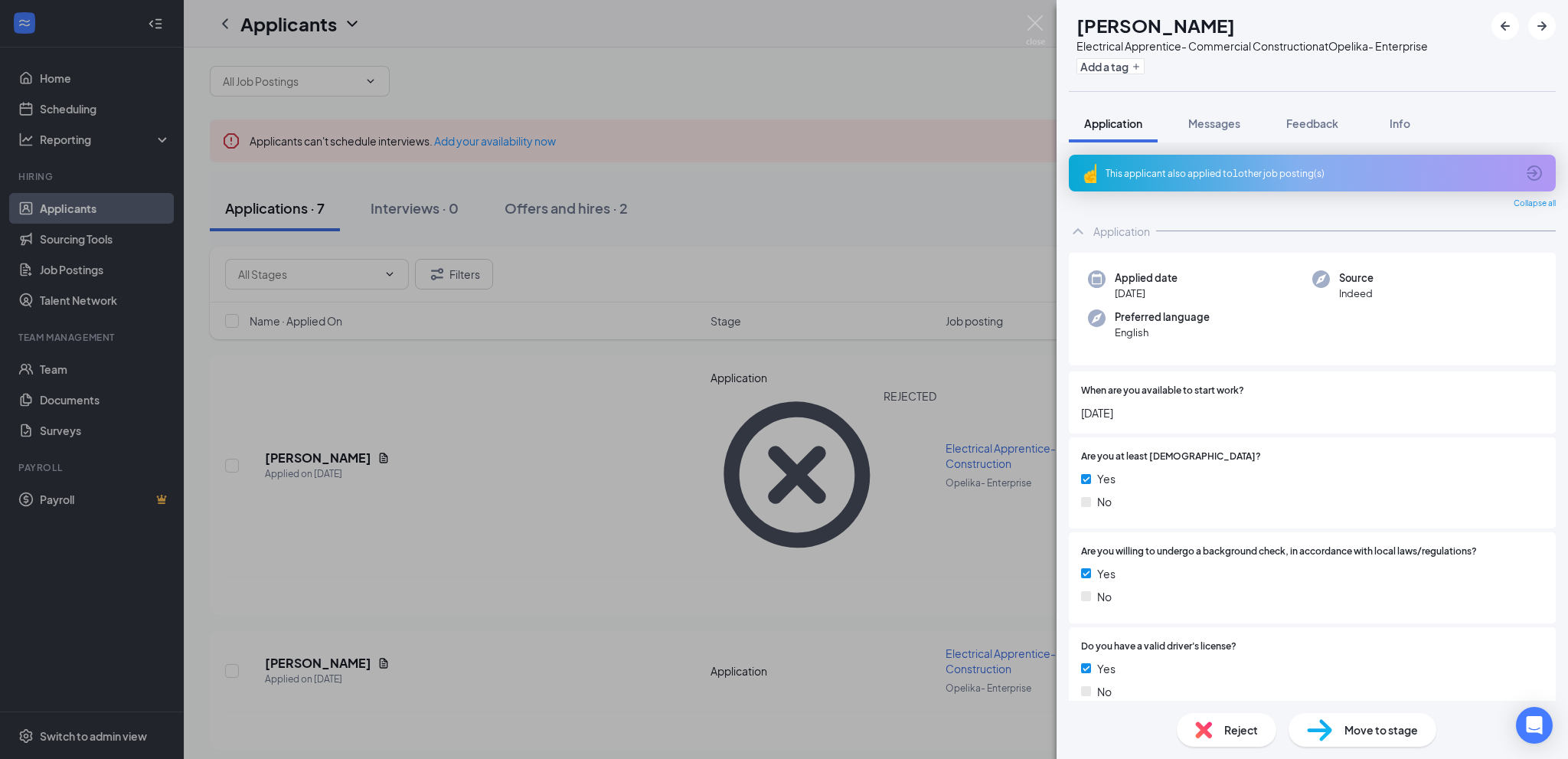
click at [534, 545] on div "TS [PERSON_NAME] Electrical Apprentice- Commercial Construction at [GEOGRAPHIC_…" at bounding box center [784, 380] width 1568 height 759
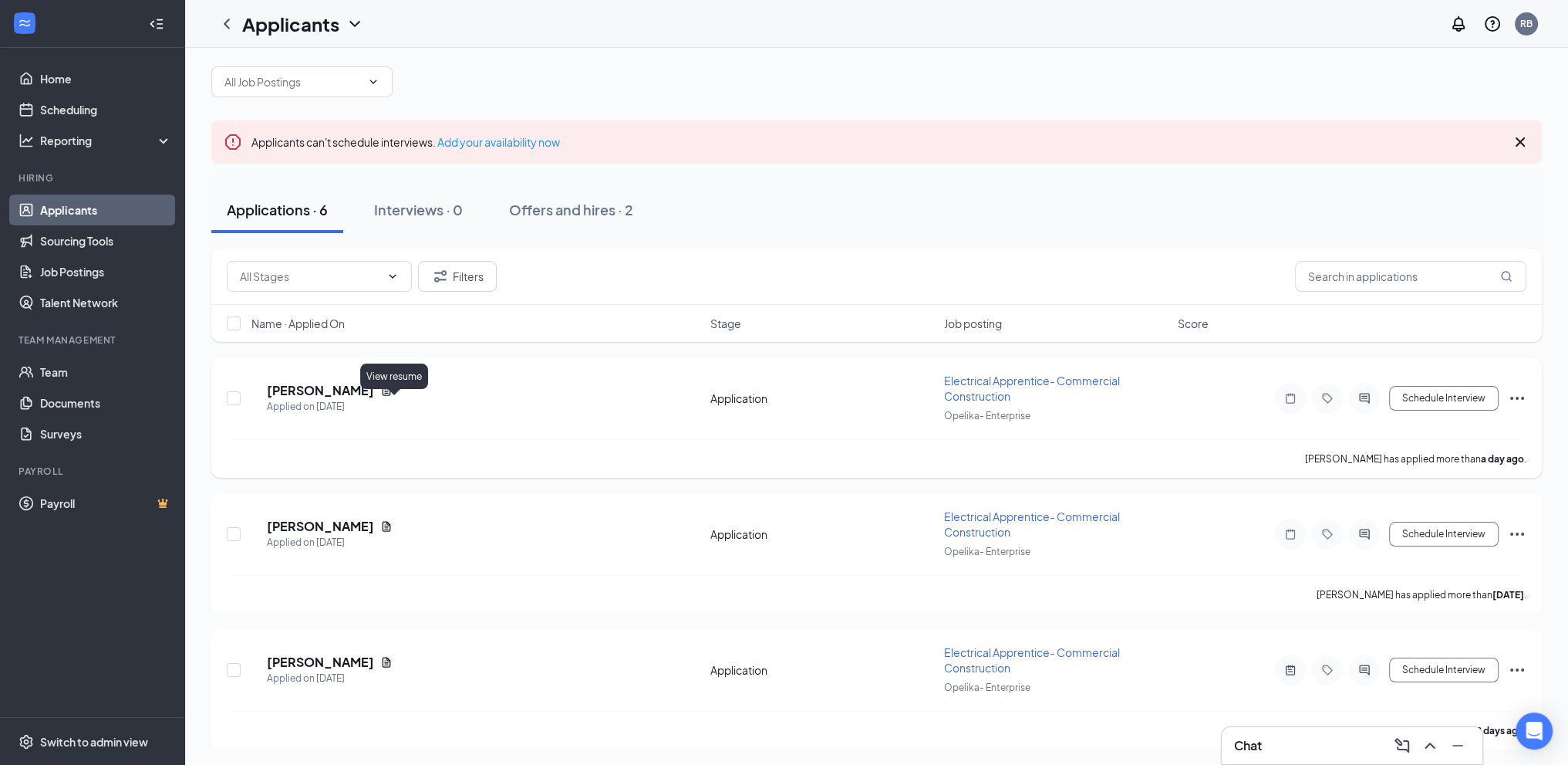
click at [391, 395] on icon "Document" at bounding box center [386, 390] width 9 height 10
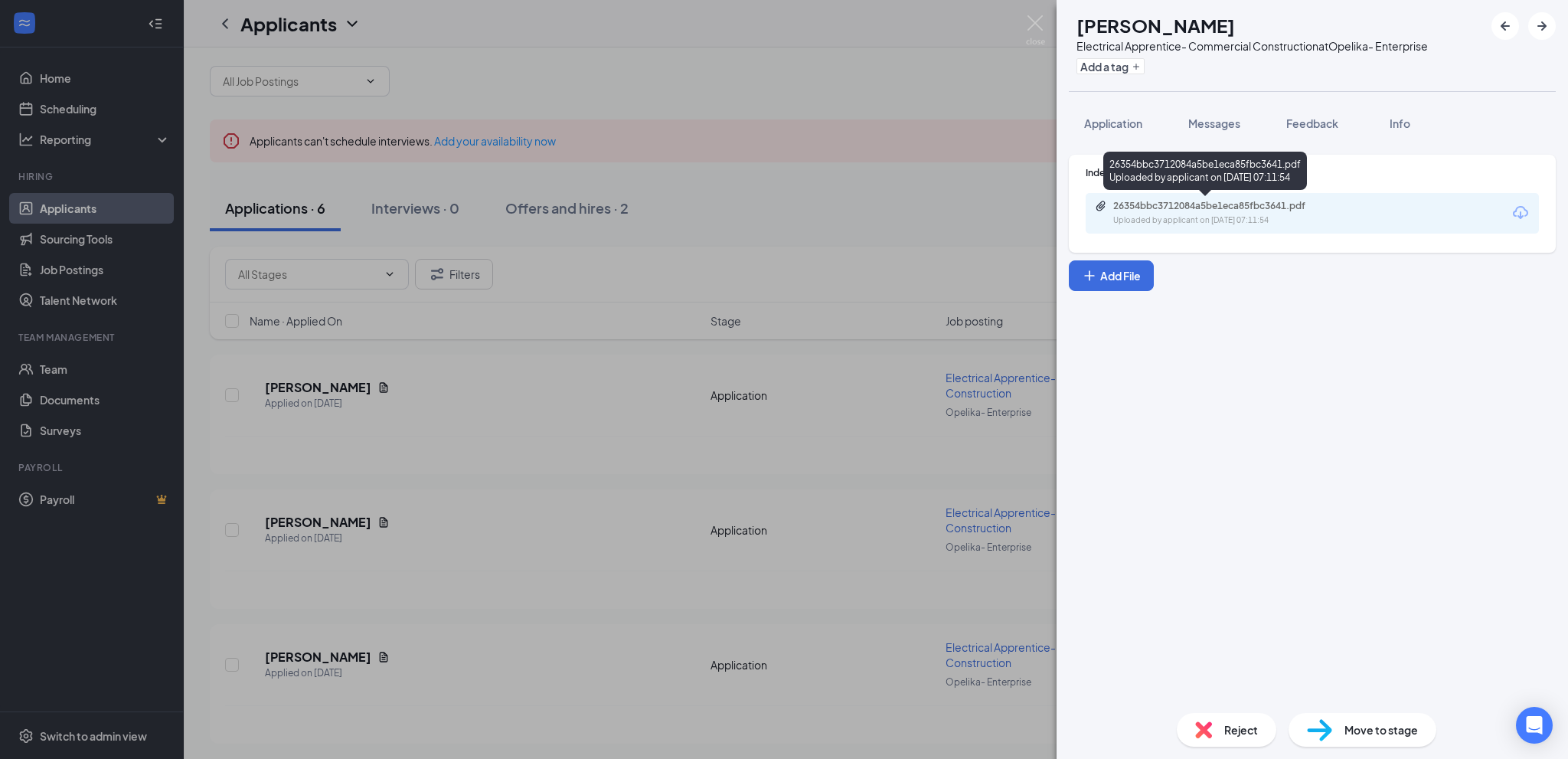
click at [1178, 211] on div "26354bbc3712084a5be1eca85fbc3641.pdf" at bounding box center [1221, 206] width 215 height 12
click at [1323, 114] on button "Feedback" at bounding box center [1313, 123] width 83 height 38
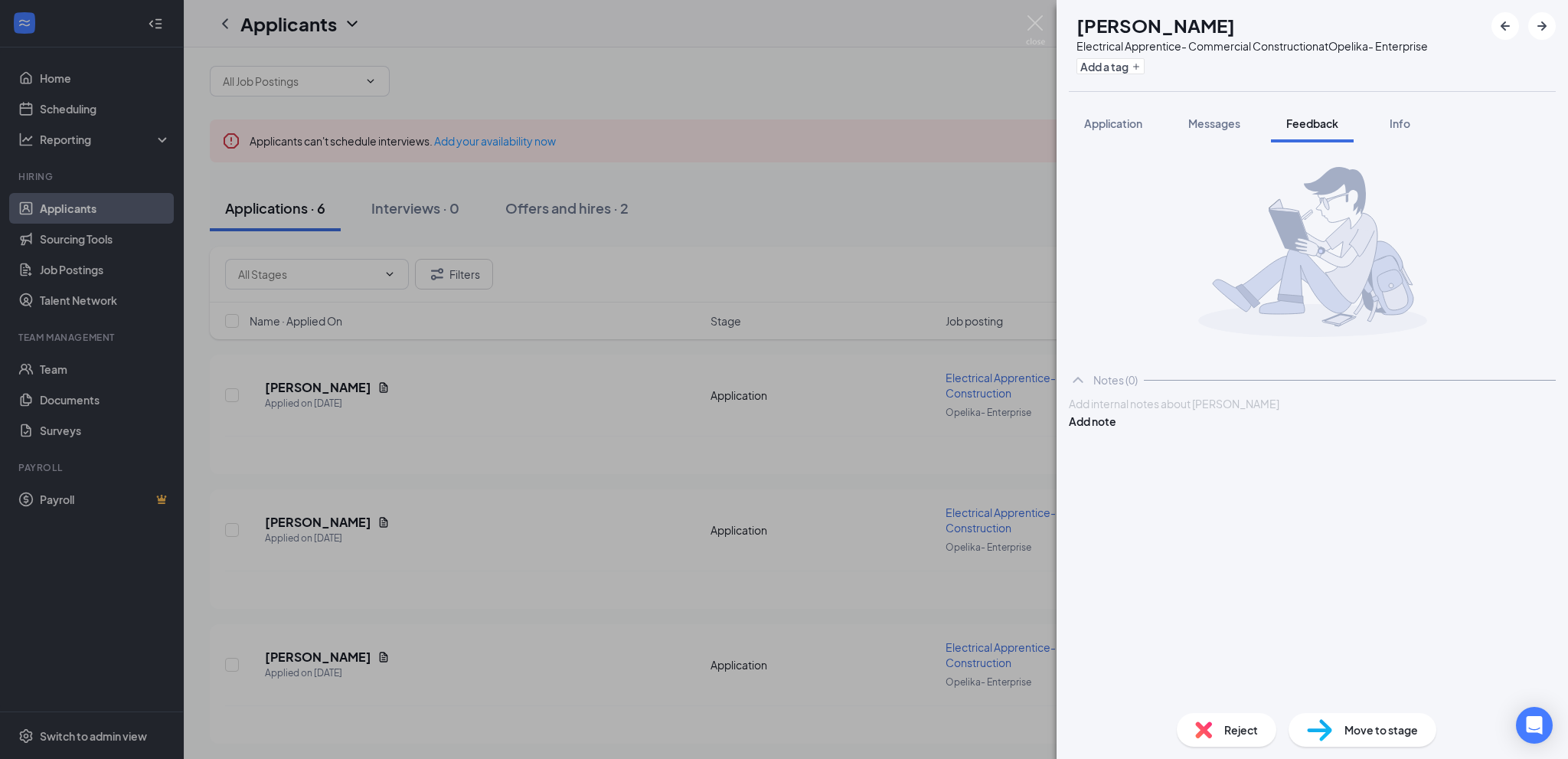
click at [1115, 412] on div at bounding box center [1312, 404] width 486 height 16
click at [1117, 424] on button "Add note" at bounding box center [1093, 421] width 47 height 17
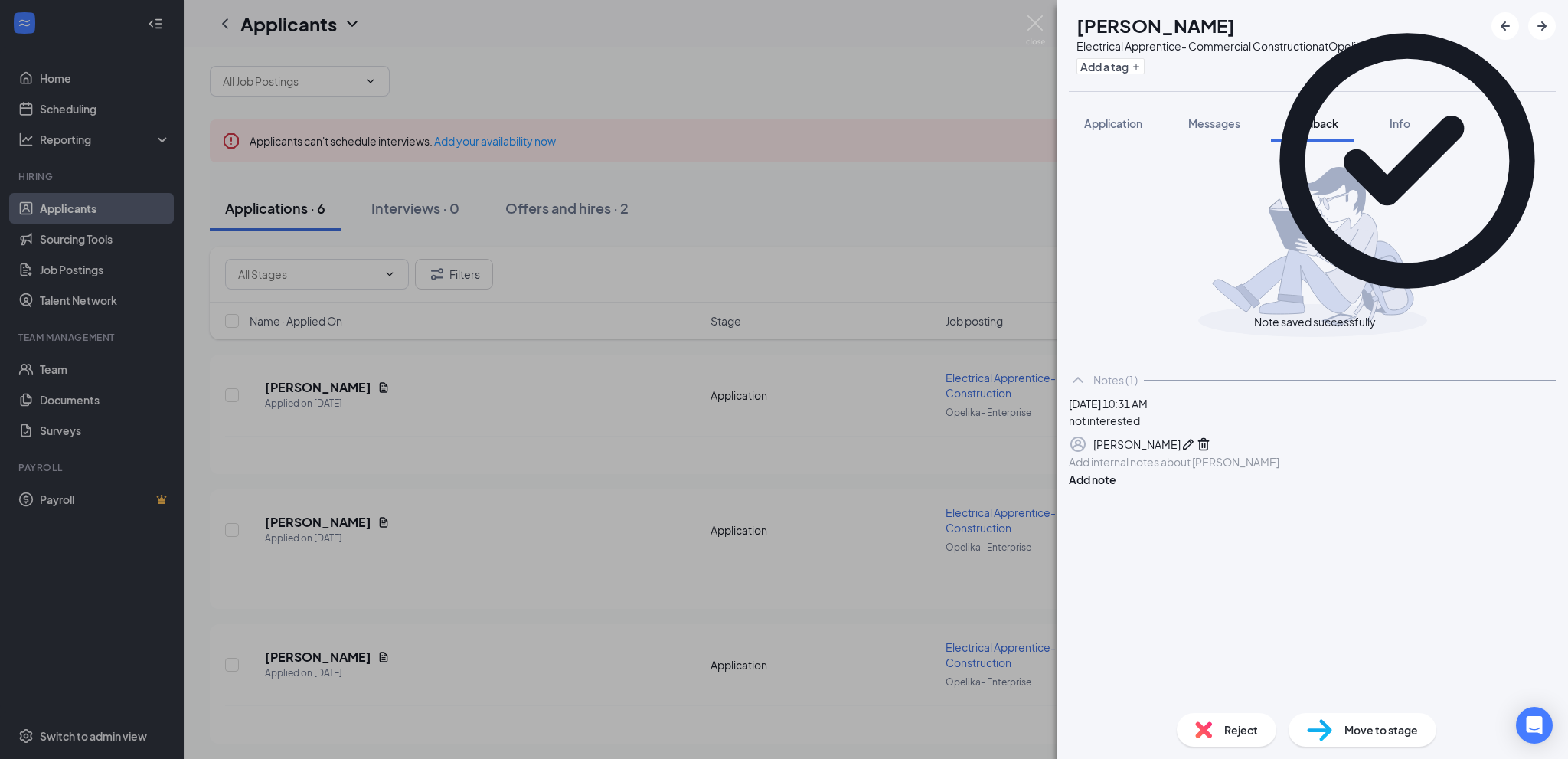
click at [1206, 727] on img at bounding box center [1203, 729] width 17 height 17
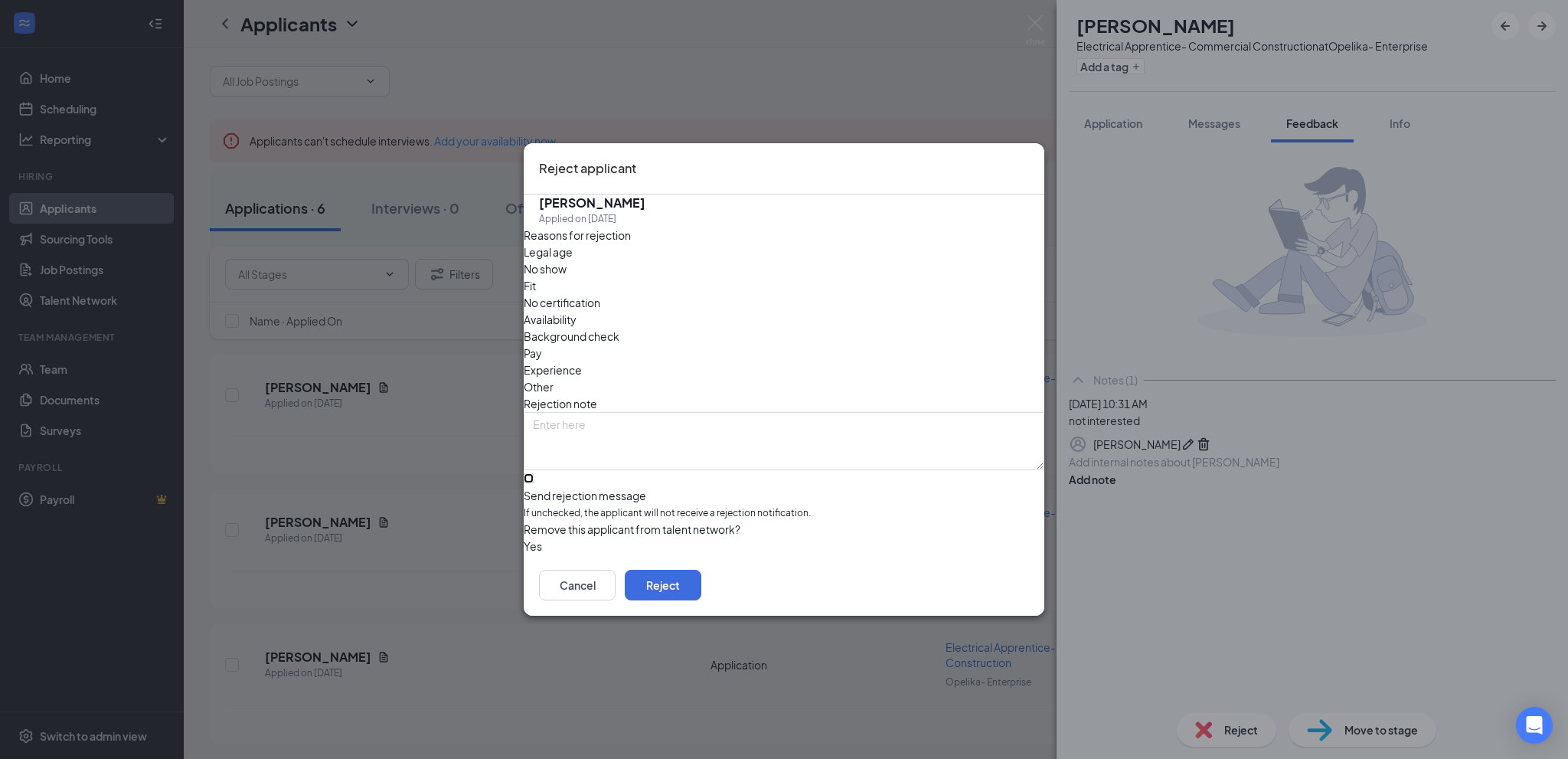
click at [533, 473] on input "Send rejection message If unchecked, the applicant will not receive a rejection…" at bounding box center [528, 478] width 10 height 10
checkbox input "true"
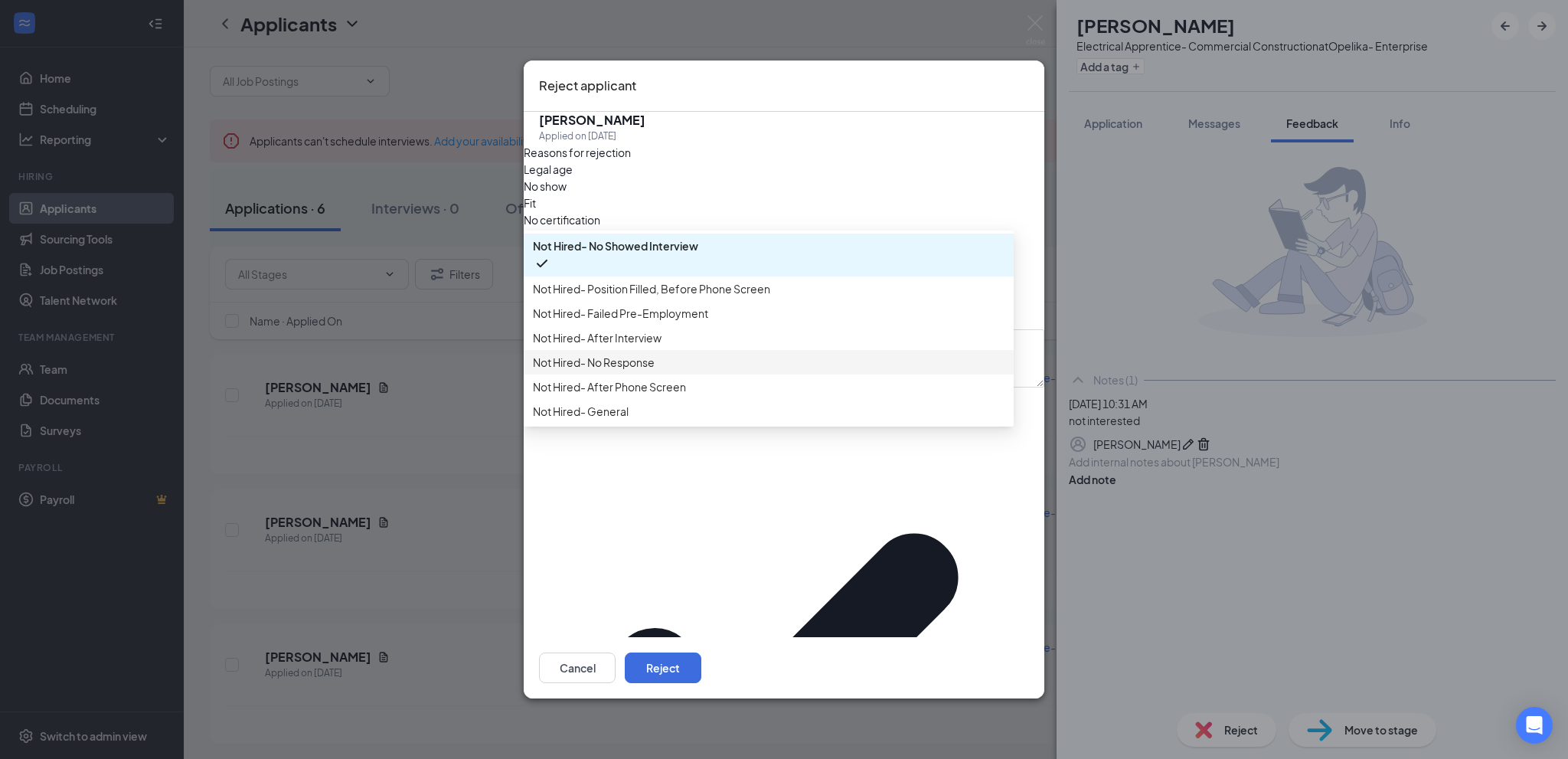
scroll to position [52, 0]
click at [649, 420] on span "Not Hired- General" at bounding box center [769, 411] width 472 height 17
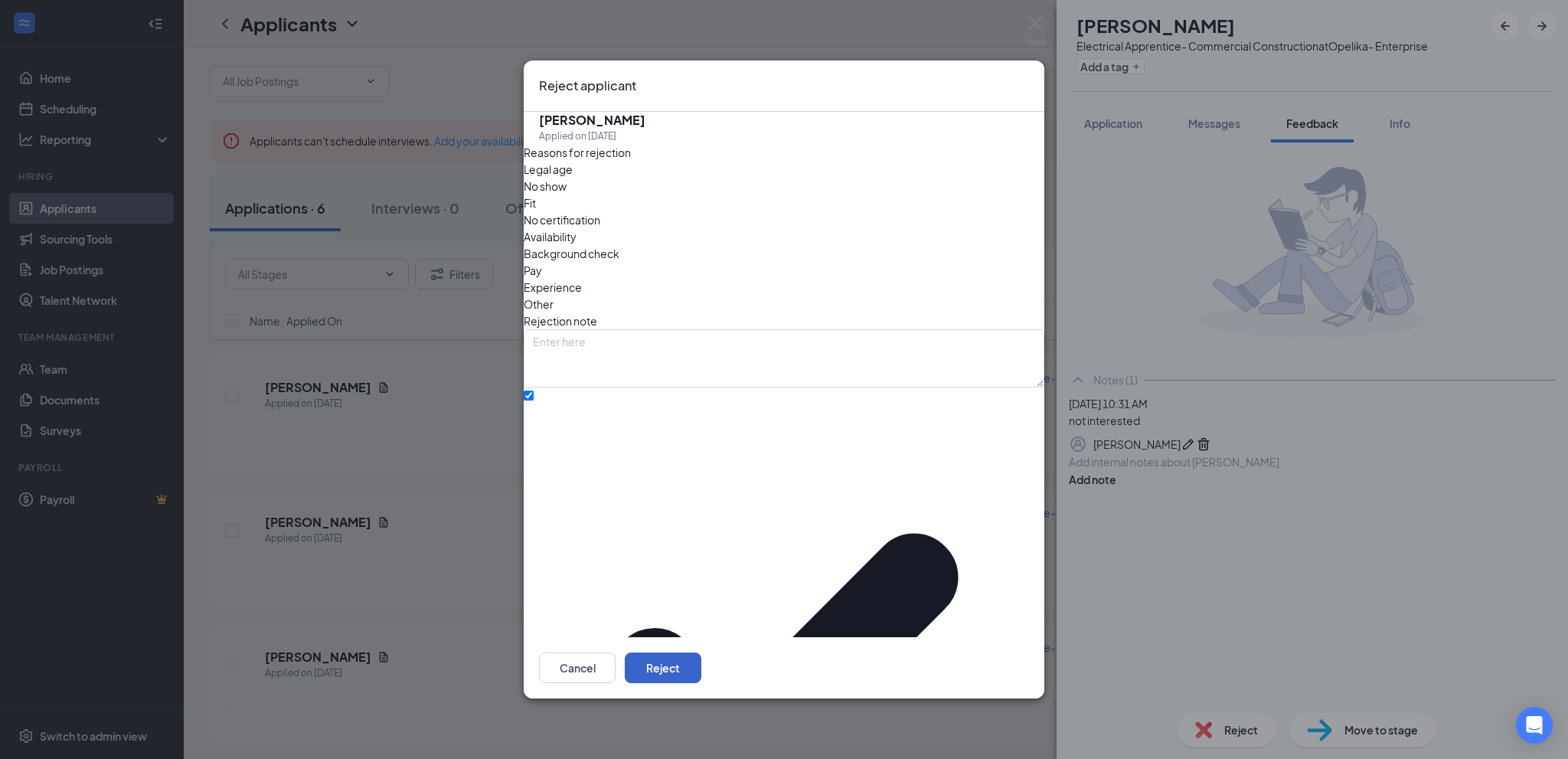
click at [702, 653] on button "Reject" at bounding box center [663, 667] width 77 height 31
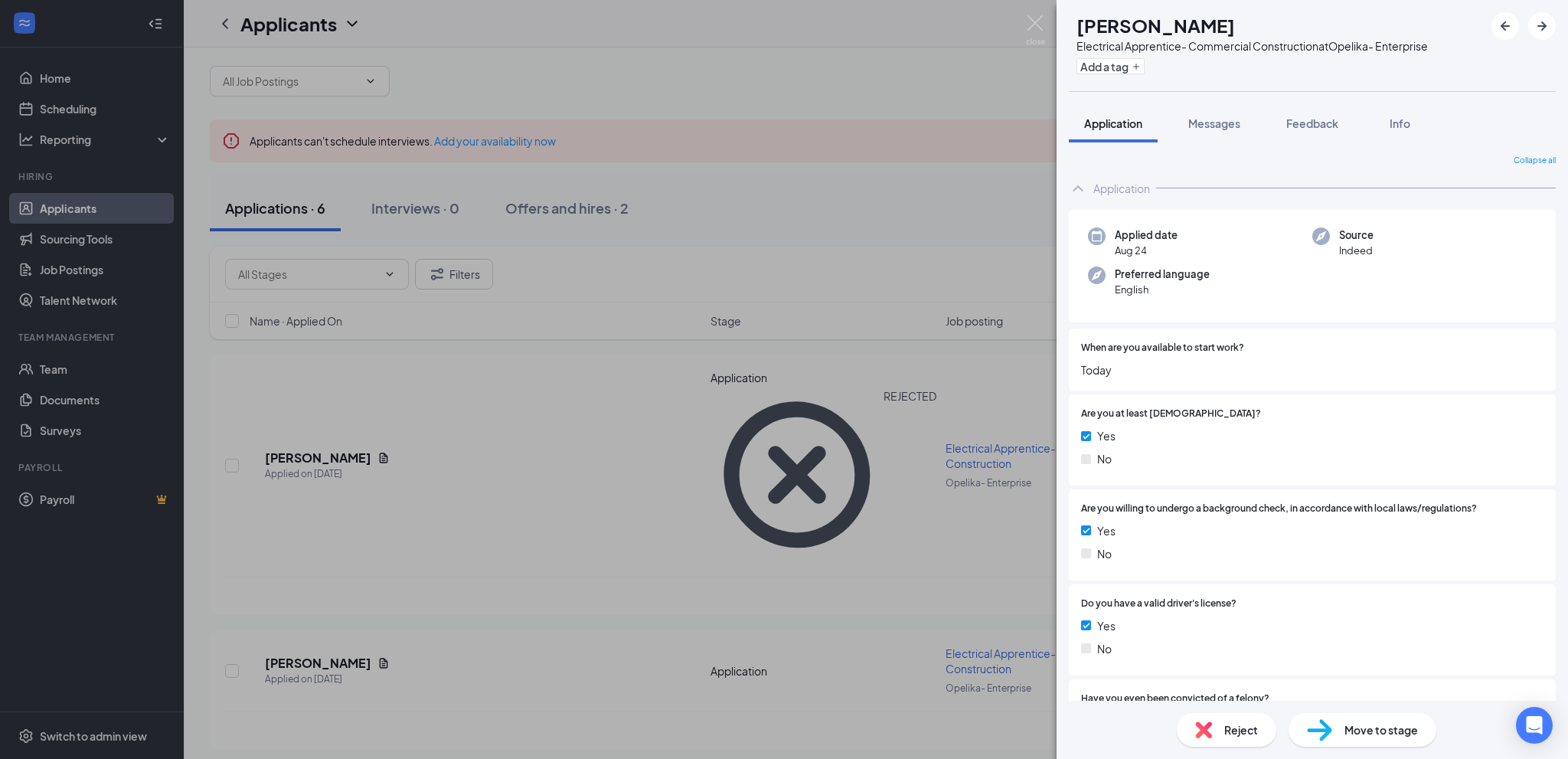
click at [506, 565] on div "JP [PERSON_NAME] Electrical Apprentice- Commercial Construction at Opelika- Ent…" at bounding box center [784, 380] width 1568 height 759
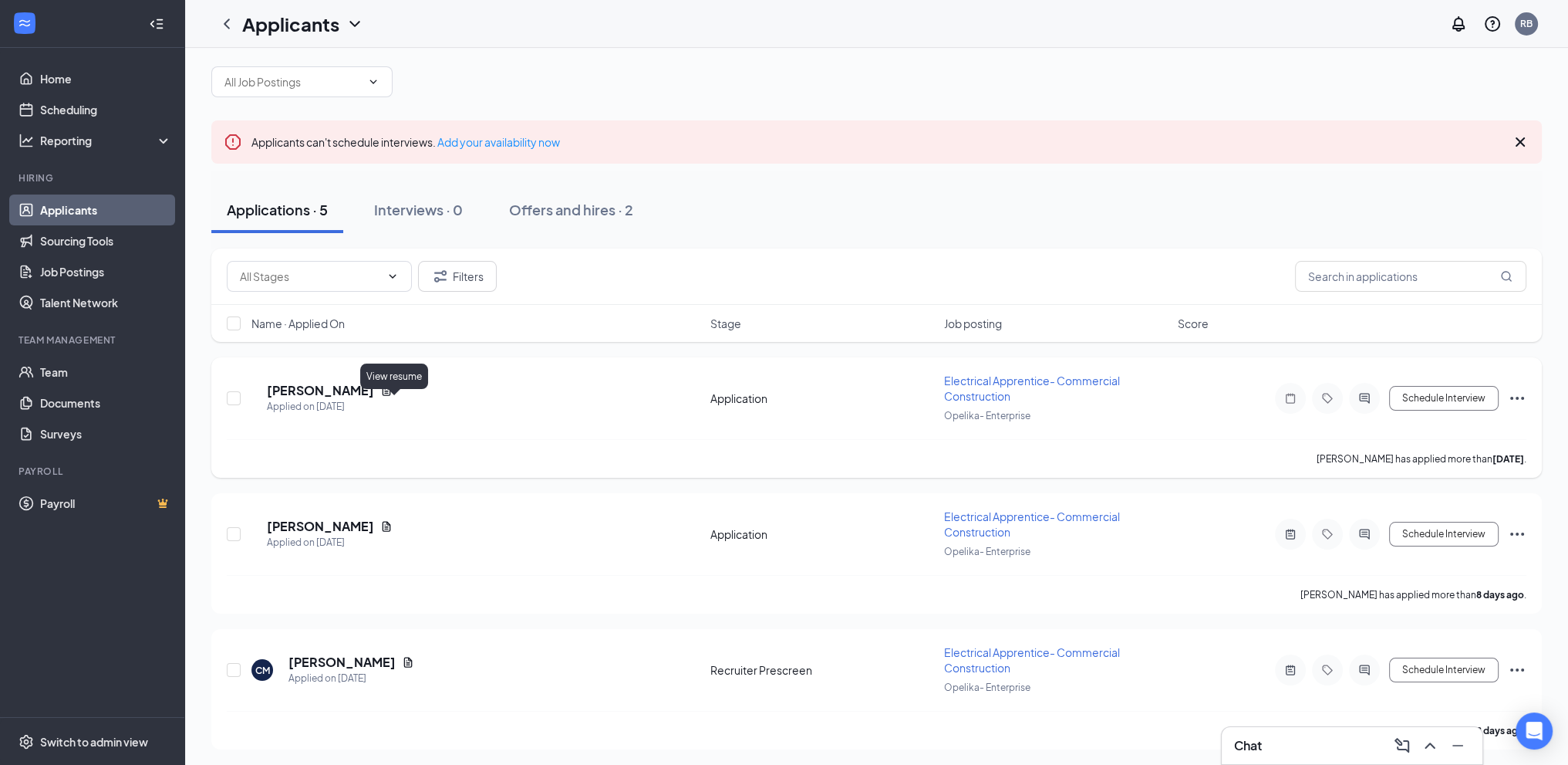
click at [392, 396] on icon "Document" at bounding box center [386, 390] width 12 height 12
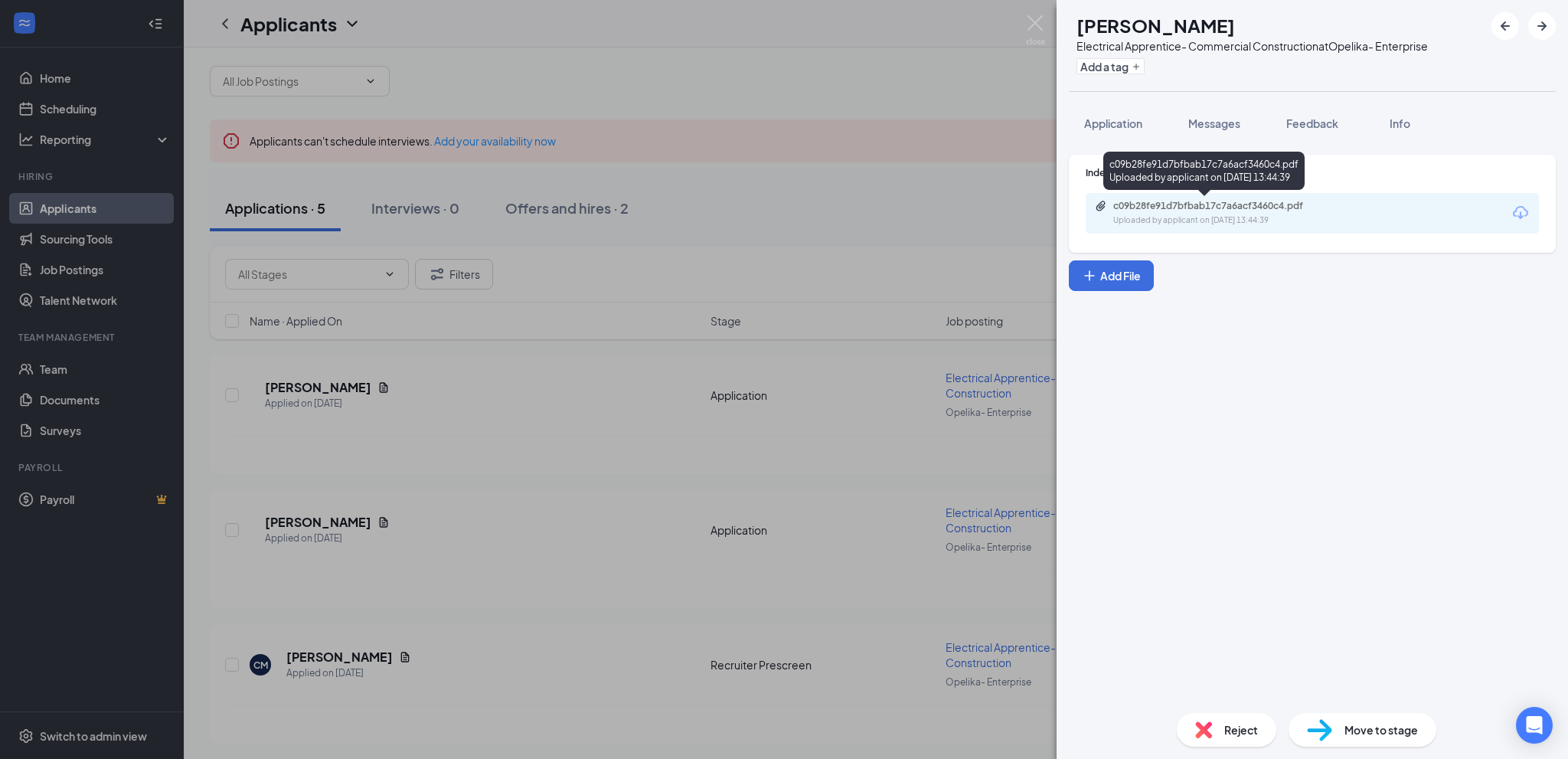
click at [1159, 209] on div "c09b28fe91d7bfbab17c7a6acf3460c4.pdf" at bounding box center [1221, 206] width 215 height 12
click at [1334, 125] on span "Feedback" at bounding box center [1312, 123] width 52 height 14
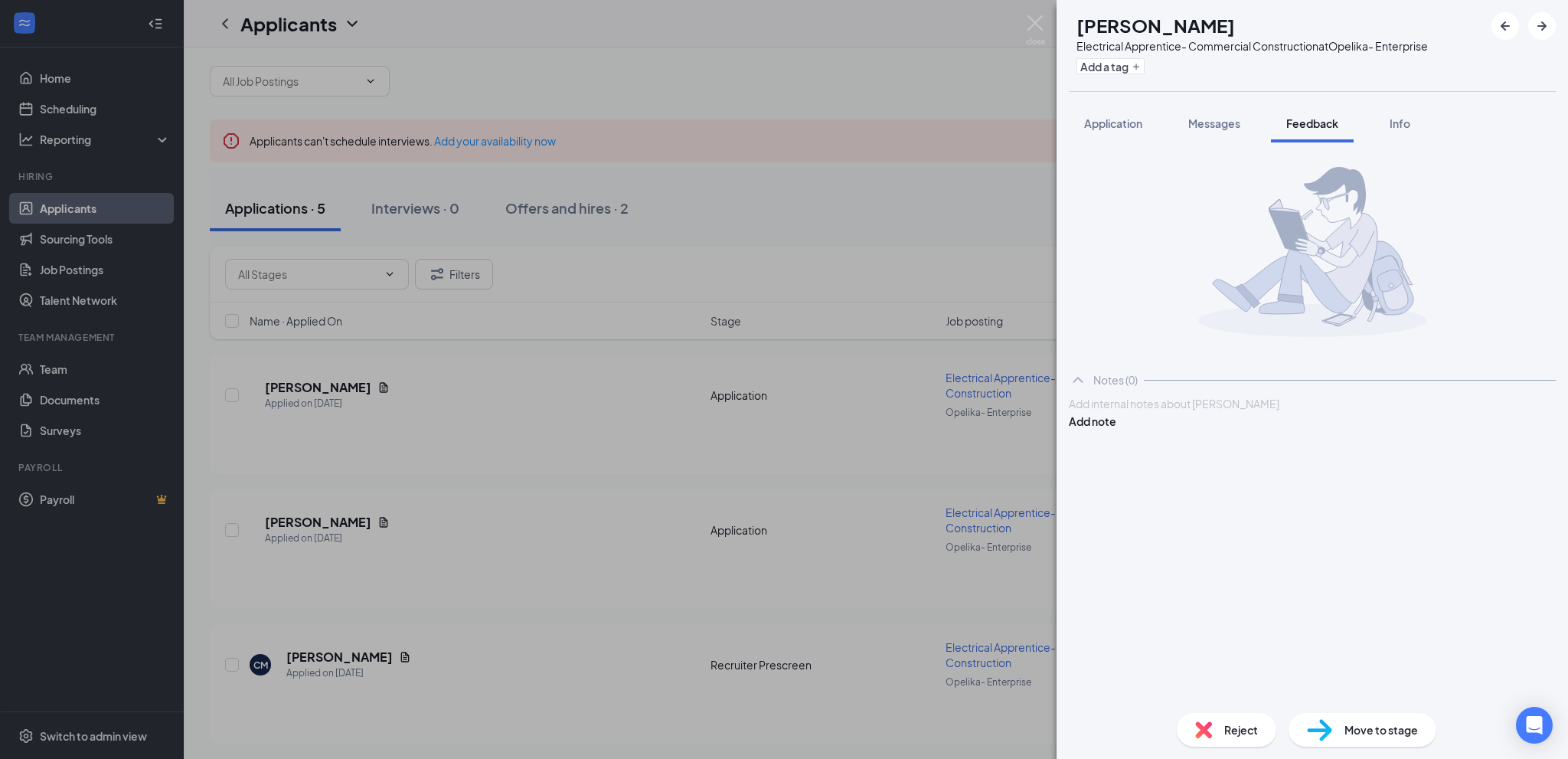
click at [1152, 412] on div at bounding box center [1312, 404] width 486 height 16
click at [1117, 430] on button "Add note" at bounding box center [1093, 421] width 47 height 17
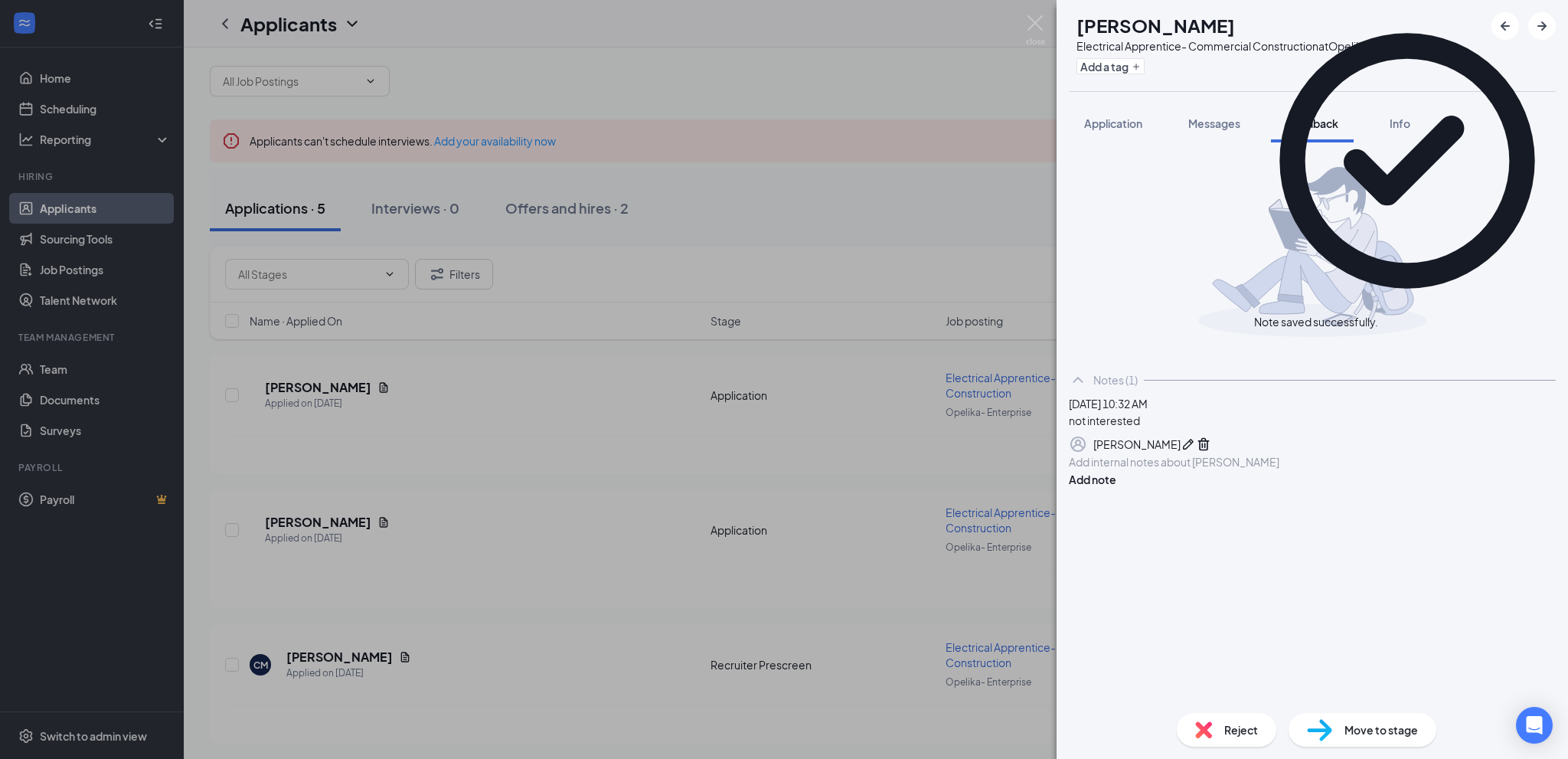
click at [1206, 725] on img at bounding box center [1203, 729] width 17 height 17
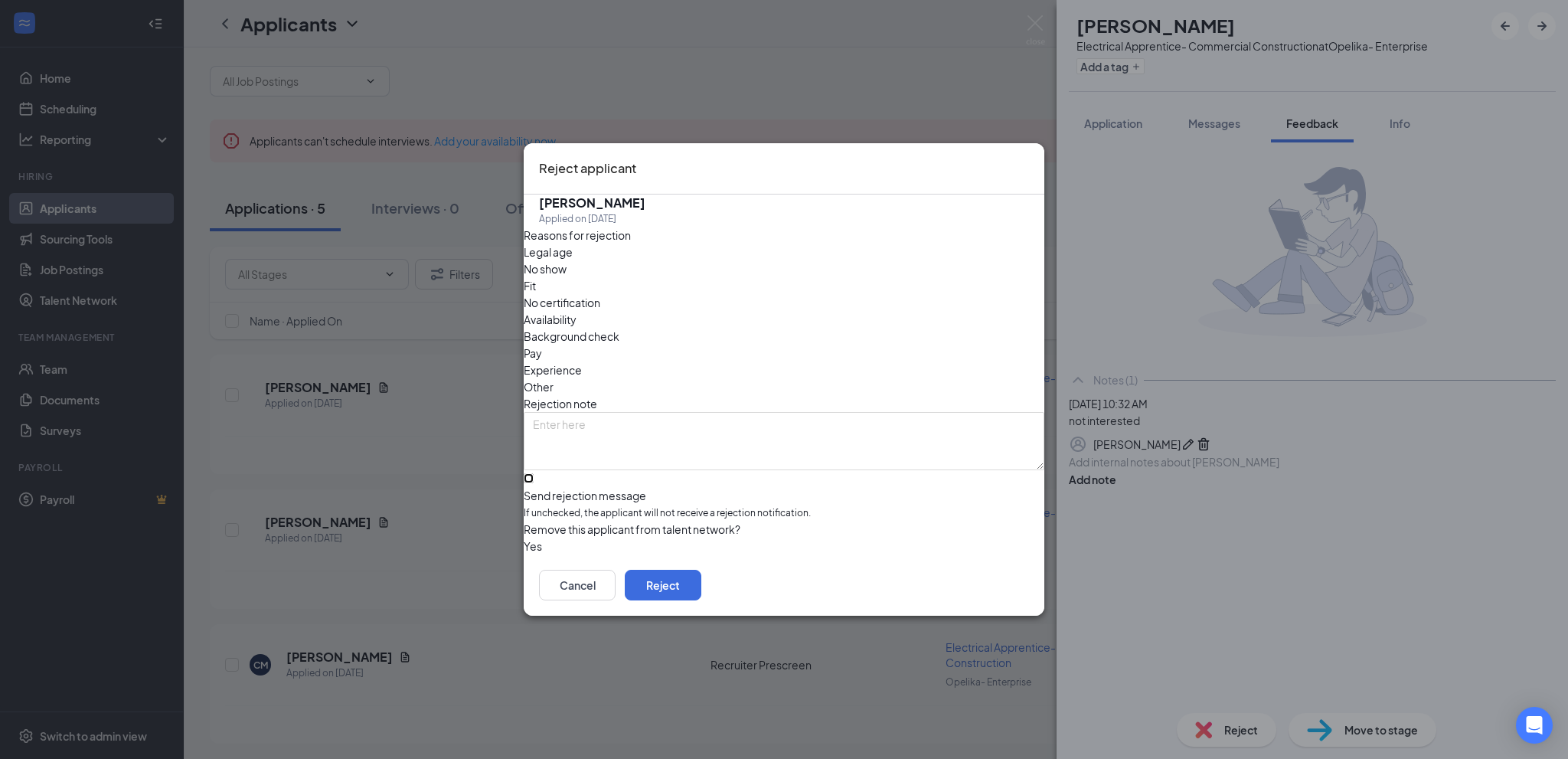
click at [533, 473] on input "Send rejection message If unchecked, the applicant will not receive a rejection…" at bounding box center [528, 478] width 10 height 10
checkbox input "true"
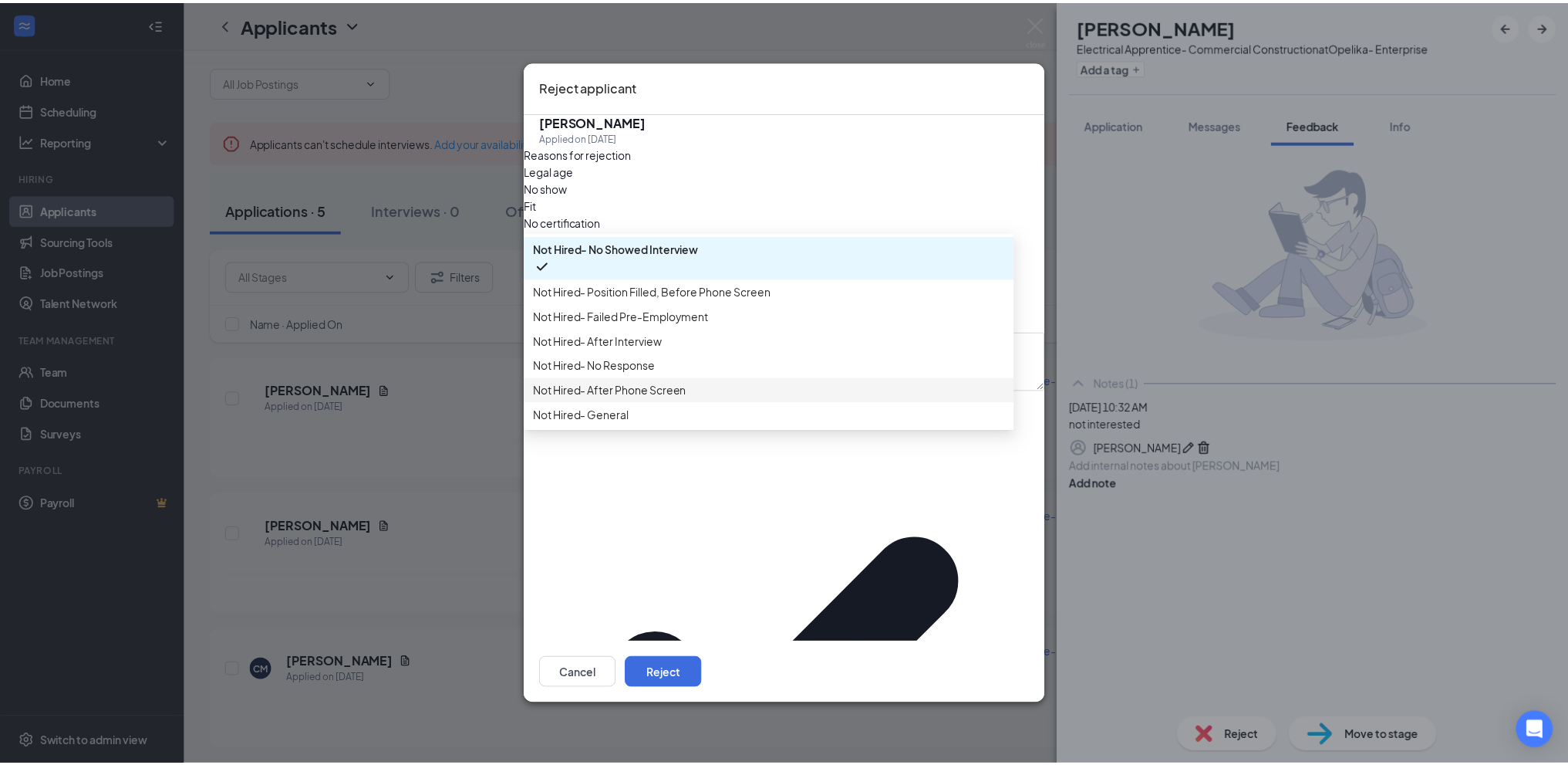
scroll to position [53, 0]
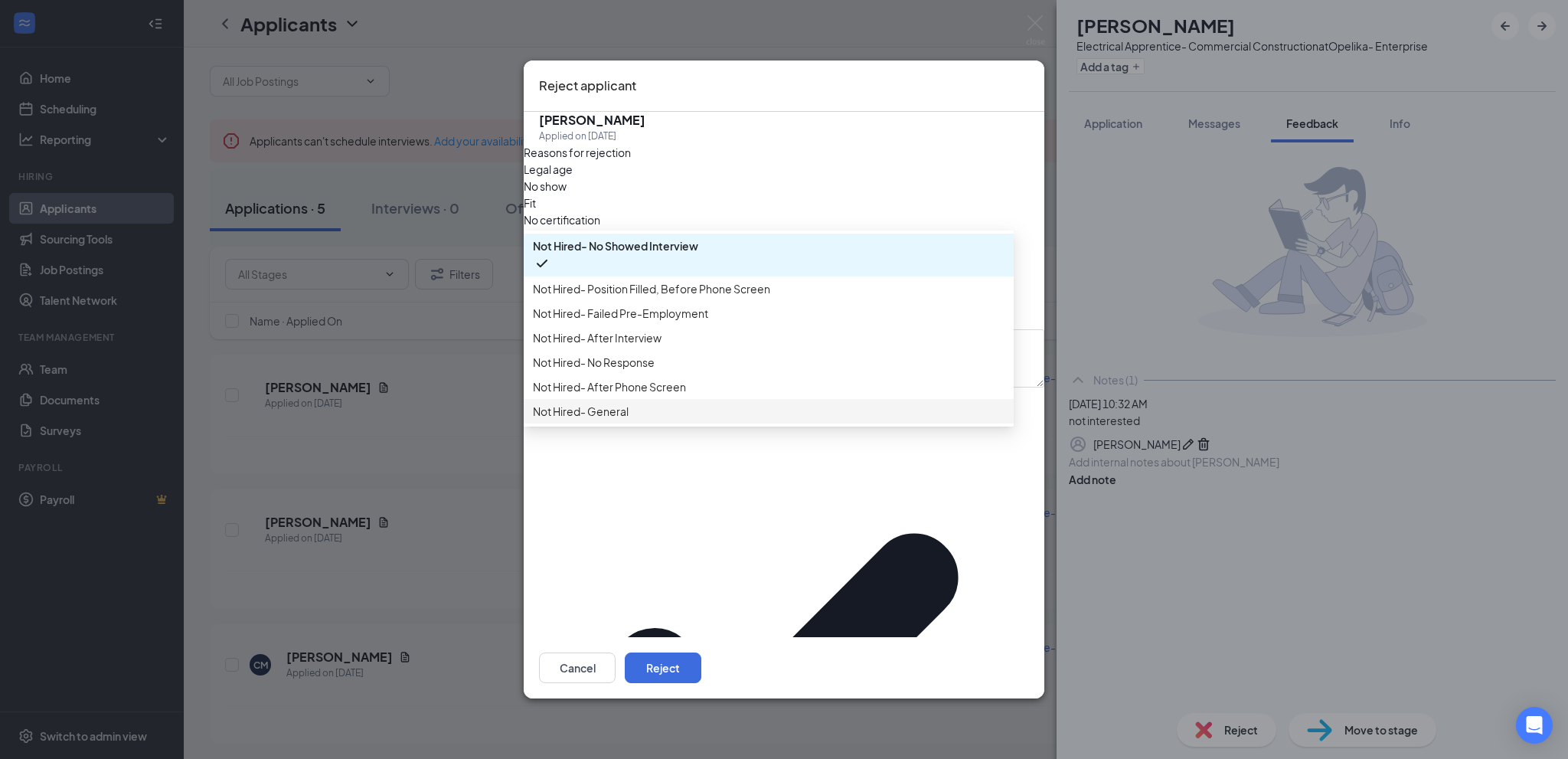
click at [731, 420] on span "Not Hired- General" at bounding box center [769, 411] width 472 height 17
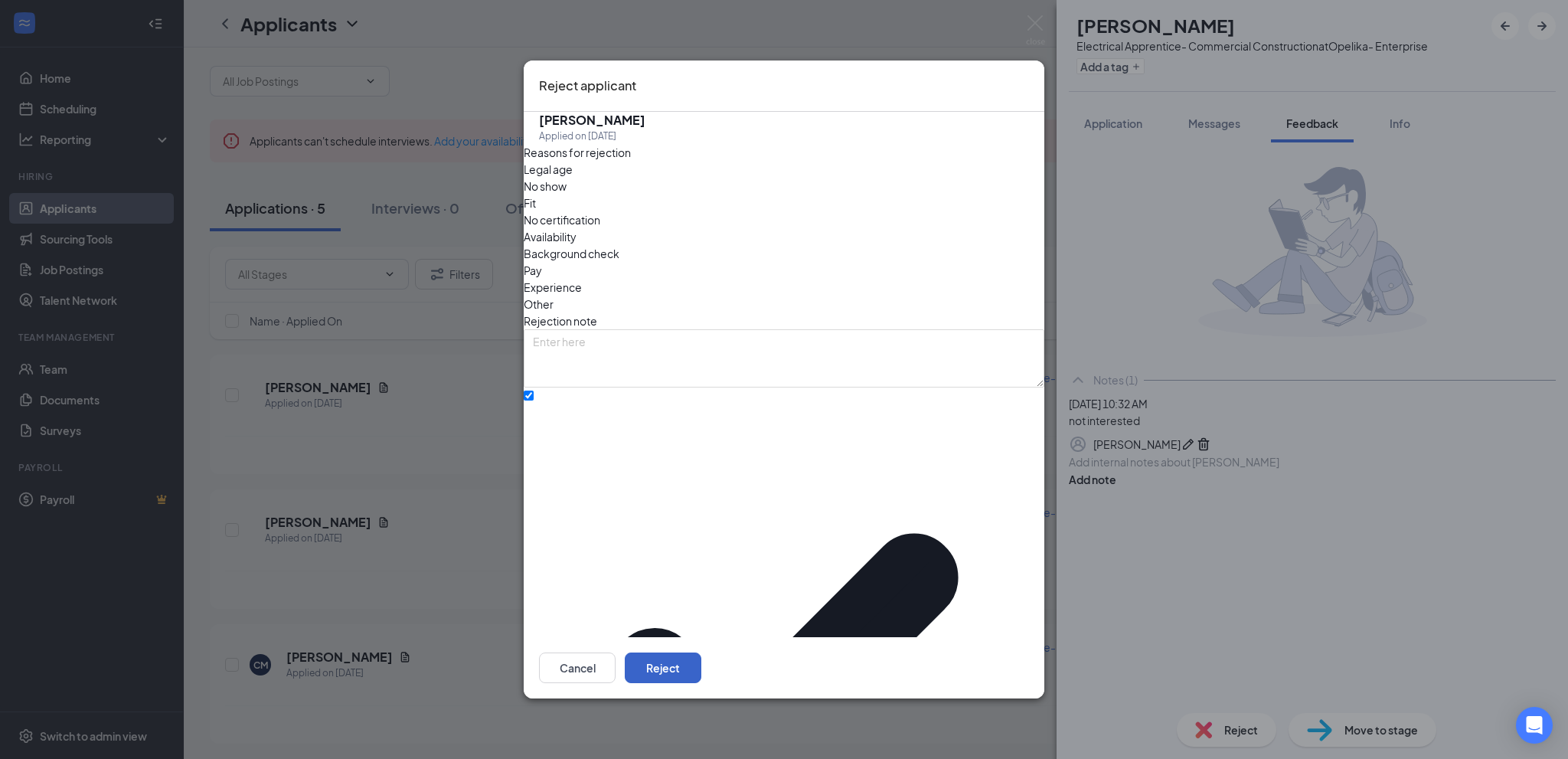
click at [702, 653] on button "Reject" at bounding box center [663, 667] width 77 height 31
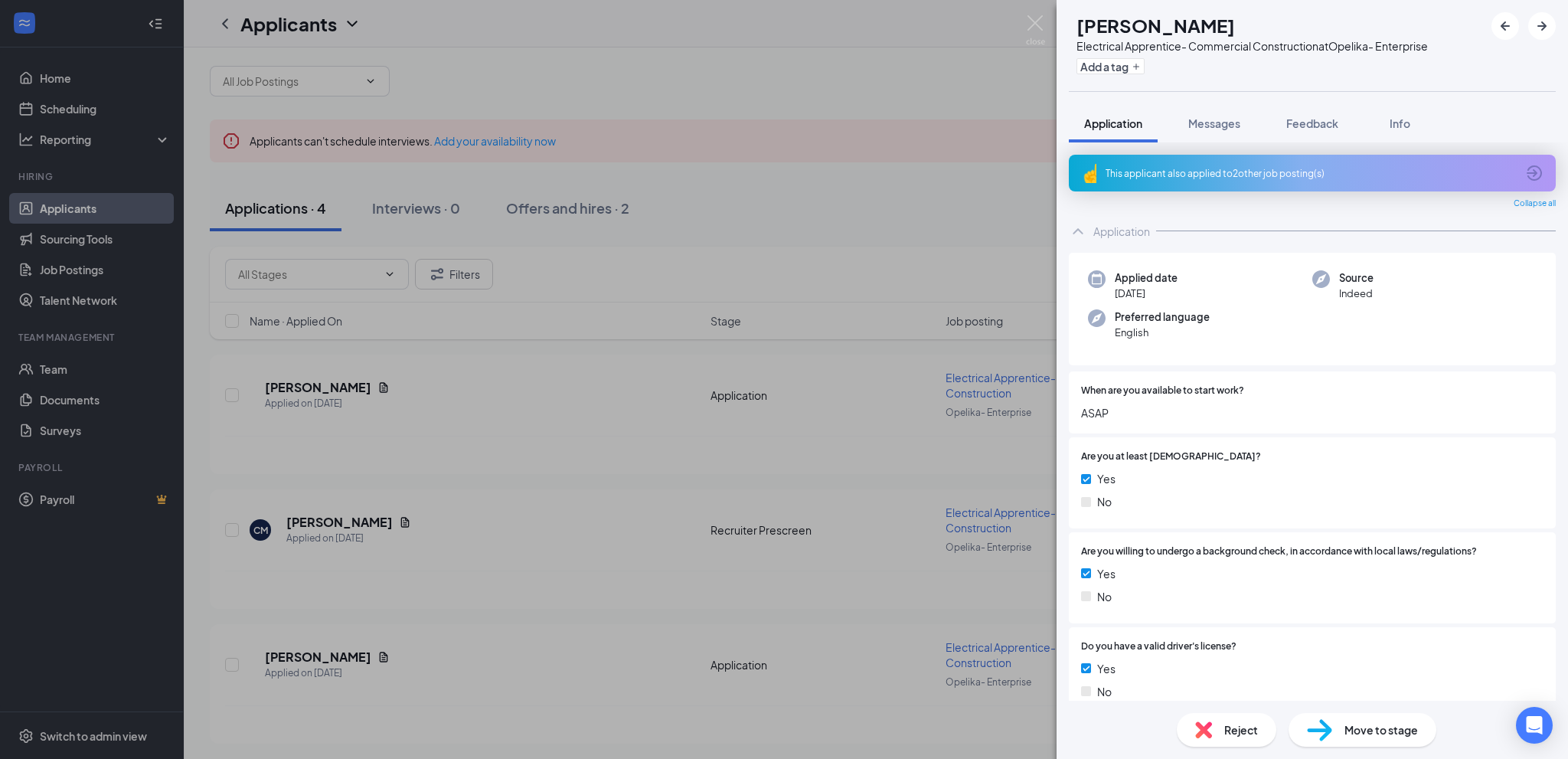
click at [695, 241] on div "[PERSON_NAME] Electrical Apprentice- Commercial Construction at Opelika- Enterp…" at bounding box center [784, 380] width 1568 height 759
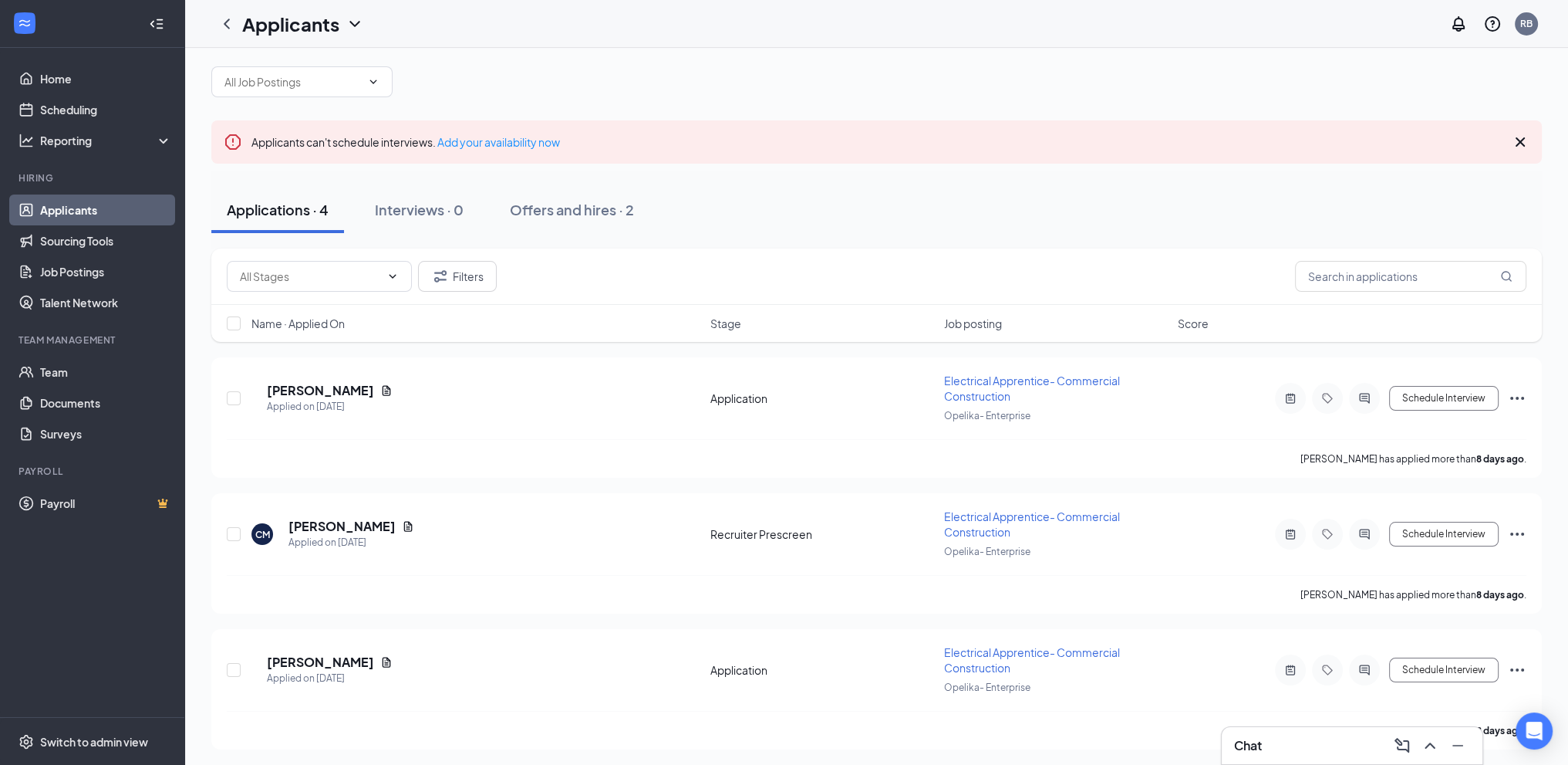
scroll to position [77, 0]
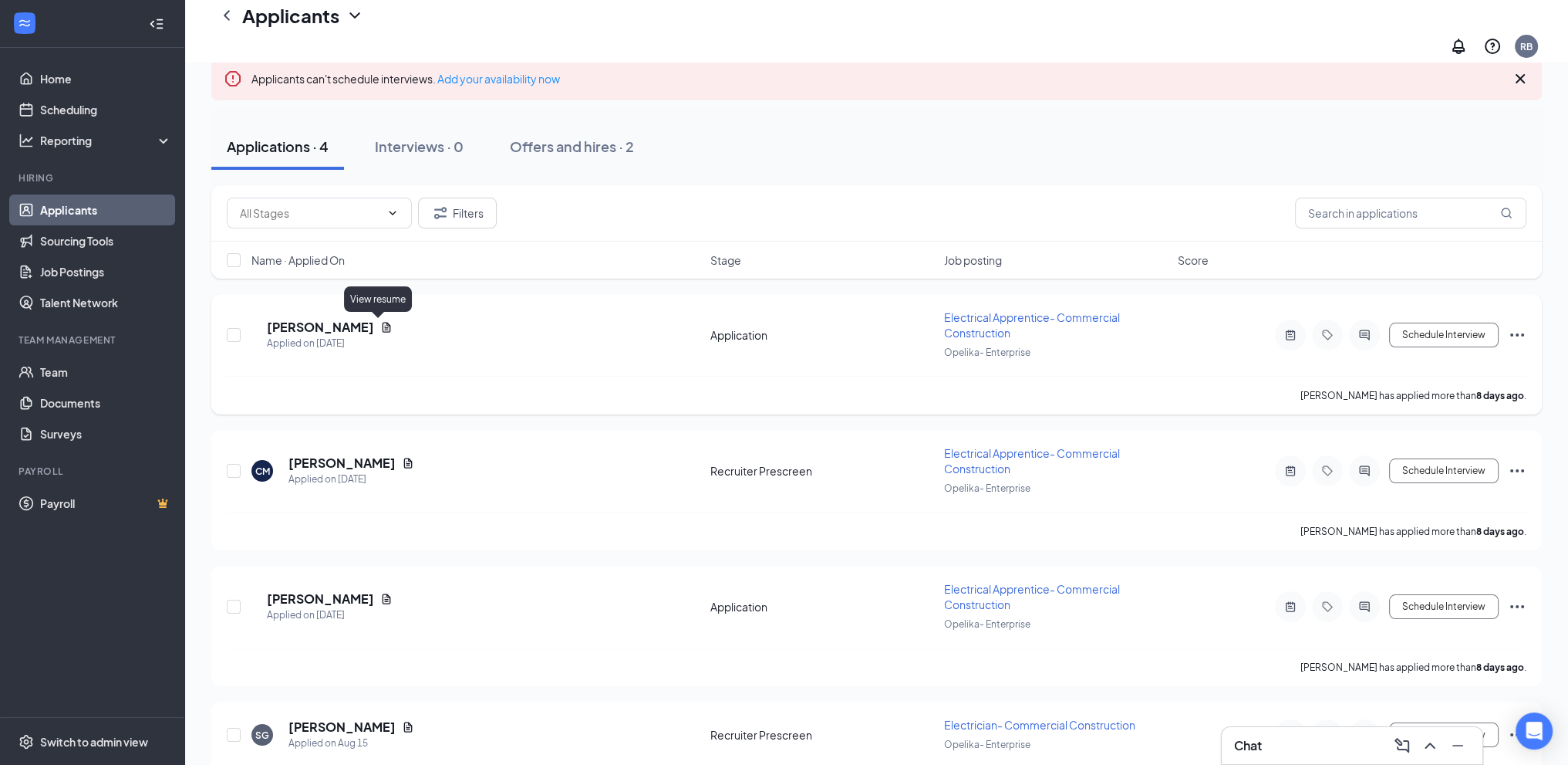
click at [380, 327] on icon "Document" at bounding box center [386, 327] width 12 height 12
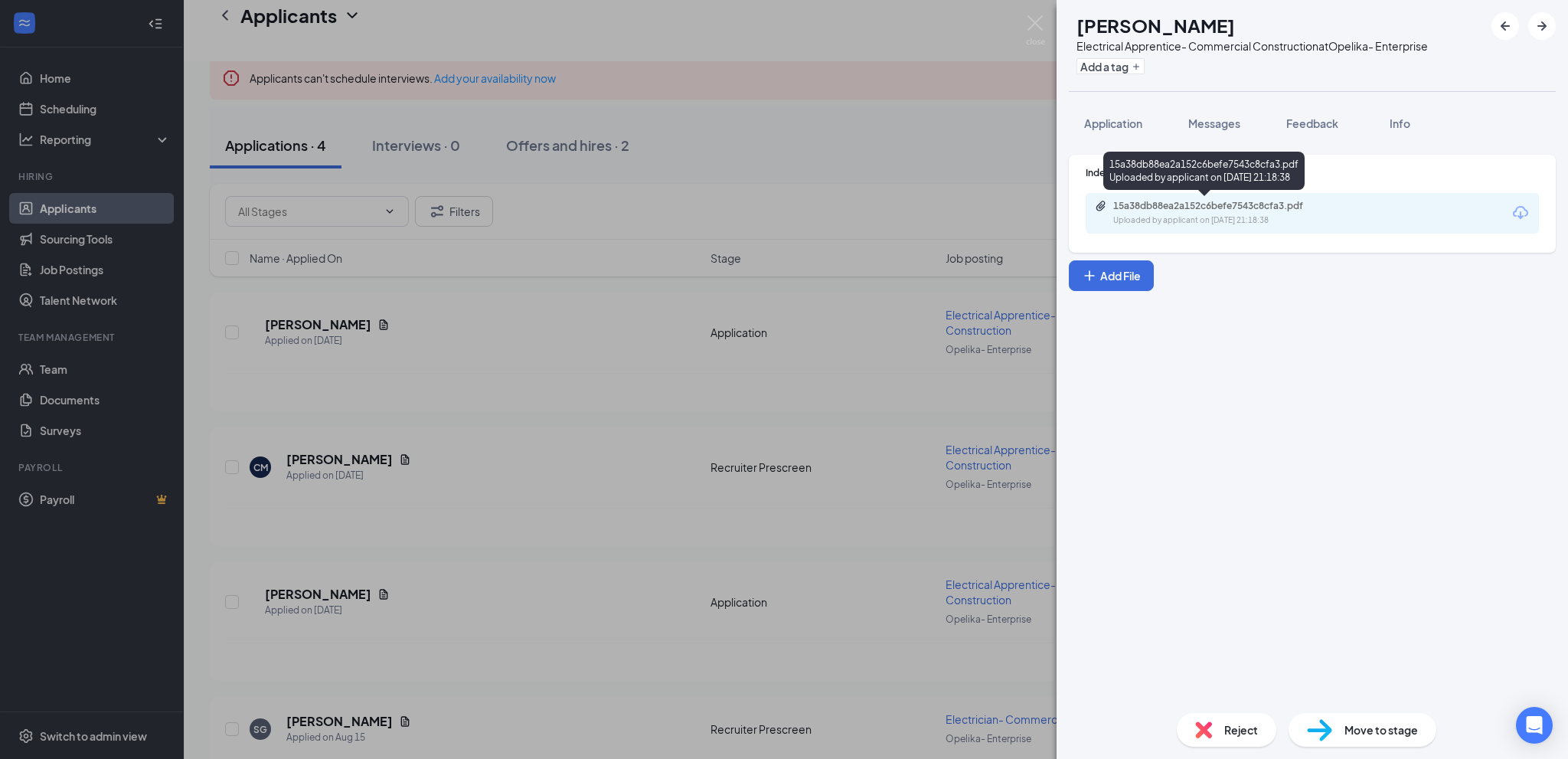
click at [1228, 208] on div "15a38db88ea2a152c6befe7543c8cfa3.pdf" at bounding box center [1221, 206] width 215 height 12
click at [1323, 123] on span "Feedback" at bounding box center [1312, 123] width 52 height 14
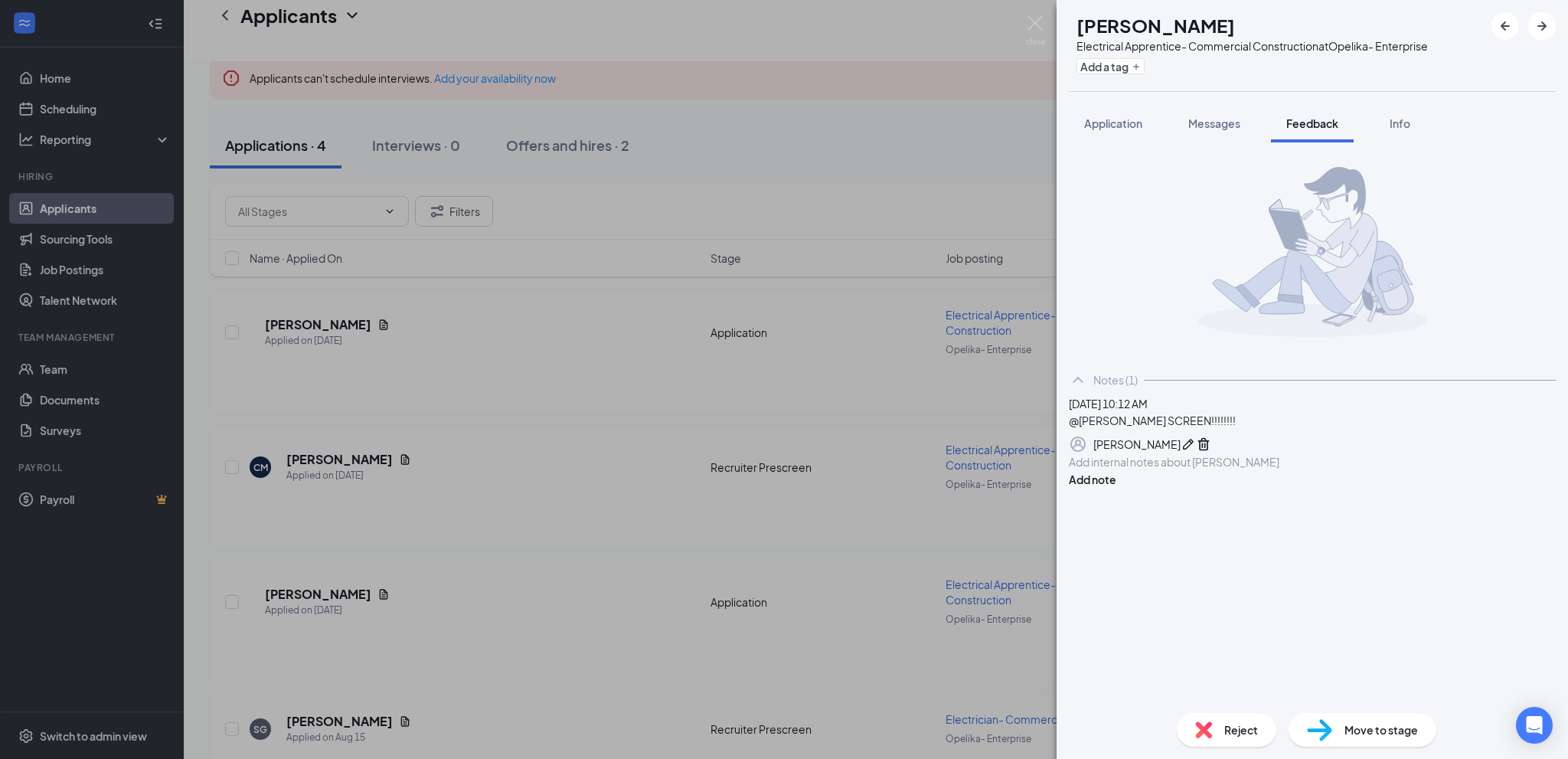
click at [711, 27] on div "[PERSON_NAME] Electrical Apprentice- Commercial Construction at Opelika- Enterp…" at bounding box center [784, 380] width 1568 height 759
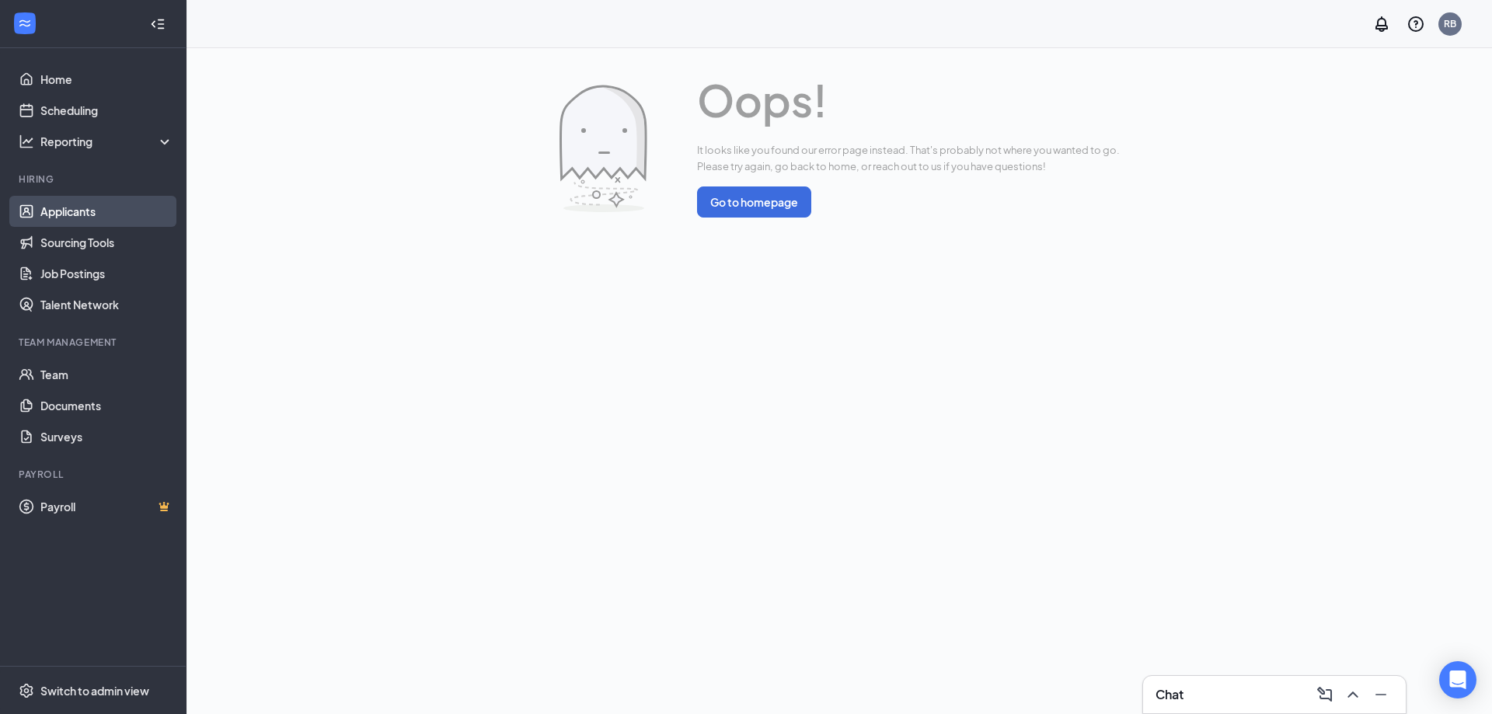
click at [102, 206] on link "Applicants" at bounding box center [106, 211] width 133 height 31
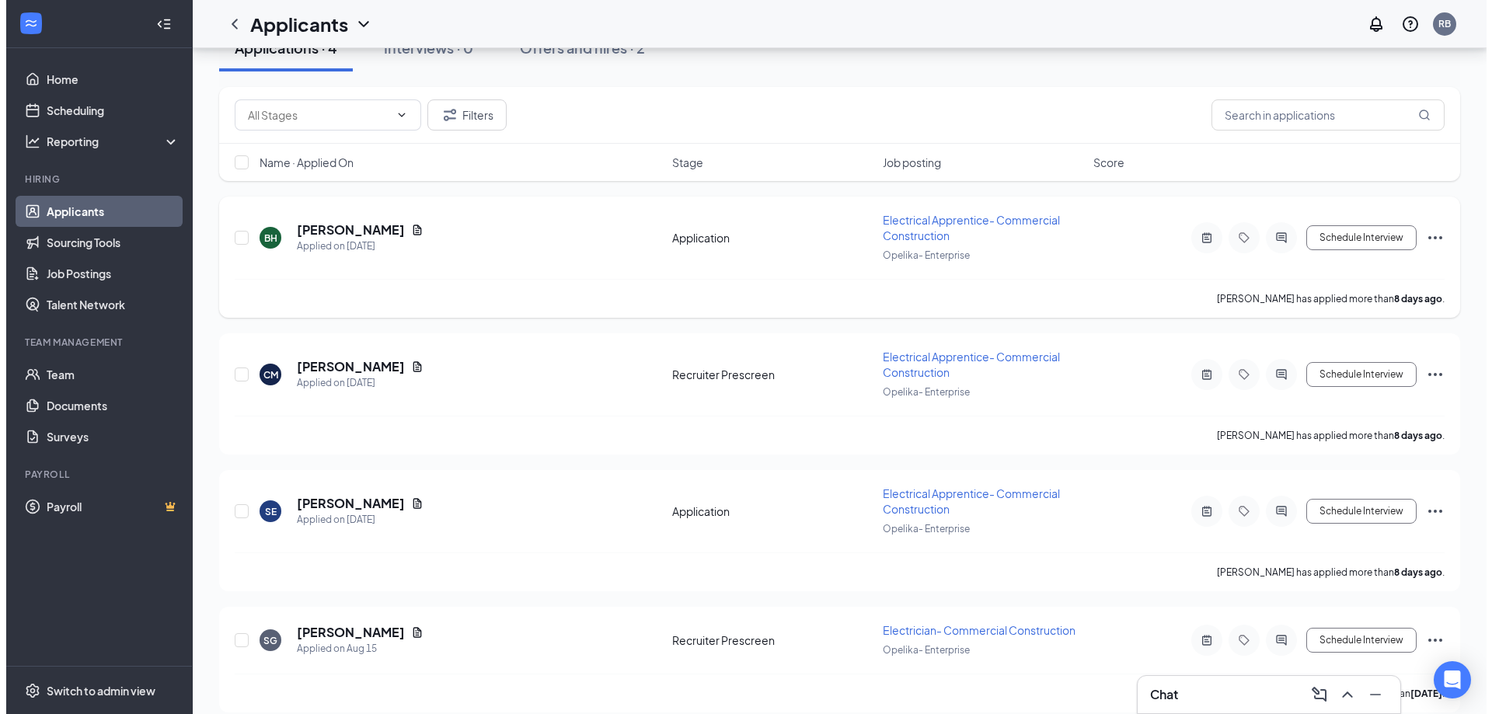
scroll to position [196, 0]
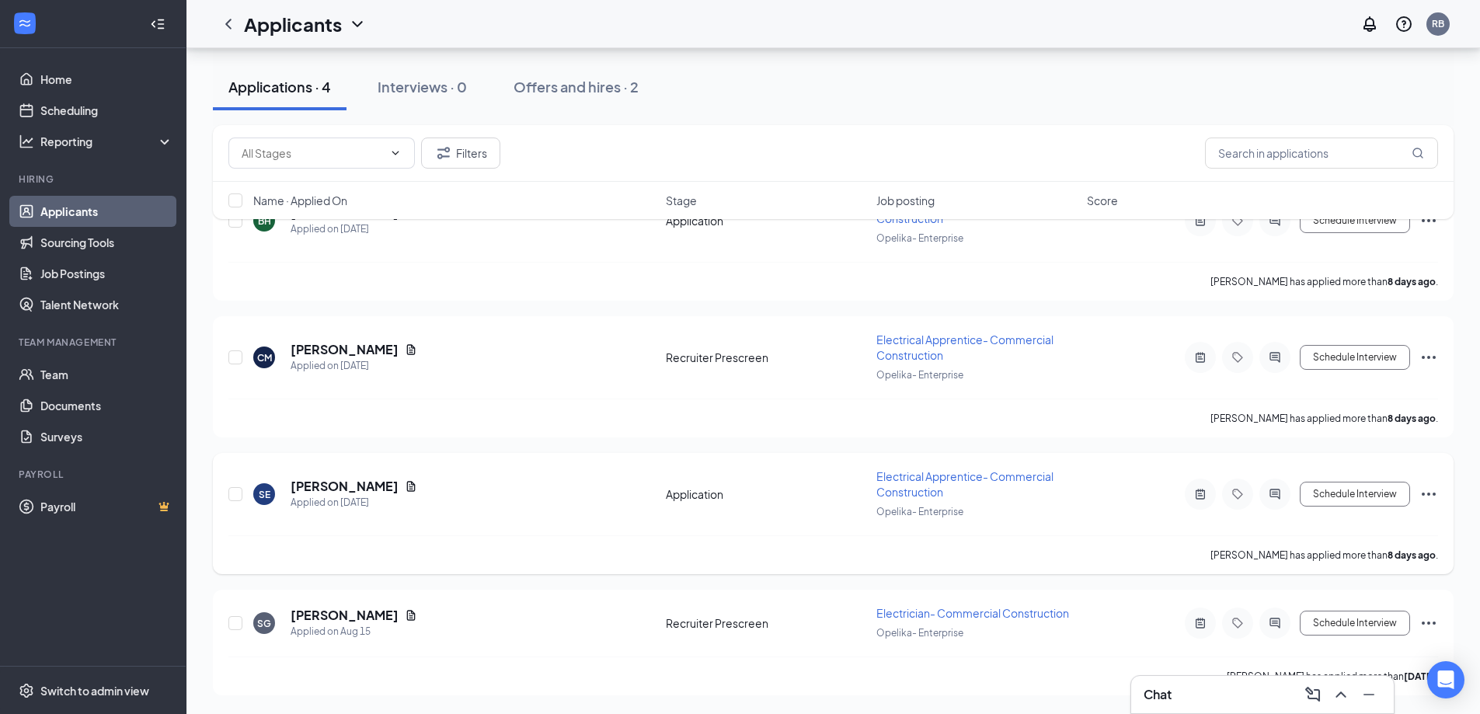
click at [465, 494] on div "SE SHAUN ENNIS Applied on Aug 18" at bounding box center [454, 494] width 403 height 33
click at [334, 487] on h5 "[PERSON_NAME]" at bounding box center [345, 486] width 108 height 17
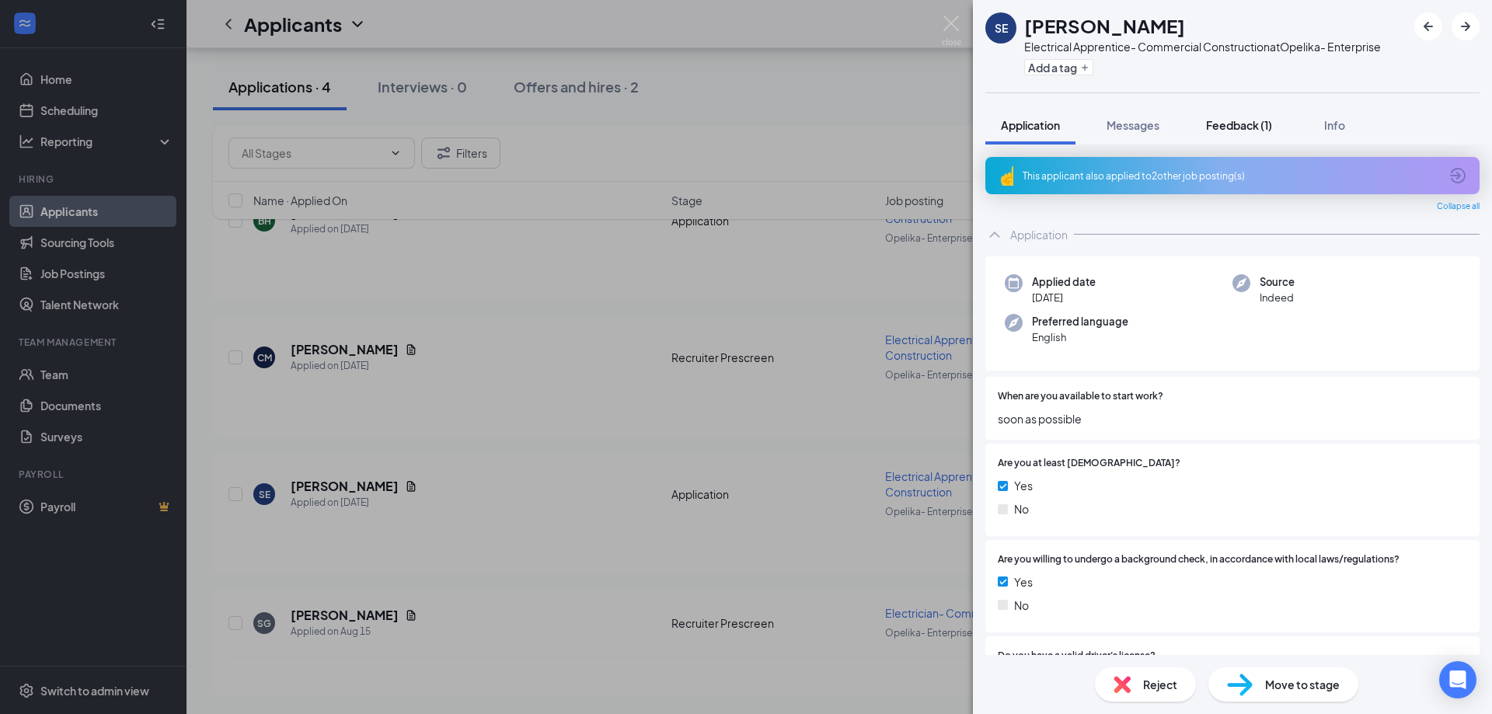
click at [1240, 114] on button "Feedback (1)" at bounding box center [1238, 125] width 97 height 39
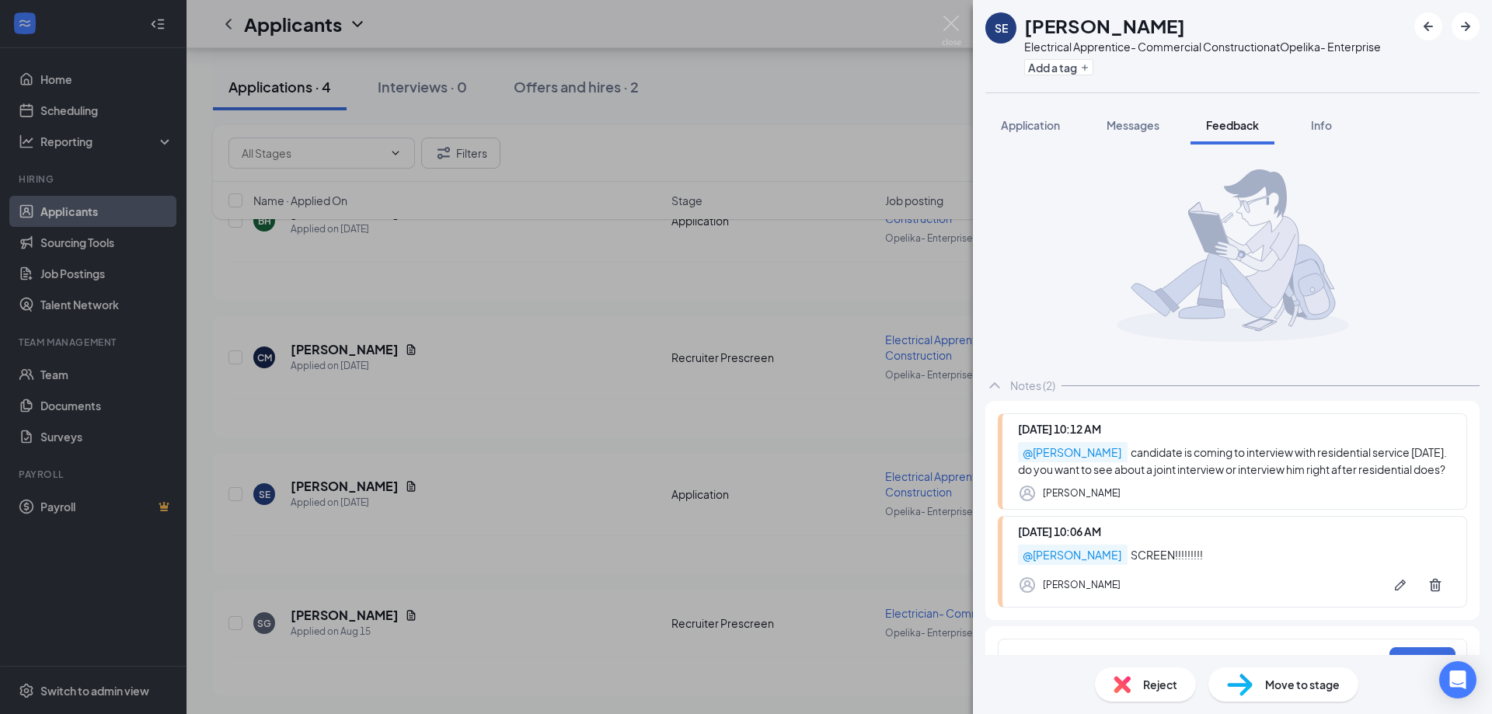
scroll to position [55, 0]
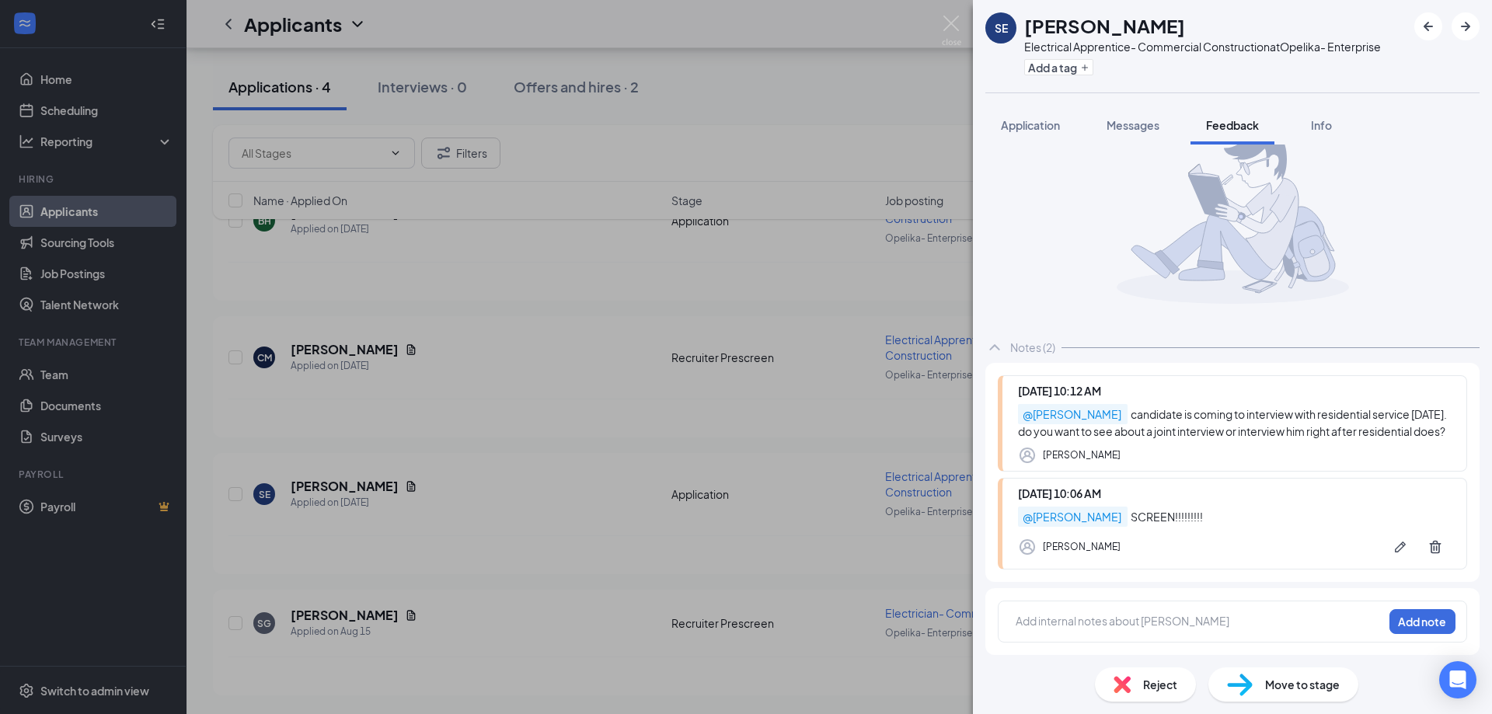
click at [1158, 417] on div "@ Rodney Bailey candidate is coming to interview with residential service tomor…" at bounding box center [1234, 423] width 433 height 34
click at [1403, 621] on button "Add note" at bounding box center [1422, 621] width 66 height 25
click at [1398, 620] on button "Add note" at bounding box center [1422, 621] width 66 height 25
click at [1152, 429] on div "@ Rodney Bailey candidate is coming to interview with residential service tomor…" at bounding box center [1234, 423] width 433 height 34
click at [1022, 452] on icon "Profile" at bounding box center [1027, 455] width 19 height 19
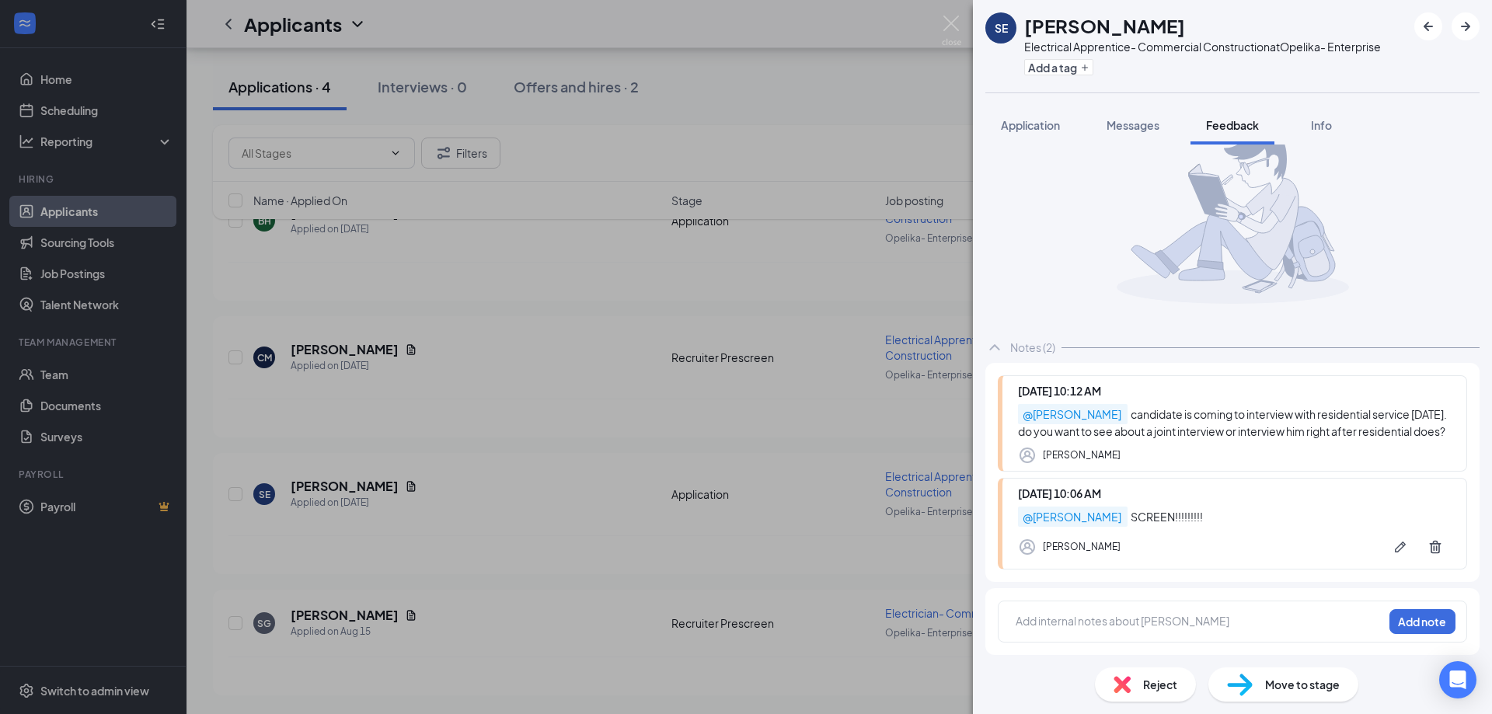
click at [1081, 432] on div "@ Rodney Bailey candidate is coming to interview with residential service tomor…" at bounding box center [1234, 423] width 433 height 34
click at [1112, 433] on div "@ Rodney Bailey candidate is coming to interview with residential service tomor…" at bounding box center [1234, 423] width 433 height 34
click at [1124, 432] on div "@ Rodney Bailey candidate is coming to interview with residential service tomor…" at bounding box center [1234, 423] width 433 height 34
click at [1392, 615] on button "Add note" at bounding box center [1422, 621] width 66 height 25
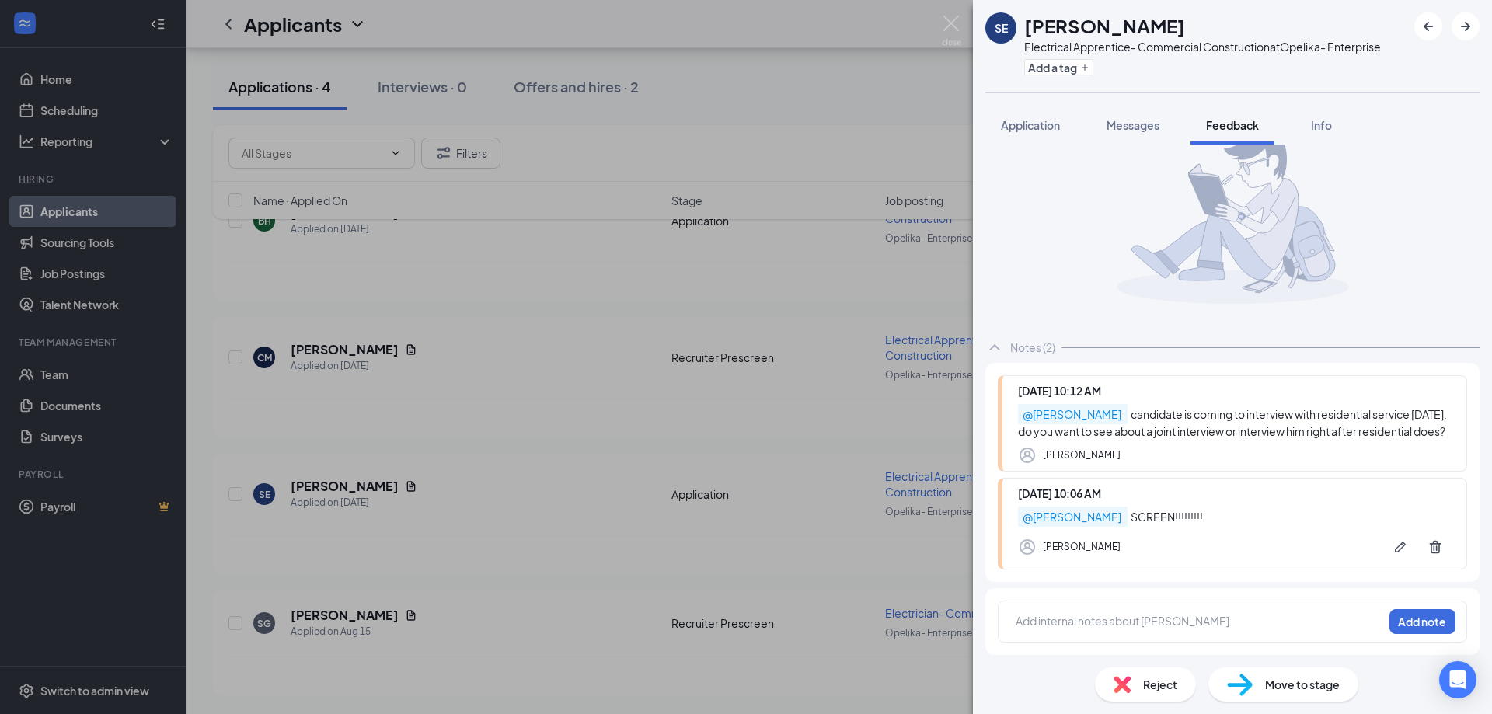
click at [1057, 624] on div at bounding box center [1199, 621] width 366 height 16
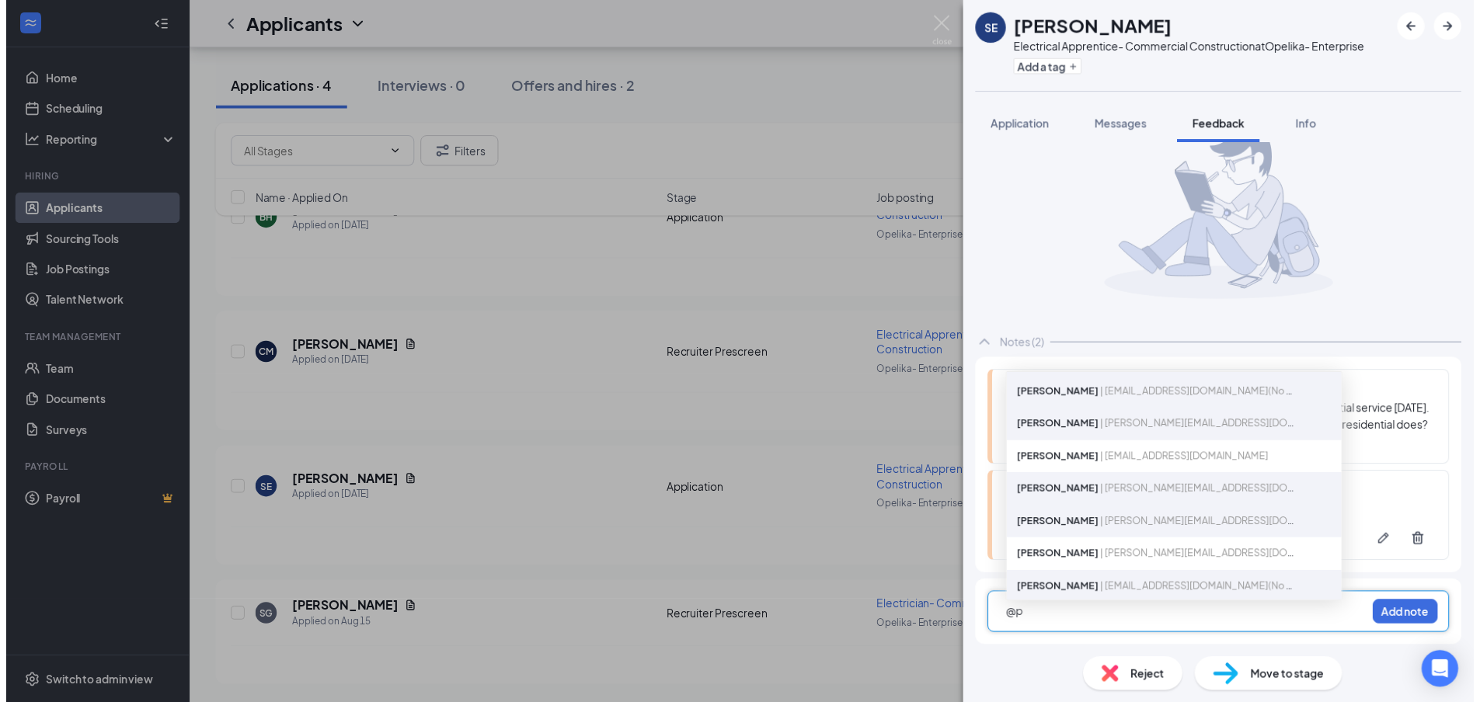
scroll to position [155, 0]
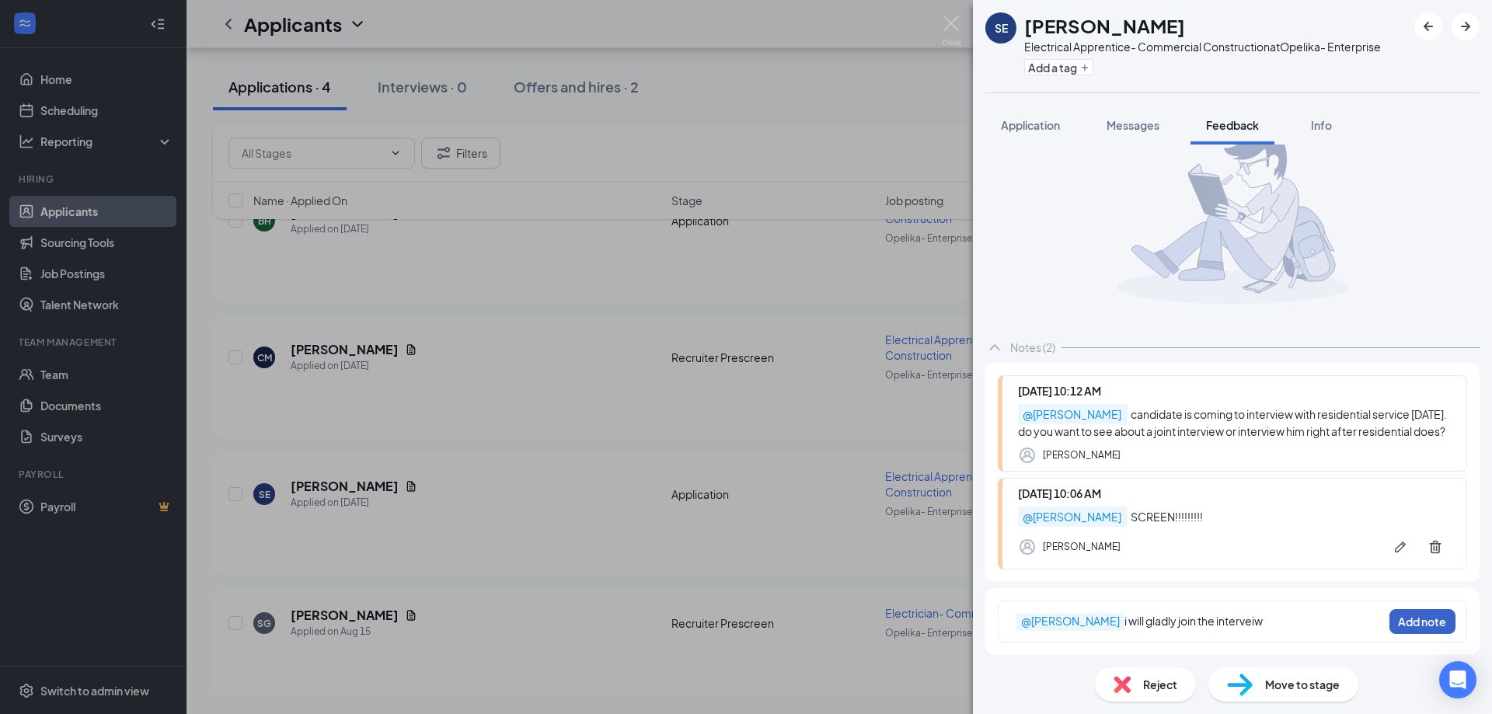
click at [1413, 623] on button "Add note" at bounding box center [1422, 621] width 66 height 25
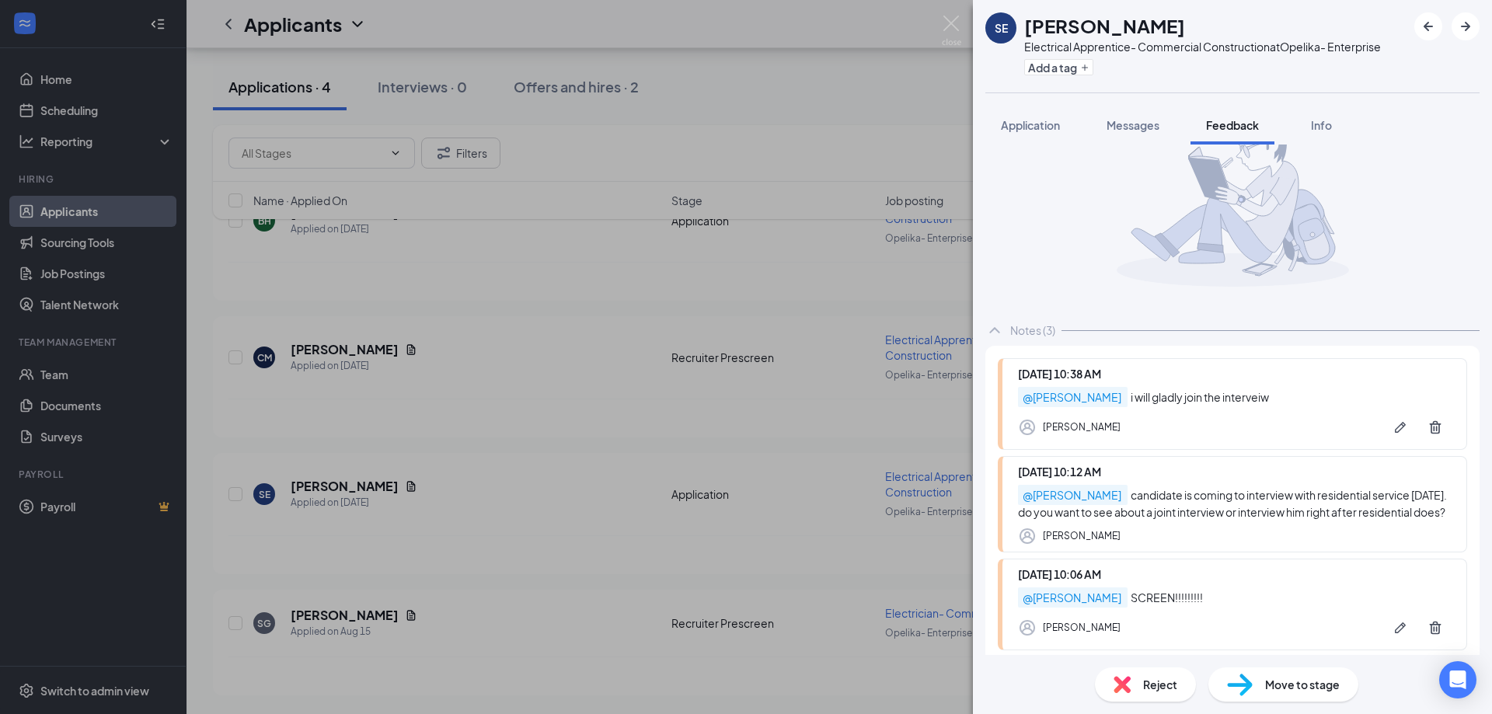
click at [550, 303] on div "SE SHAUN ENNIS Electrical Apprentice- Commercial Construction at Opelika- Enter…" at bounding box center [746, 357] width 1492 height 714
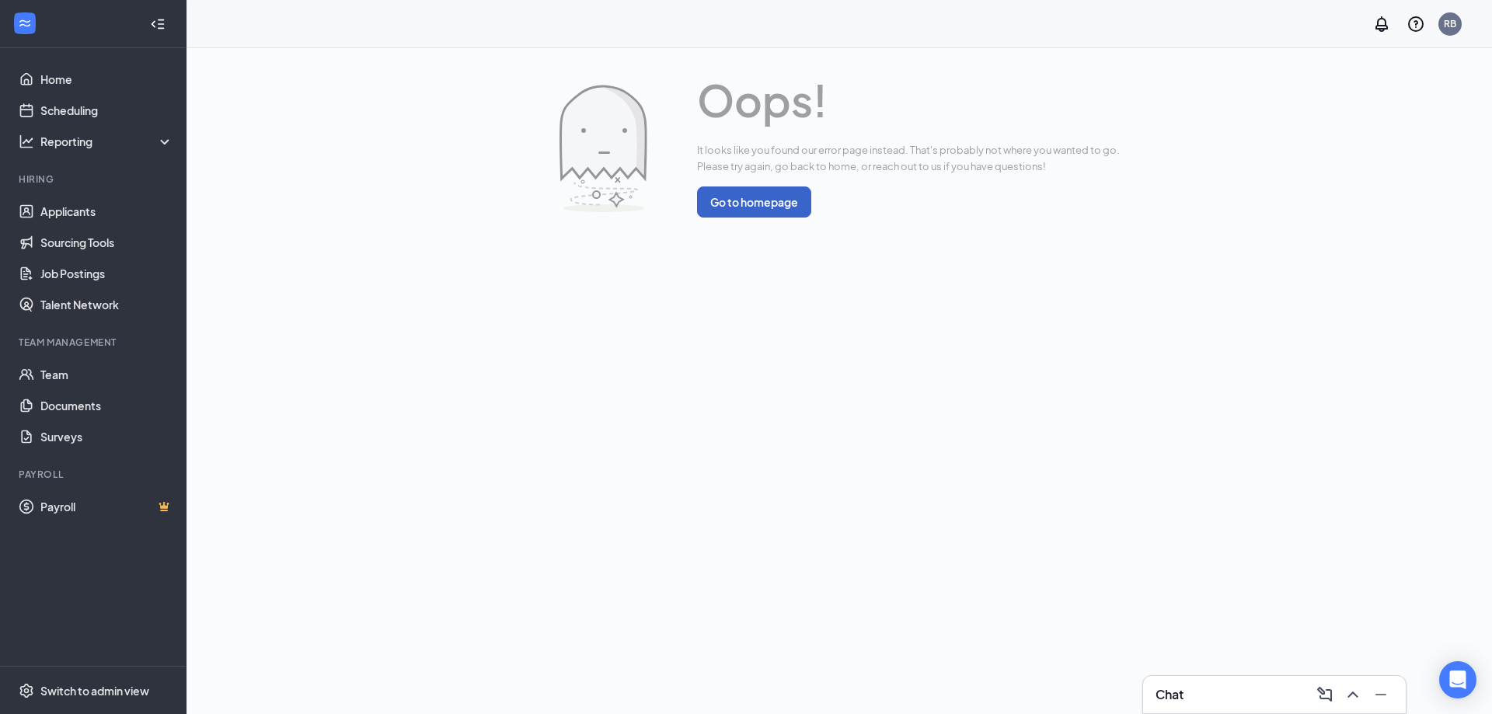
click at [753, 200] on button "Go to homepage" at bounding box center [754, 201] width 114 height 31
